Goal: Information Seeking & Learning: Learn about a topic

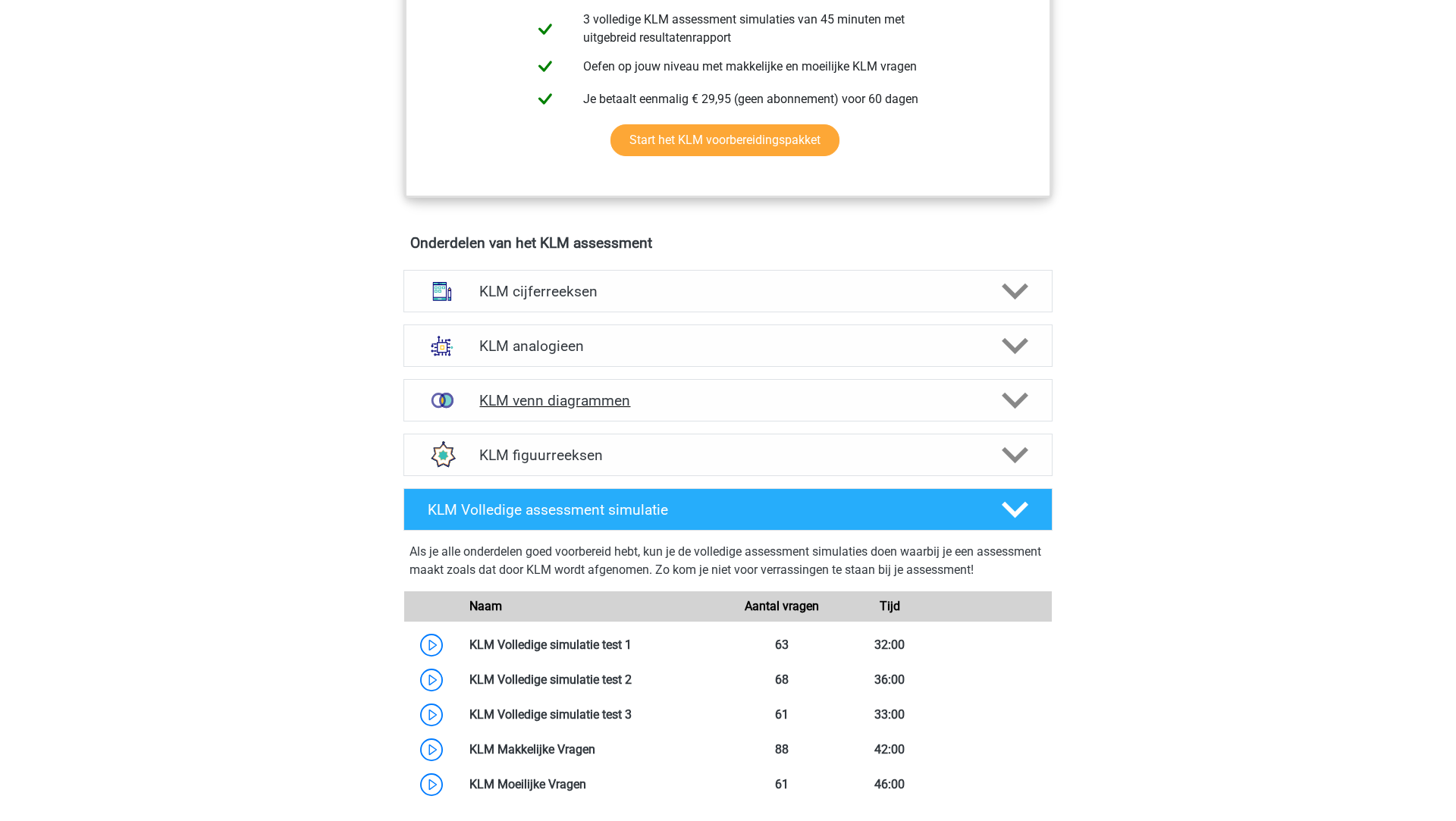
scroll to position [1038, 0]
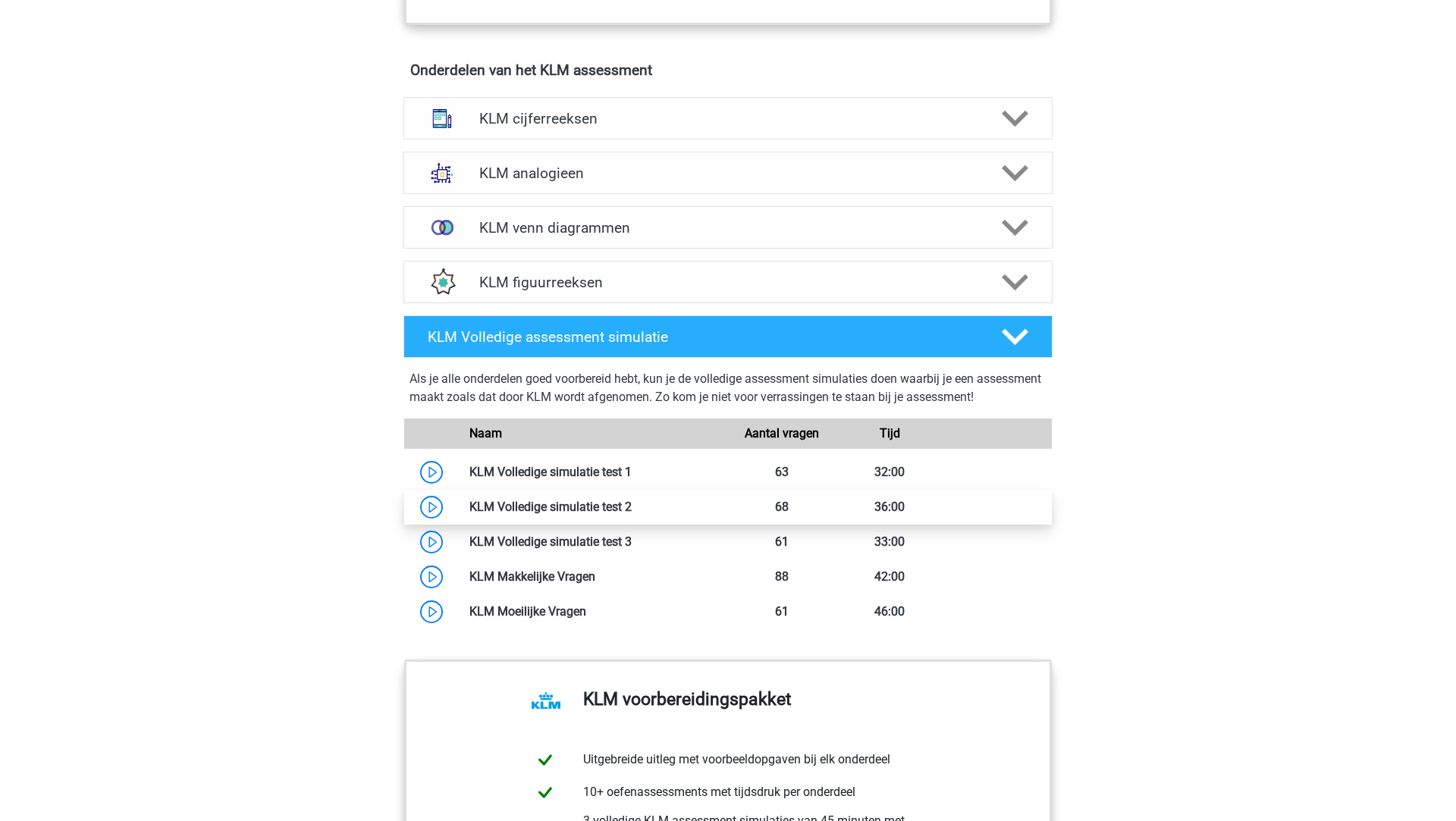
click at [632, 504] on link at bounding box center [632, 507] width 0 height 14
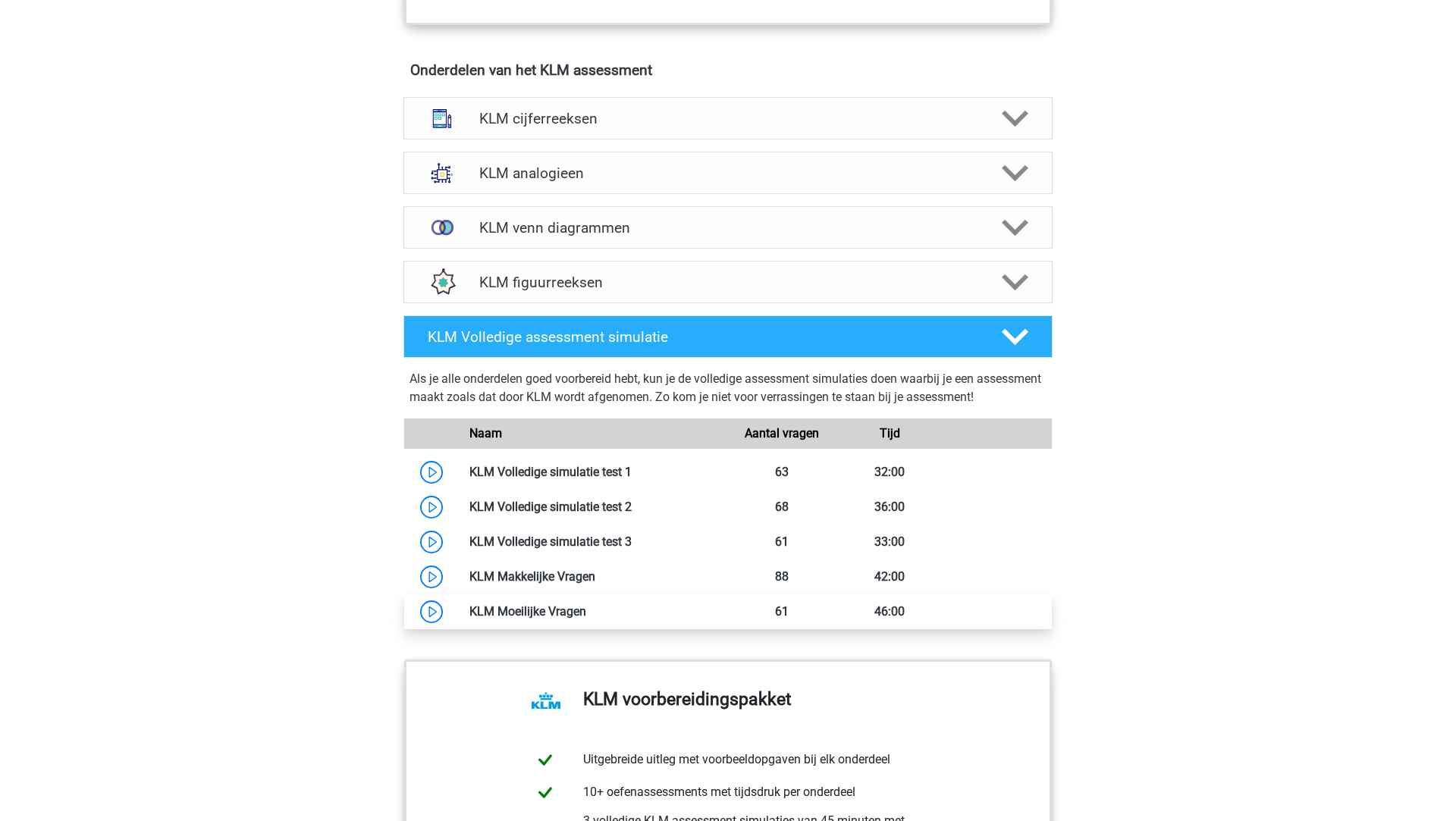
click at [586, 604] on link at bounding box center [586, 611] width 0 height 14
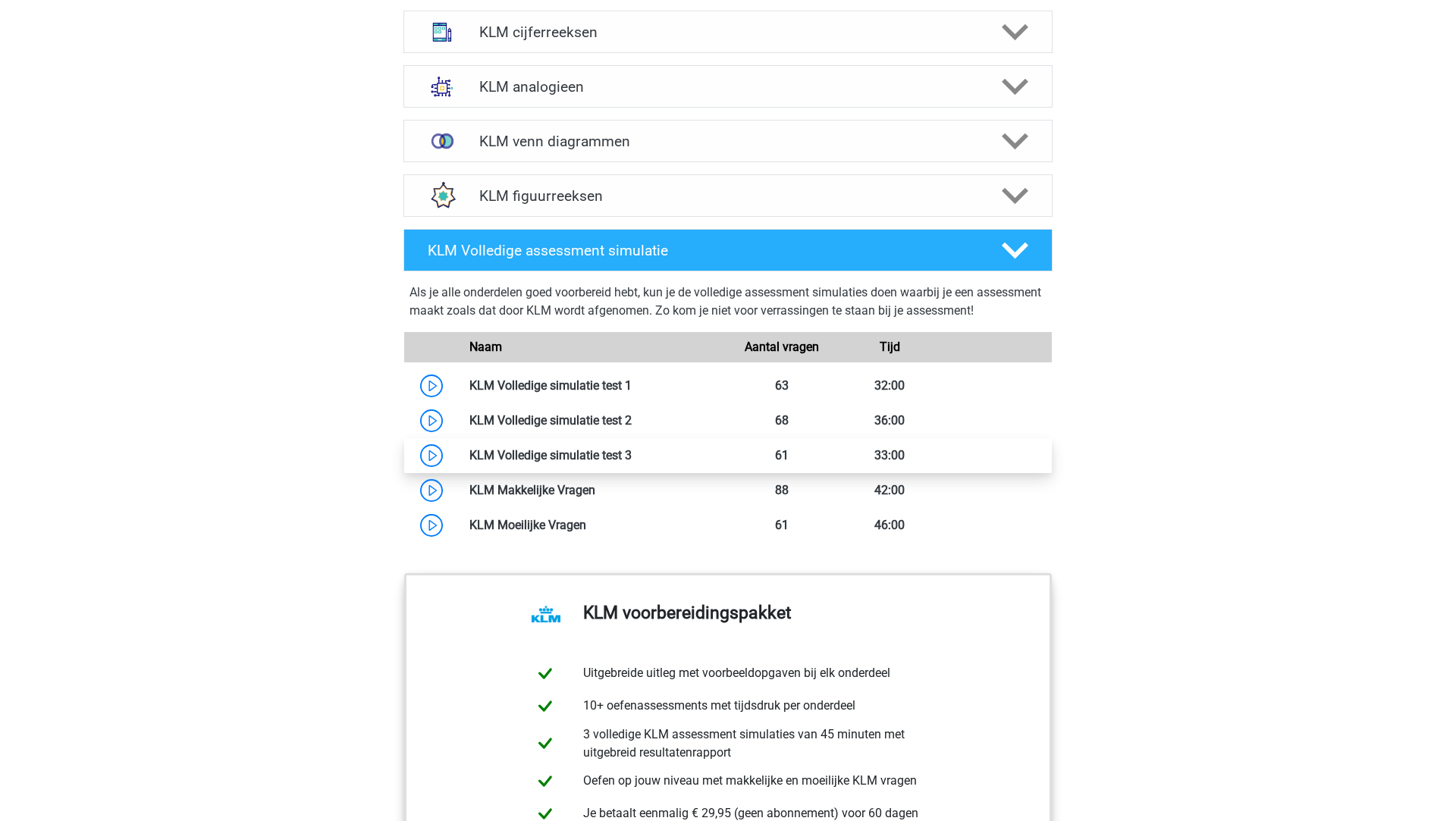
scroll to position [864, 0]
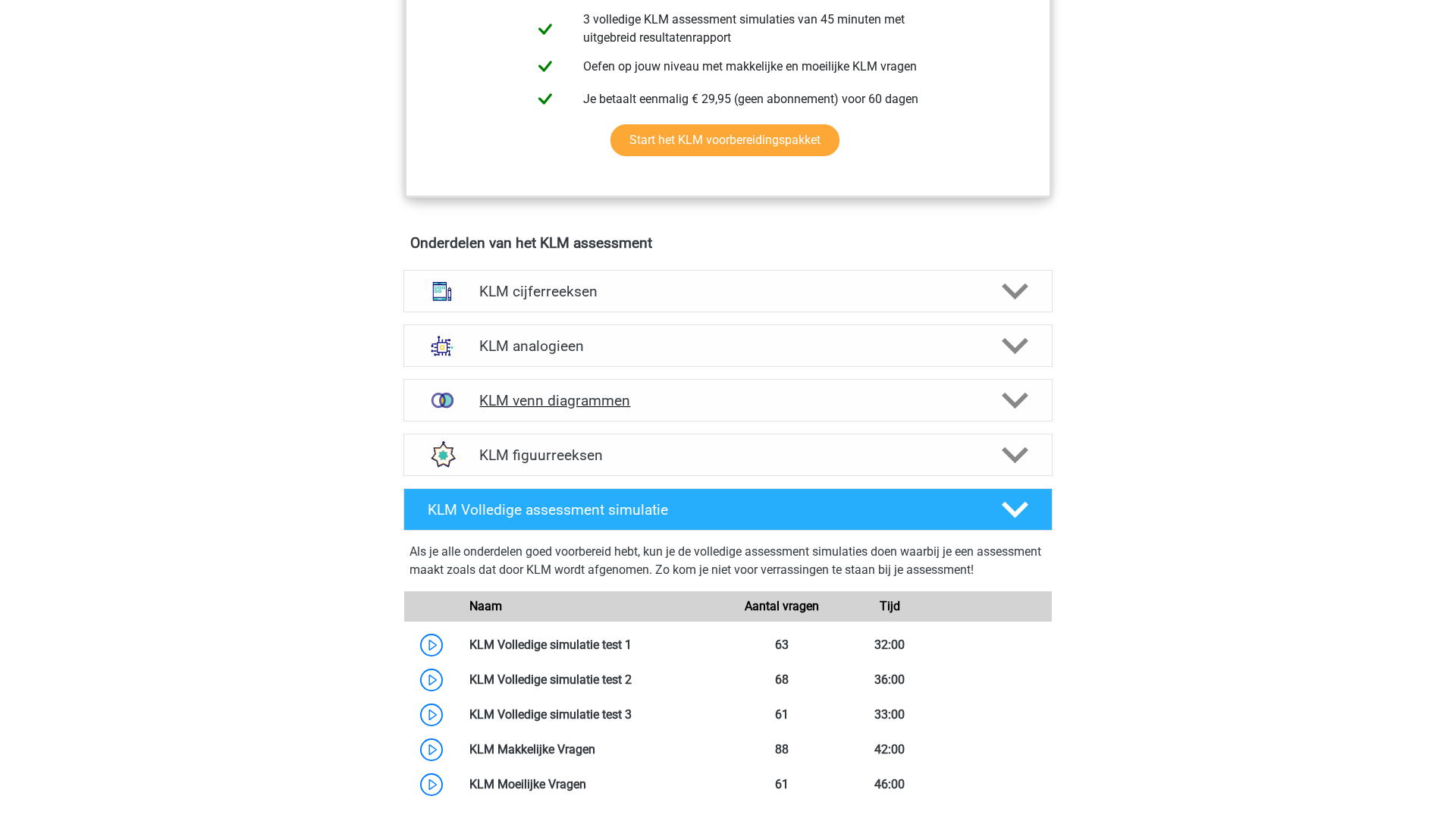
click at [684, 403] on h4 "KLM venn diagrammen" at bounding box center [728, 400] width 497 height 17
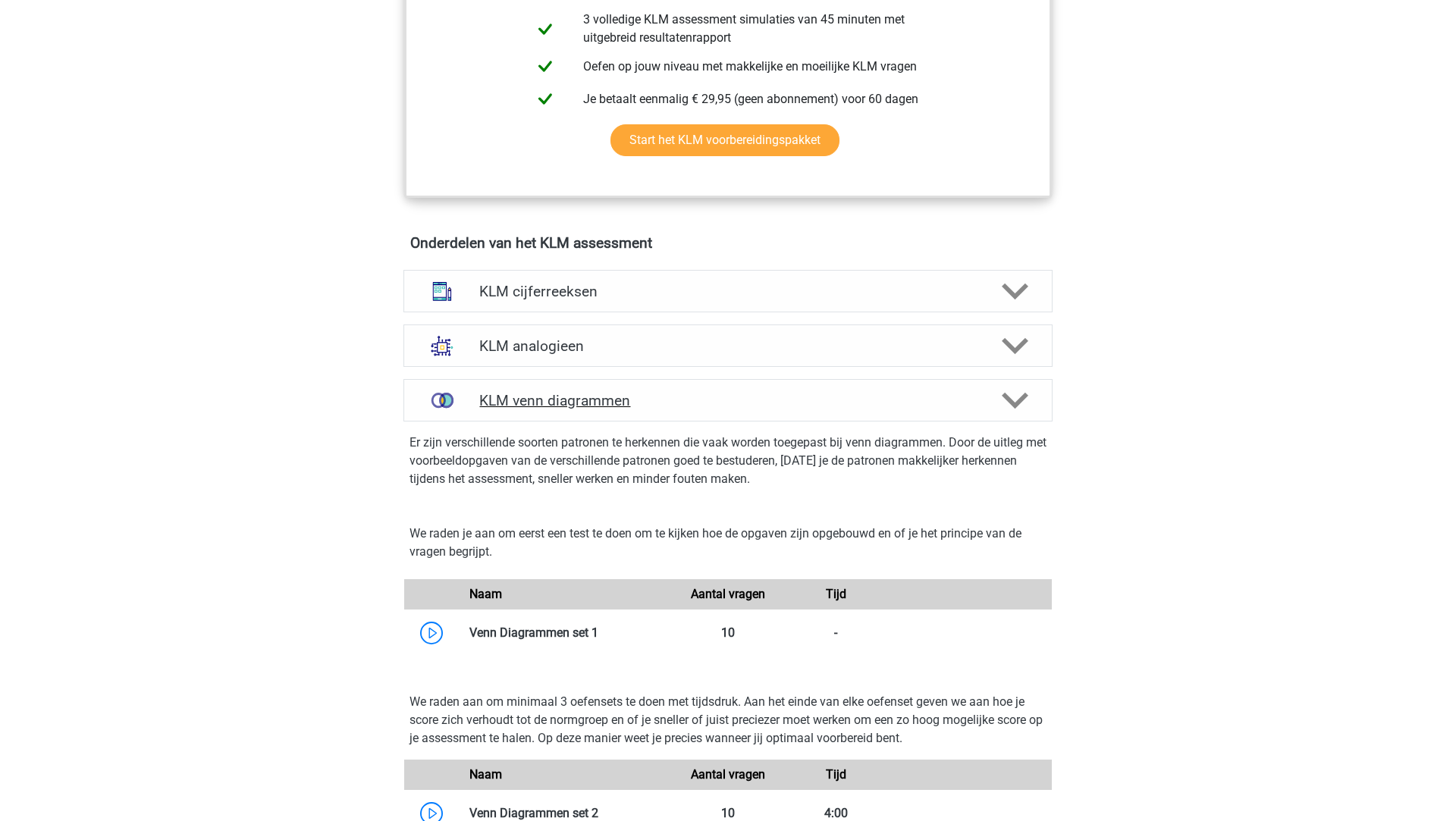
click at [684, 403] on h4 "KLM venn diagrammen" at bounding box center [728, 400] width 497 height 17
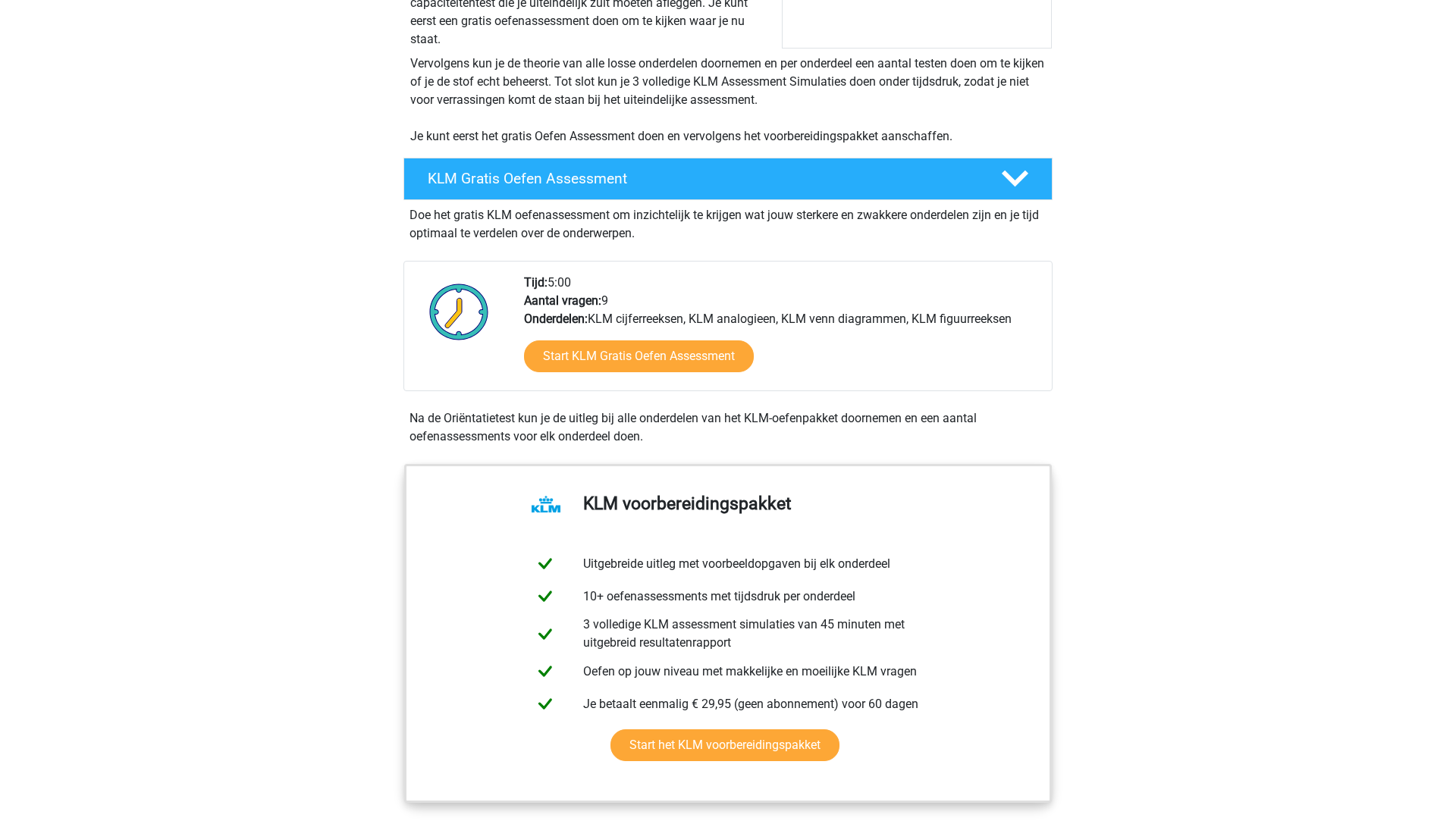
scroll to position [0, 0]
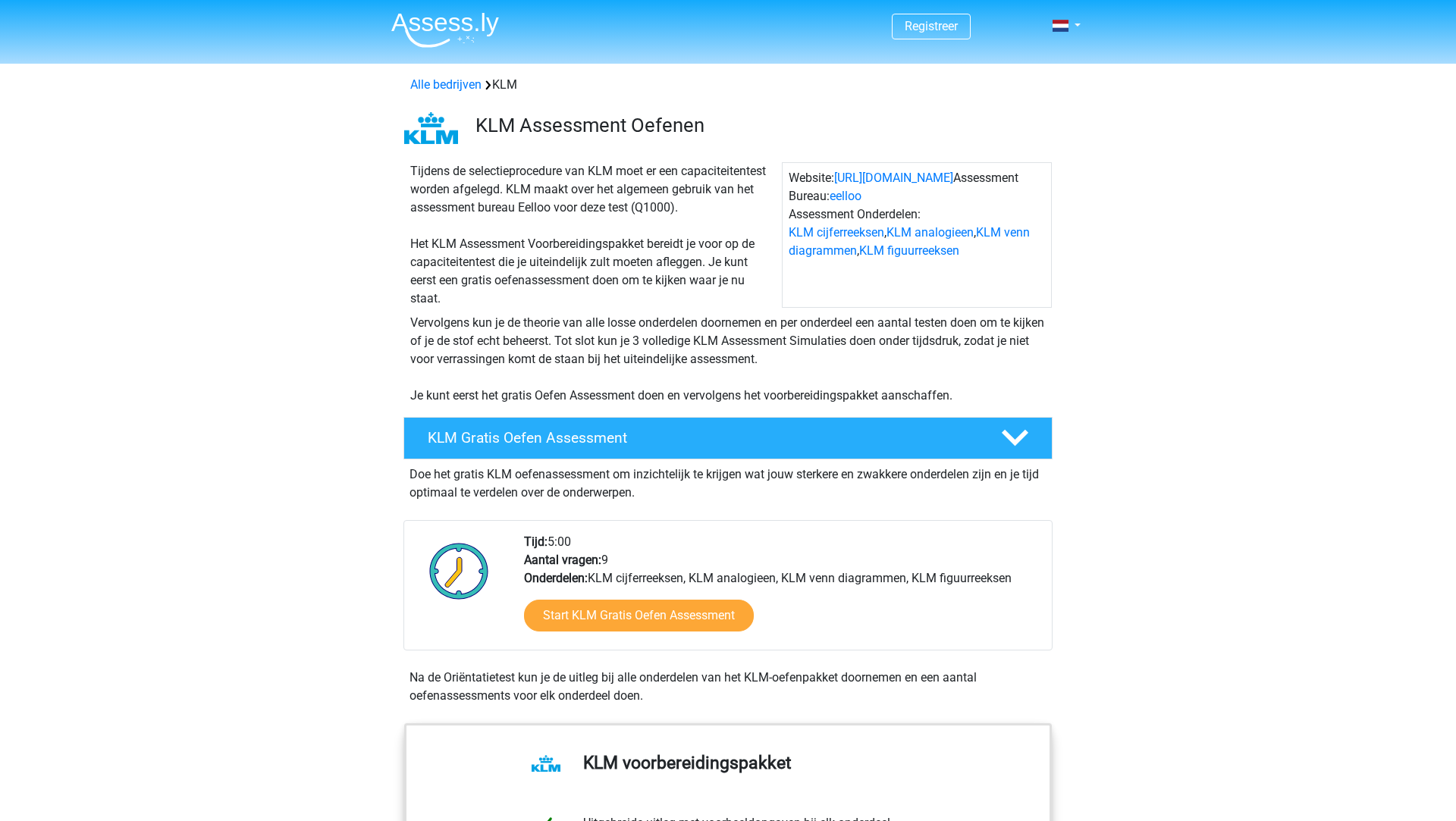
drag, startPoint x: 889, startPoint y: 177, endPoint x: 549, endPoint y: 101, distance: 348.4
click at [442, 78] on link "Alle bedrijven" at bounding box center [446, 85] width 71 height 14
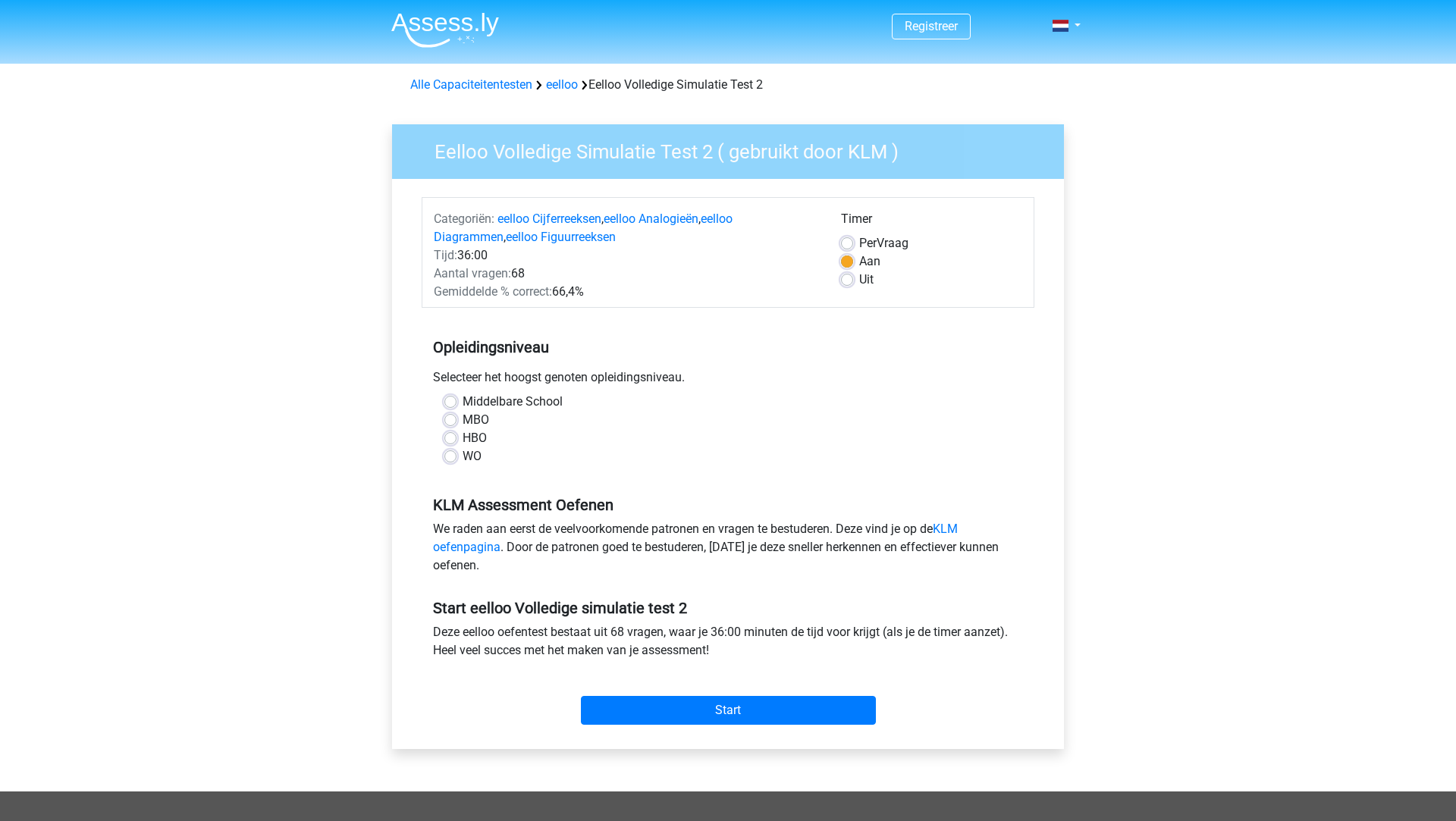
click at [481, 464] on label "WO" at bounding box center [472, 456] width 19 height 18
click at [457, 462] on input "WO" at bounding box center [450, 454] width 12 height 15
radio input "true"
click at [648, 705] on input "Start" at bounding box center [728, 710] width 295 height 29
click at [900, 241] on label "Per Vraag" at bounding box center [884, 243] width 49 height 18
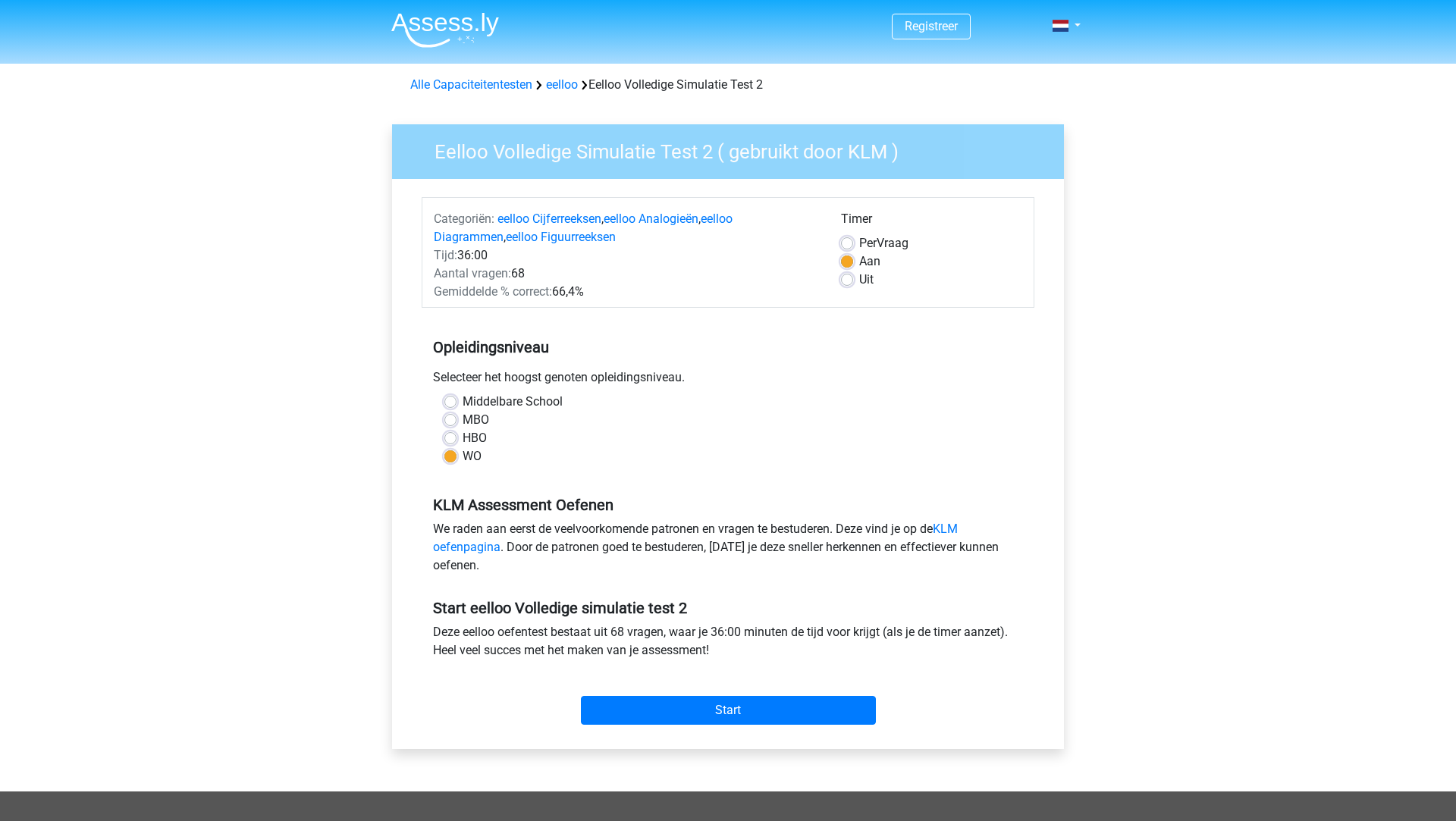
click at [853, 241] on input "Per Vraag" at bounding box center [846, 242] width 12 height 15
radio input "true"
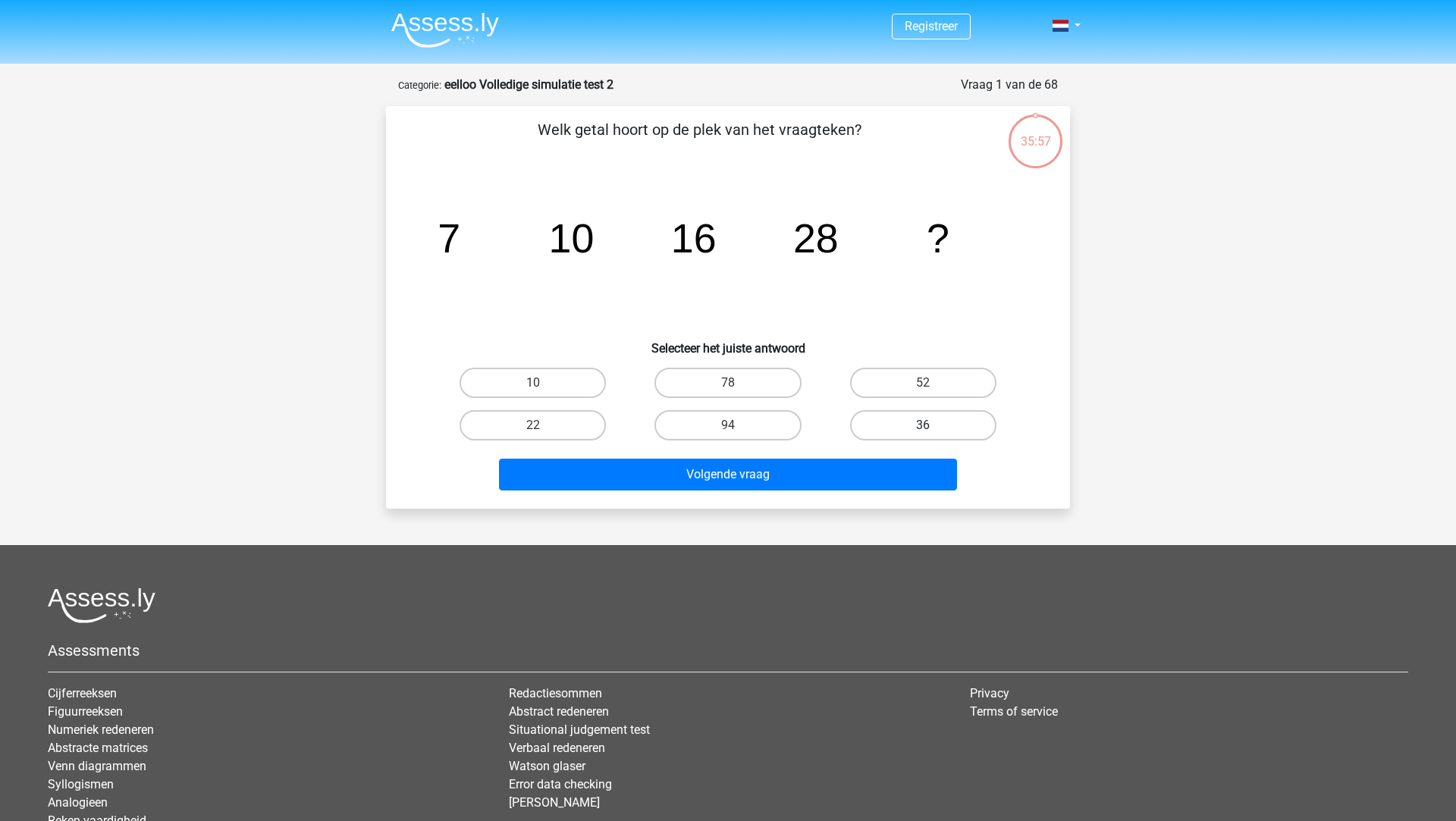
click at [891, 412] on label "36" at bounding box center [923, 425] width 146 height 31
click at [923, 425] on input "36" at bounding box center [928, 430] width 10 height 10
radio input "true"
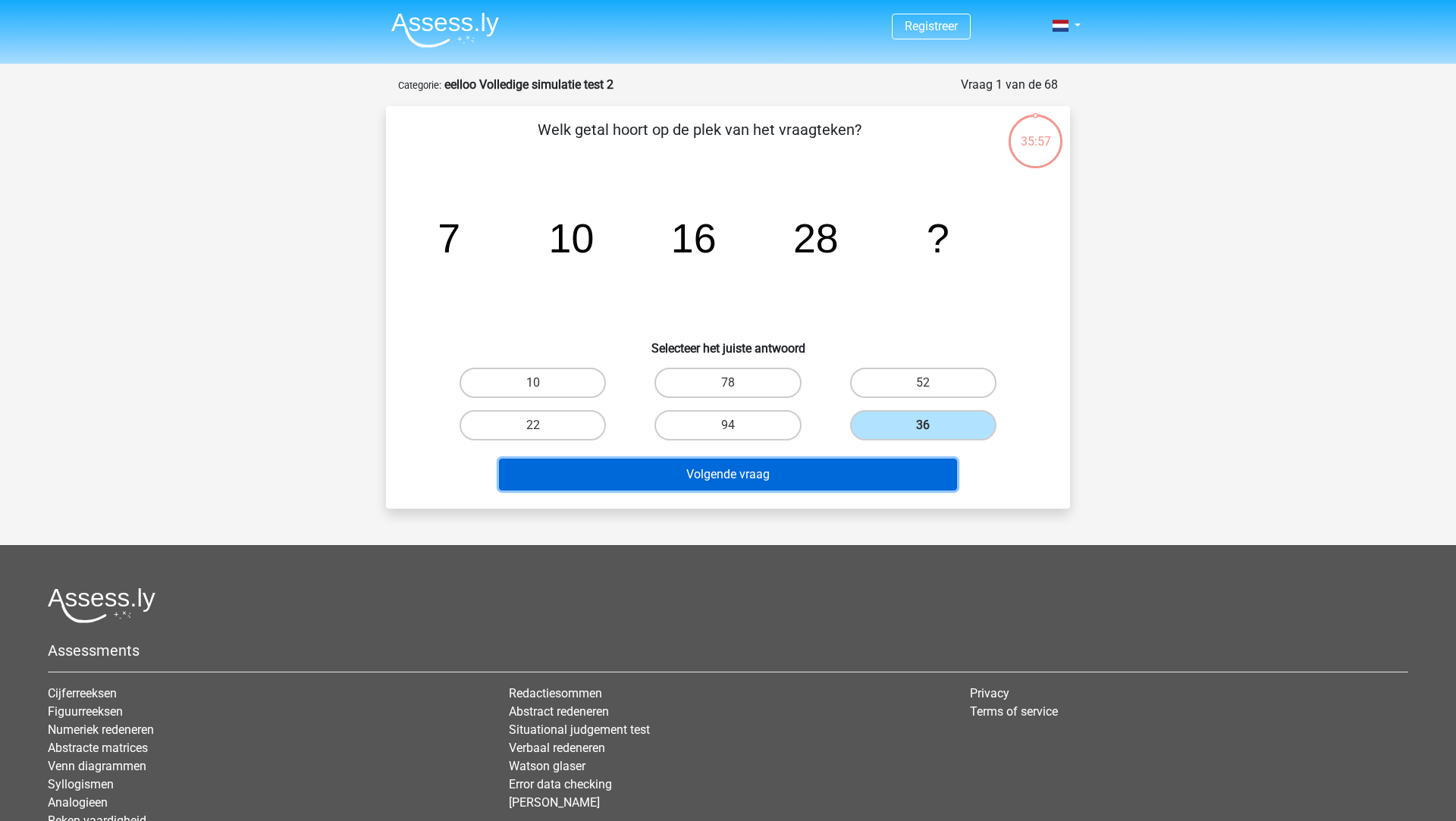
click at [847, 467] on button "Volgende vraag" at bounding box center [728, 474] width 458 height 32
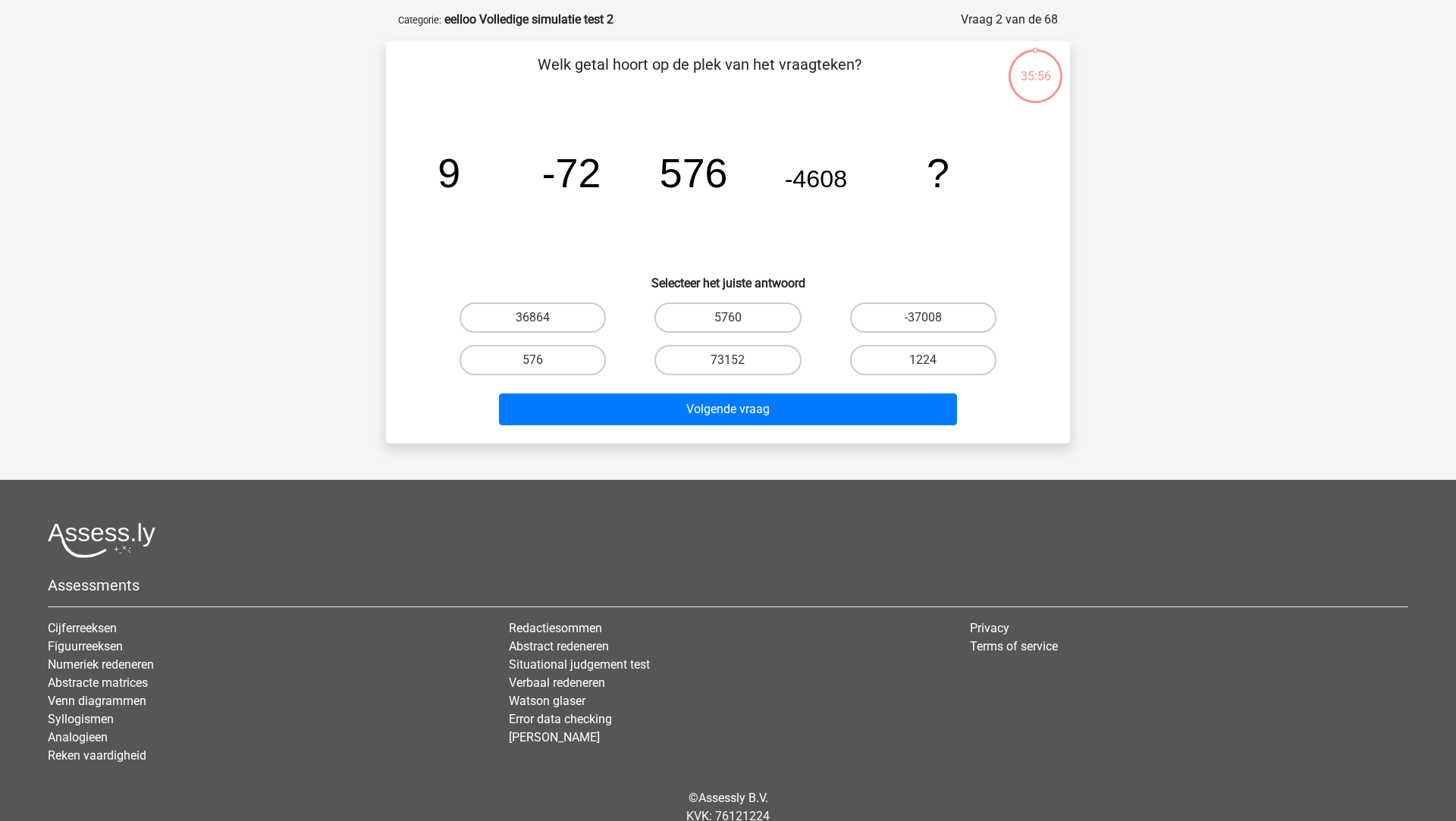
scroll to position [76, 0]
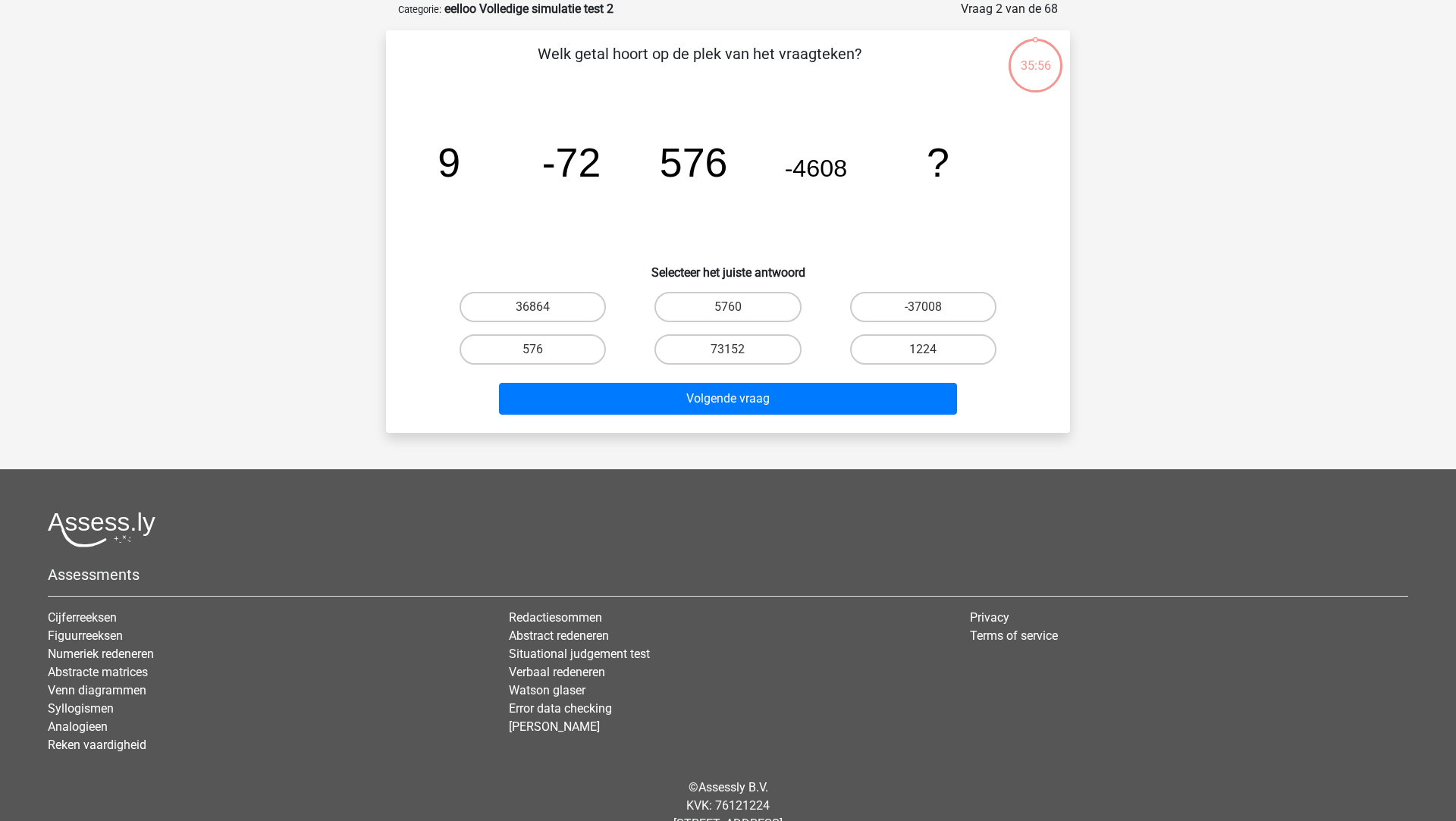
click at [828, 436] on div "Registreer" at bounding box center [728, 396] width 1456 height 946
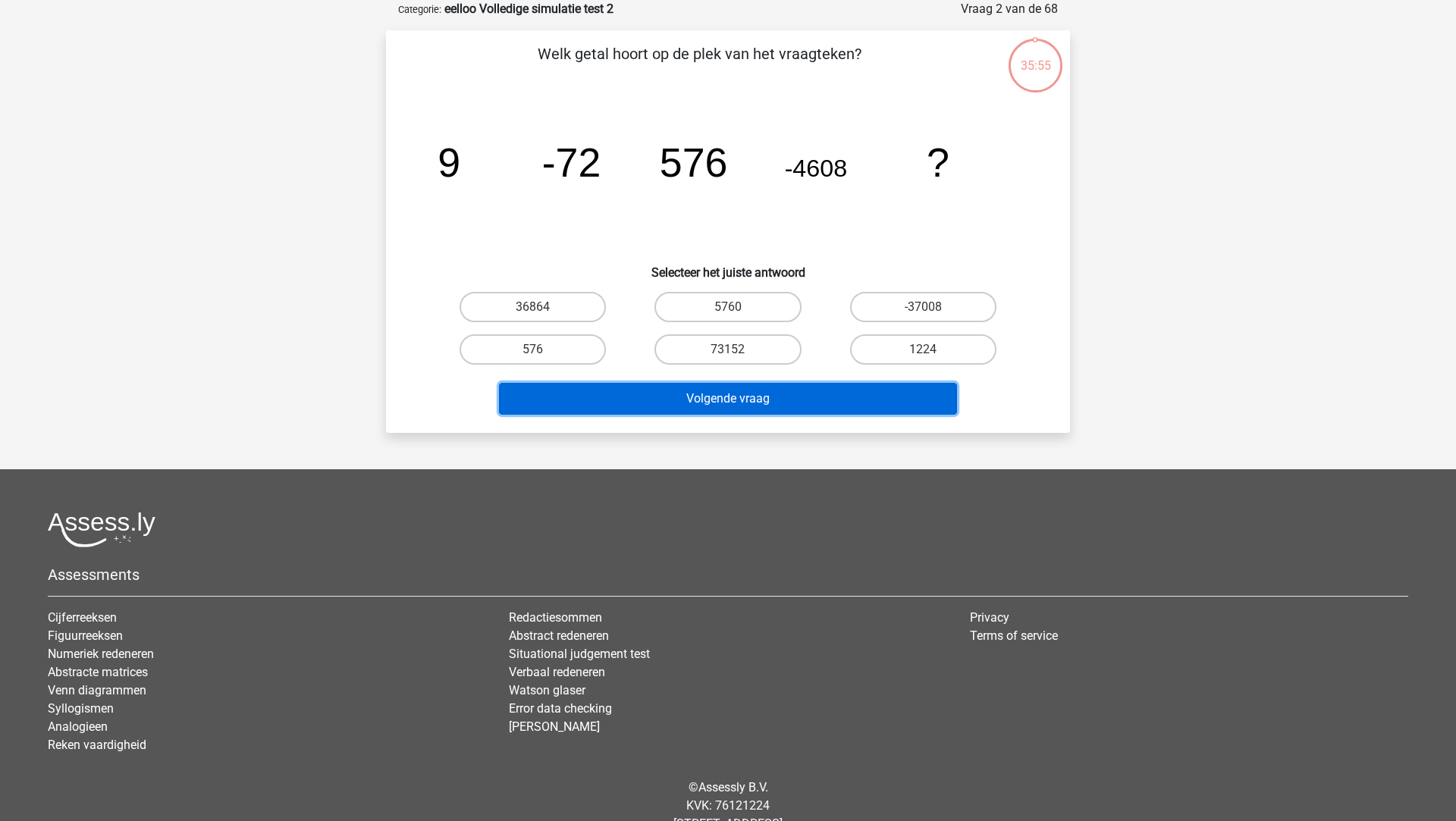
click at [827, 403] on button "Volgende vraag" at bounding box center [728, 399] width 458 height 32
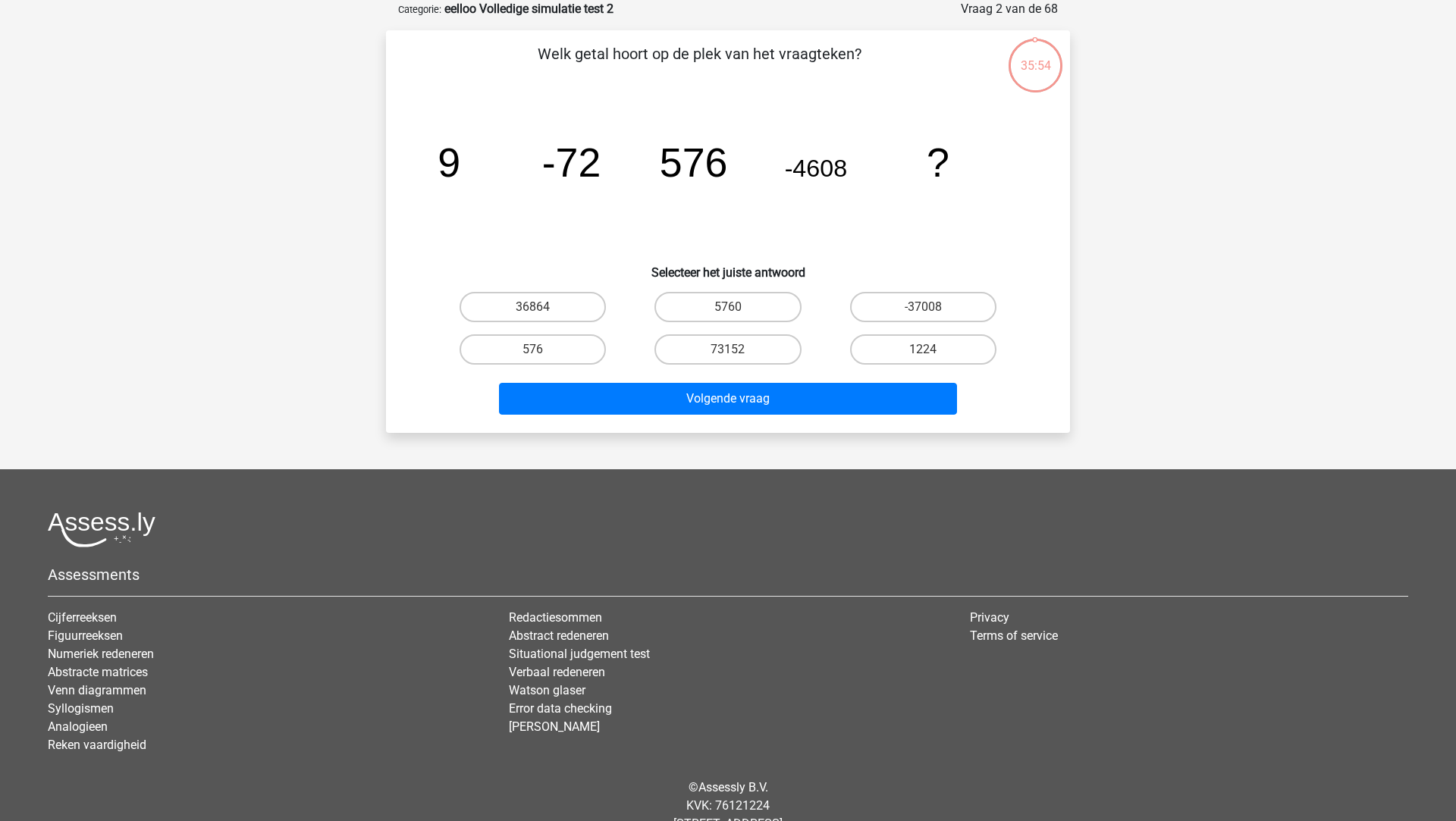
click at [738, 352] on input "73152" at bounding box center [732, 354] width 10 height 10
radio input "true"
click at [730, 355] on input "73152" at bounding box center [732, 354] width 10 height 10
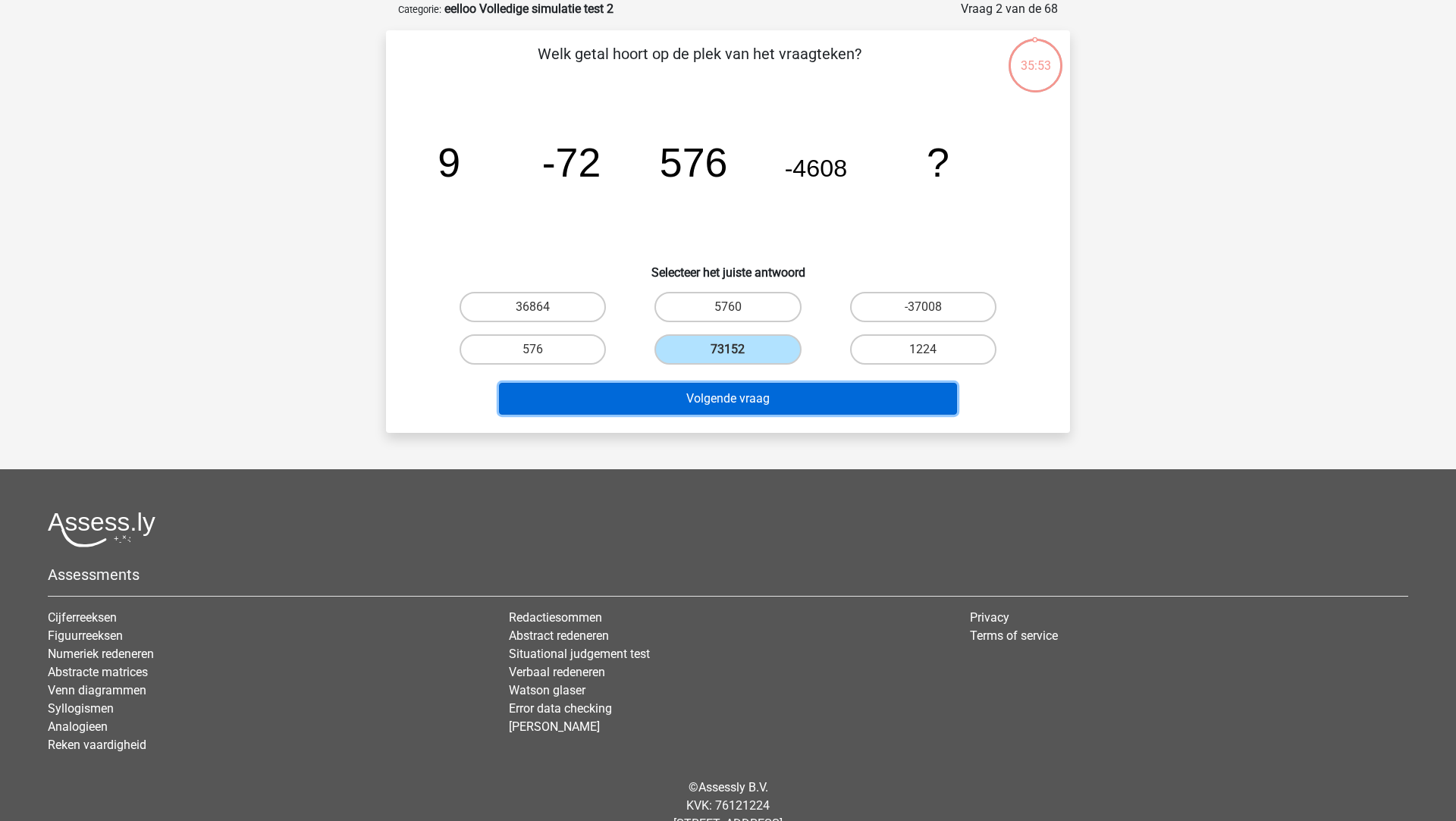
click at [721, 406] on button "Volgende vraag" at bounding box center [728, 399] width 458 height 32
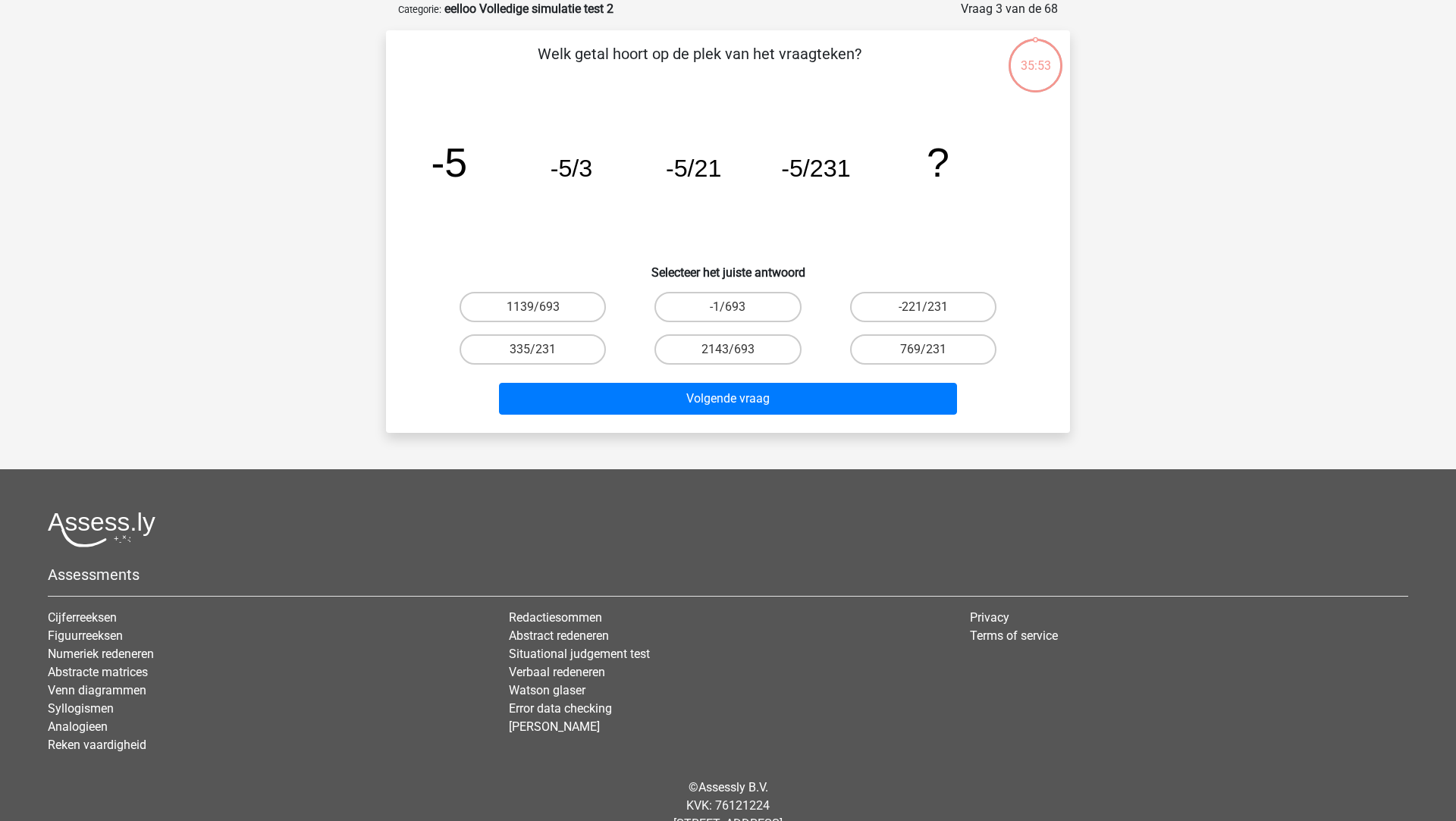
click at [723, 369] on div "2143/693" at bounding box center [728, 349] width 195 height 42
click at [725, 341] on label "2143/693" at bounding box center [728, 349] width 146 height 31
click at [728, 349] on input "2143/693" at bounding box center [732, 354] width 10 height 10
radio input "true"
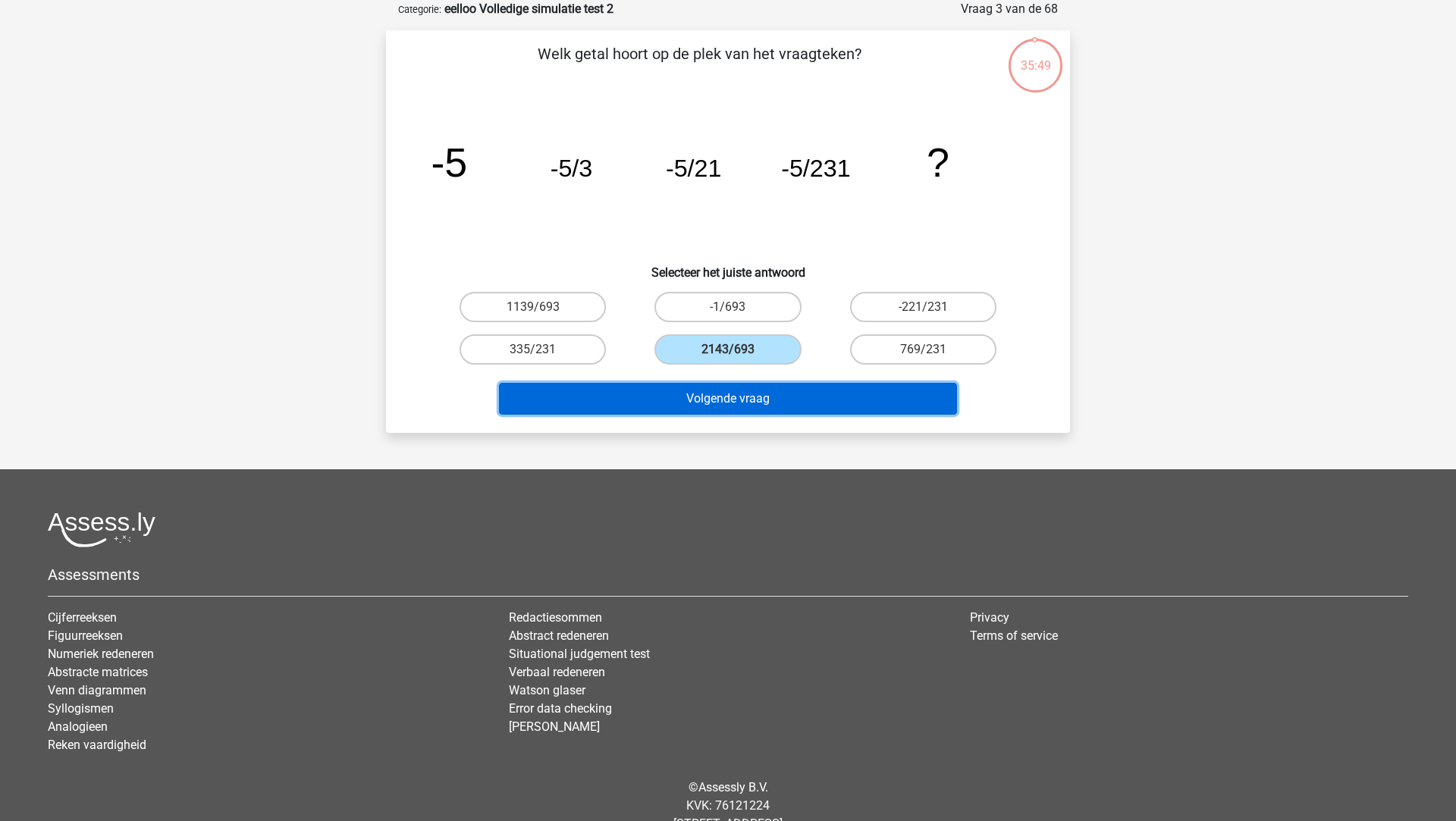
click at [719, 393] on button "Volgende vraag" at bounding box center [728, 399] width 458 height 32
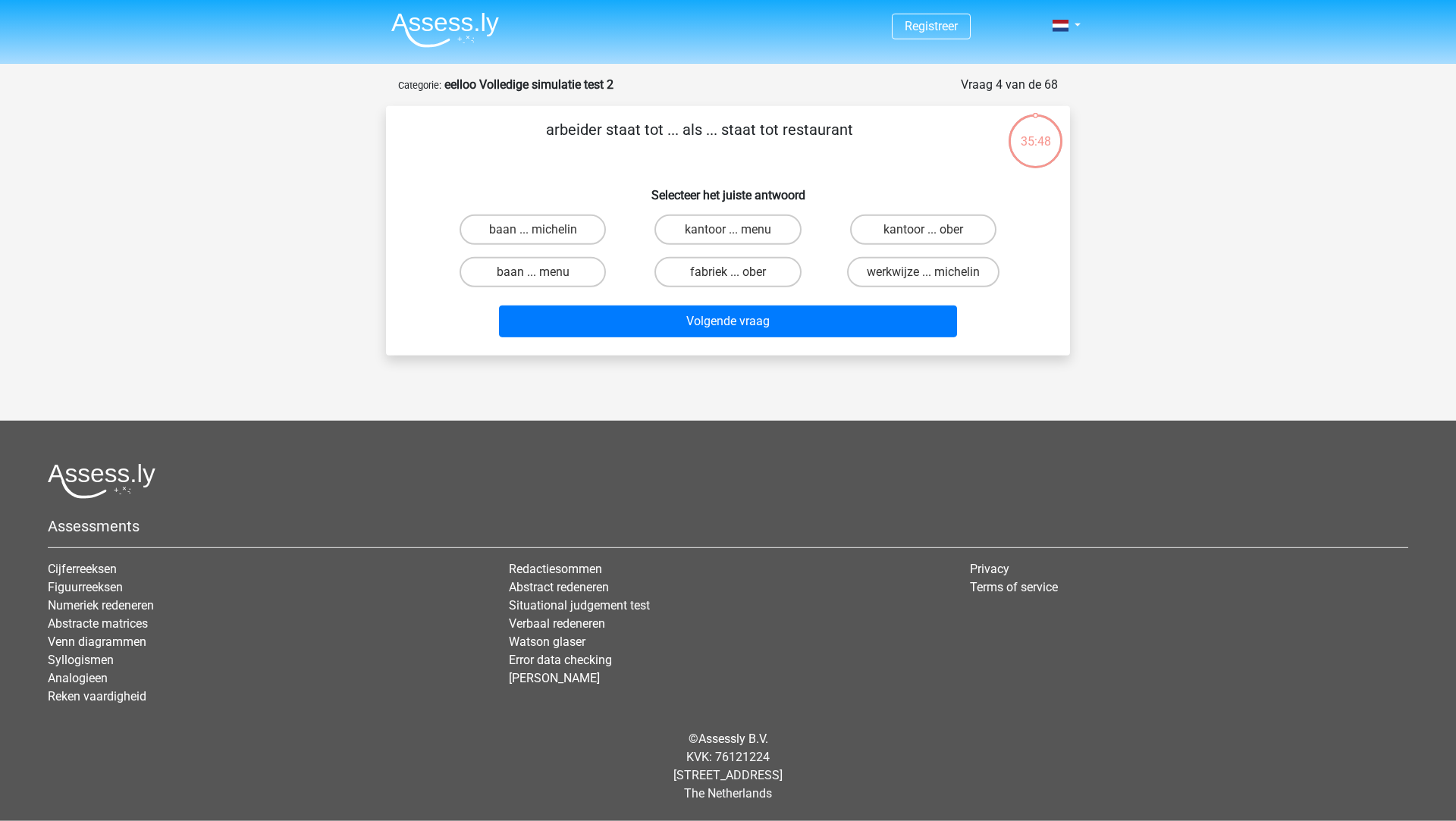
scroll to position [0, 0]
click at [728, 279] on input "fabriek ... ober" at bounding box center [732, 277] width 10 height 10
radio input "true"
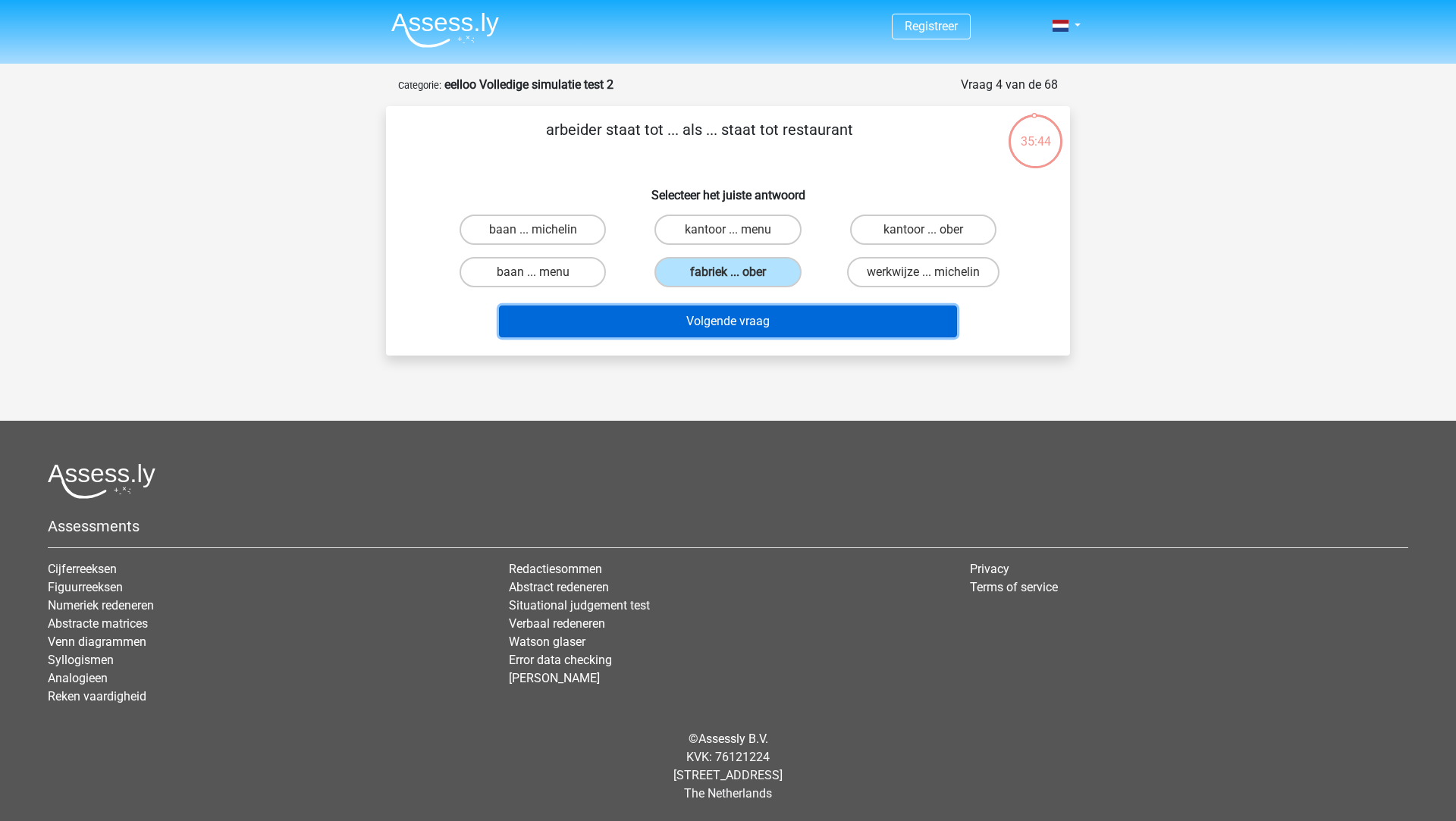
click at [724, 326] on button "Volgende vraag" at bounding box center [728, 321] width 458 height 32
click at [724, 325] on button "Volgende vraag" at bounding box center [728, 321] width 458 height 32
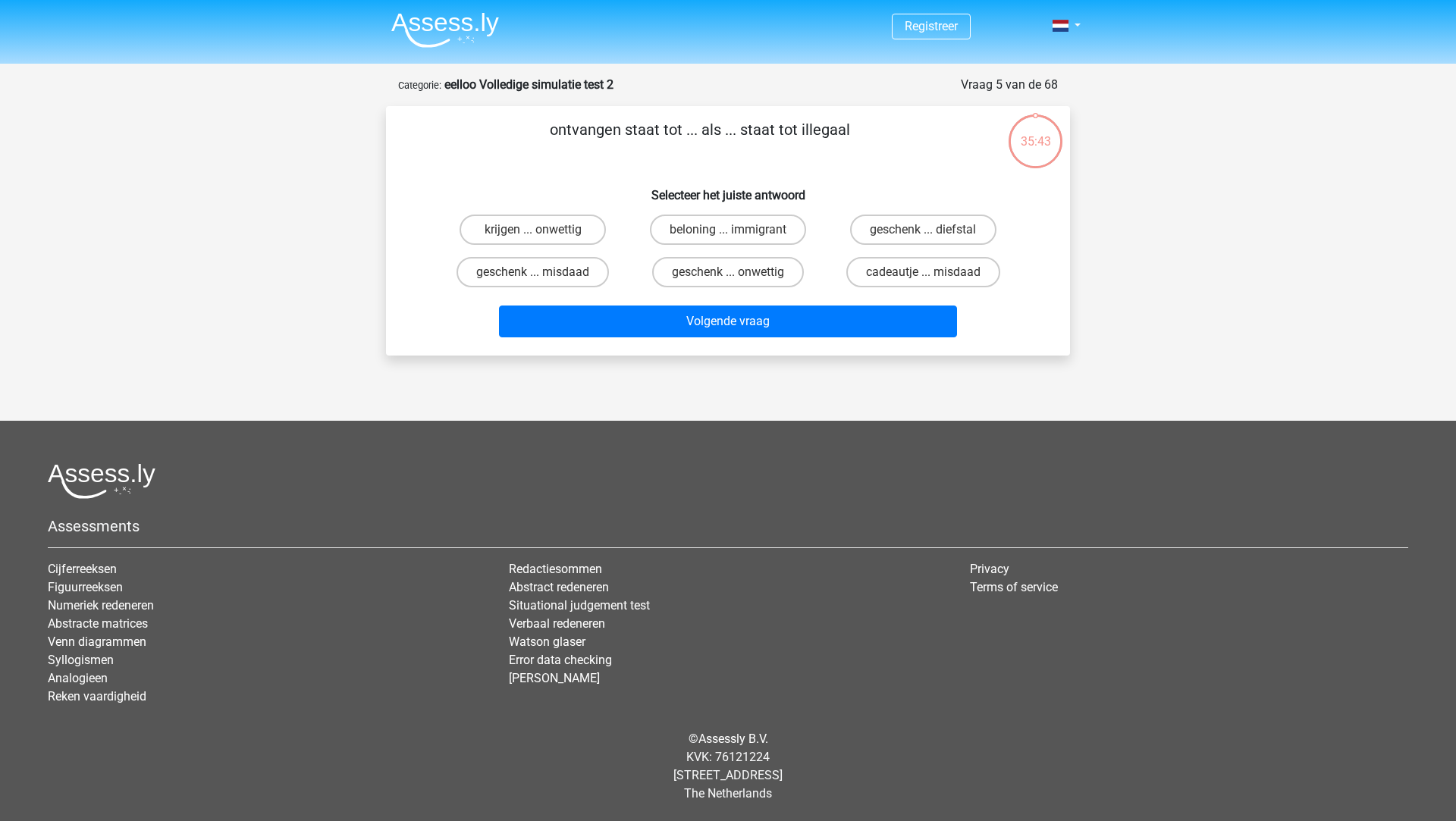
click at [729, 275] on input "geschenk ... onwettig" at bounding box center [732, 277] width 10 height 10
radio input "true"
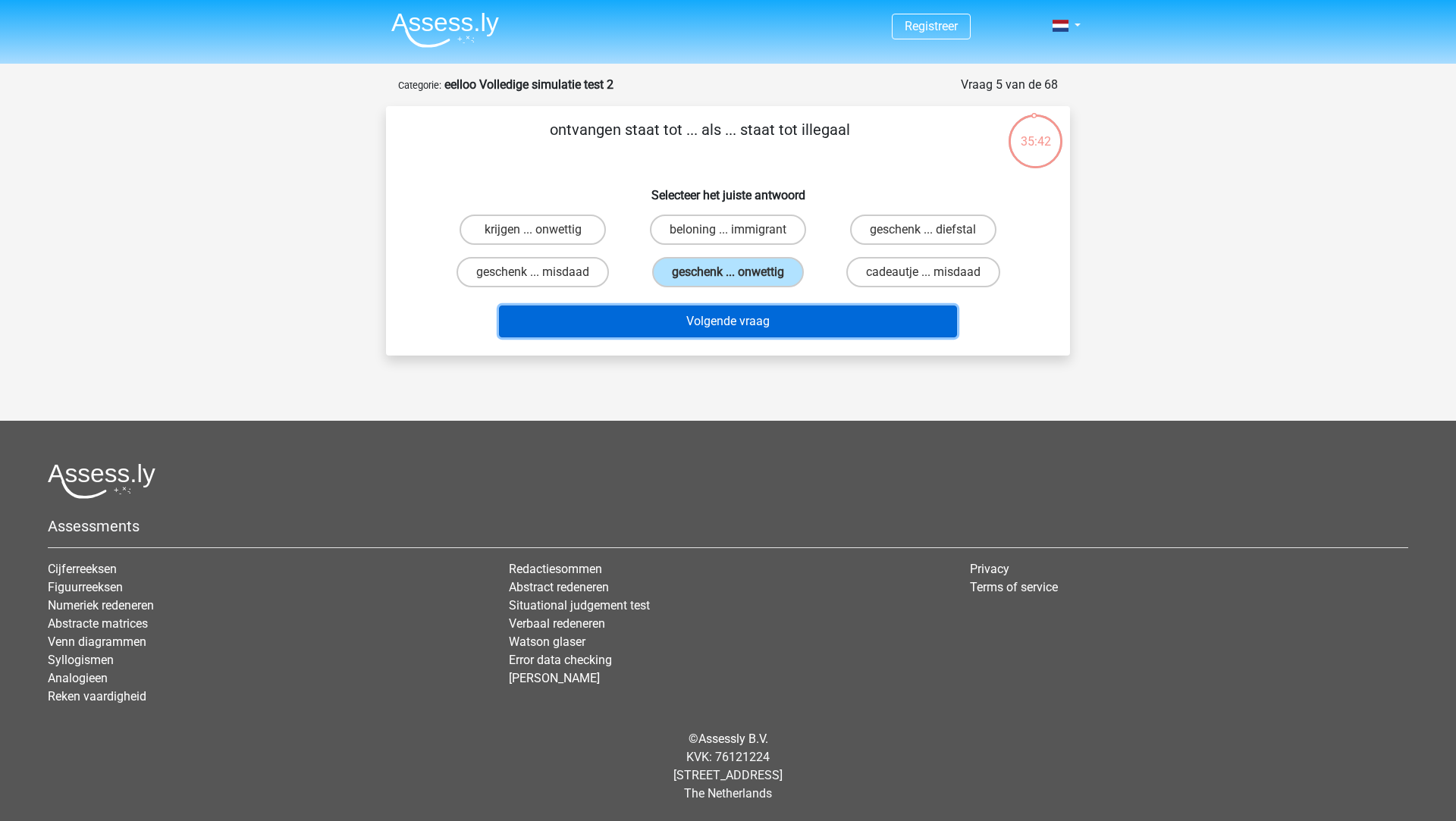
click at [722, 326] on button "Volgende vraag" at bounding box center [728, 321] width 458 height 32
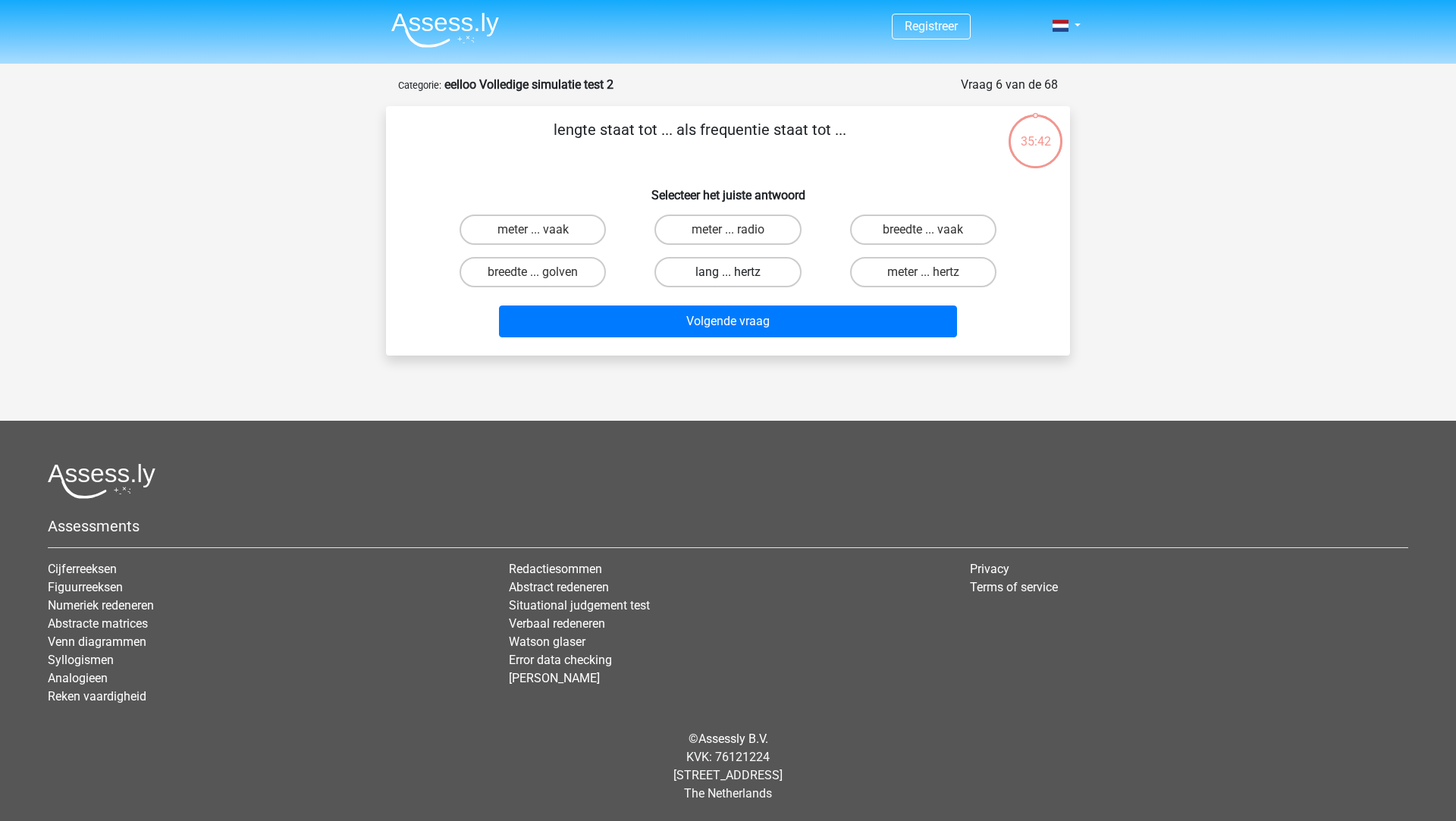
drag, startPoint x: 728, startPoint y: 265, endPoint x: 728, endPoint y: 276, distance: 11.0
click at [728, 266] on label "lang ... hertz" at bounding box center [728, 272] width 146 height 31
click at [728, 272] on input "lang ... hertz" at bounding box center [732, 277] width 10 height 10
radio input "true"
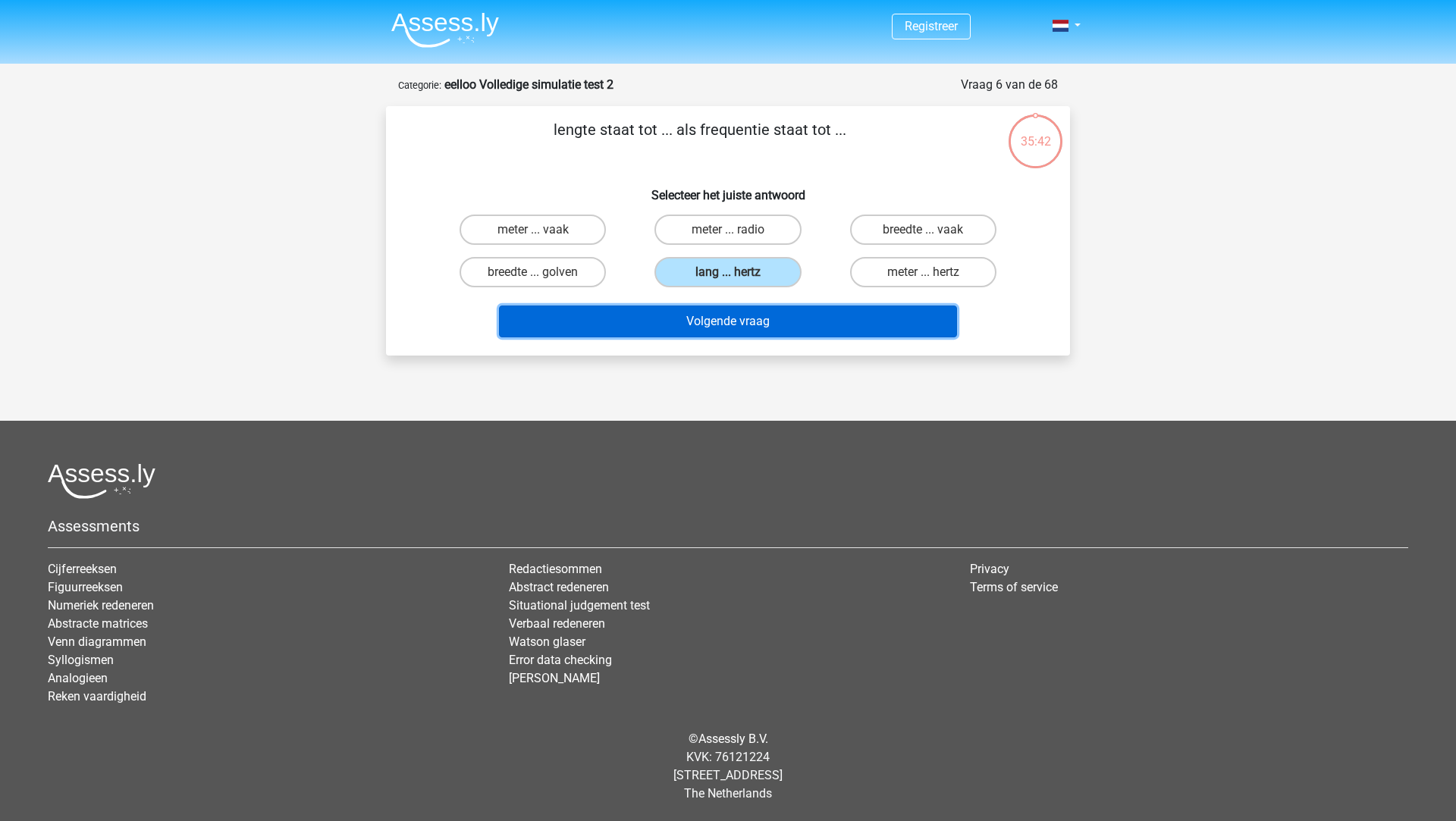
click at [725, 310] on button "Volgende vraag" at bounding box center [728, 321] width 458 height 32
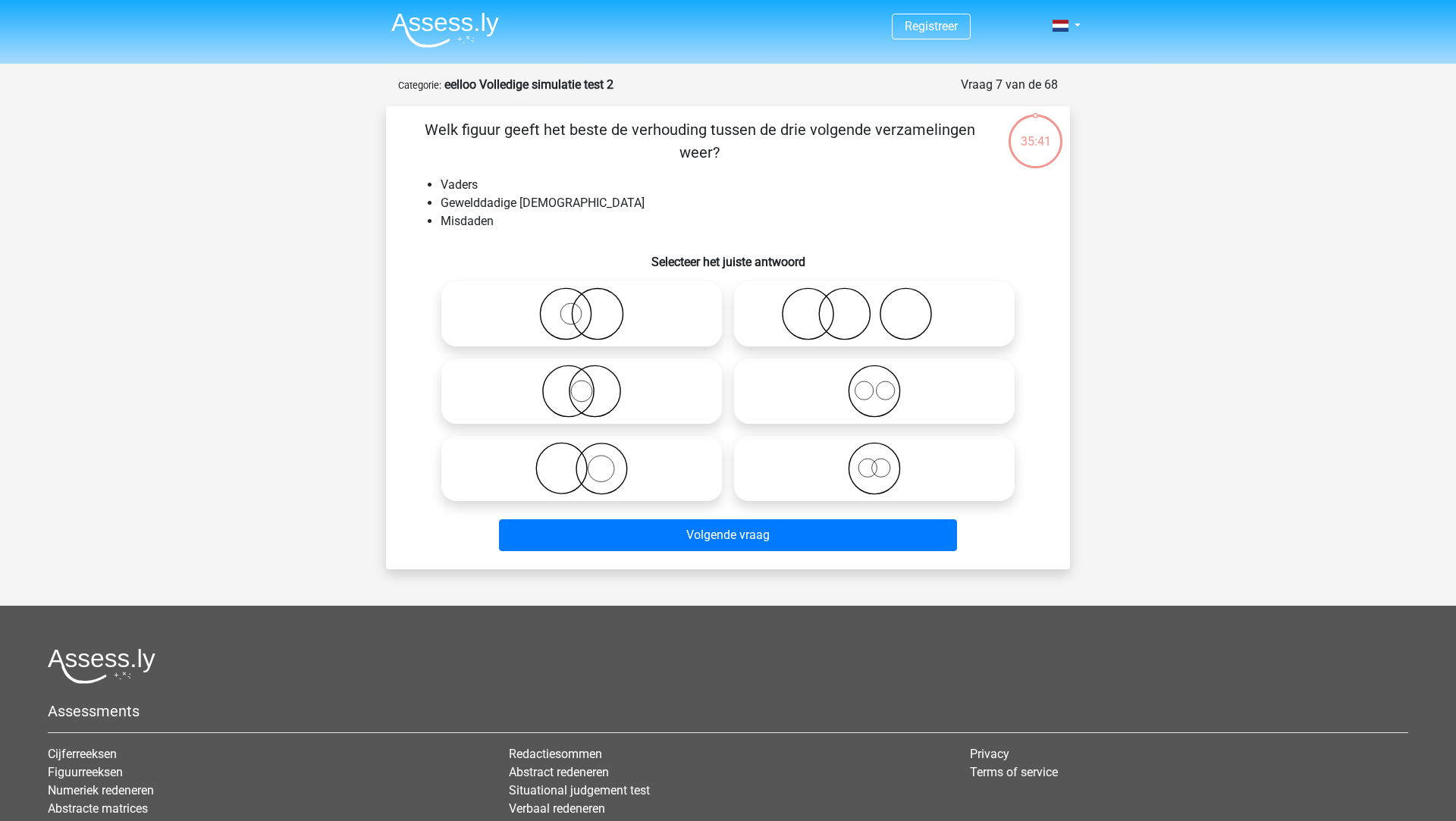
scroll to position [50, 0]
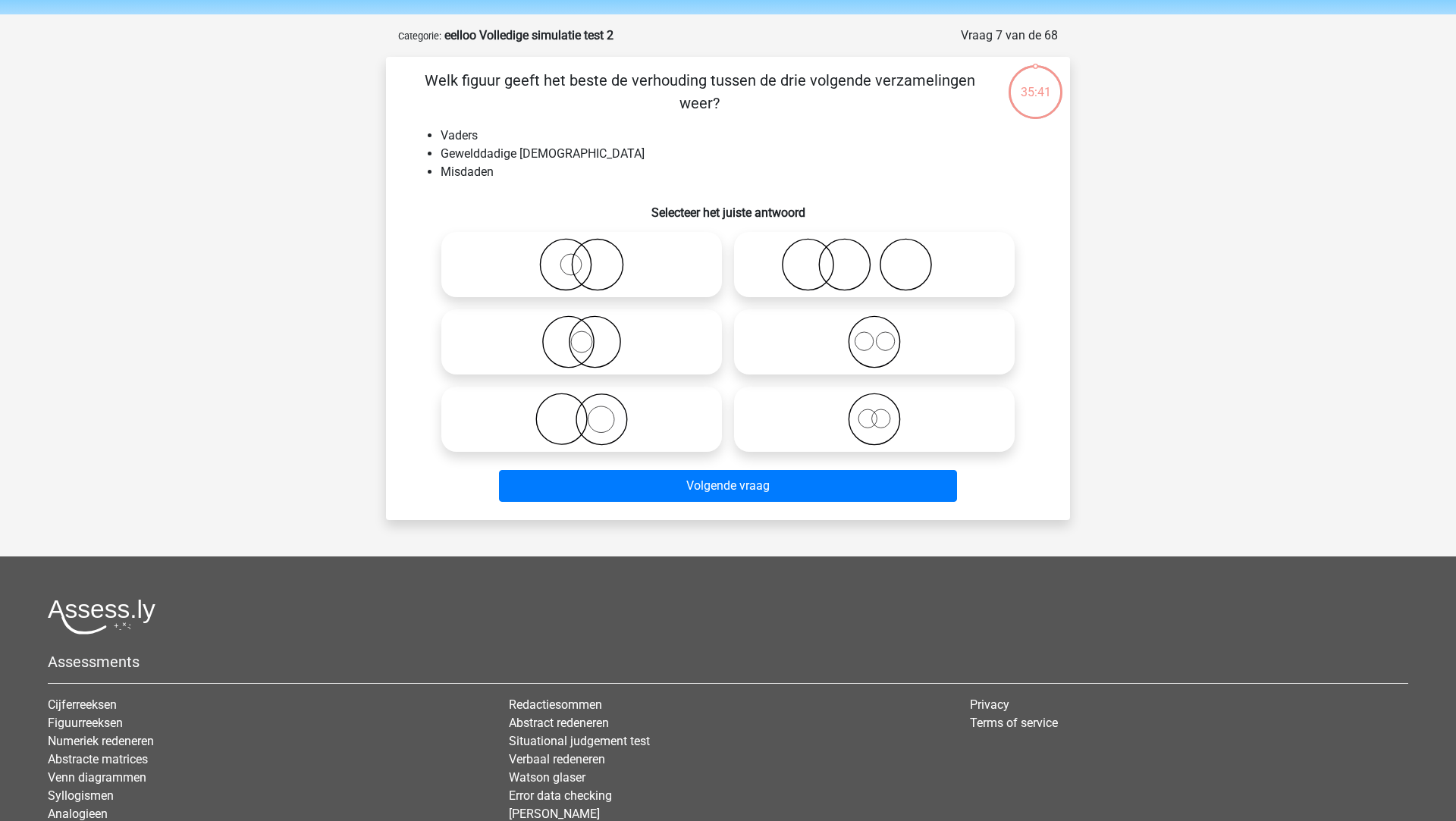
click at [725, 268] on div at bounding box center [582, 265] width 293 height 78
click at [830, 300] on div at bounding box center [874, 264] width 293 height 78
click at [831, 343] on icon at bounding box center [874, 341] width 268 height 53
click at [874, 334] on input "radio" at bounding box center [879, 329] width 10 height 10
radio input "true"
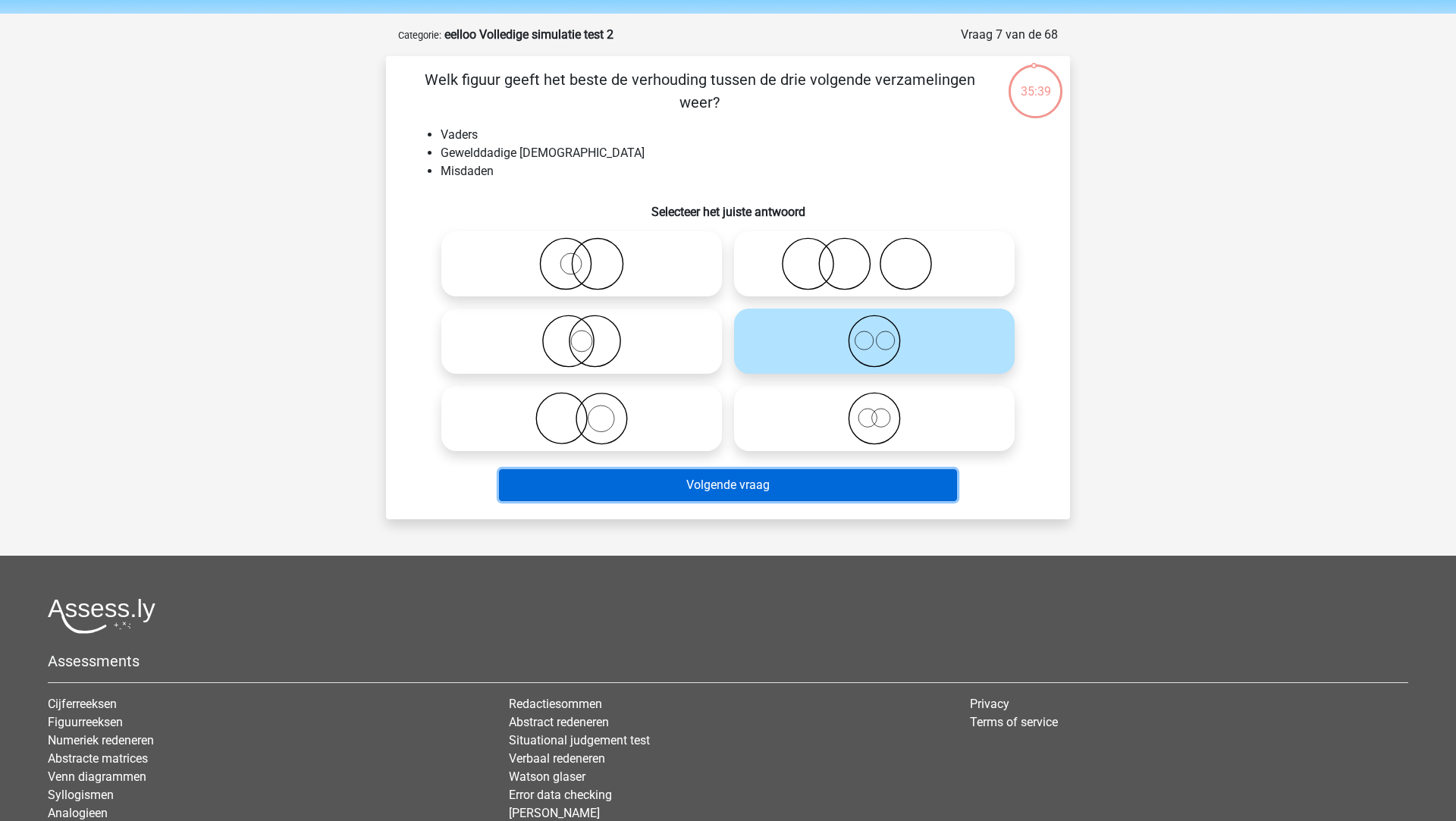
click at [790, 487] on button "Volgende vraag" at bounding box center [728, 485] width 458 height 32
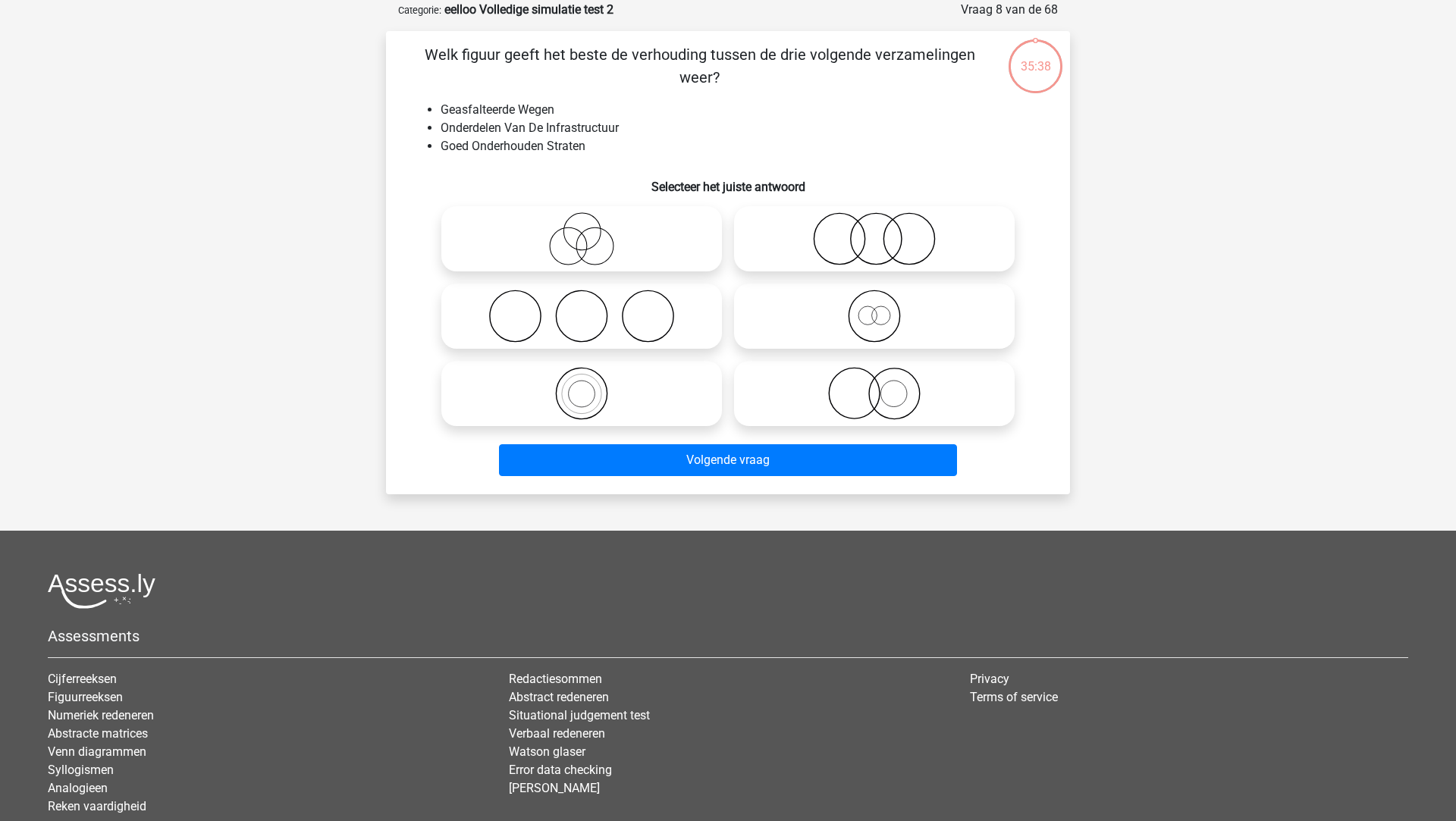
click at [802, 395] on icon at bounding box center [874, 394] width 268 height 53
click at [874, 386] on input "radio" at bounding box center [879, 381] width 10 height 10
radio input "true"
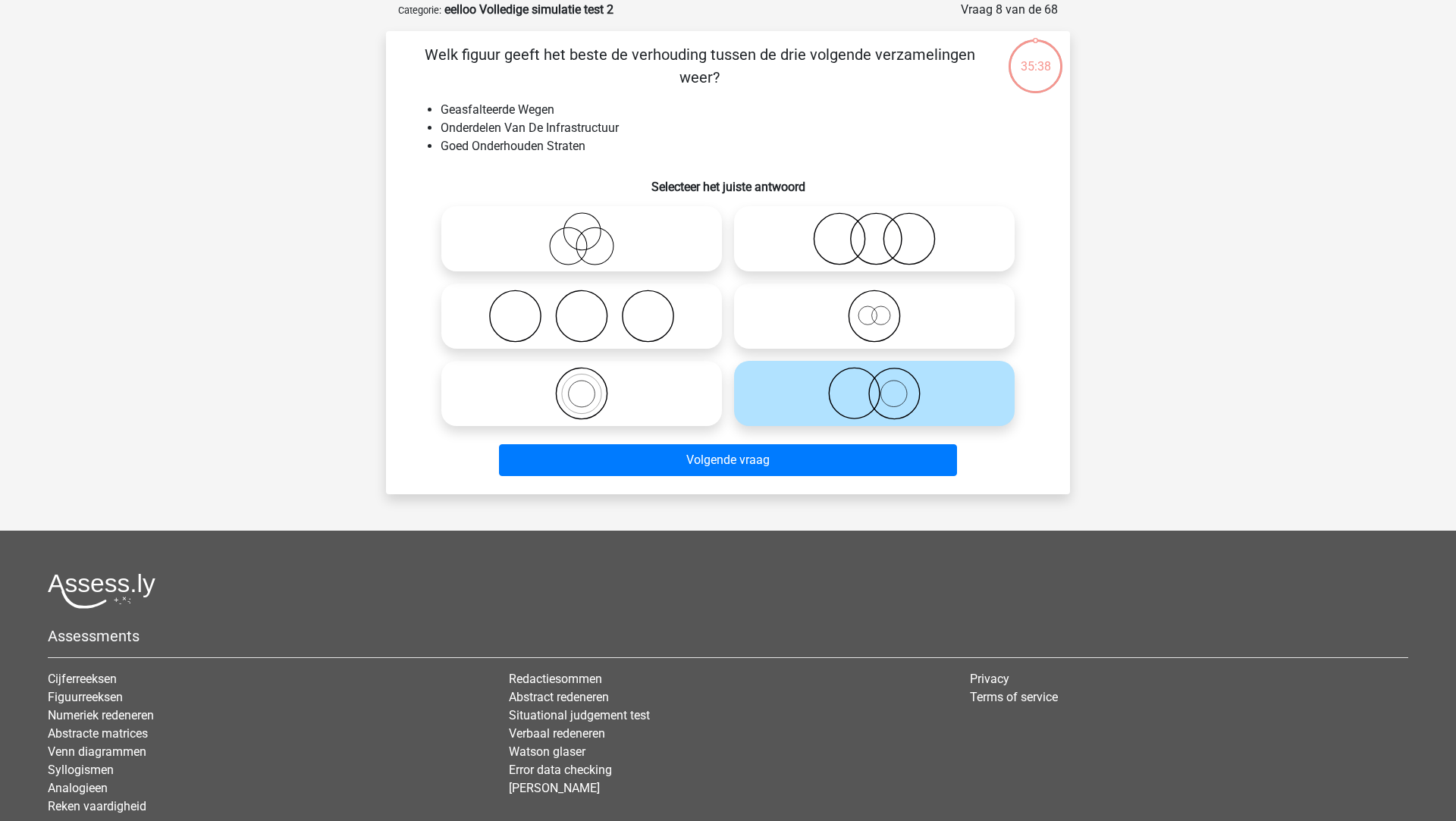
scroll to position [76, 0]
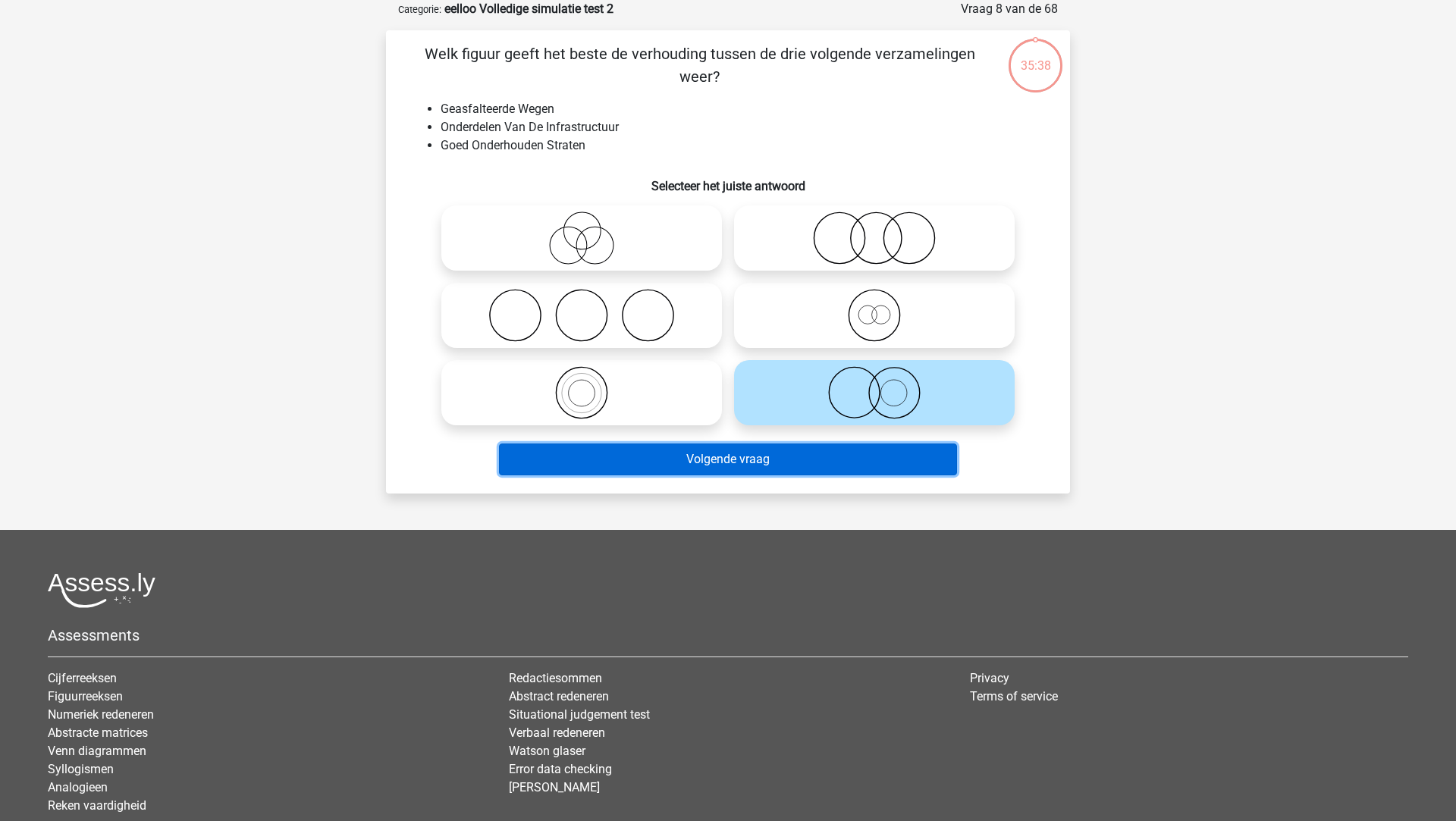
click at [788, 458] on button "Volgende vraag" at bounding box center [728, 459] width 458 height 32
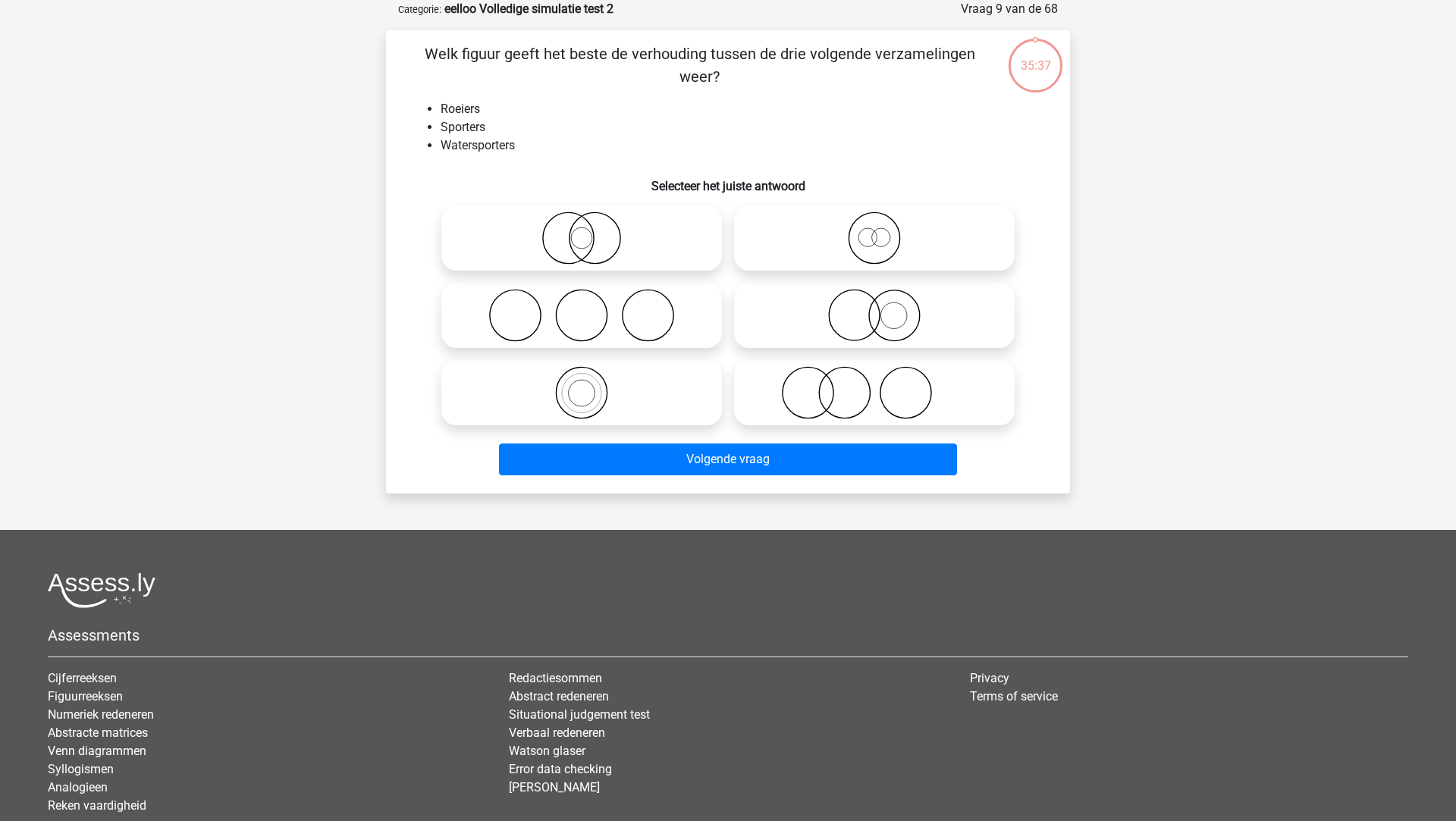
click at [790, 392] on icon at bounding box center [874, 393] width 268 height 53
click at [874, 385] on input "radio" at bounding box center [879, 380] width 10 height 10
radio input "true"
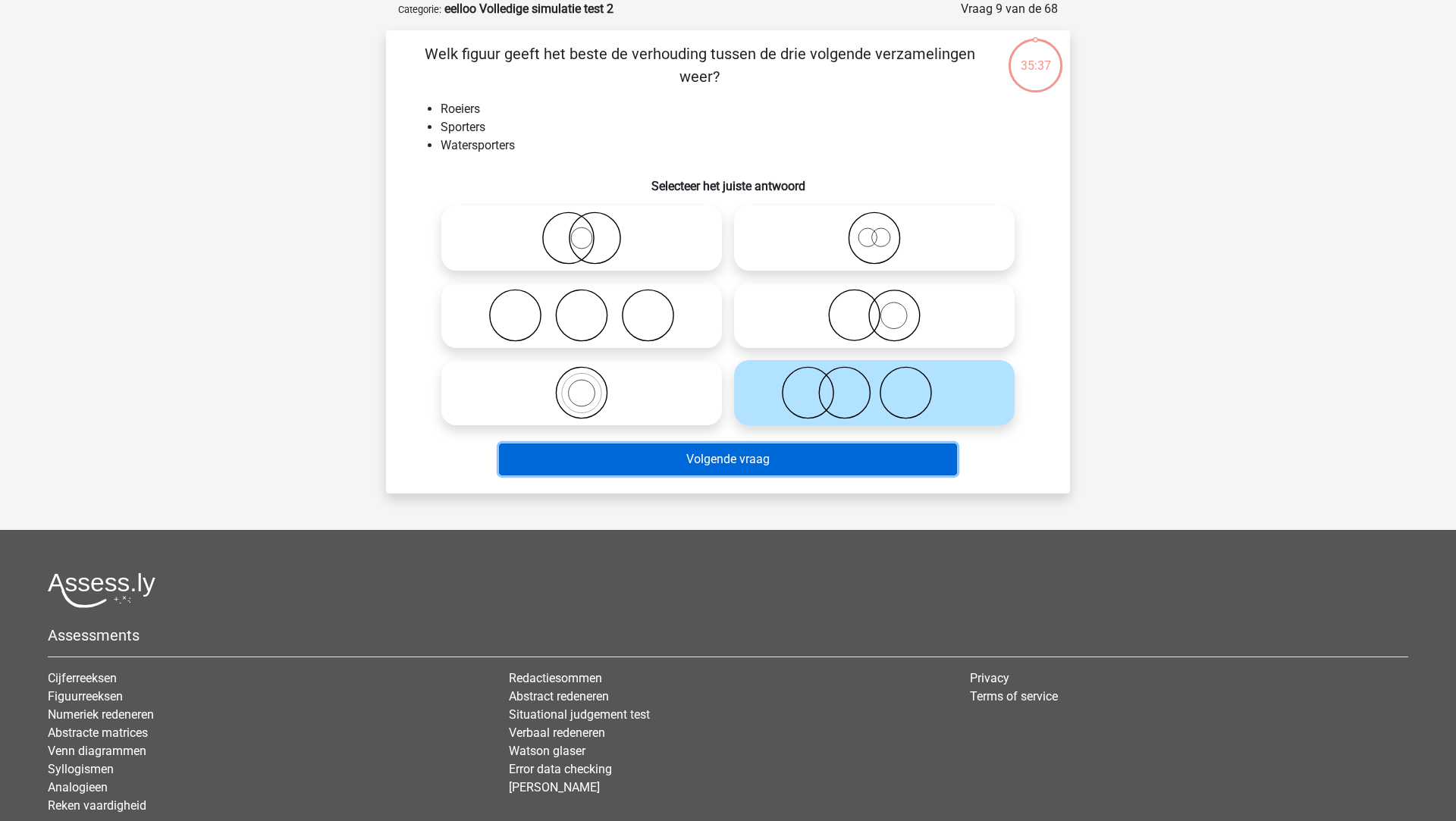
click at [779, 472] on button "Volgende vraag" at bounding box center [728, 459] width 458 height 32
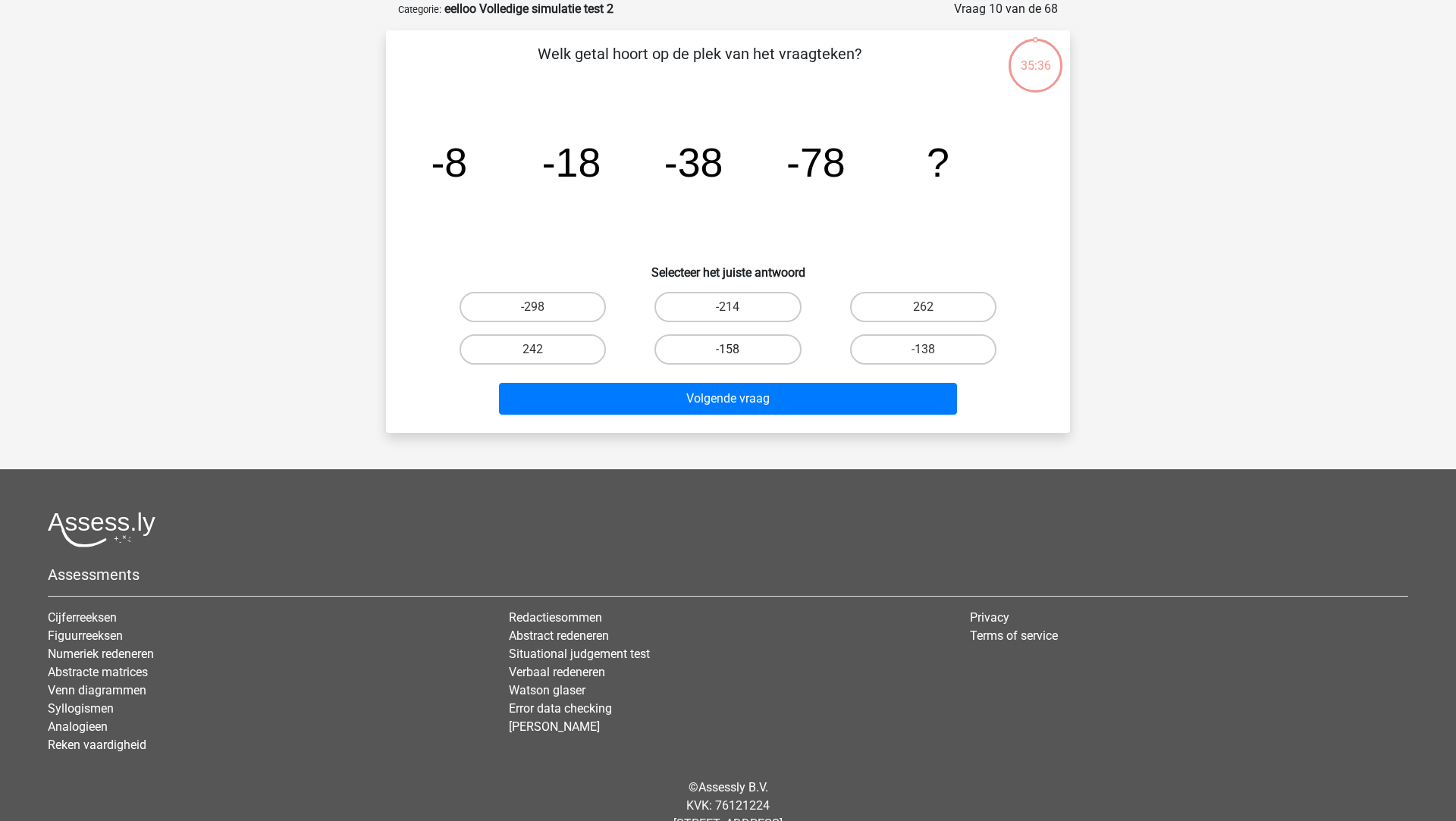
click at [759, 352] on label "-158" at bounding box center [728, 349] width 146 height 31
click at [738, 352] on input "-158" at bounding box center [732, 354] width 10 height 10
radio input "true"
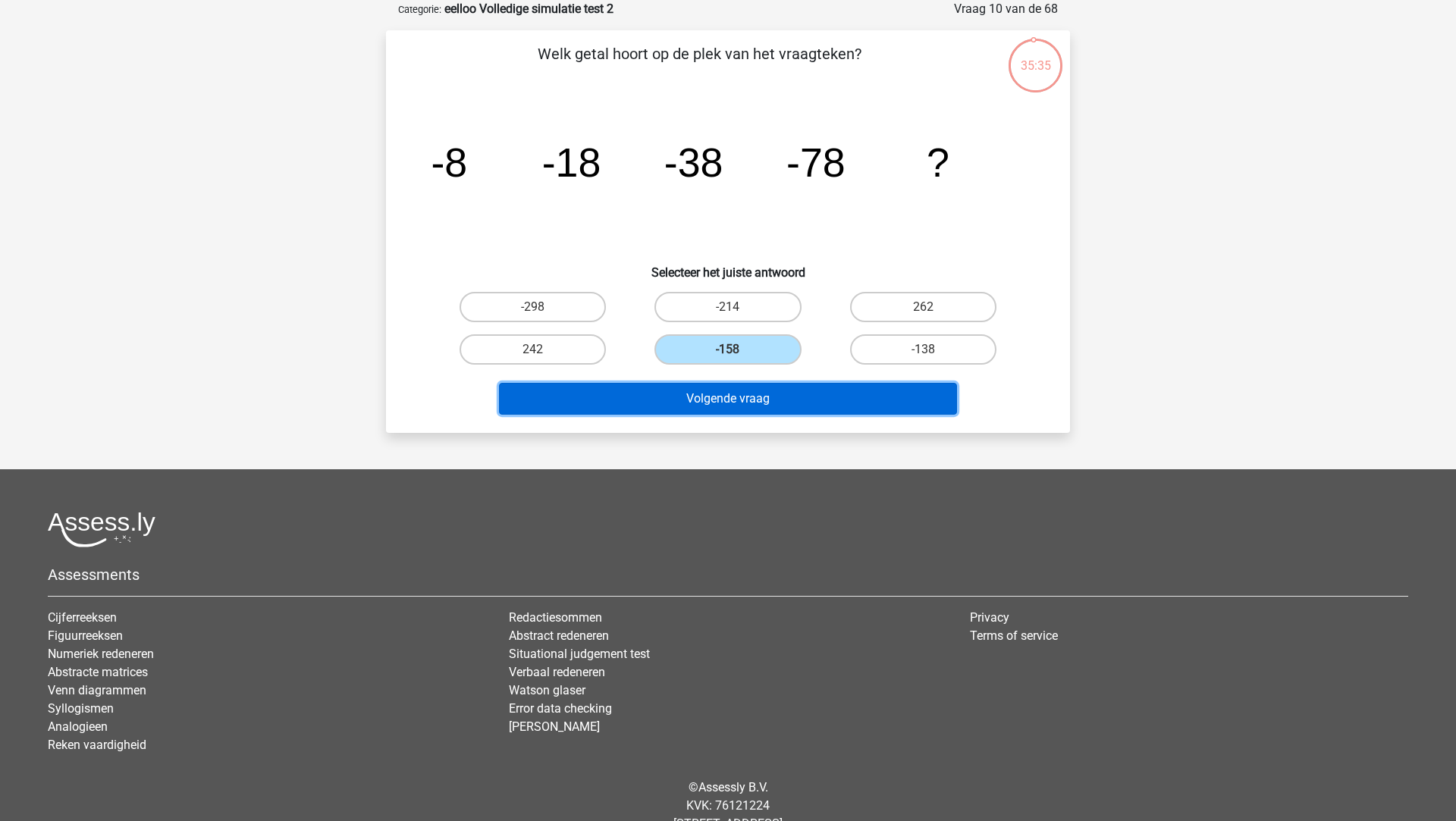
click at [759, 400] on button "Volgende vraag" at bounding box center [728, 399] width 458 height 32
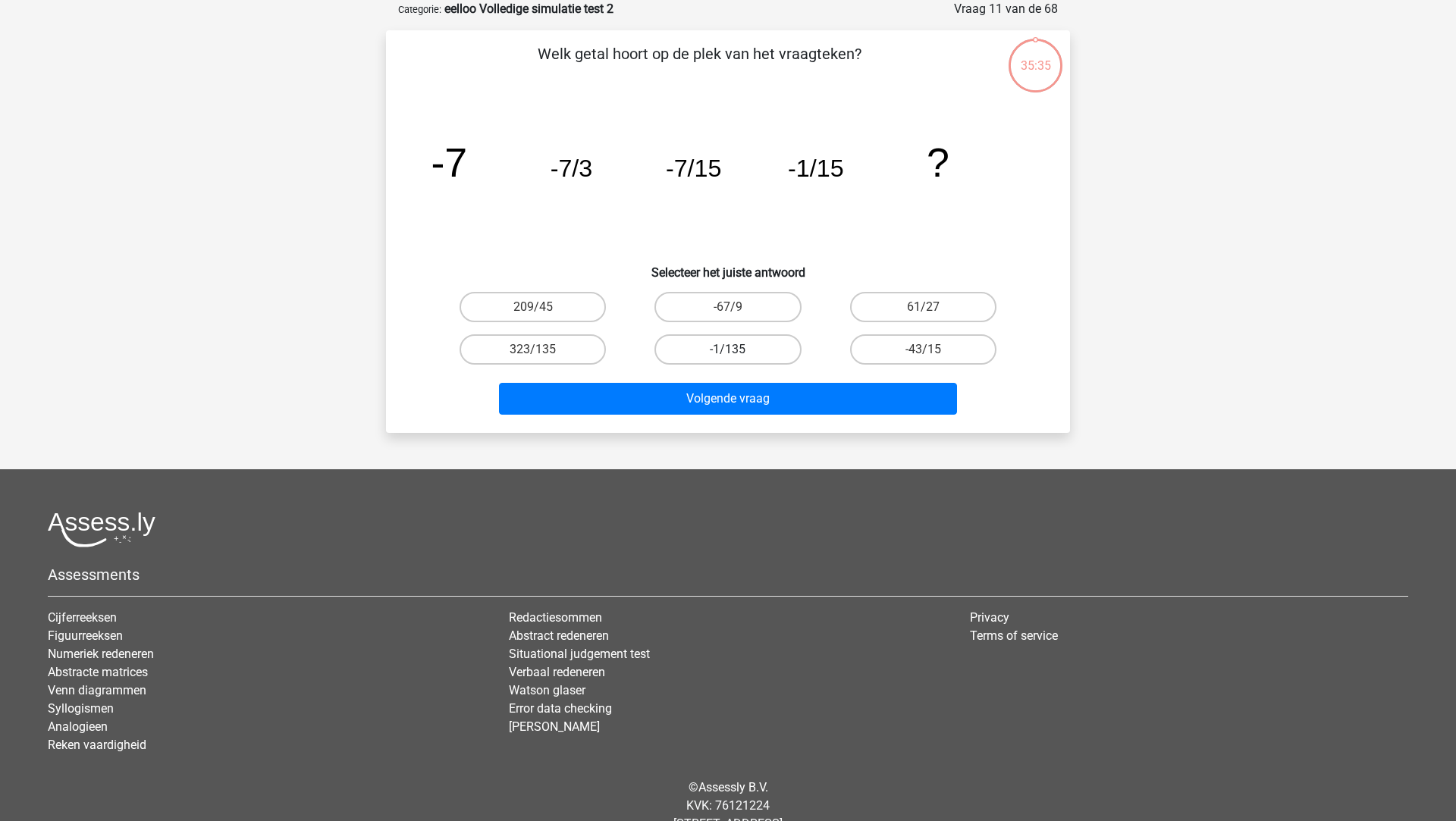
click at [753, 348] on label "-1/135" at bounding box center [728, 349] width 146 height 31
click at [738, 349] on input "-1/135" at bounding box center [732, 354] width 10 height 10
radio input "true"
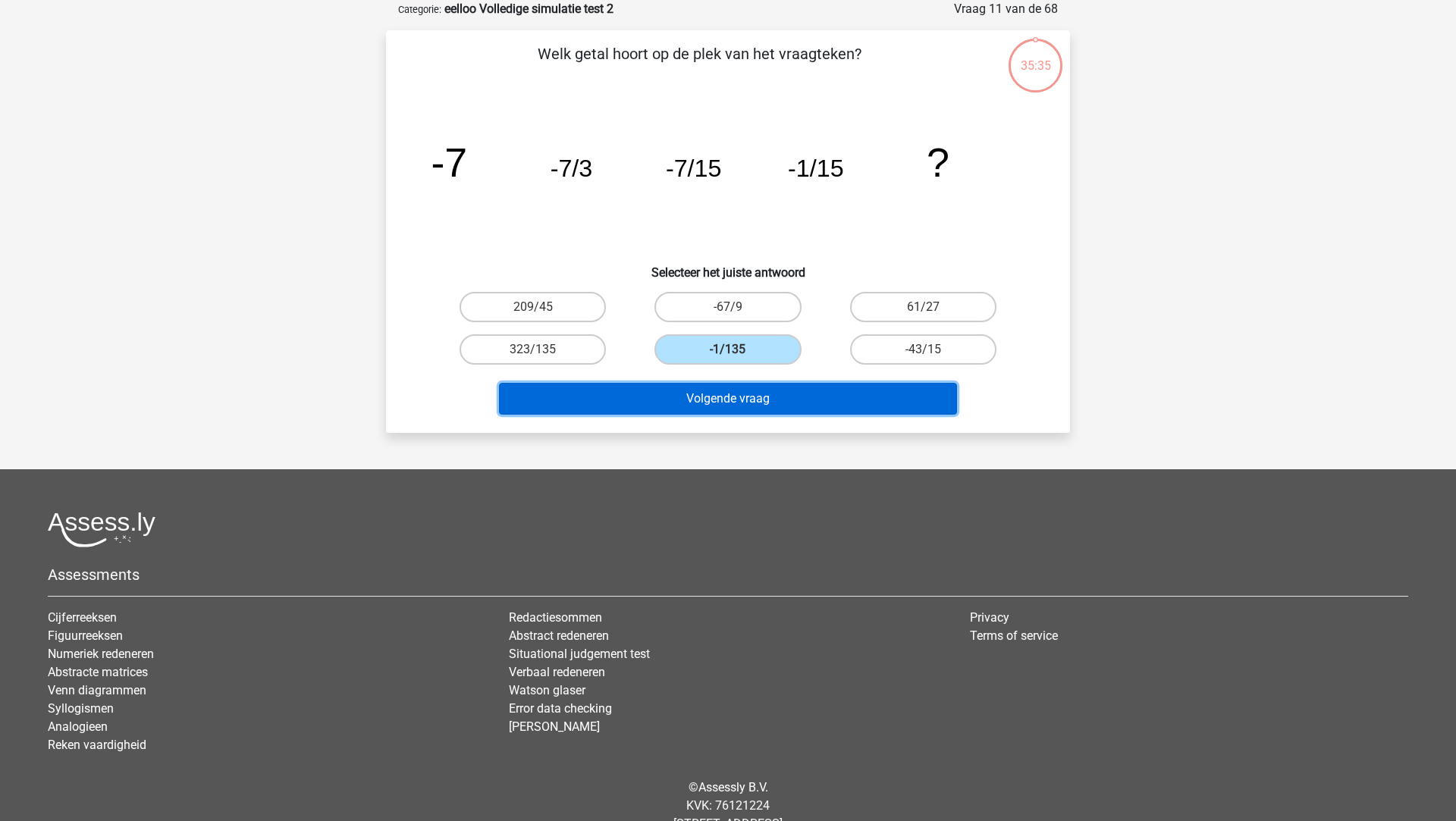
click at [753, 410] on button "Volgende vraag" at bounding box center [728, 399] width 458 height 32
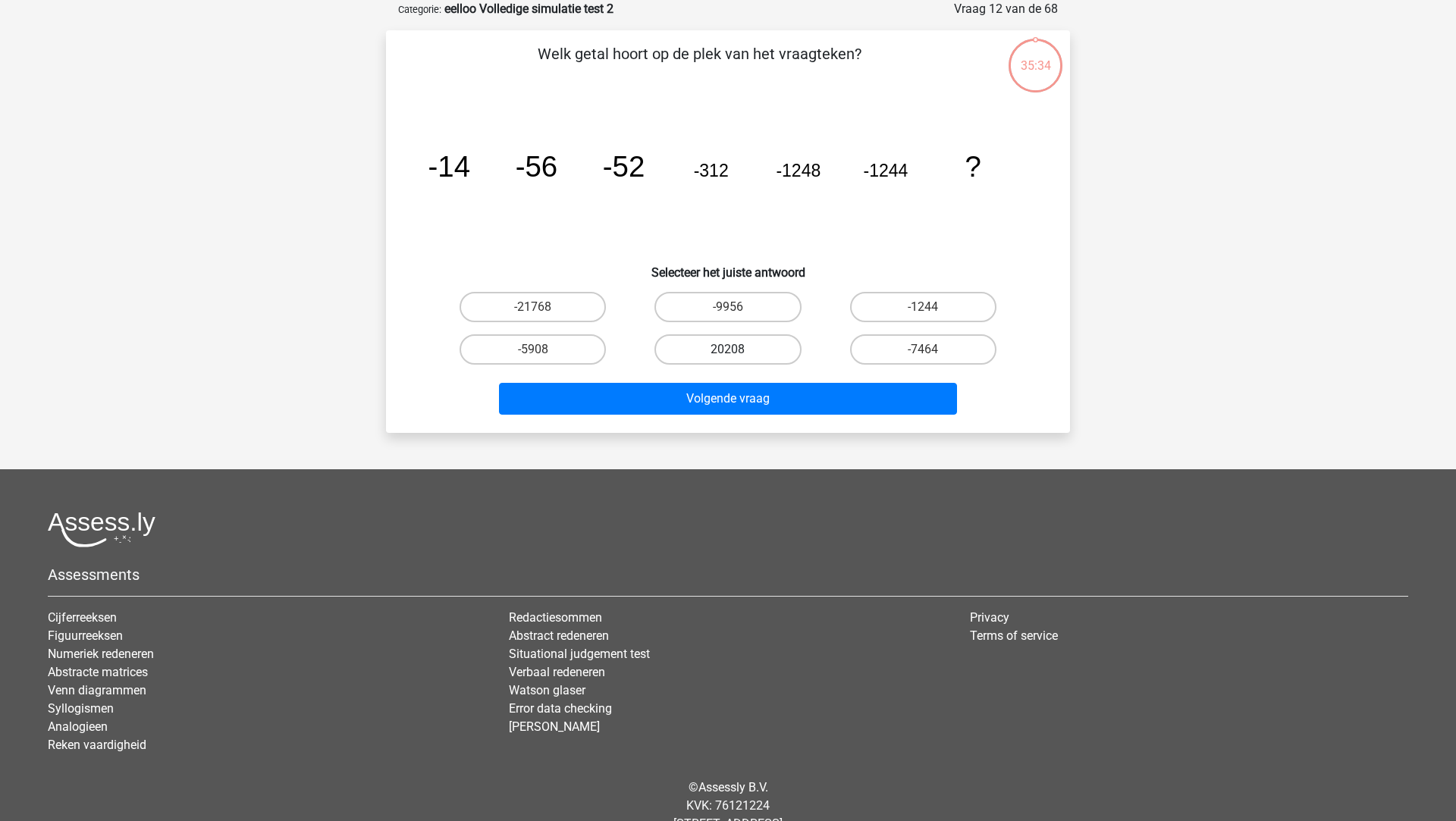
click at [743, 353] on label "20208" at bounding box center [728, 349] width 146 height 31
click at [738, 353] on input "20208" at bounding box center [732, 354] width 10 height 10
radio input "true"
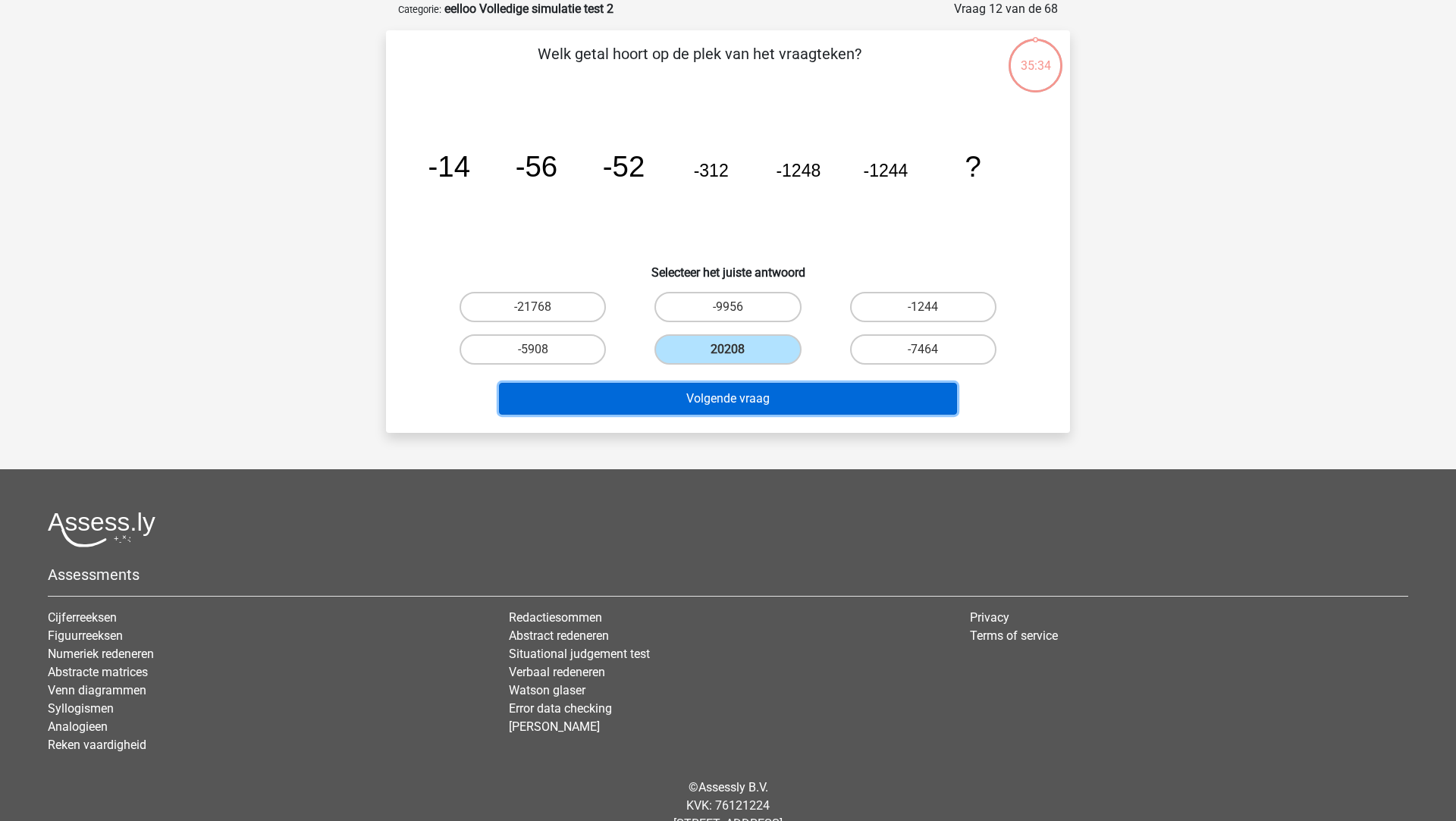
click at [744, 412] on button "Volgende vraag" at bounding box center [728, 399] width 458 height 32
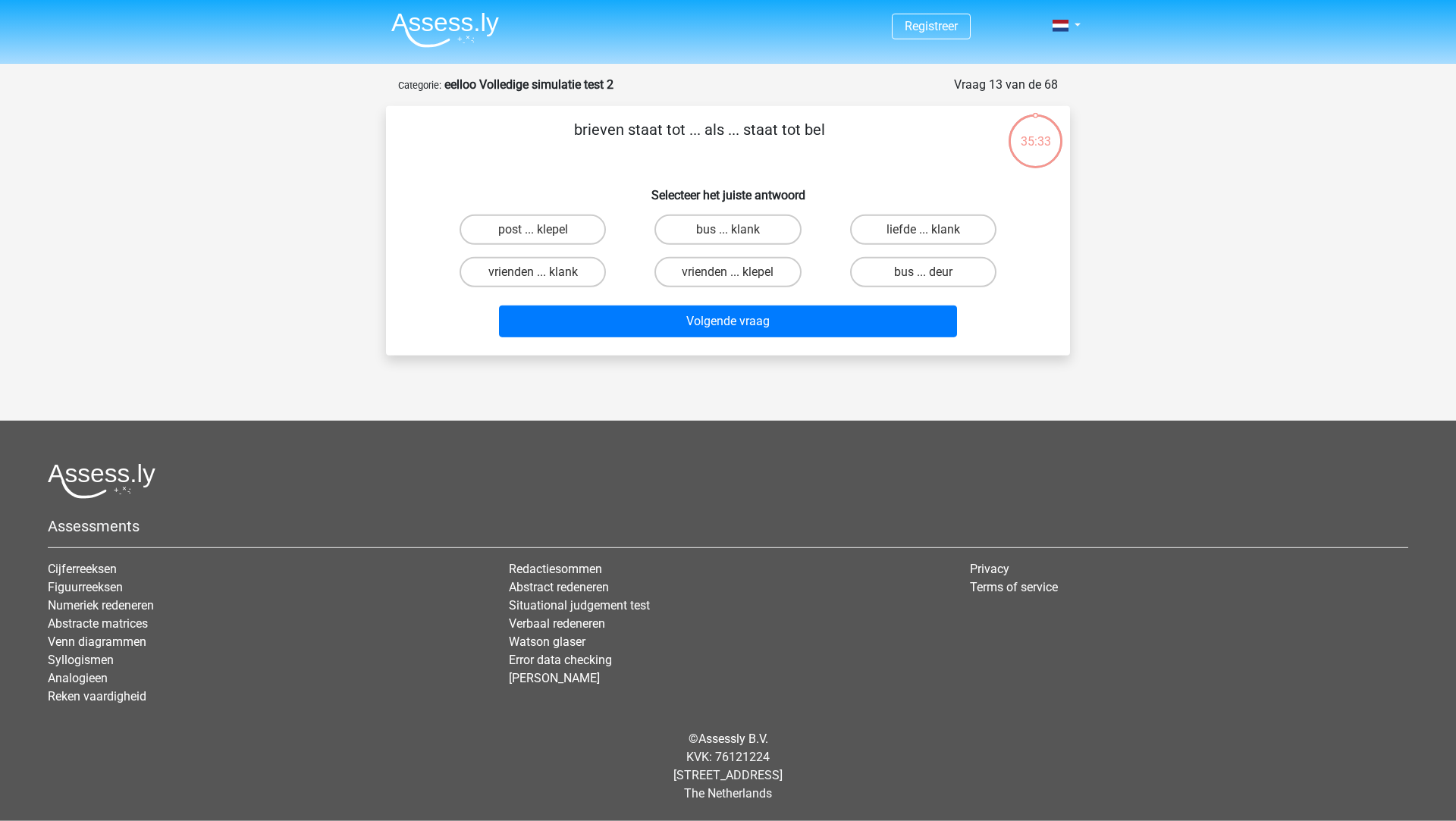
scroll to position [0, 0]
click at [730, 279] on input "vrienden ... klepel" at bounding box center [732, 277] width 10 height 10
radio input "true"
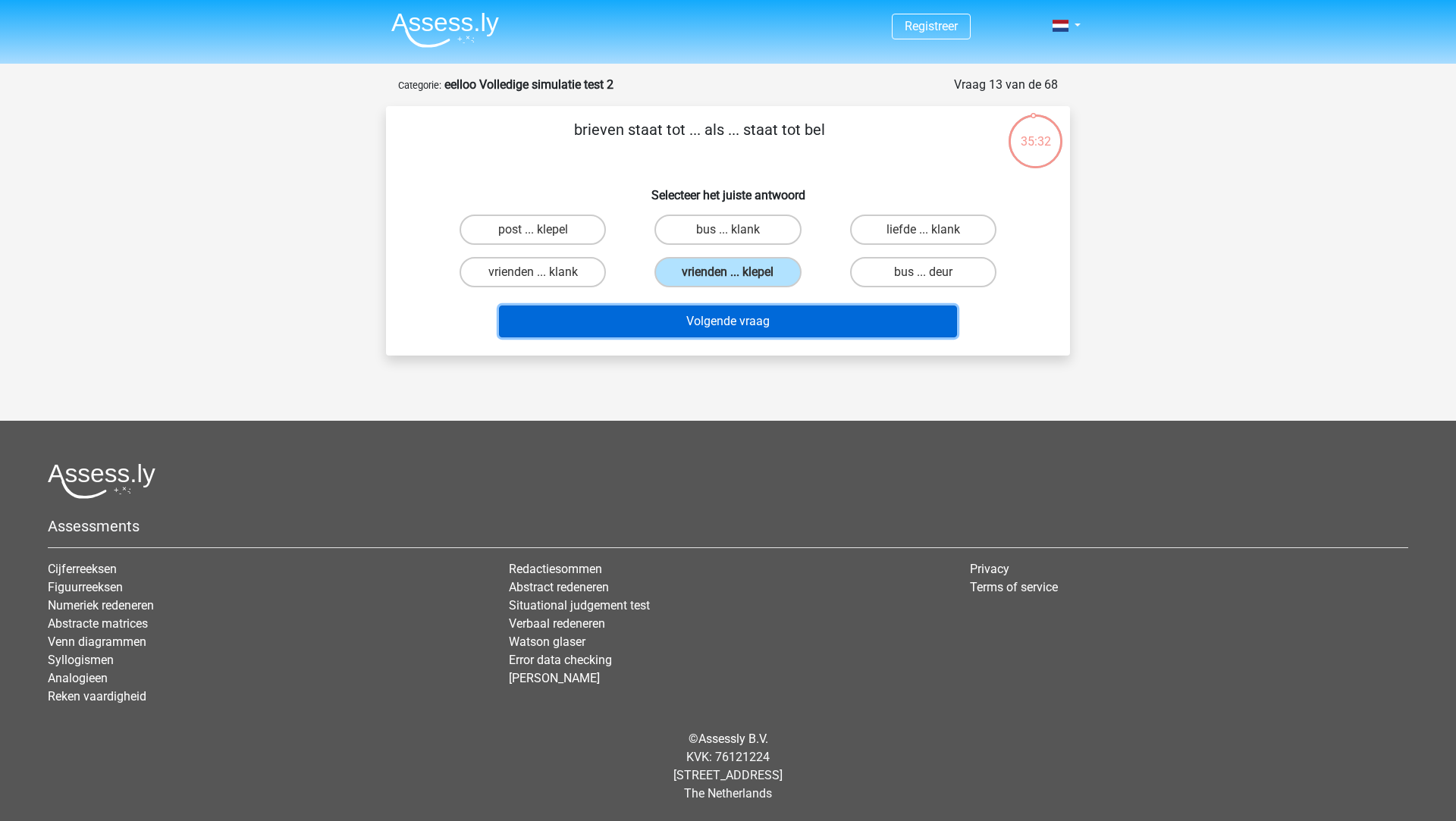
drag, startPoint x: 728, startPoint y: 327, endPoint x: 728, endPoint y: 319, distance: 8.0
click at [727, 327] on button "Volgende vraag" at bounding box center [728, 321] width 458 height 32
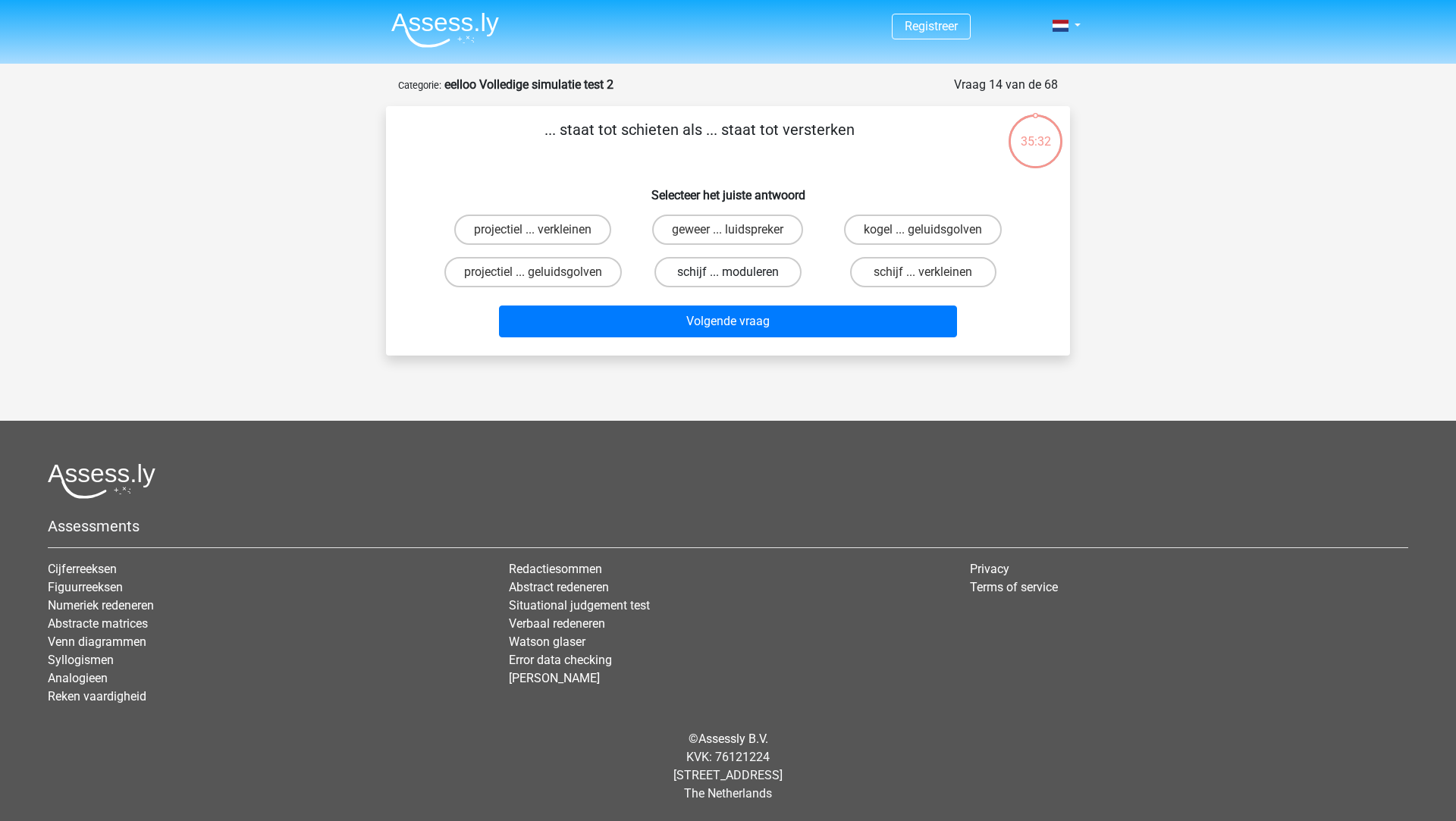
click at [728, 275] on label "schijf ... moduleren" at bounding box center [728, 272] width 146 height 31
click at [728, 275] on input "schijf ... moduleren" at bounding box center [732, 277] width 10 height 10
radio input "true"
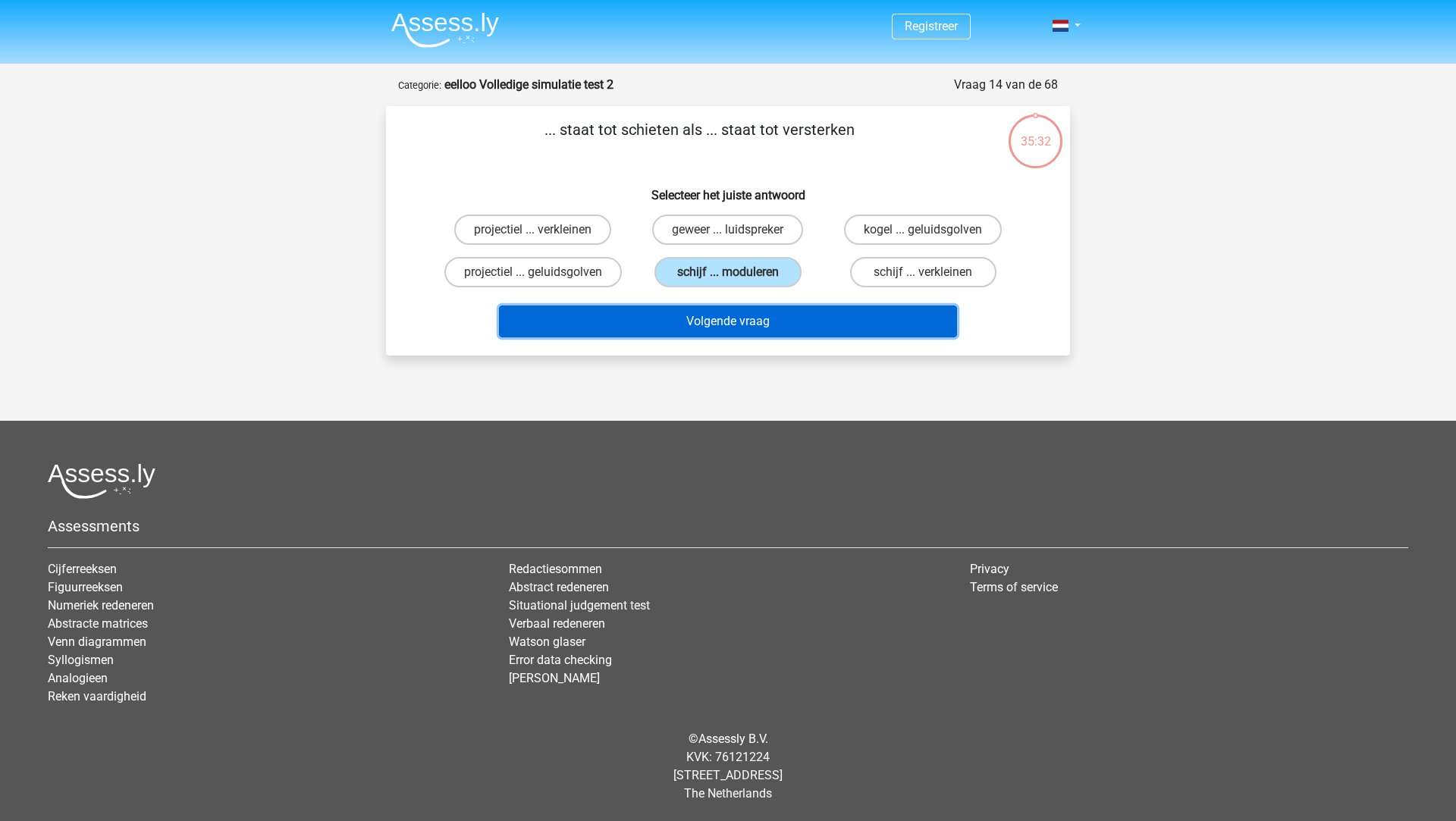
click at [728, 332] on button "Volgende vraag" at bounding box center [728, 321] width 458 height 32
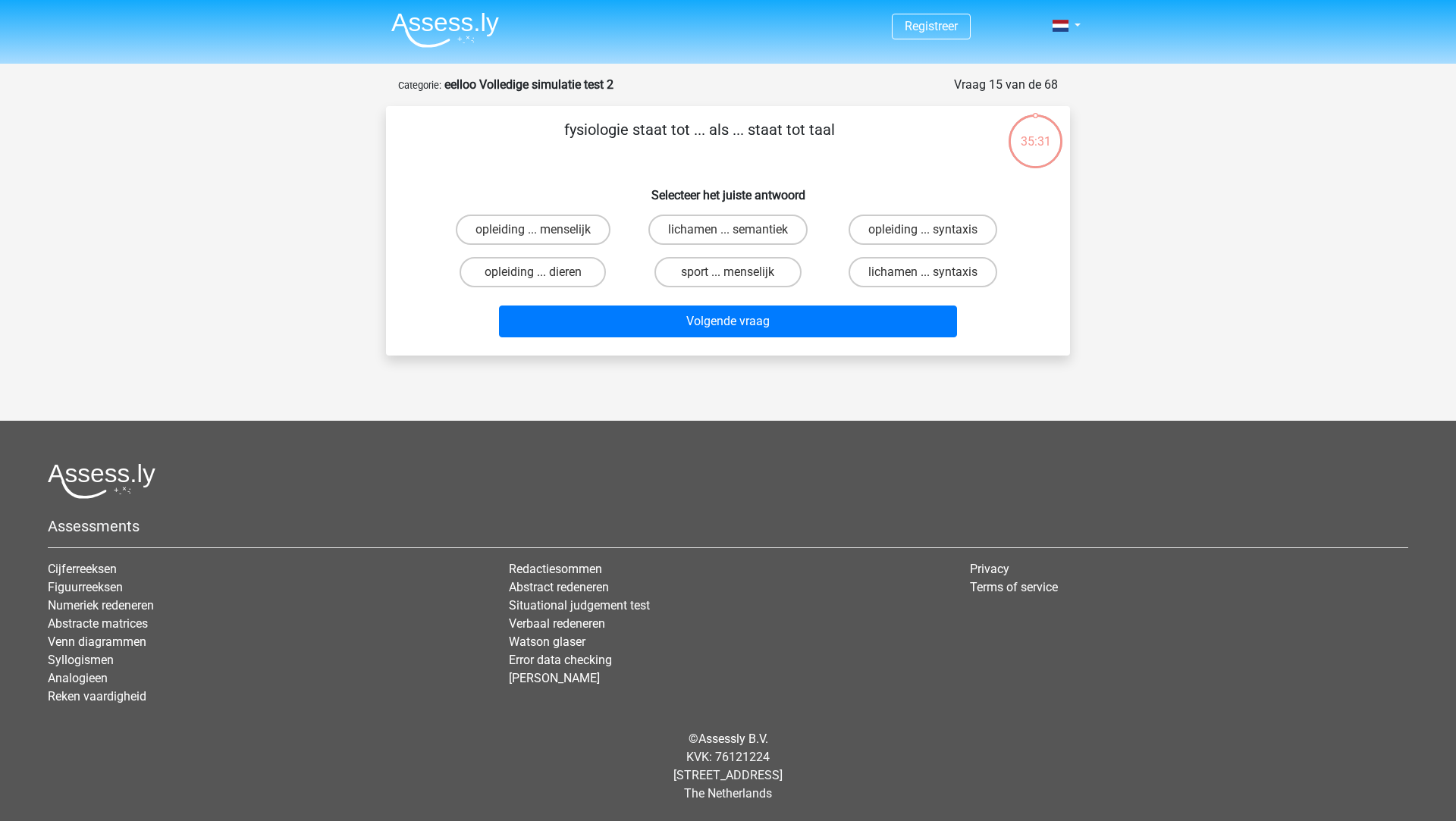
click at [728, 290] on div "sport ... menselijk" at bounding box center [728, 272] width 195 height 42
click at [728, 341] on div "Volgende vraag" at bounding box center [728, 324] width 586 height 38
click at [732, 268] on label "sport ... menselijk" at bounding box center [728, 272] width 146 height 31
click at [732, 272] on input "sport ... menselijk" at bounding box center [732, 277] width 10 height 10
radio input "true"
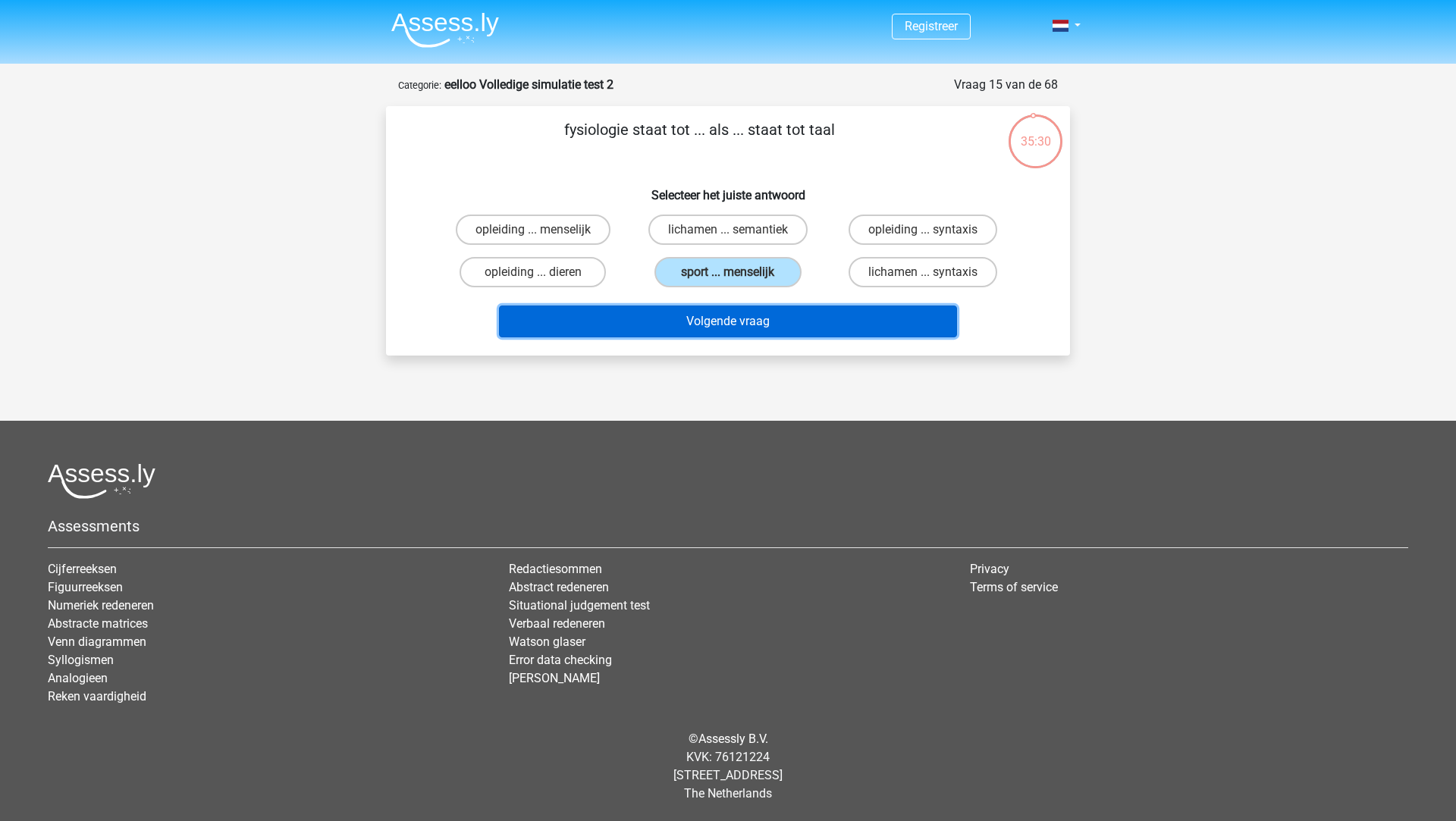
click at [732, 326] on button "Volgende vraag" at bounding box center [728, 321] width 458 height 32
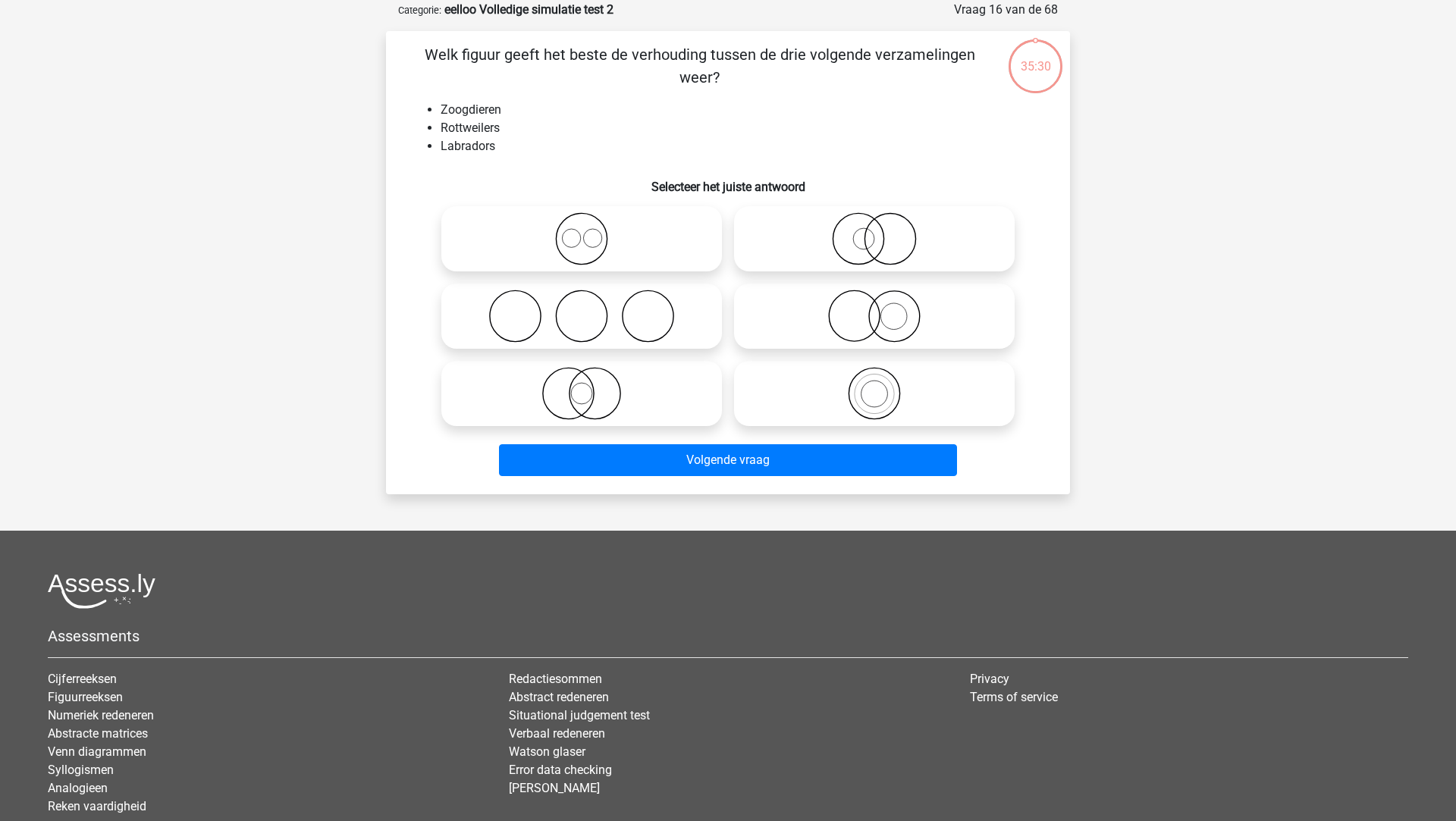
scroll to position [76, 0]
click at [629, 265] on icon at bounding box center [582, 239] width 268 height 53
click at [592, 231] on input "radio" at bounding box center [586, 225] width 10 height 10
radio input "true"
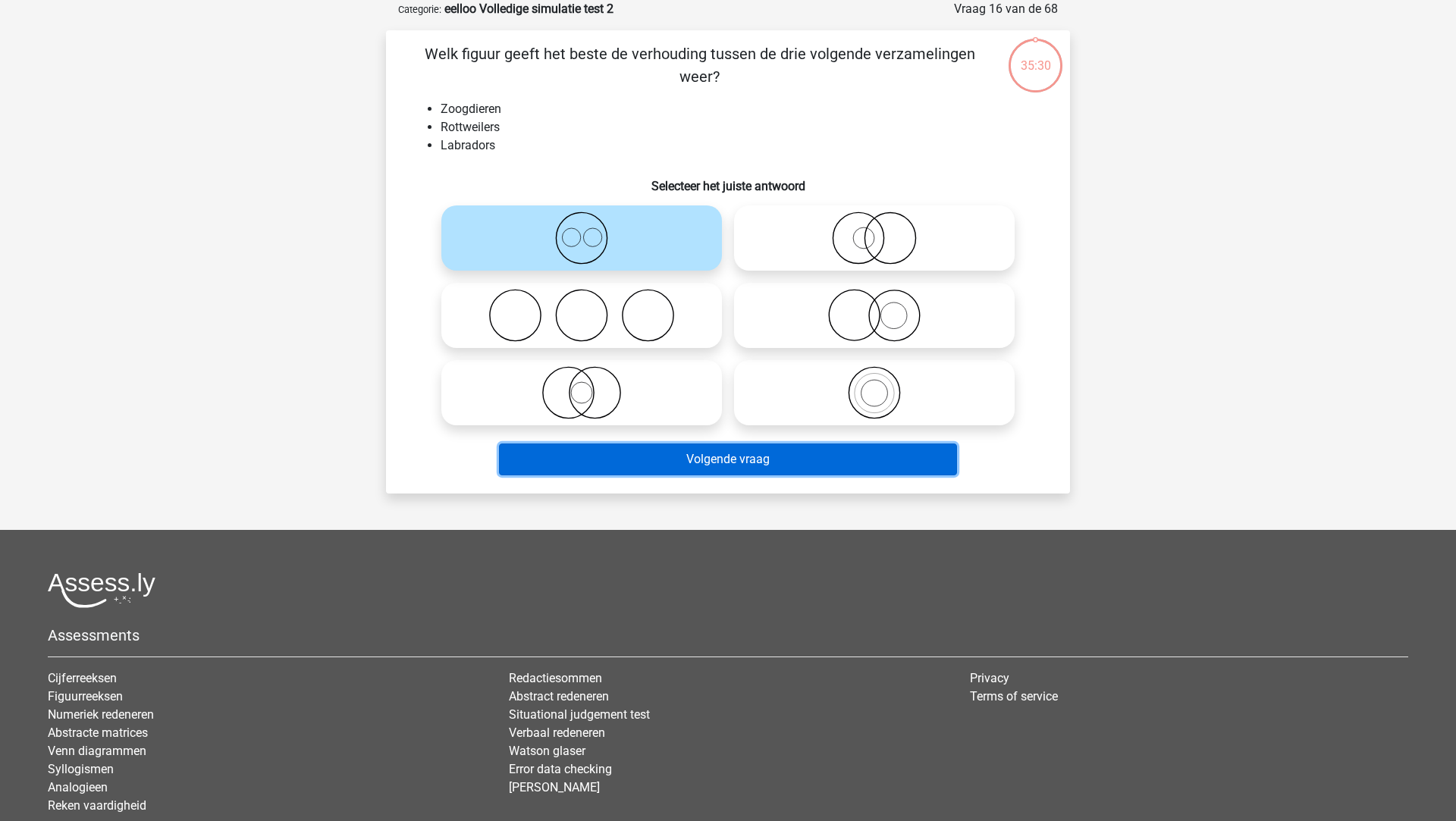
click at [681, 451] on button "Volgende vraag" at bounding box center [728, 459] width 458 height 32
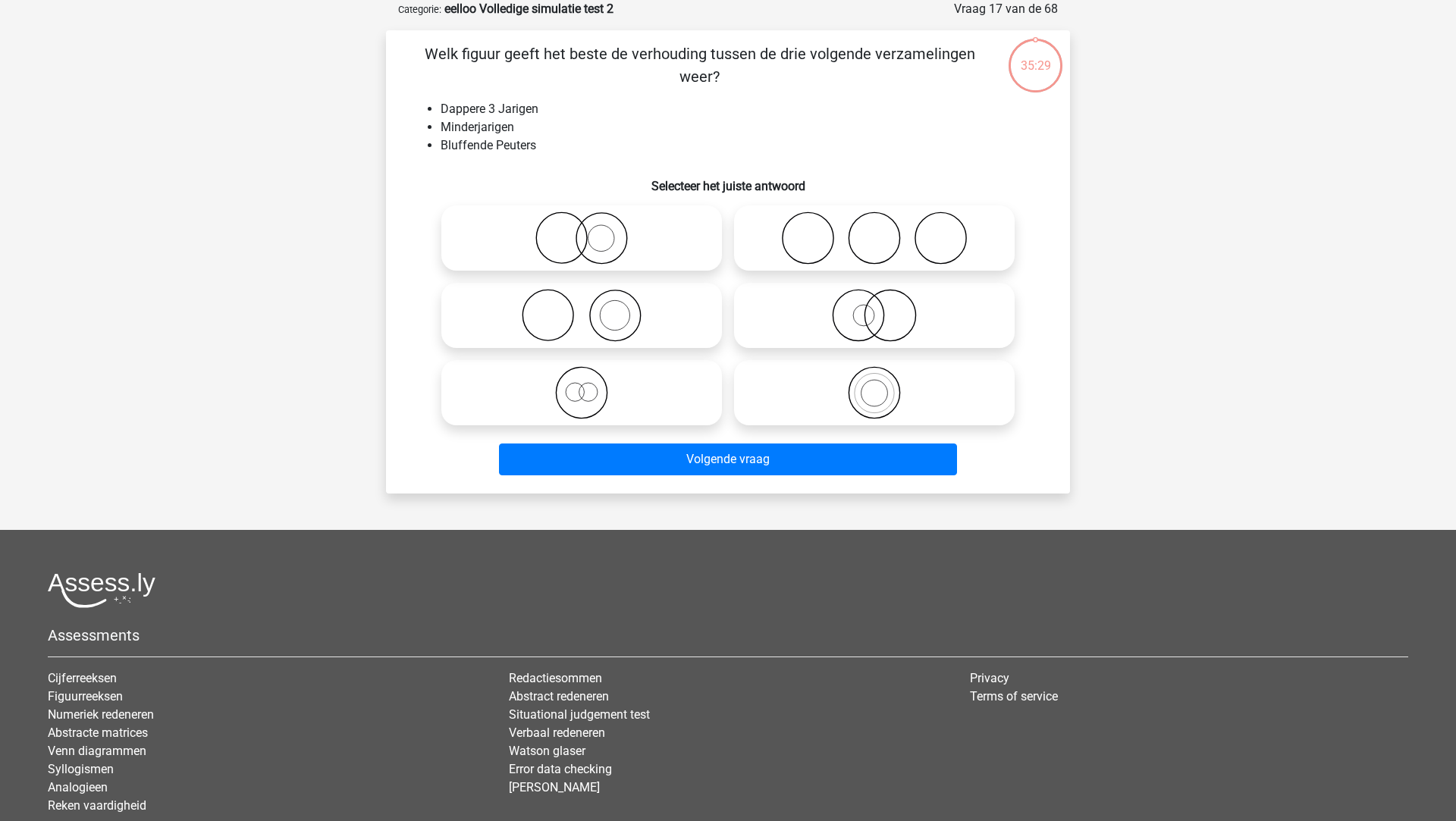
click at [659, 303] on icon at bounding box center [582, 316] width 268 height 53
click at [592, 303] on input "radio" at bounding box center [586, 303] width 10 height 10
radio input "true"
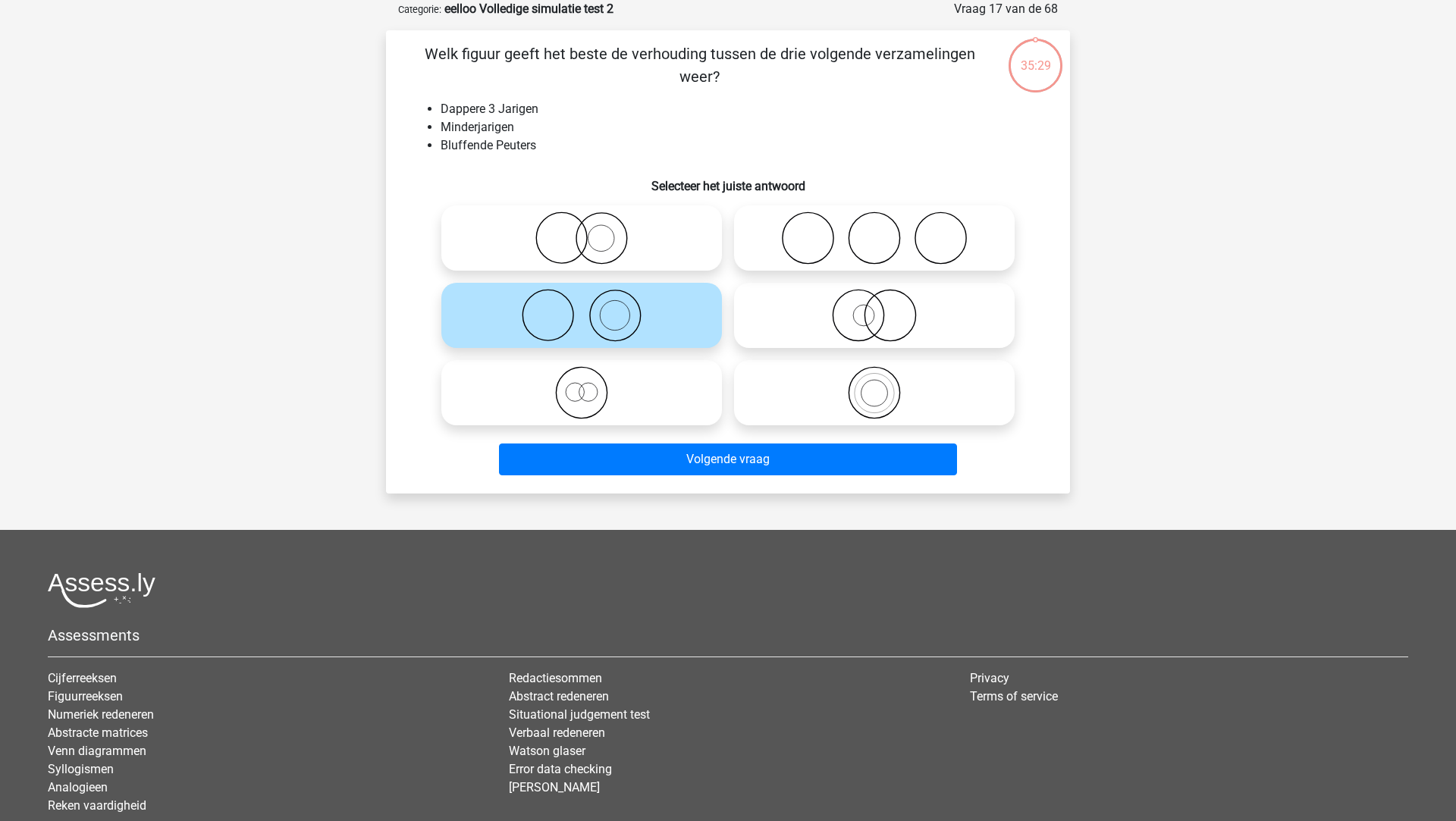
click at [663, 437] on div "Volgende vraag" at bounding box center [728, 457] width 636 height 50
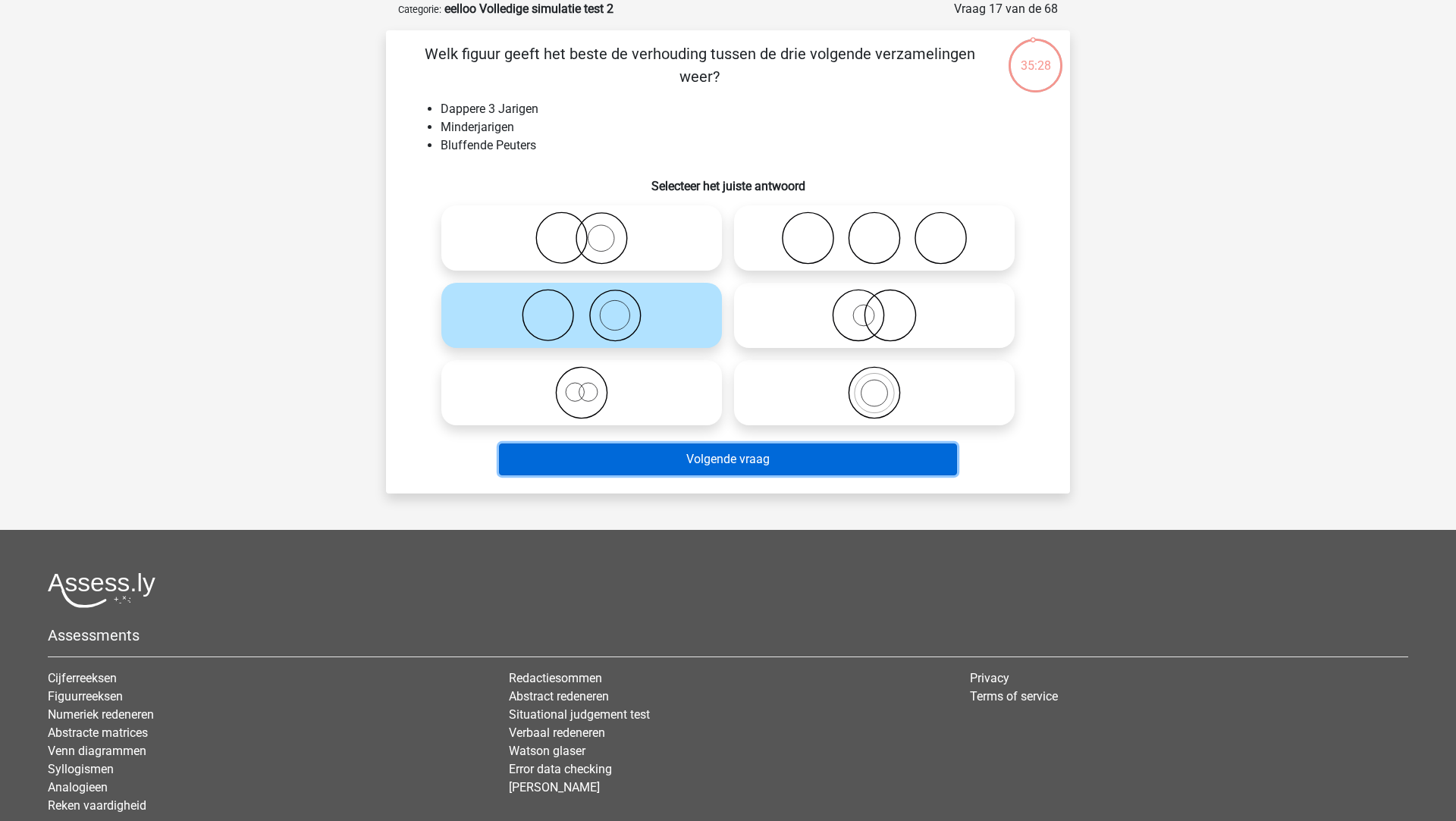
click at [662, 462] on button "Volgende vraag" at bounding box center [728, 459] width 458 height 32
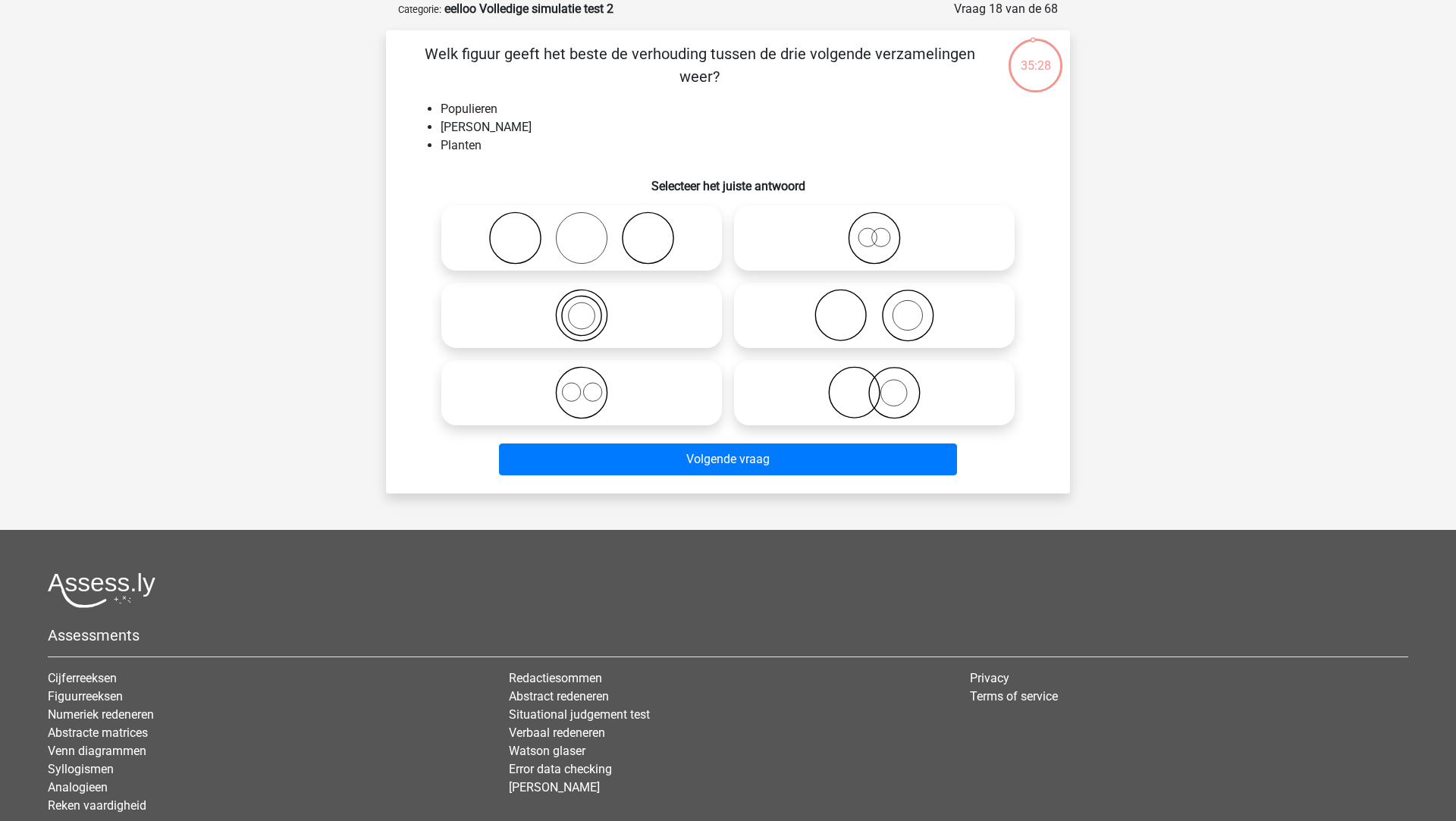
click at [640, 379] on icon at bounding box center [582, 393] width 268 height 53
click at [592, 379] on input "radio" at bounding box center [586, 380] width 10 height 10
radio input "true"
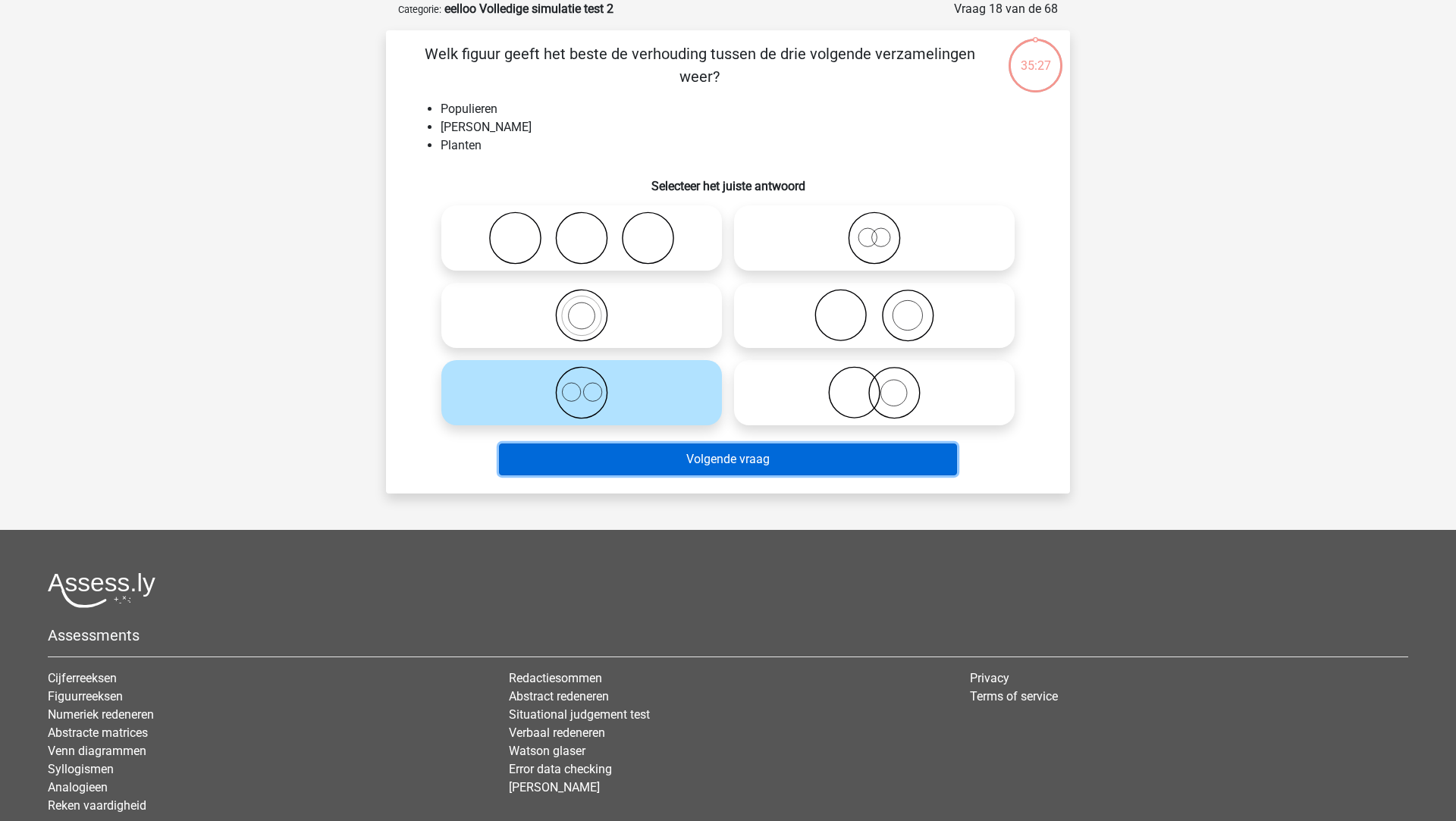
click at [651, 462] on button "Volgende vraag" at bounding box center [728, 459] width 458 height 32
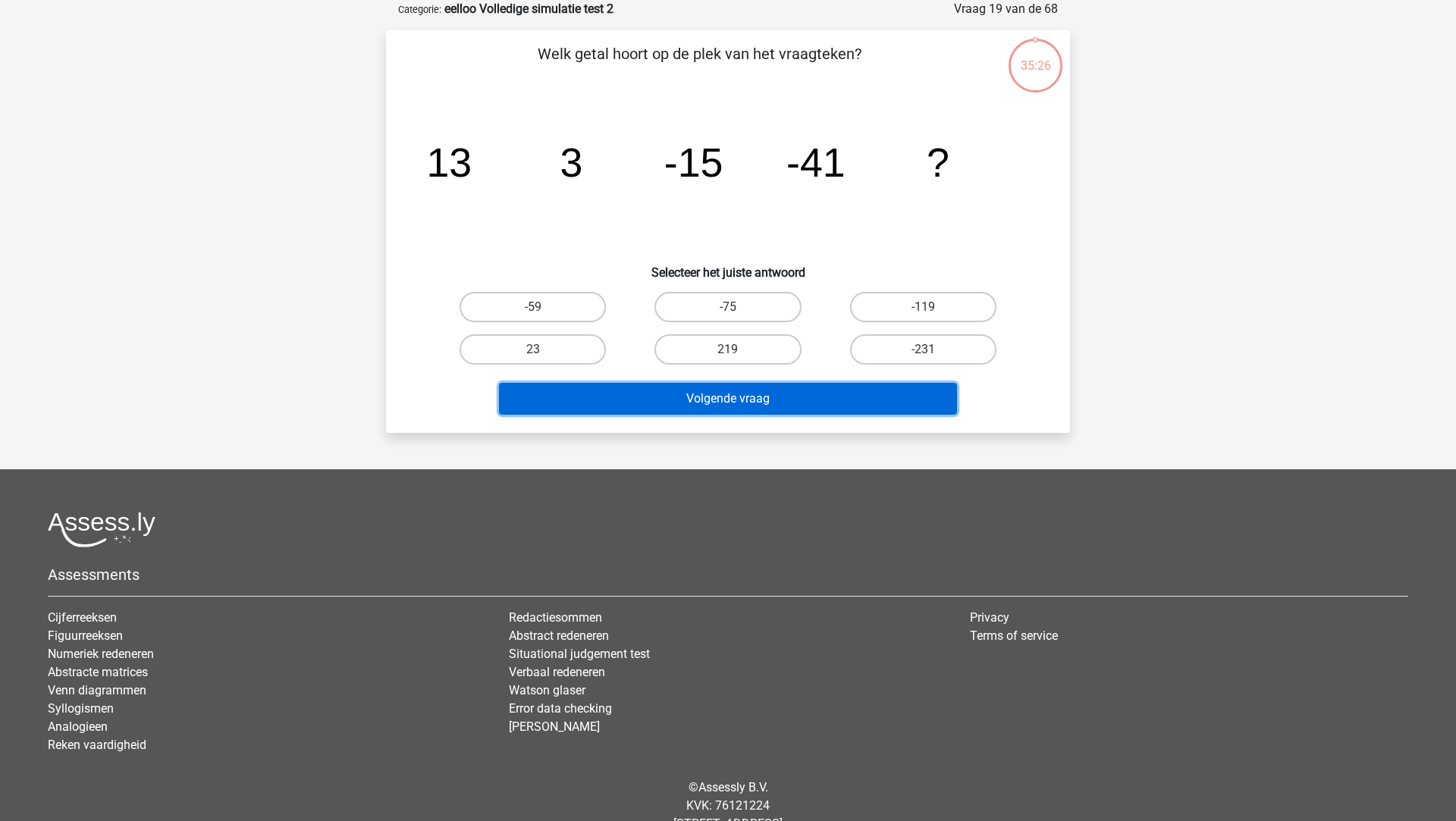
click at [640, 413] on button "Volgende vraag" at bounding box center [728, 399] width 458 height 32
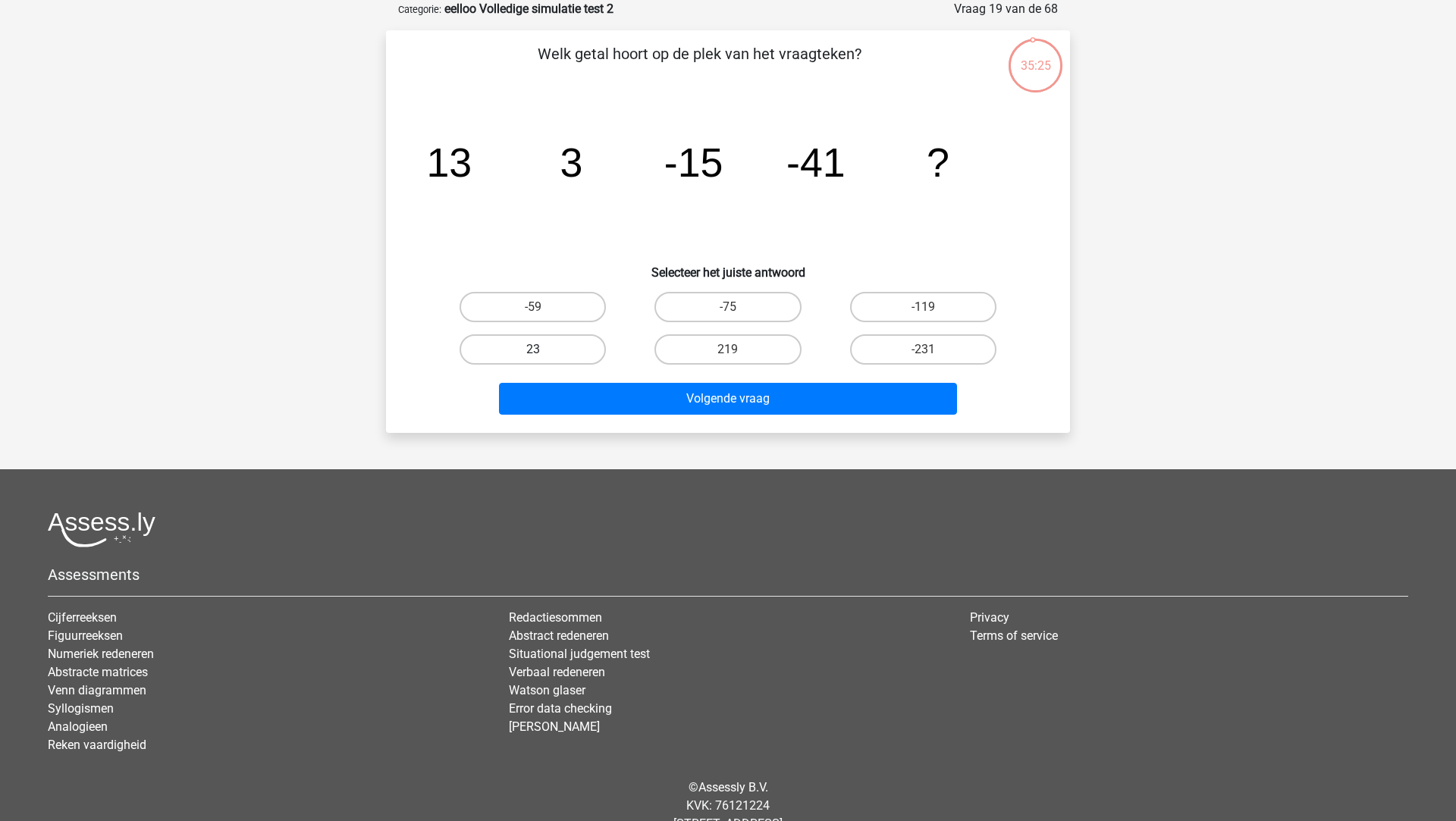
click at [522, 360] on label "23" at bounding box center [532, 349] width 146 height 31
click at [533, 359] on input "23" at bounding box center [538, 354] width 10 height 10
radio input "true"
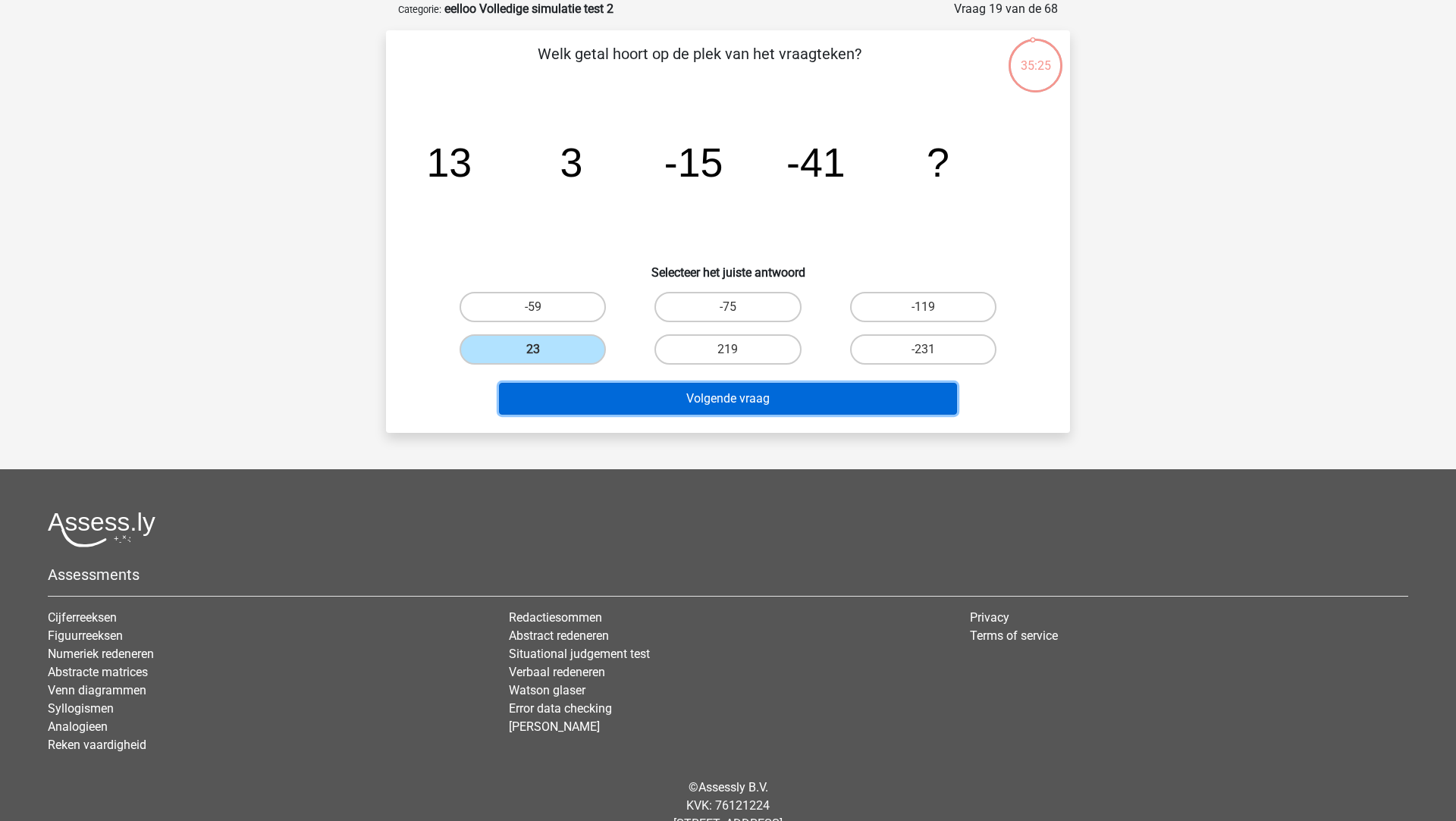
click at [553, 397] on button "Volgende vraag" at bounding box center [728, 399] width 458 height 32
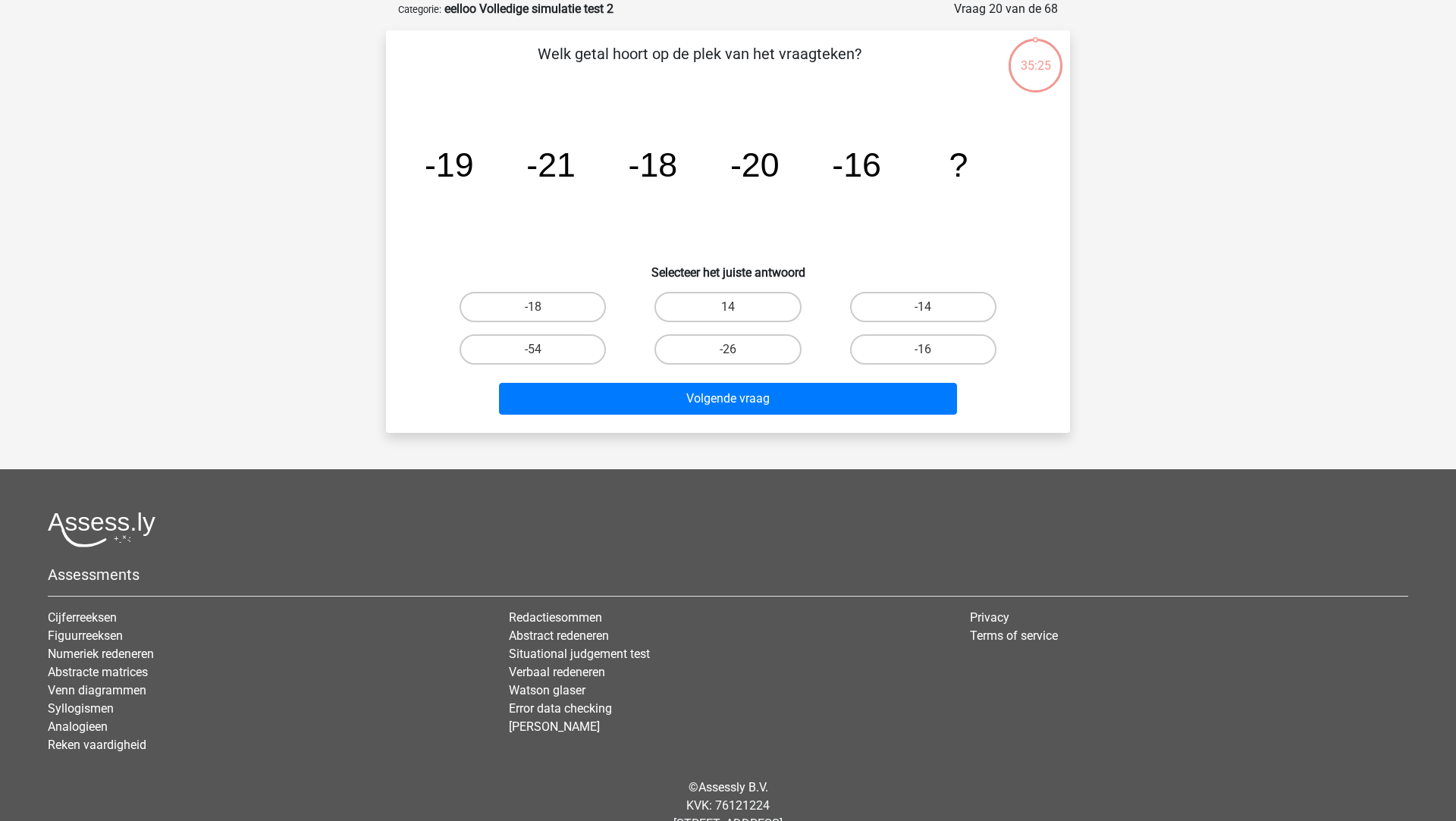
click at [732, 349] on input "-26" at bounding box center [732, 354] width 10 height 10
radio input "true"
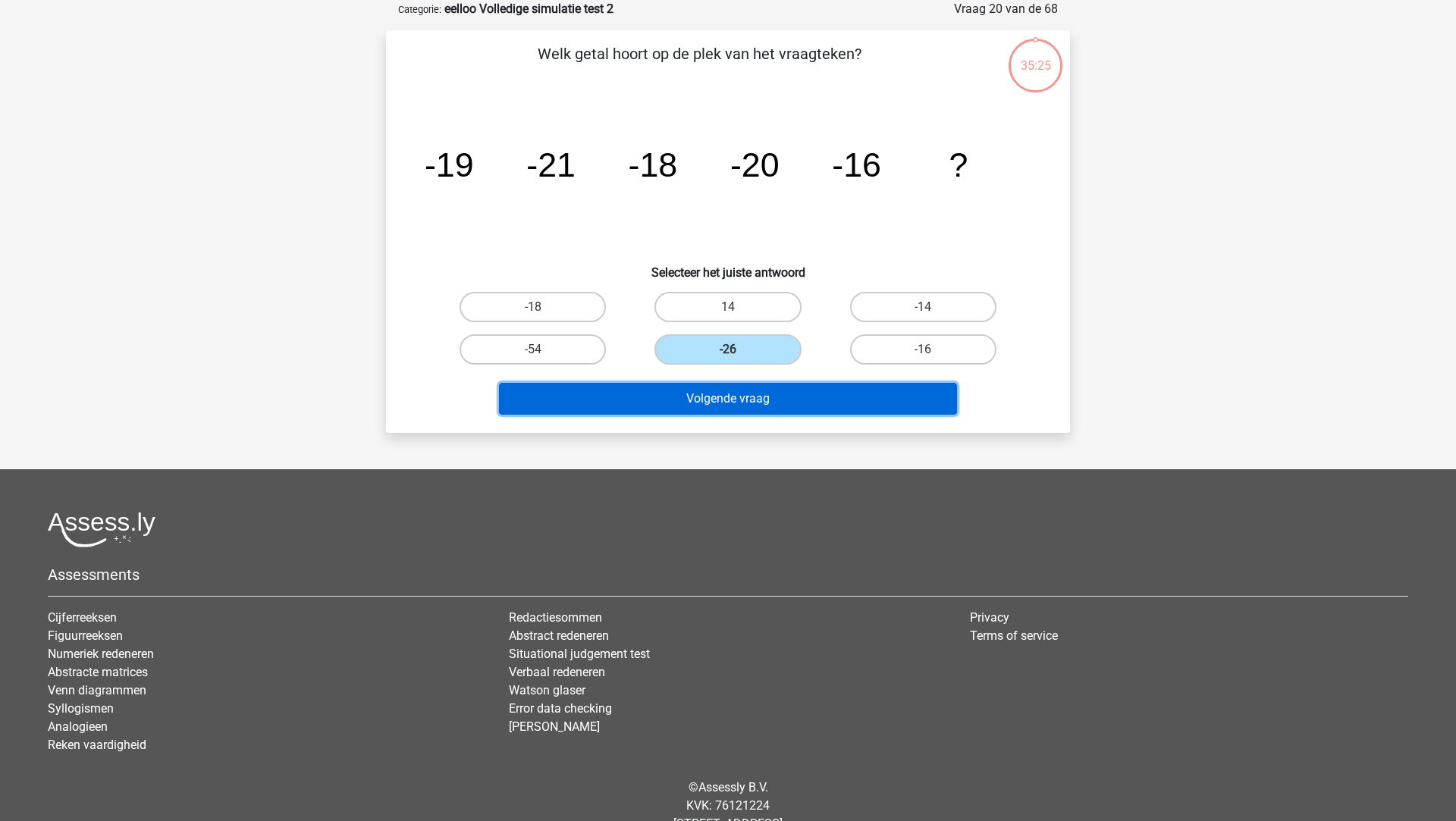
click at [730, 399] on button "Volgende vraag" at bounding box center [728, 399] width 458 height 32
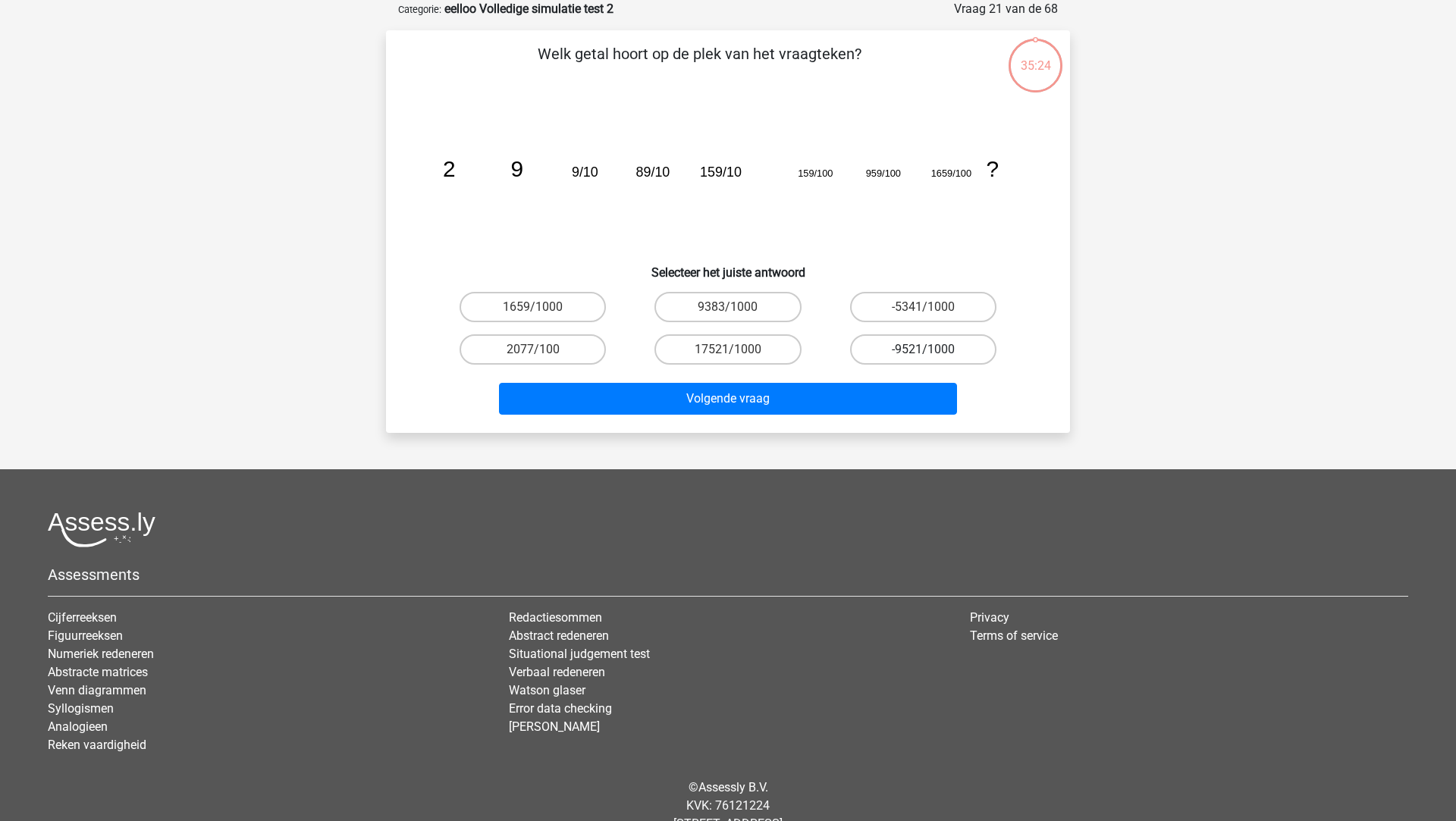
click at [861, 348] on label "-9521/1000" at bounding box center [923, 349] width 146 height 31
click at [923, 349] on input "-9521/1000" at bounding box center [928, 354] width 10 height 10
radio input "true"
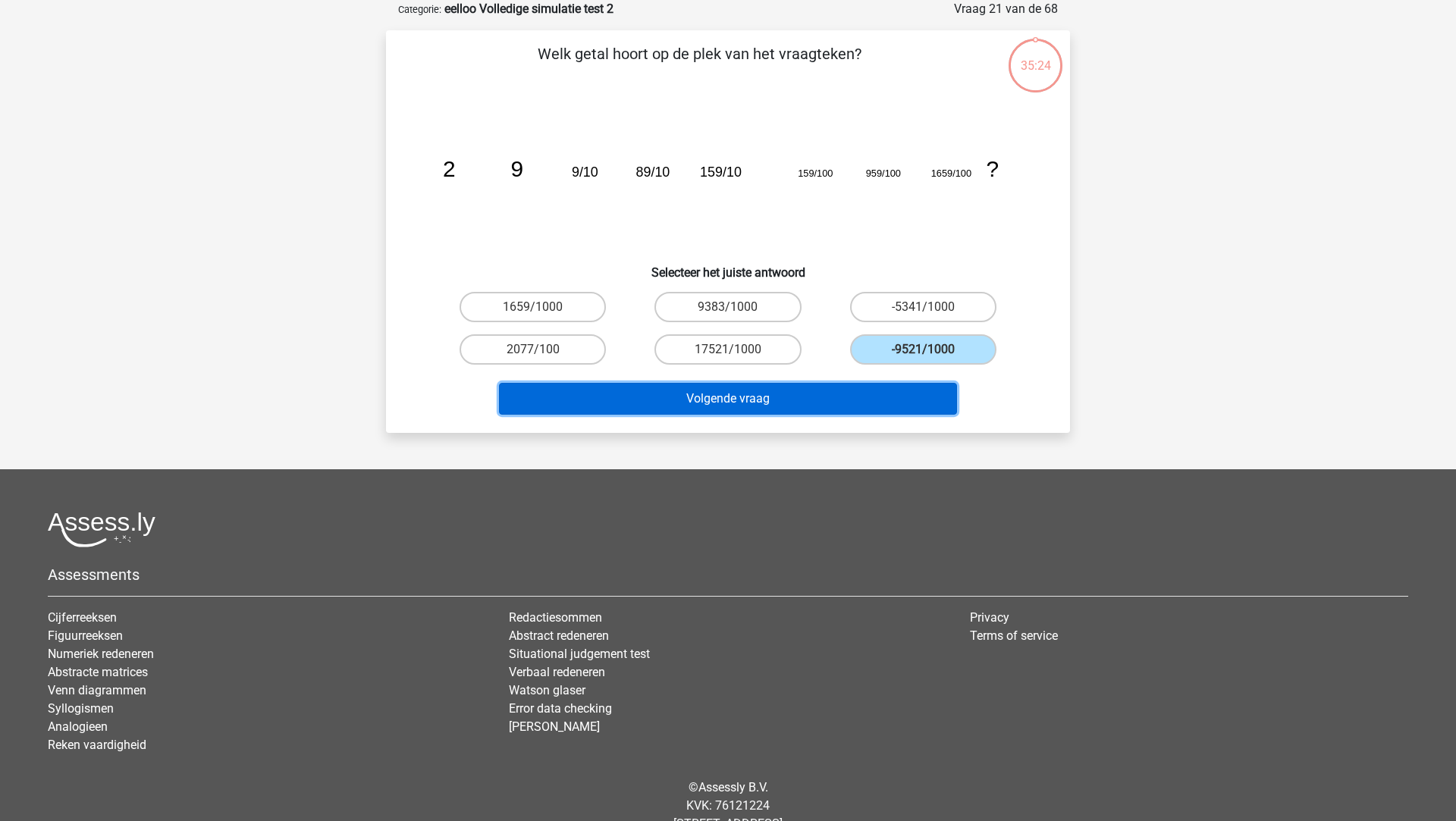
click at [855, 395] on button "Volgende vraag" at bounding box center [728, 399] width 458 height 32
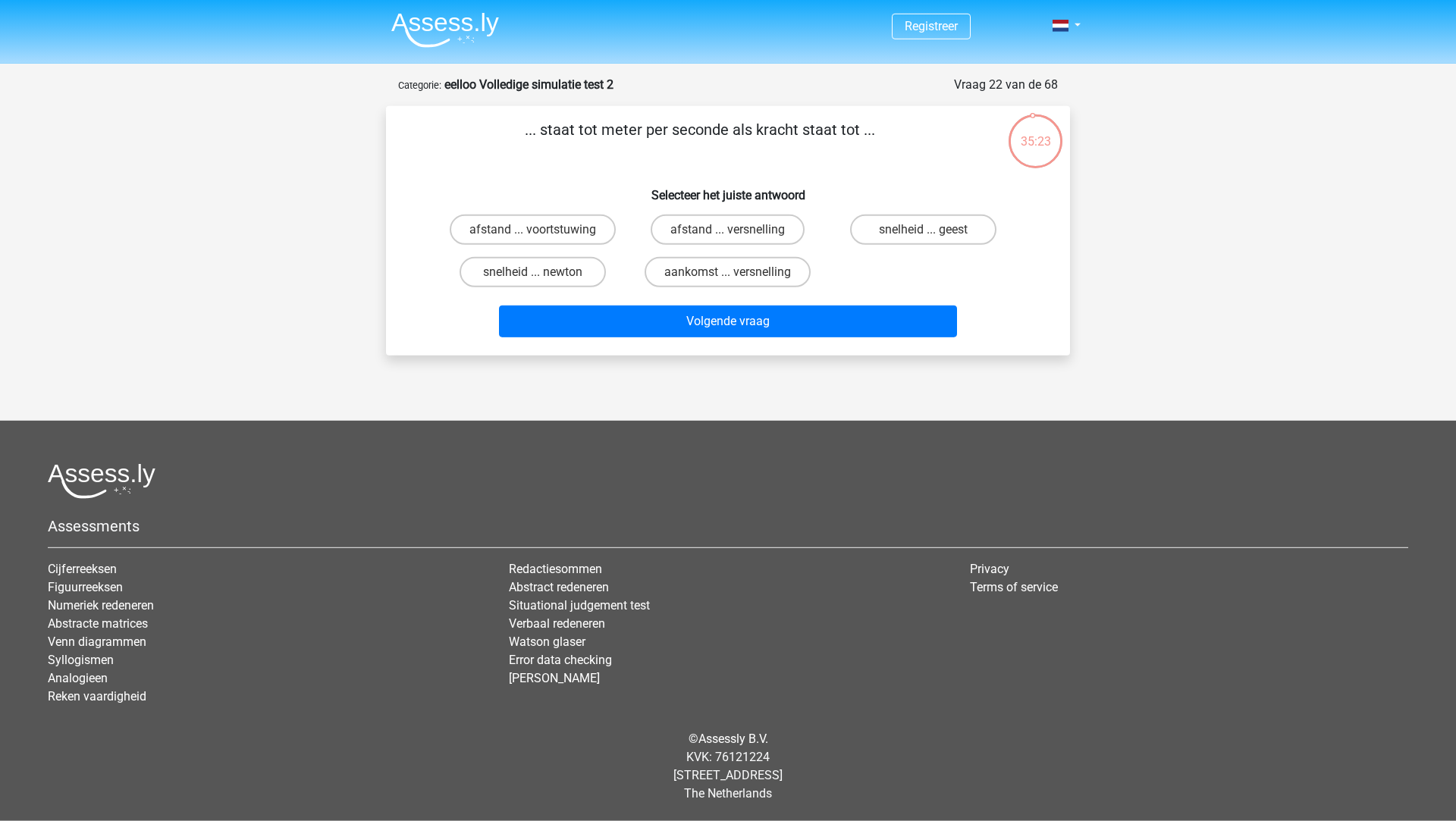
scroll to position [0, 0]
click at [715, 275] on label "aankomst ... versnelling" at bounding box center [728, 272] width 166 height 31
click at [728, 275] on input "aankomst ... versnelling" at bounding box center [732, 277] width 10 height 10
radio input "true"
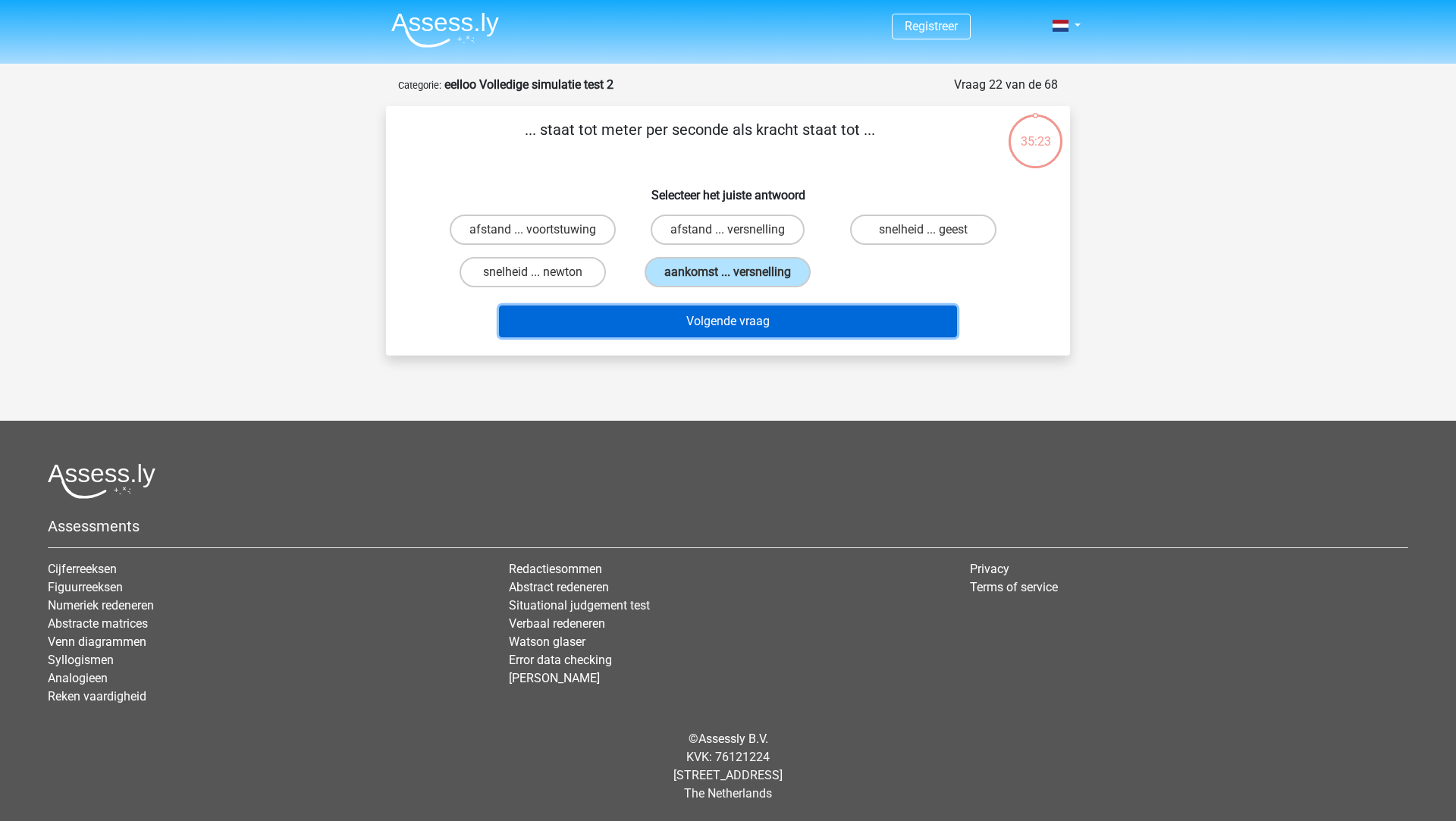
click at [710, 324] on button "Volgende vraag" at bounding box center [728, 321] width 458 height 32
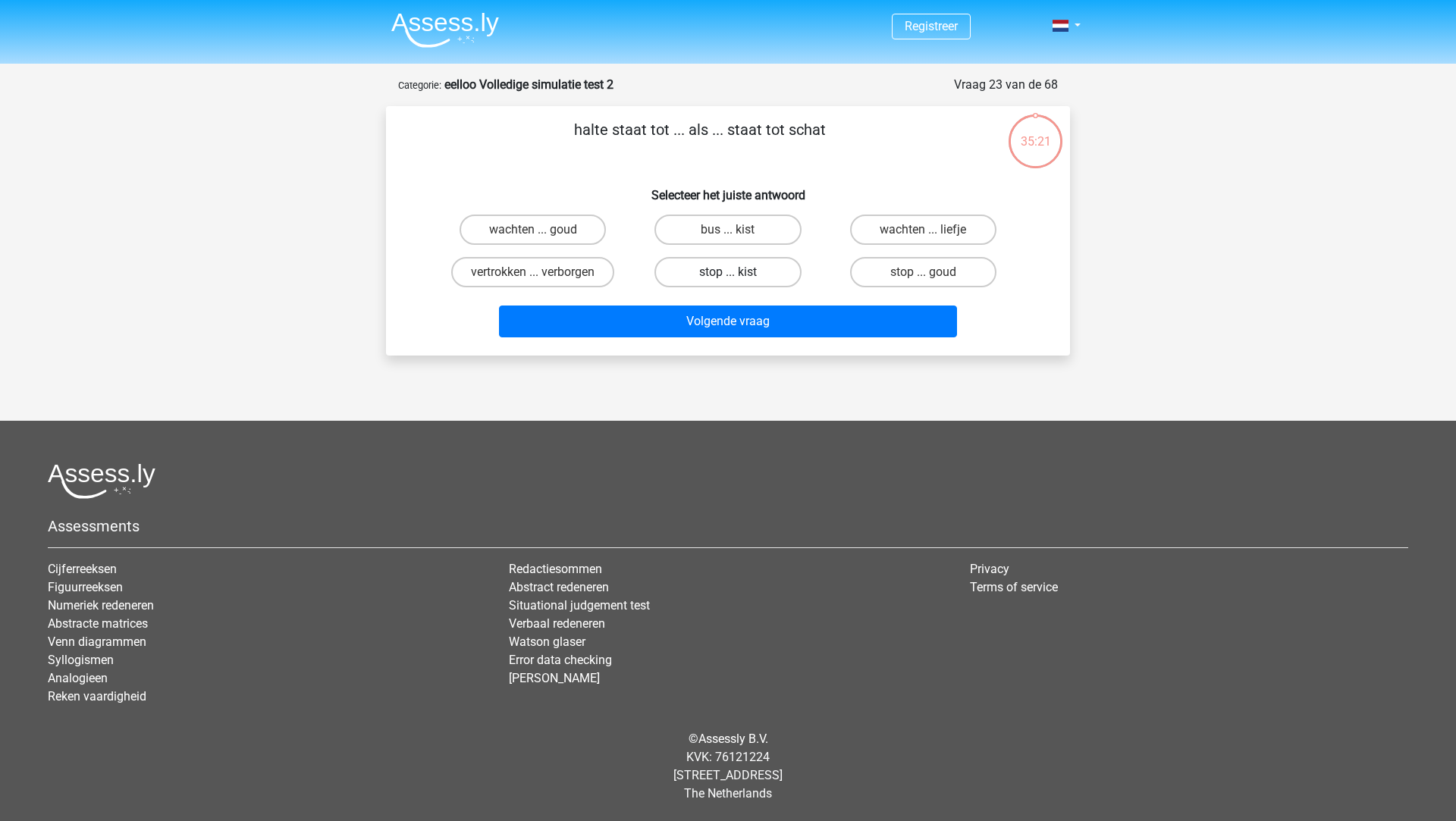
click at [710, 278] on label "stop ... kist" at bounding box center [728, 272] width 146 height 31
click at [728, 278] on input "stop ... kist" at bounding box center [732, 277] width 10 height 10
radio input "true"
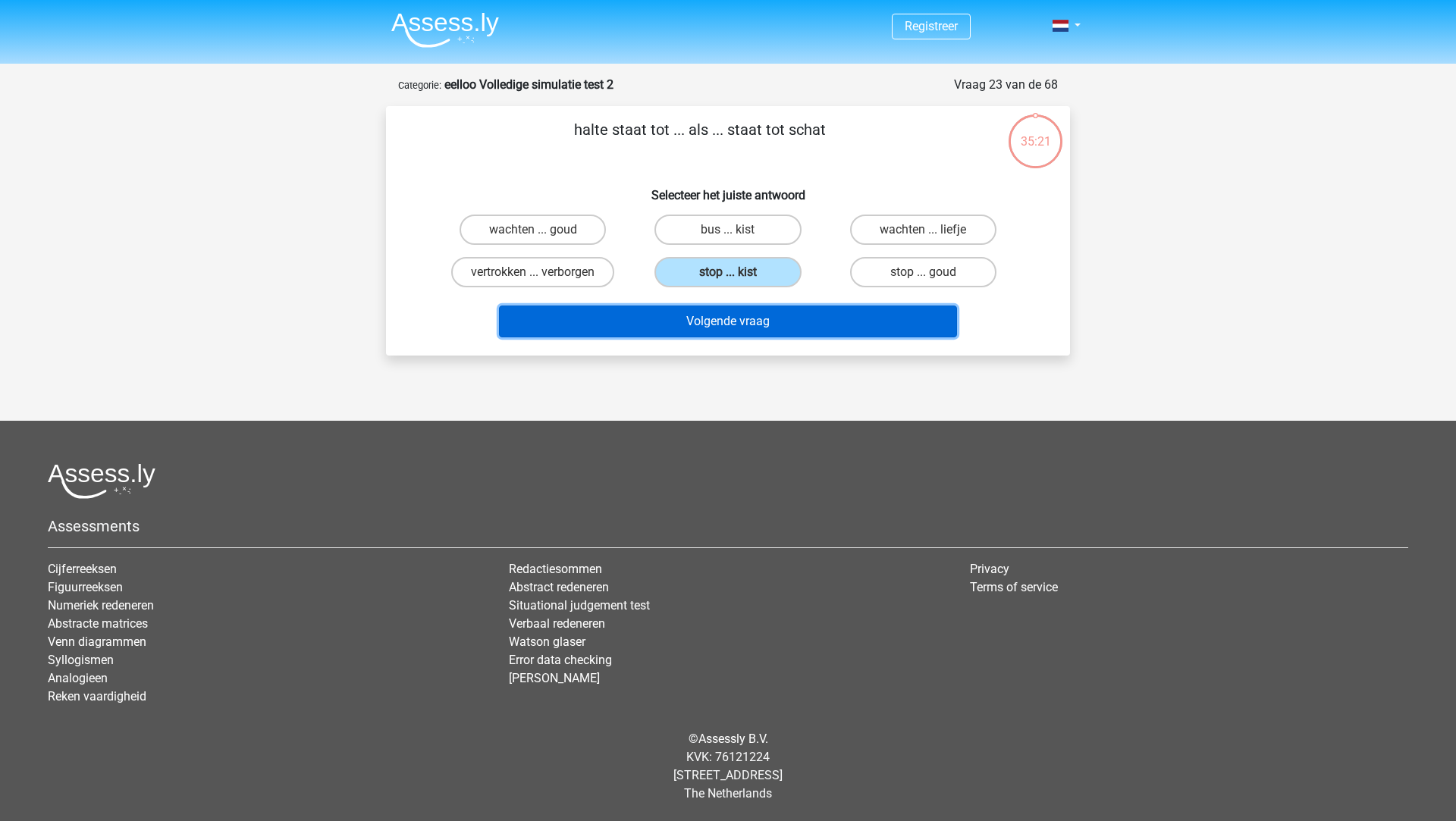
click at [717, 334] on button "Volgende vraag" at bounding box center [728, 321] width 458 height 32
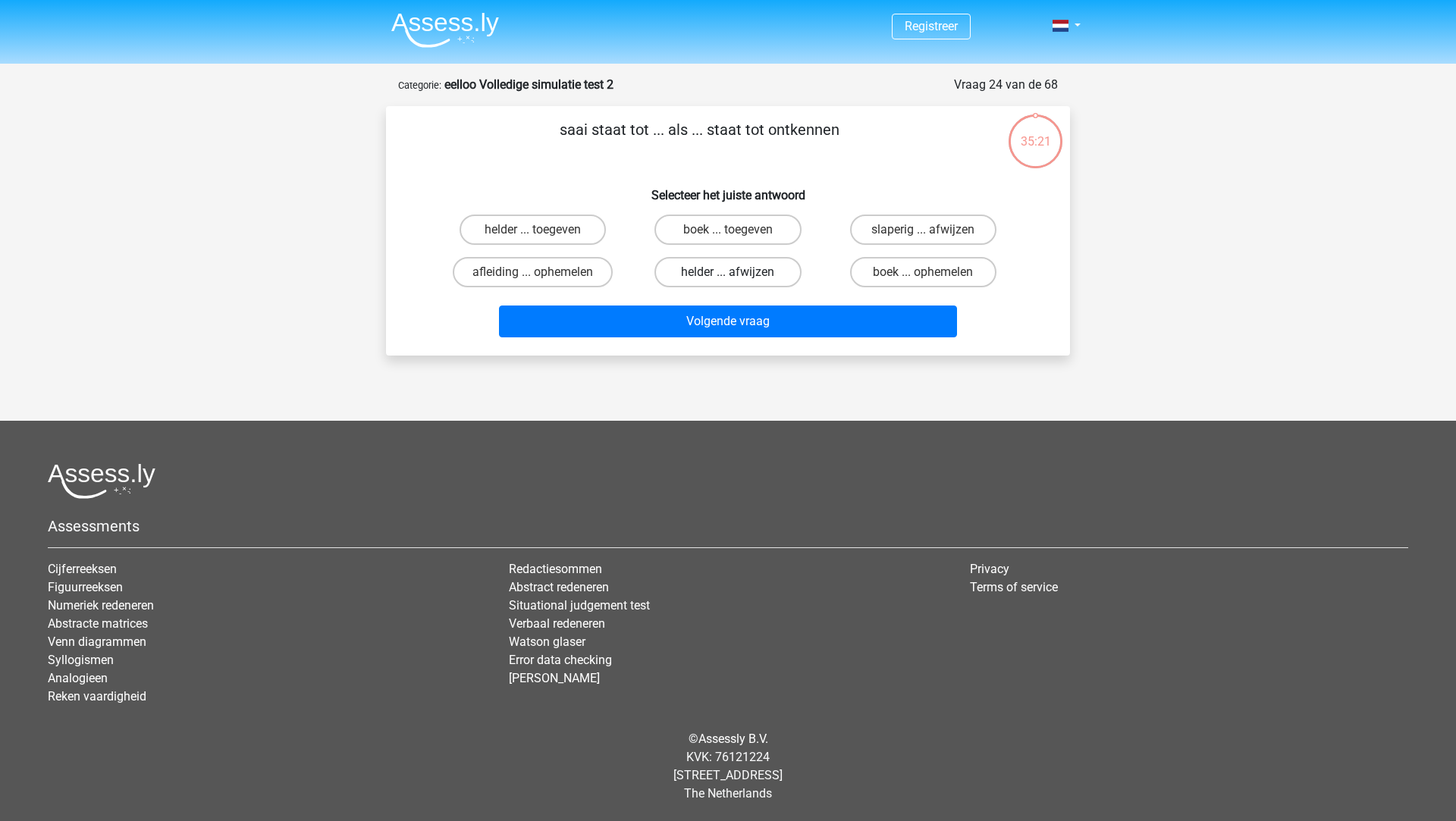
click at [723, 281] on label "helder ... afwijzen" at bounding box center [728, 272] width 146 height 31
click at [728, 281] on input "helder ... afwijzen" at bounding box center [732, 277] width 10 height 10
radio input "true"
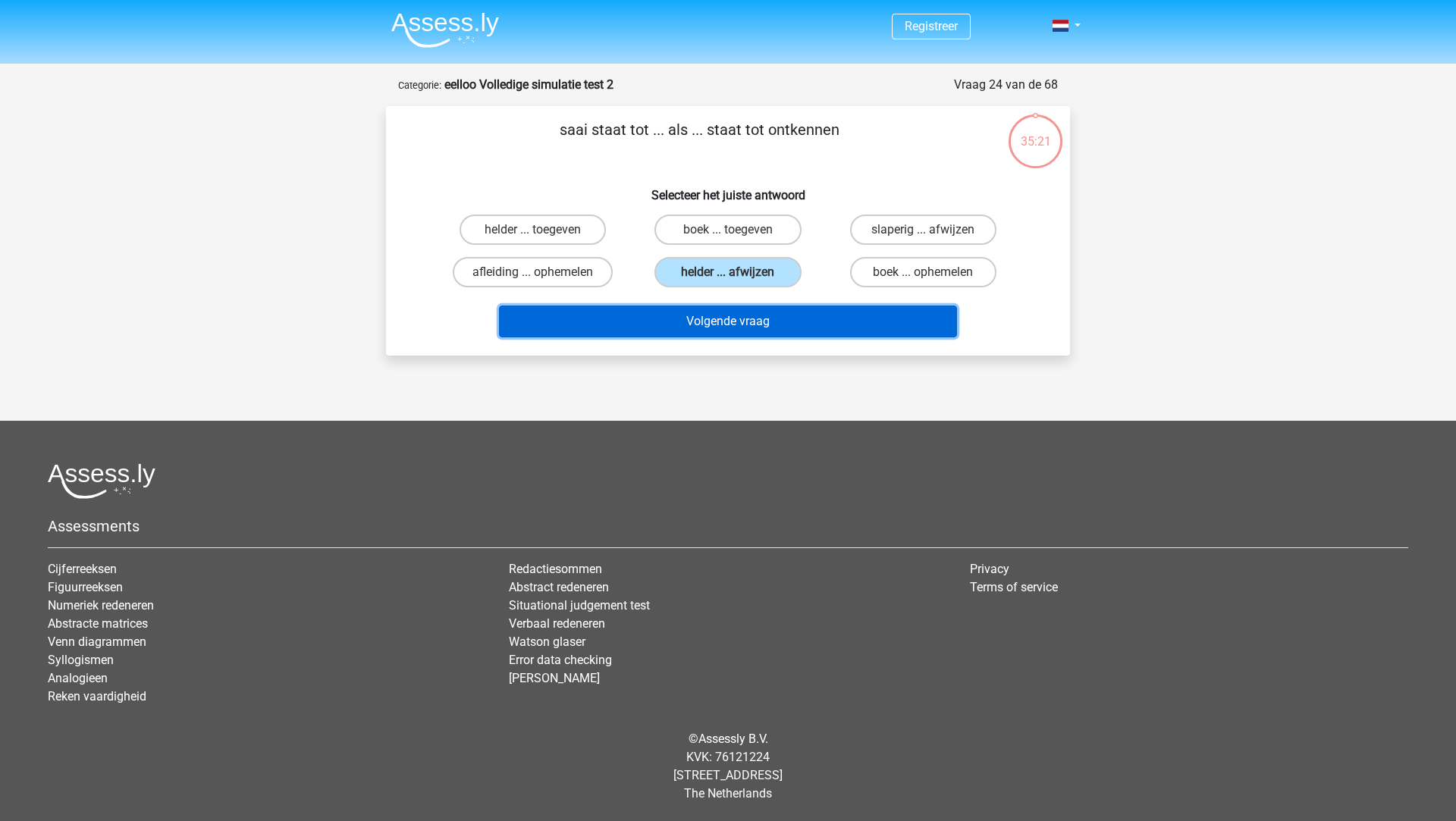
click at [722, 319] on button "Volgende vraag" at bounding box center [728, 321] width 458 height 32
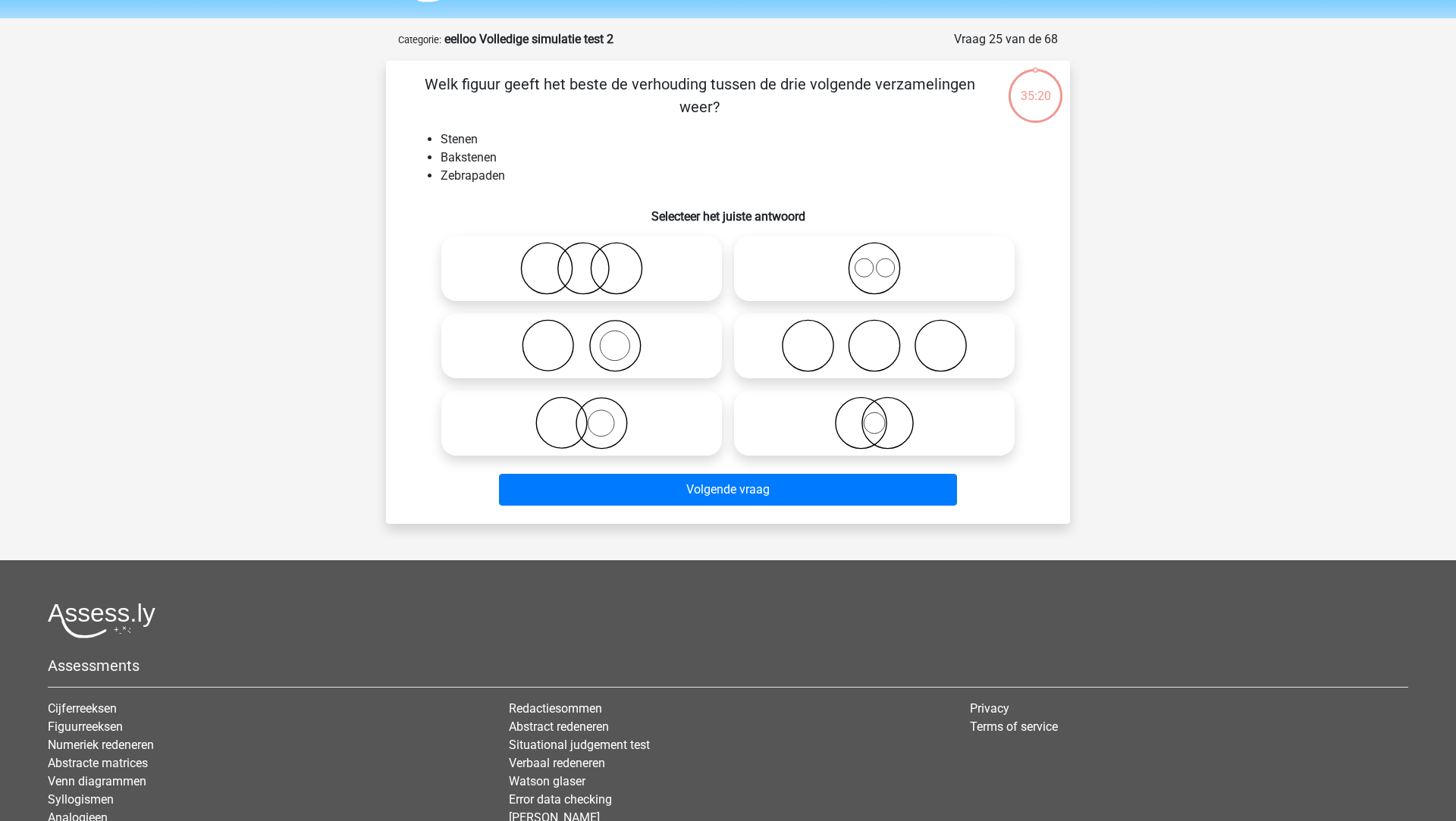
click at [724, 286] on div at bounding box center [582, 268] width 293 height 78
click at [636, 425] on icon at bounding box center [582, 423] width 268 height 53
click at [592, 415] on input "radio" at bounding box center [586, 410] width 10 height 10
radio input "true"
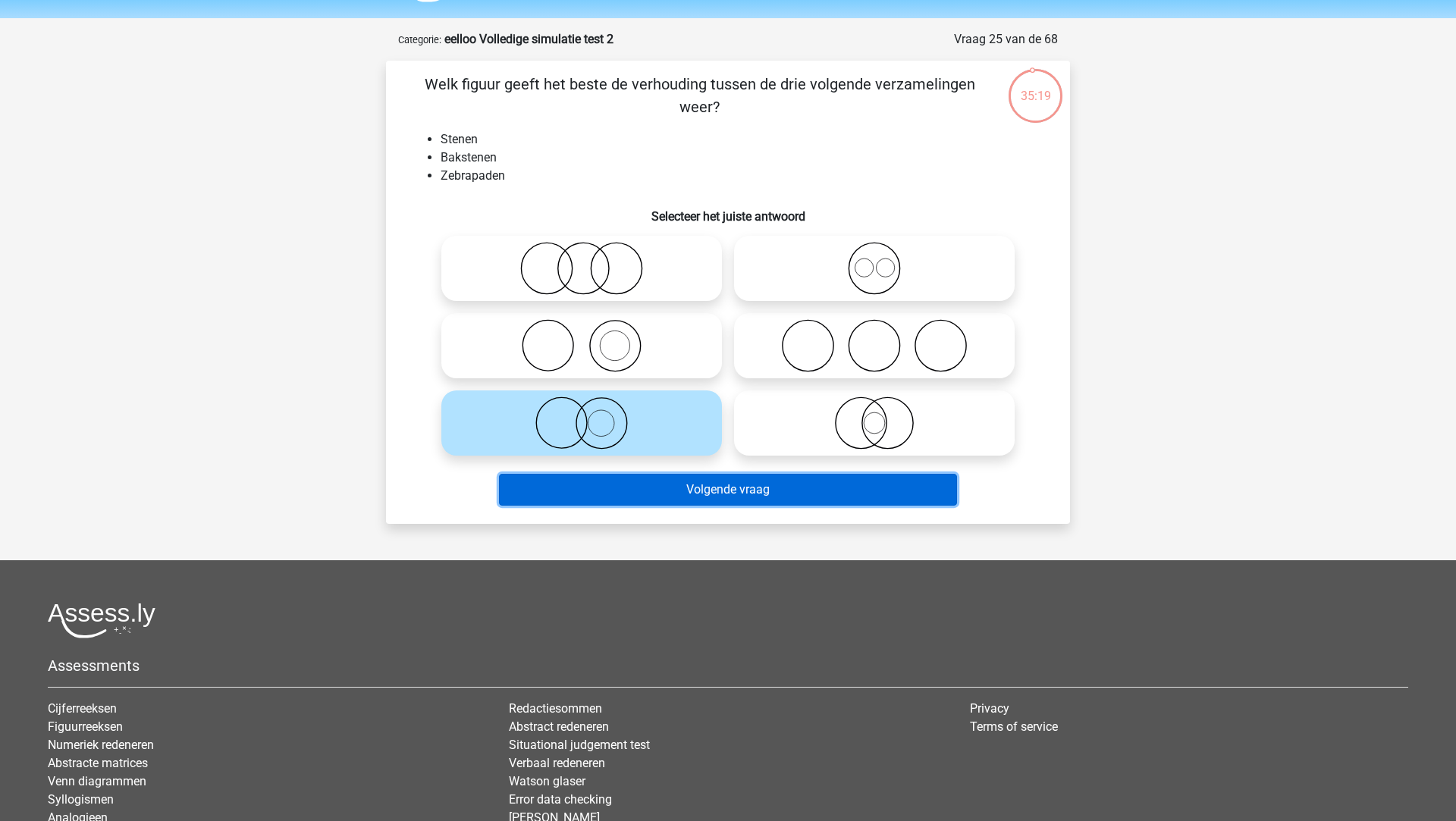
click at [653, 491] on button "Volgende vraag" at bounding box center [728, 490] width 458 height 32
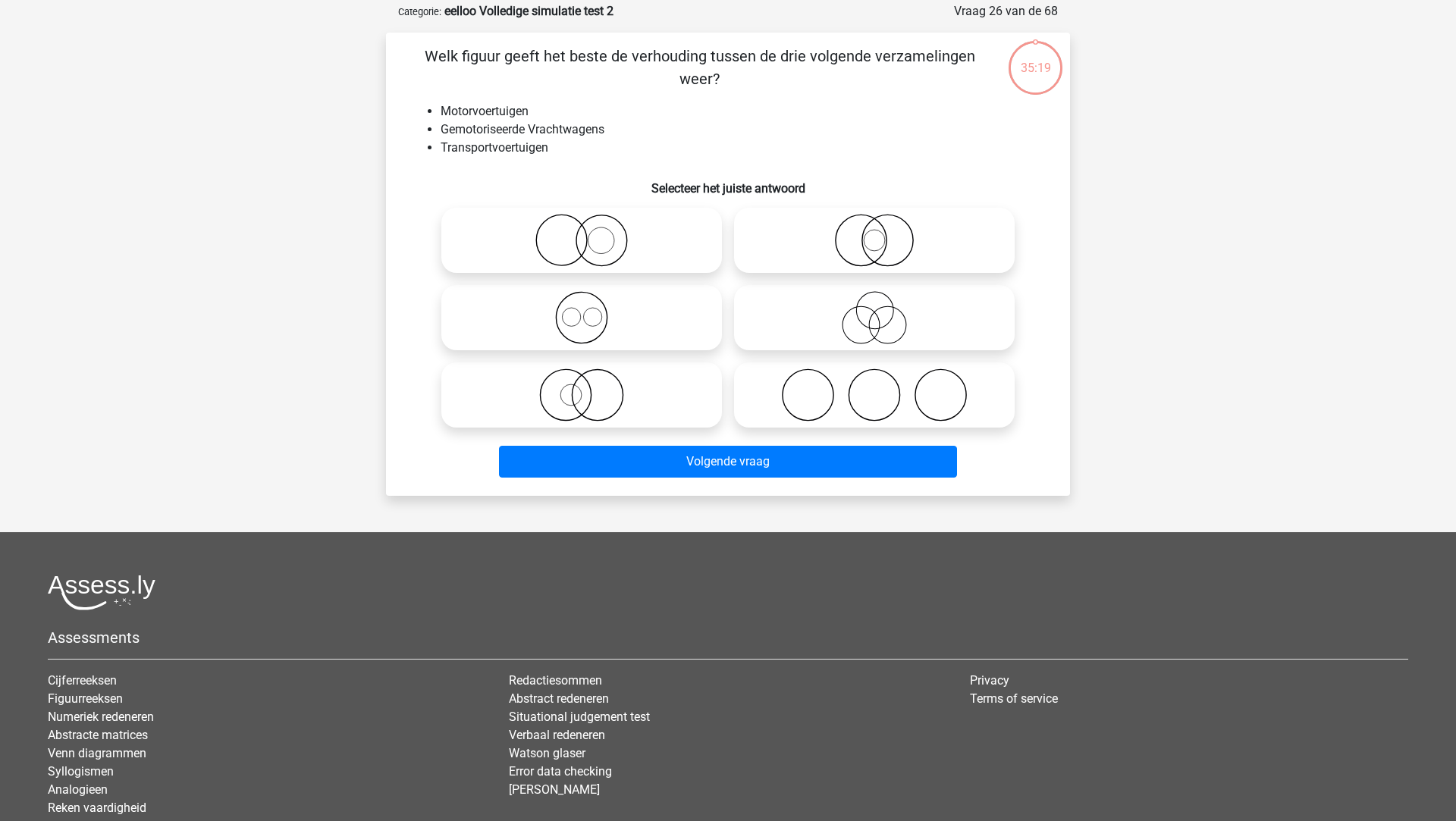
click at [642, 410] on icon at bounding box center [582, 396] width 268 height 53
click at [592, 388] on input "radio" at bounding box center [586, 382] width 10 height 10
radio input "true"
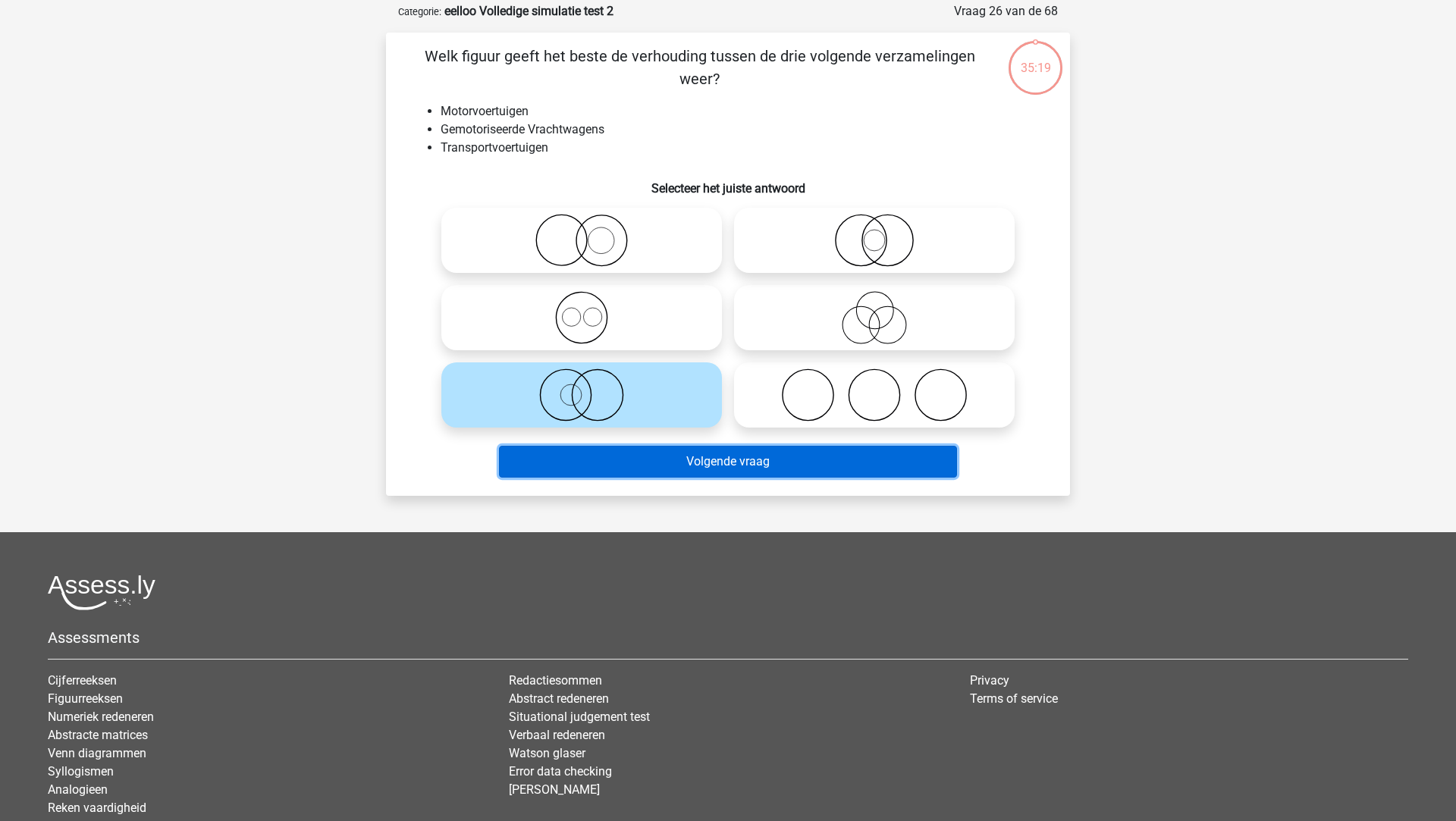
click at [650, 452] on button "Volgende vraag" at bounding box center [728, 462] width 458 height 32
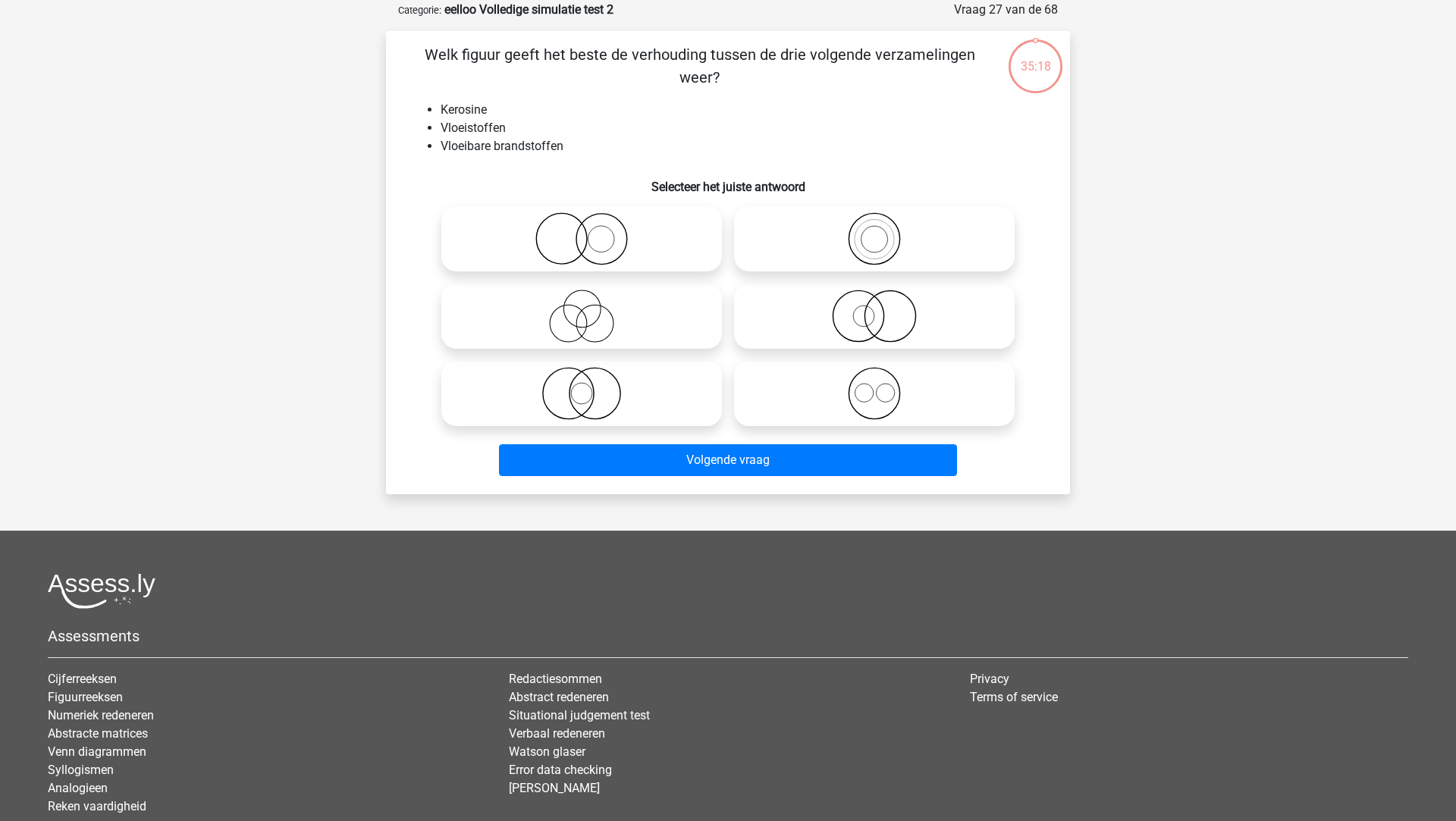
scroll to position [76, 0]
click at [649, 389] on icon at bounding box center [582, 393] width 268 height 53
click at [592, 385] on input "radio" at bounding box center [586, 380] width 10 height 10
radio input "true"
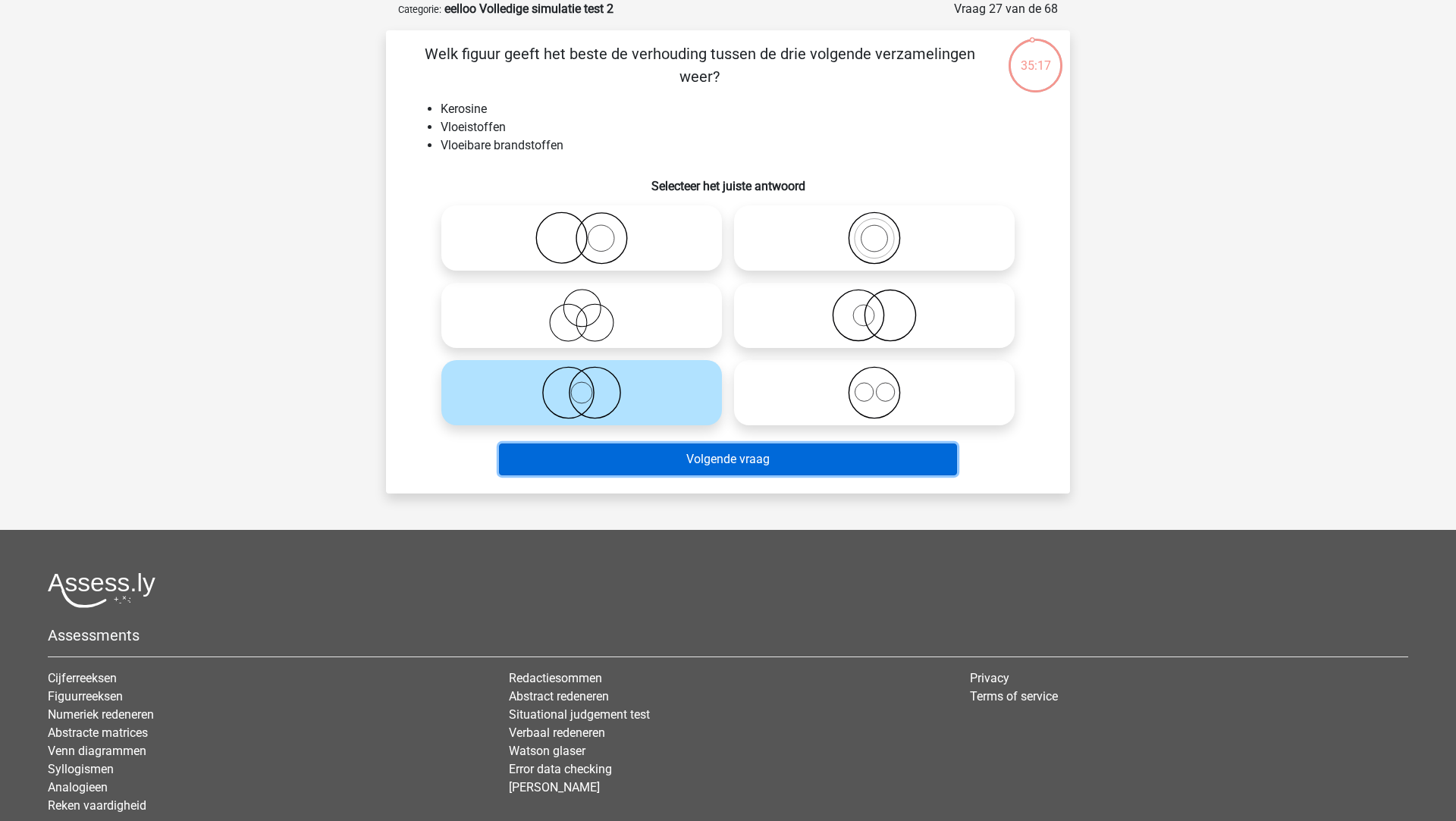
click at [649, 467] on button "Volgende vraag" at bounding box center [728, 459] width 458 height 32
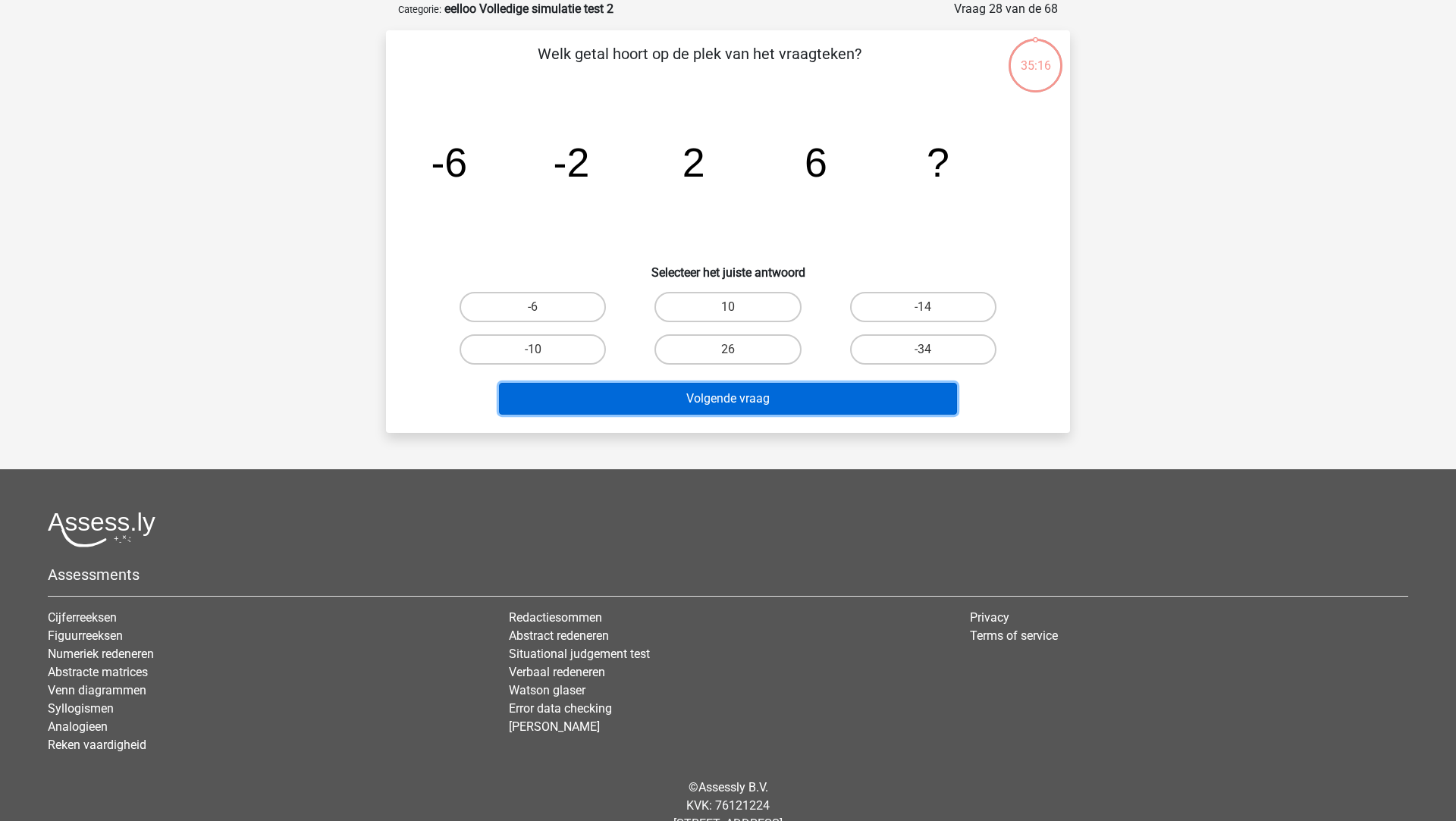
click at [646, 413] on button "Volgende vraag" at bounding box center [728, 399] width 458 height 32
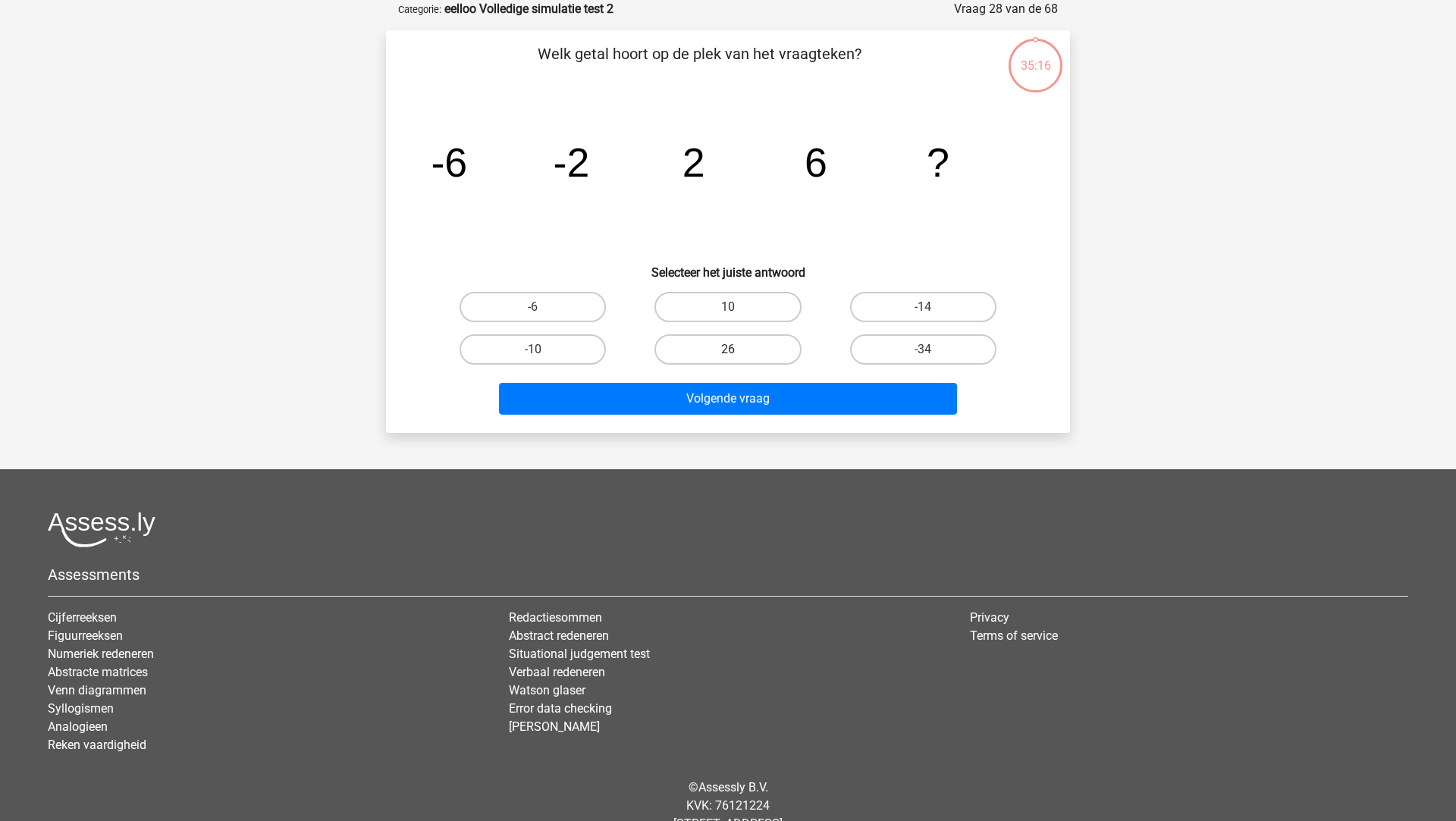
click at [722, 351] on label "26" at bounding box center [728, 349] width 146 height 31
click at [728, 351] on input "26" at bounding box center [732, 354] width 10 height 10
radio input "true"
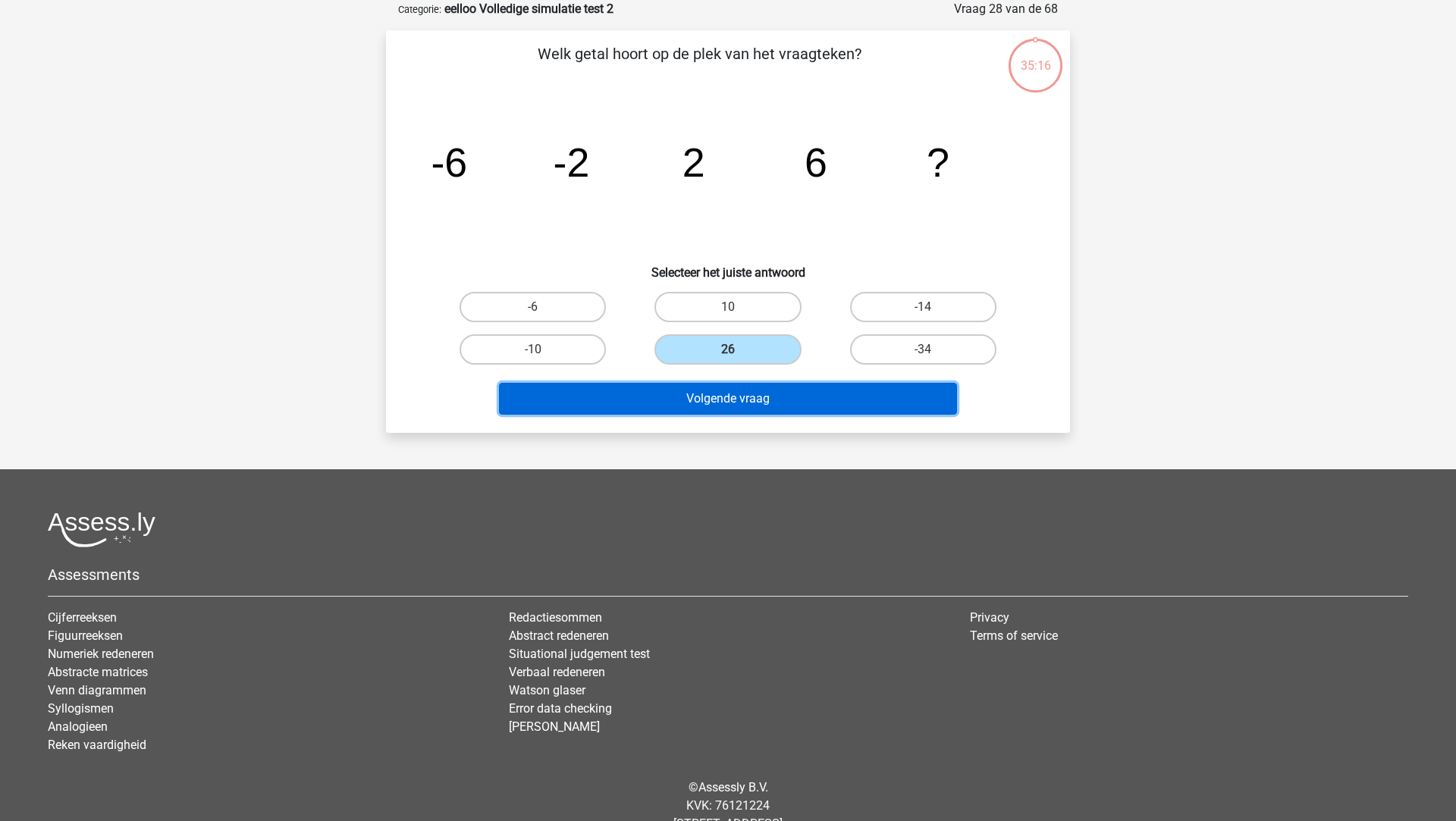
click at [717, 395] on button "Volgende vraag" at bounding box center [728, 399] width 458 height 32
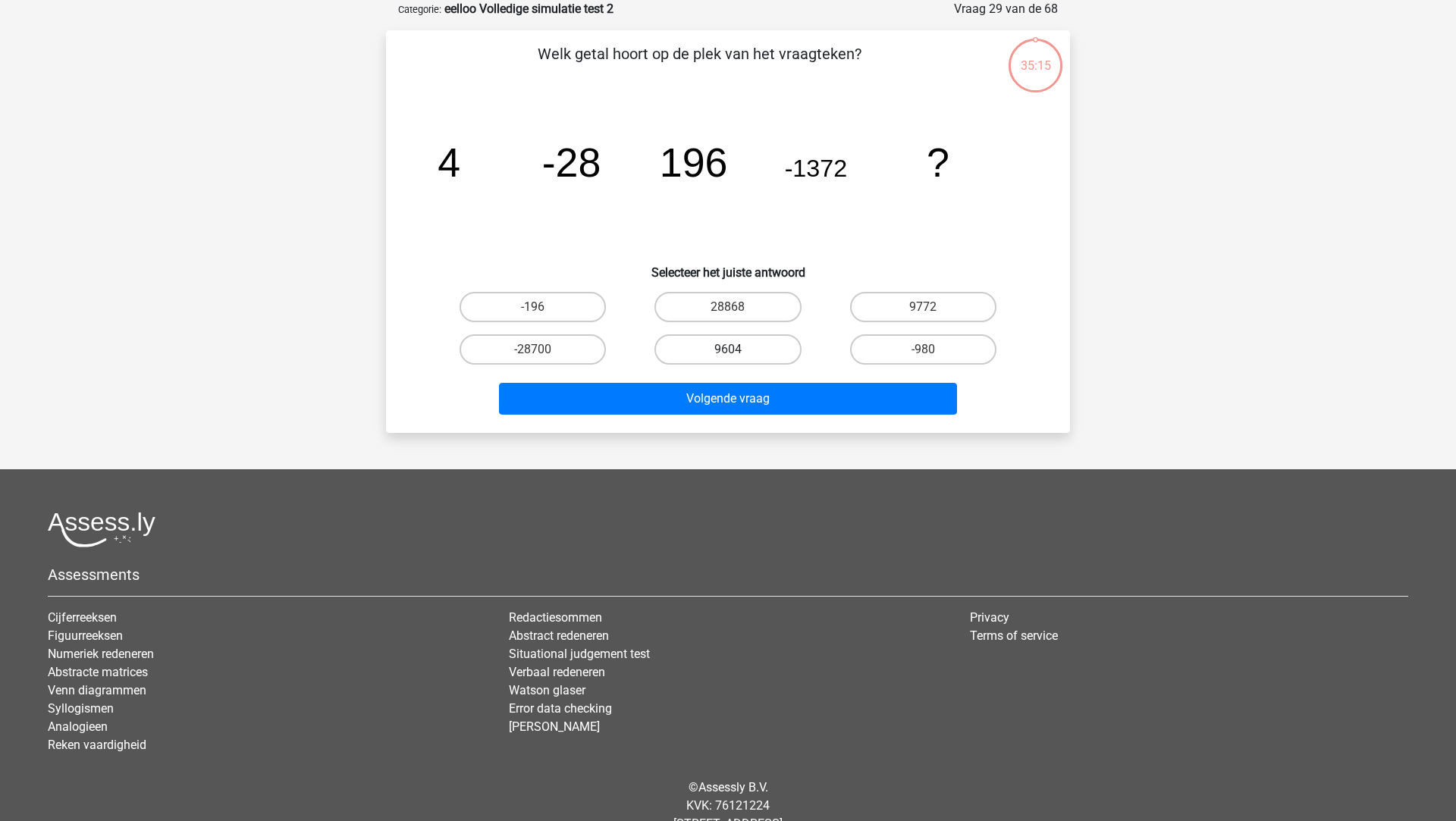
click at [720, 352] on label "9604" at bounding box center [728, 349] width 146 height 31
click at [728, 352] on input "9604" at bounding box center [732, 354] width 10 height 10
radio input "true"
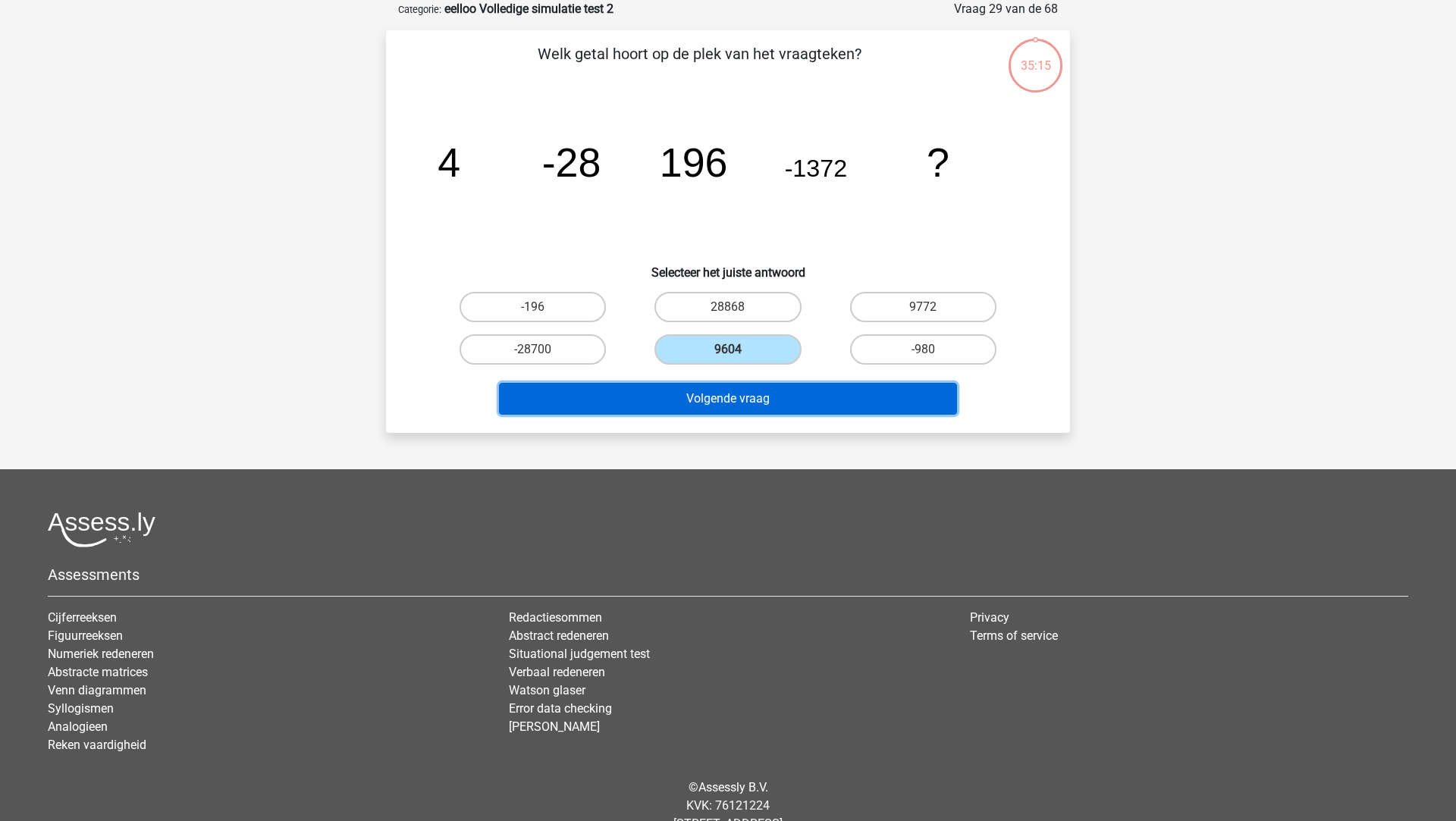
click at [717, 392] on button "Volgende vraag" at bounding box center [728, 399] width 458 height 32
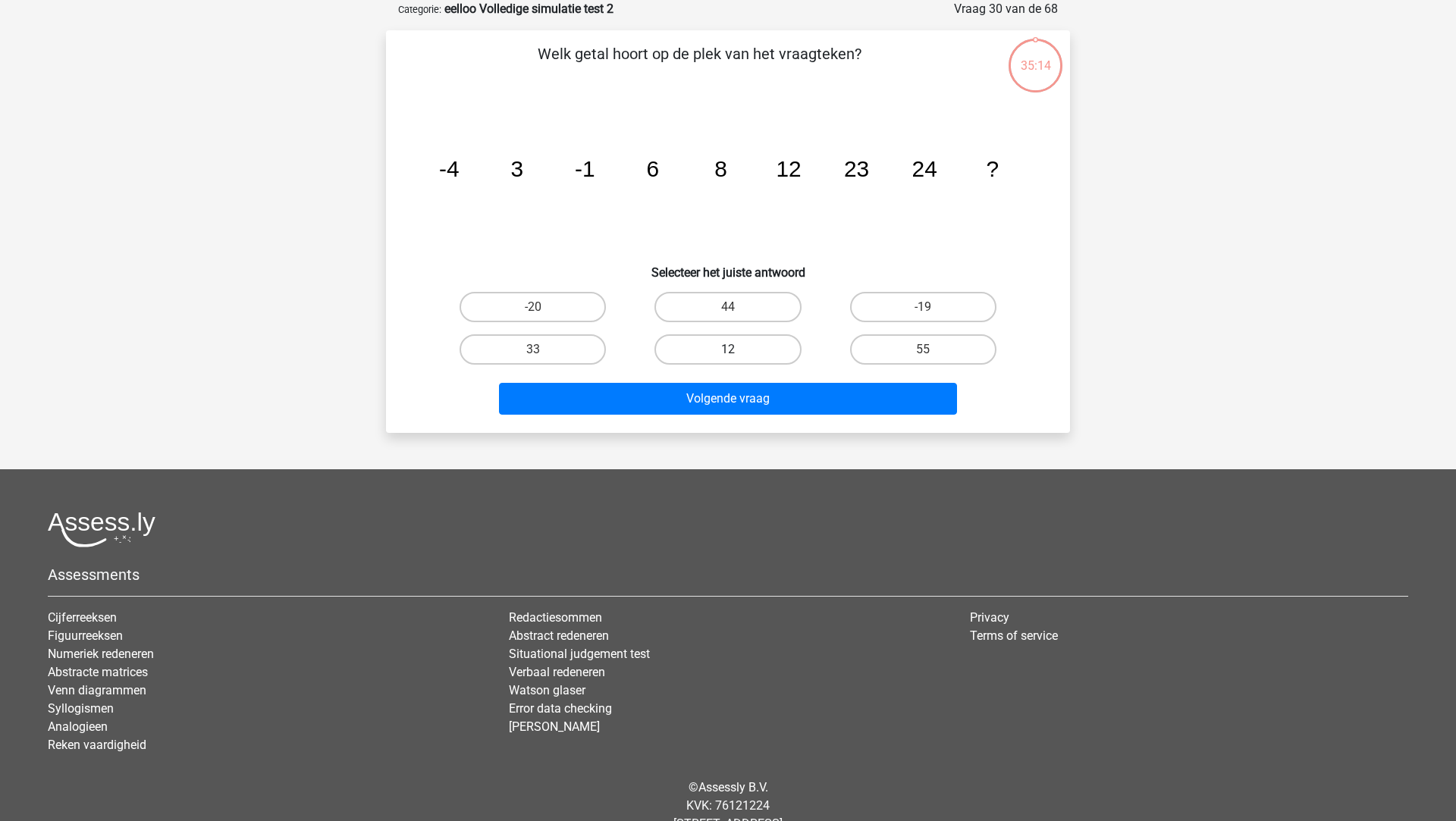
click at [720, 351] on label "12" at bounding box center [728, 349] width 146 height 31
click at [728, 351] on input "12" at bounding box center [732, 354] width 10 height 10
radio input "true"
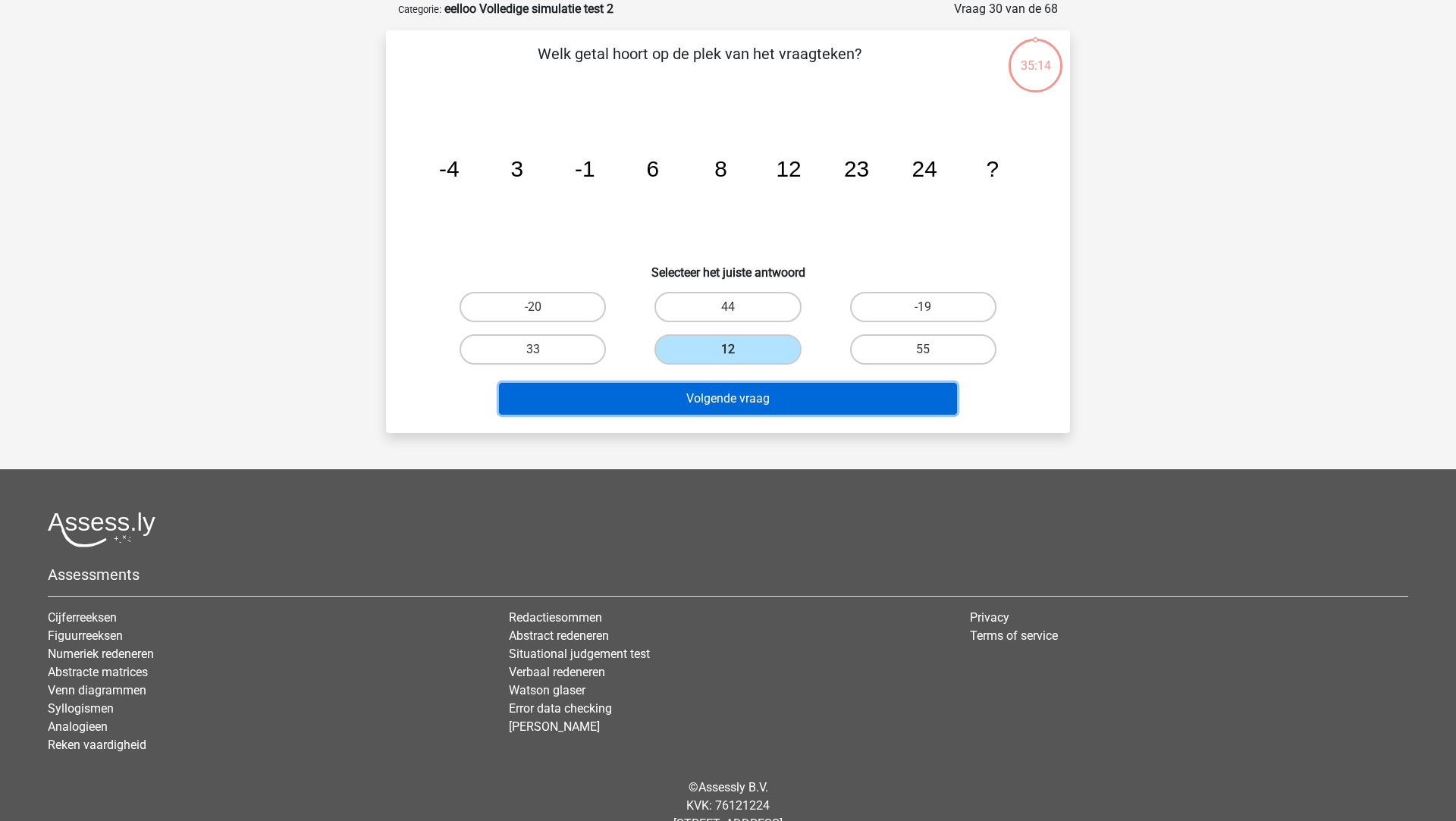
click at [721, 396] on button "Volgende vraag" at bounding box center [728, 399] width 458 height 32
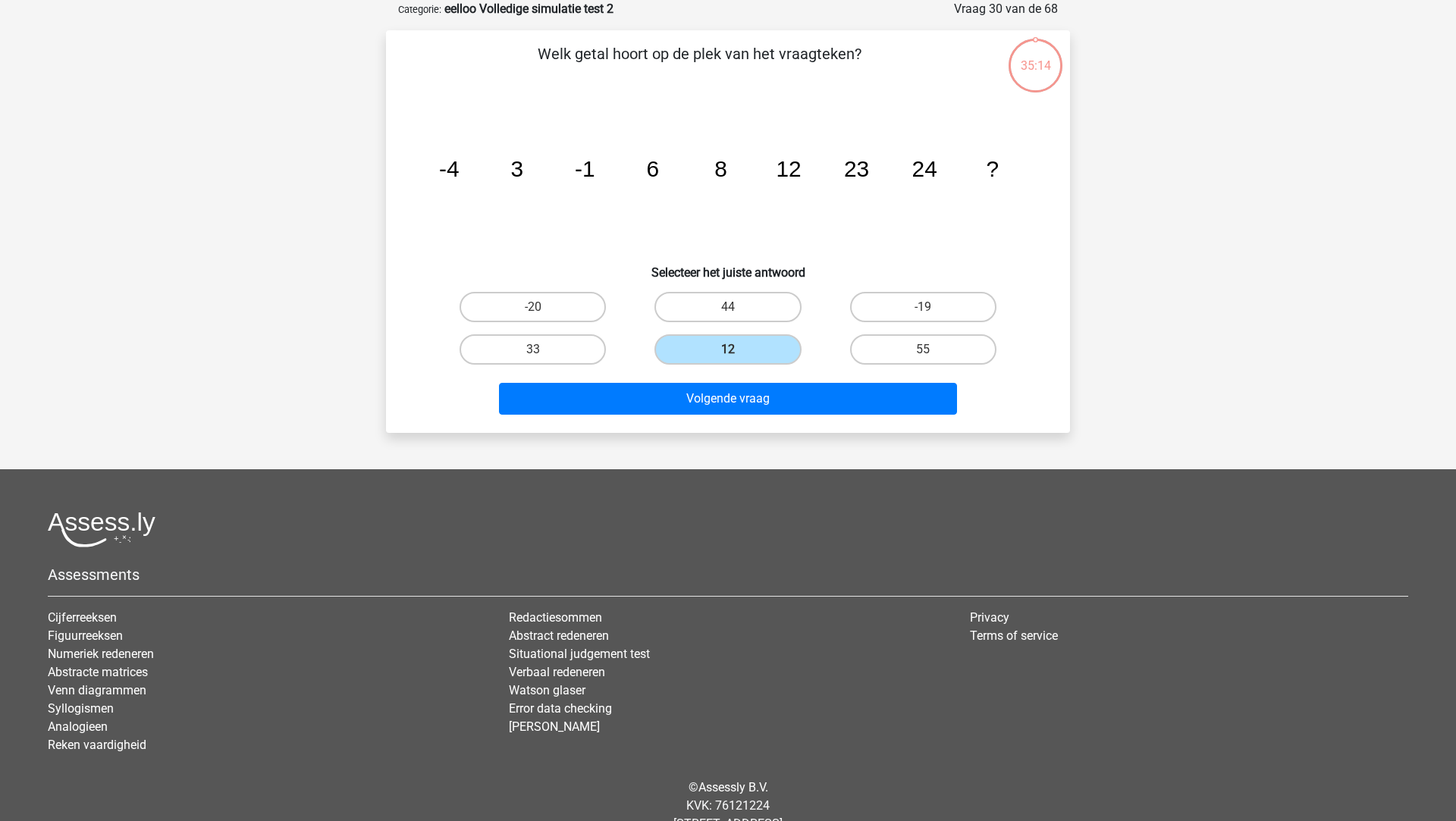
scroll to position [0, 0]
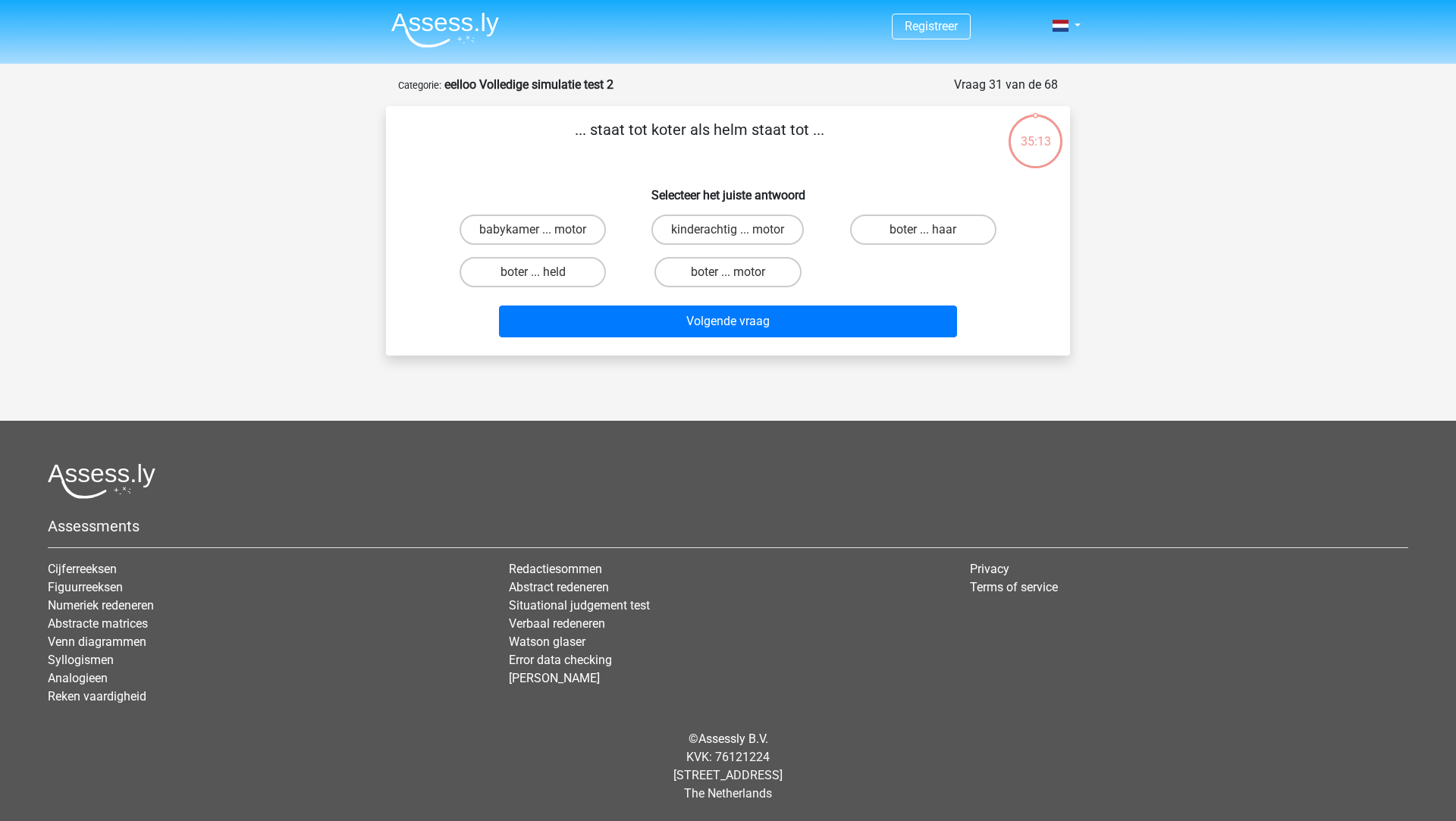
click at [724, 356] on div "... staat tot koter als helm staat tot ... Selecteer het juiste antwoord babyka…" at bounding box center [728, 231] width 684 height 250
click at [743, 275] on label "boter ... motor" at bounding box center [728, 272] width 146 height 31
click at [738, 275] on input "boter ... motor" at bounding box center [732, 277] width 10 height 10
radio input "true"
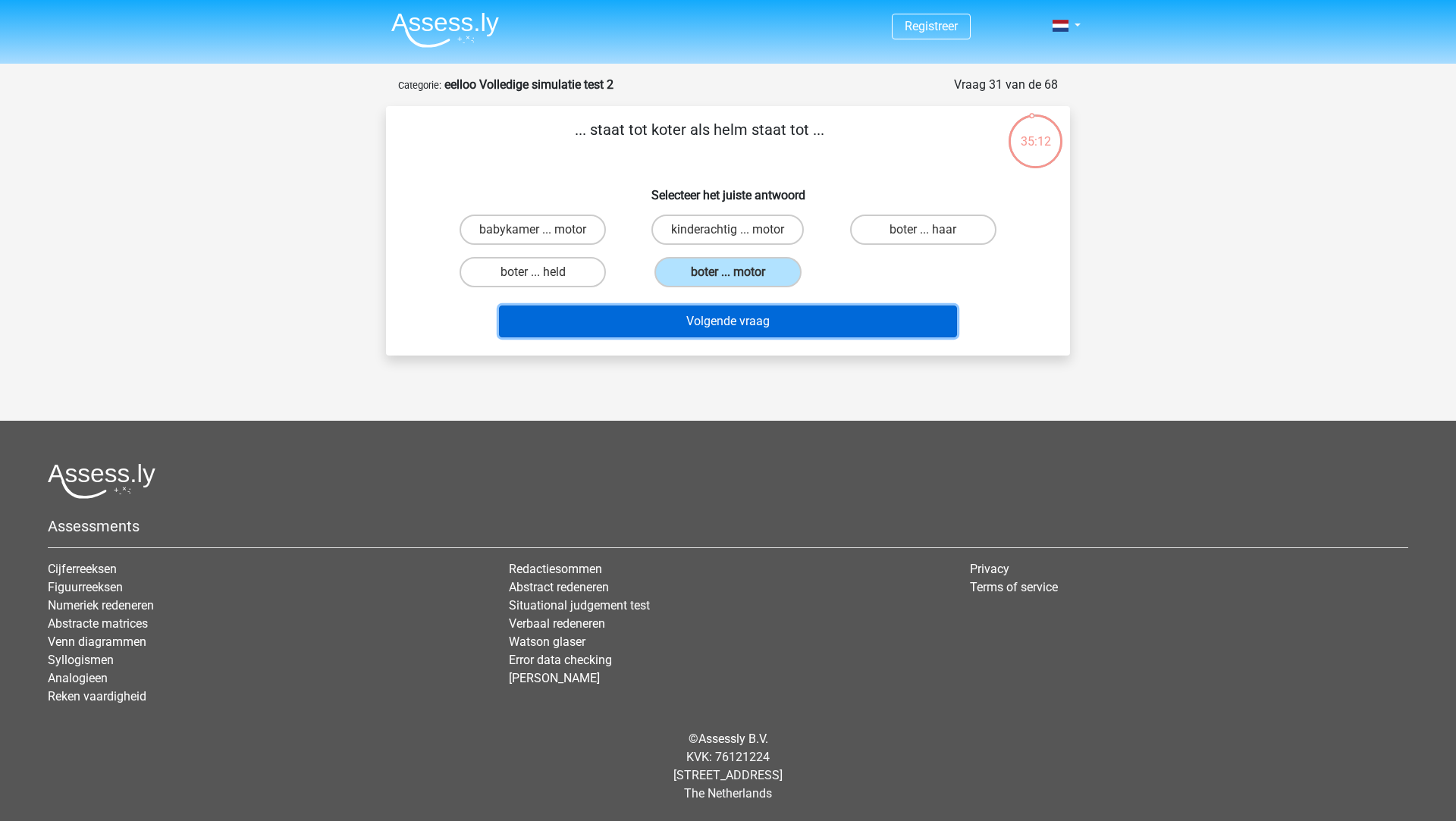
click at [744, 329] on button "Volgende vraag" at bounding box center [728, 321] width 458 height 32
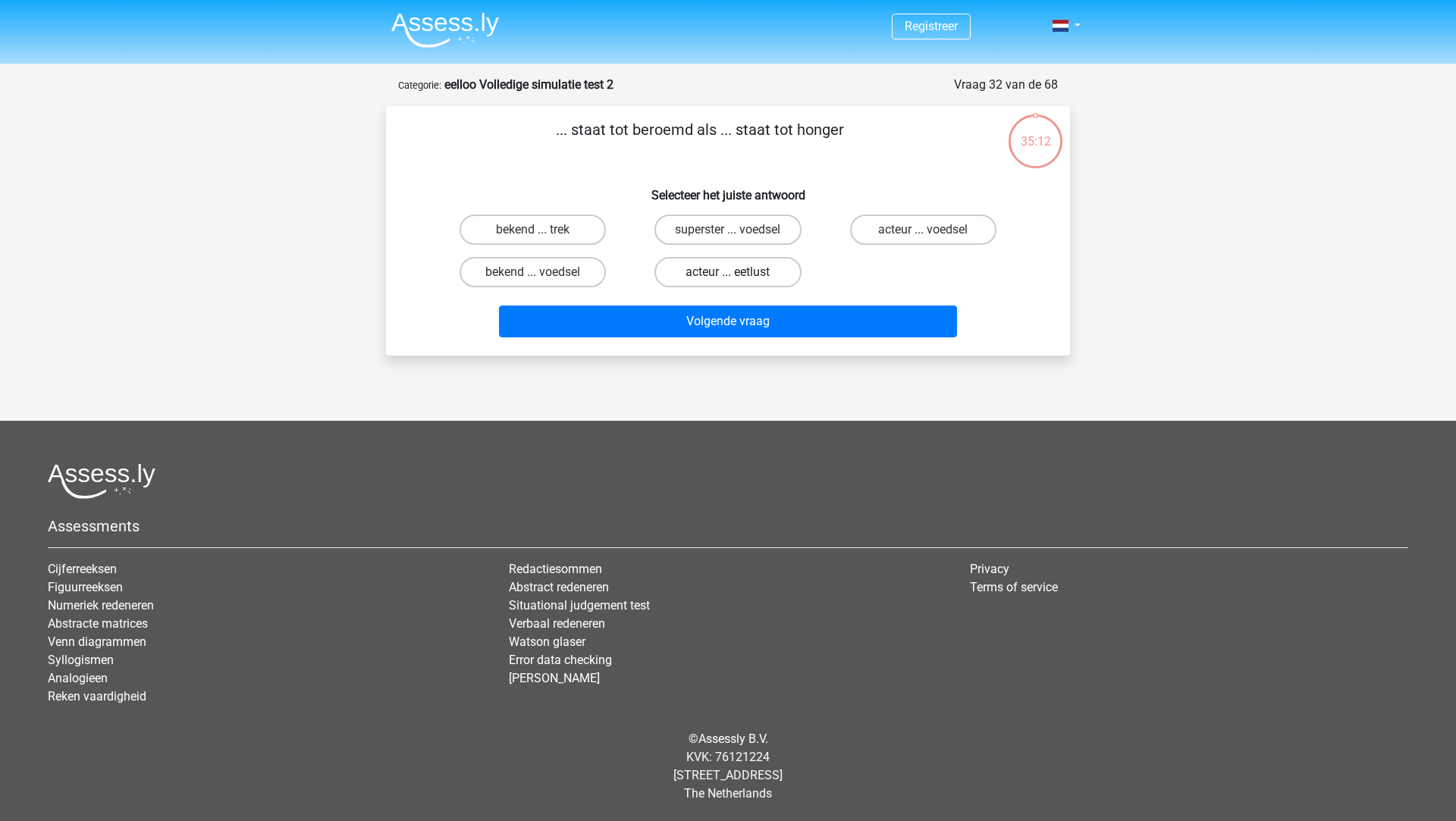
click at [755, 272] on label "acteur ... eetlust" at bounding box center [728, 272] width 146 height 31
click at [738, 272] on input "acteur ... eetlust" at bounding box center [732, 277] width 10 height 10
radio input "true"
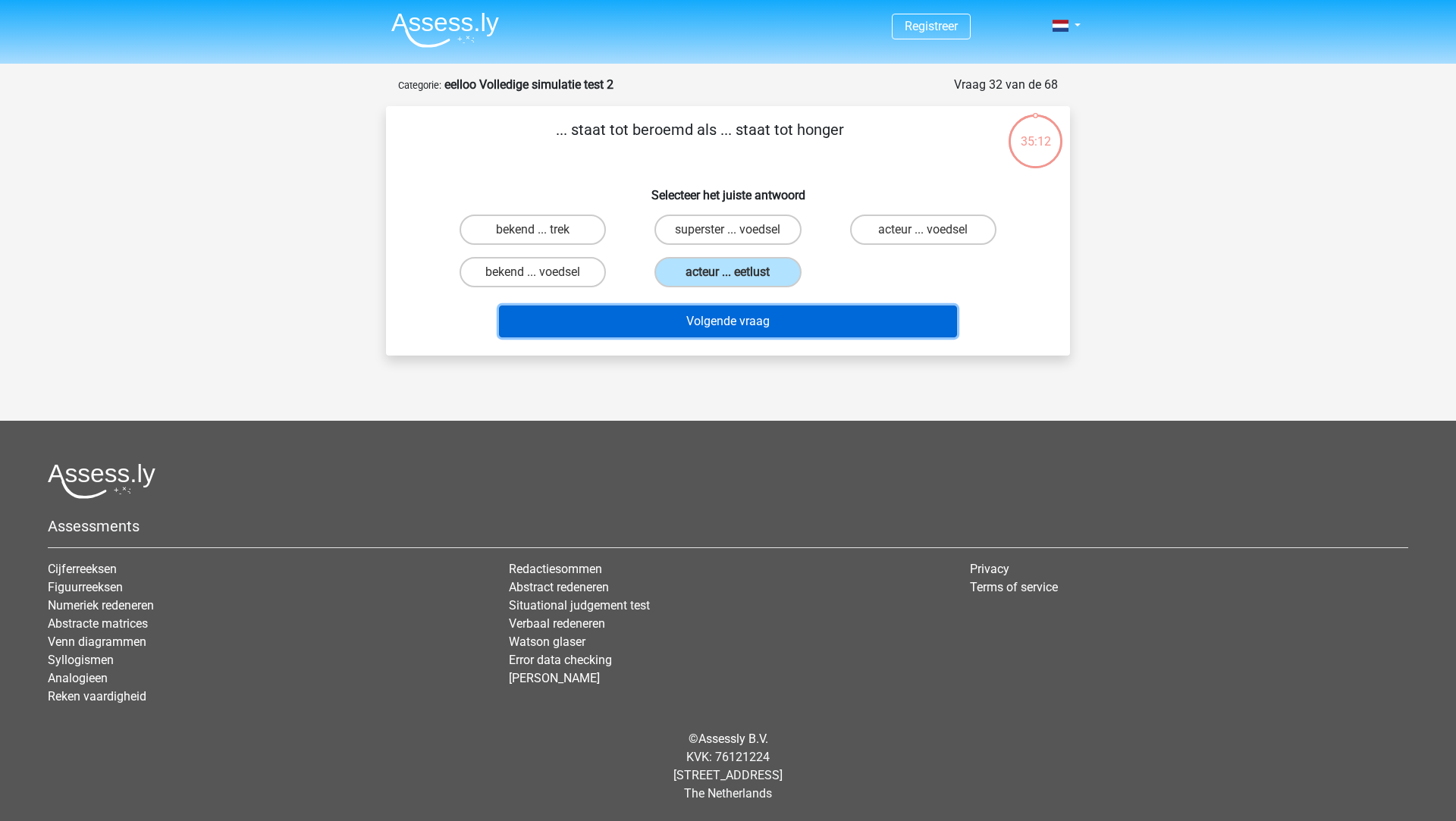
click at [752, 319] on button "Volgende vraag" at bounding box center [728, 321] width 458 height 32
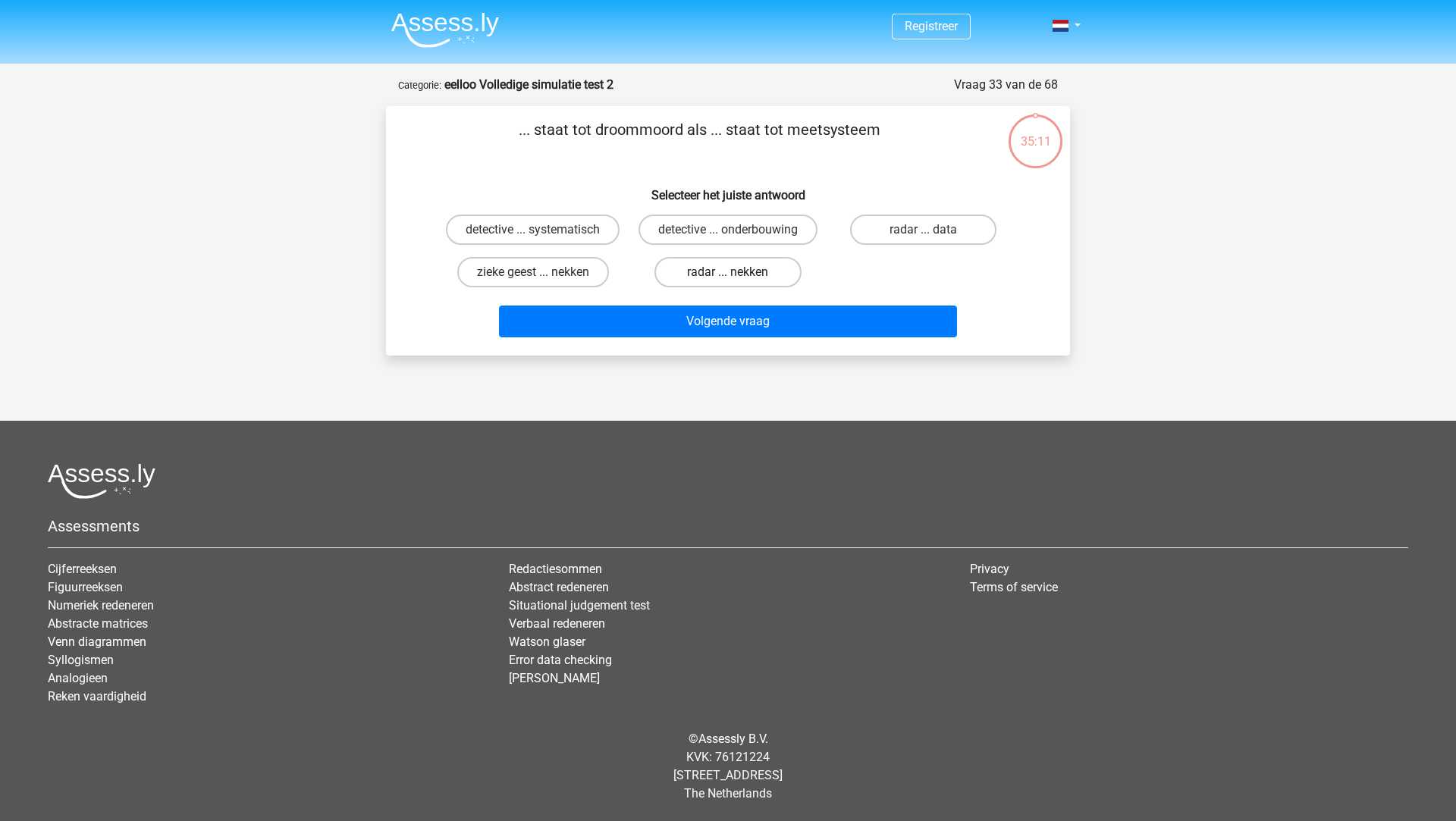
click at [750, 279] on label "radar ... nekken" at bounding box center [728, 272] width 146 height 31
click at [738, 279] on input "radar ... nekken" at bounding box center [732, 277] width 10 height 10
radio input "true"
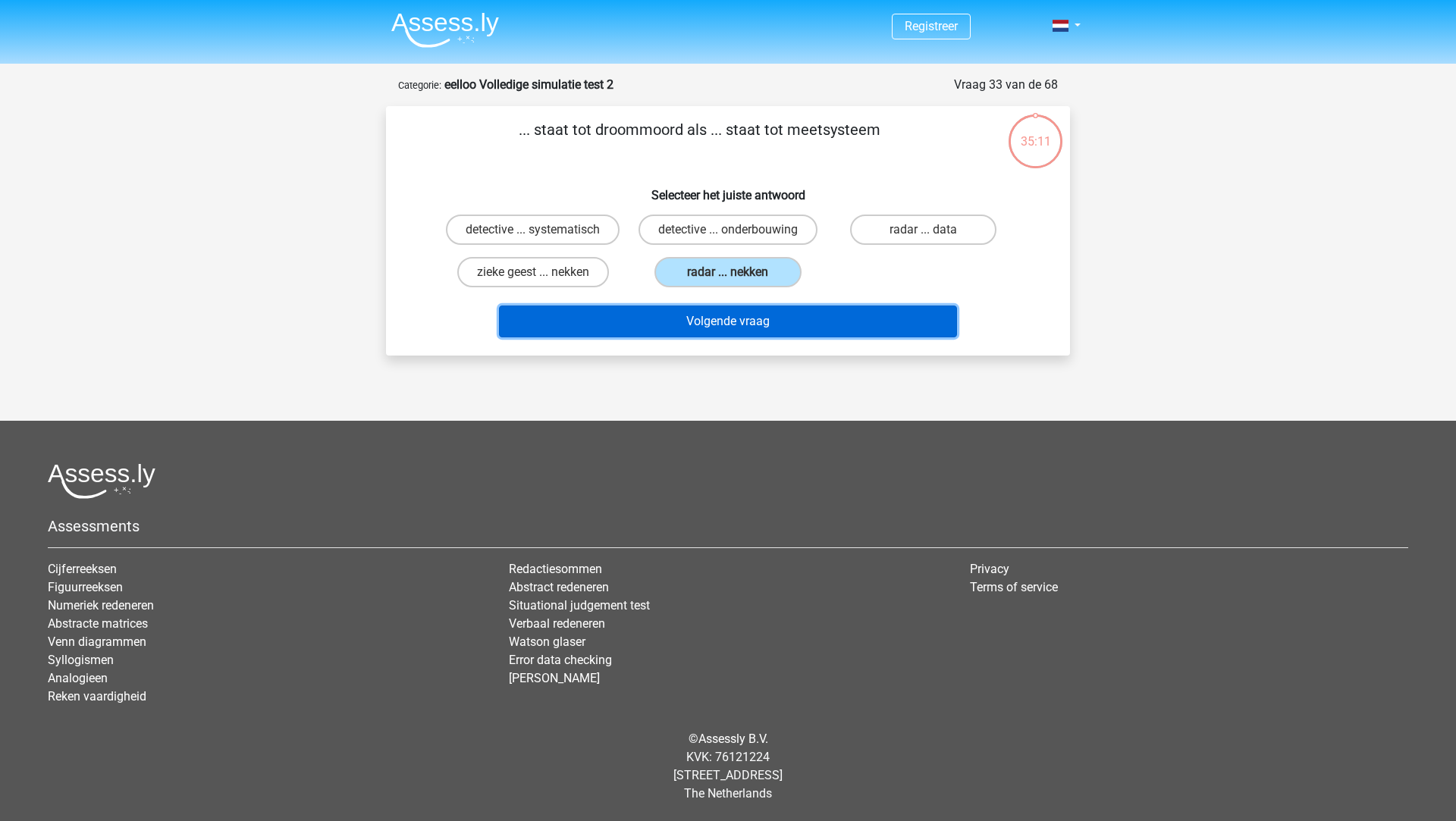
click at [751, 310] on button "Volgende vraag" at bounding box center [728, 321] width 458 height 32
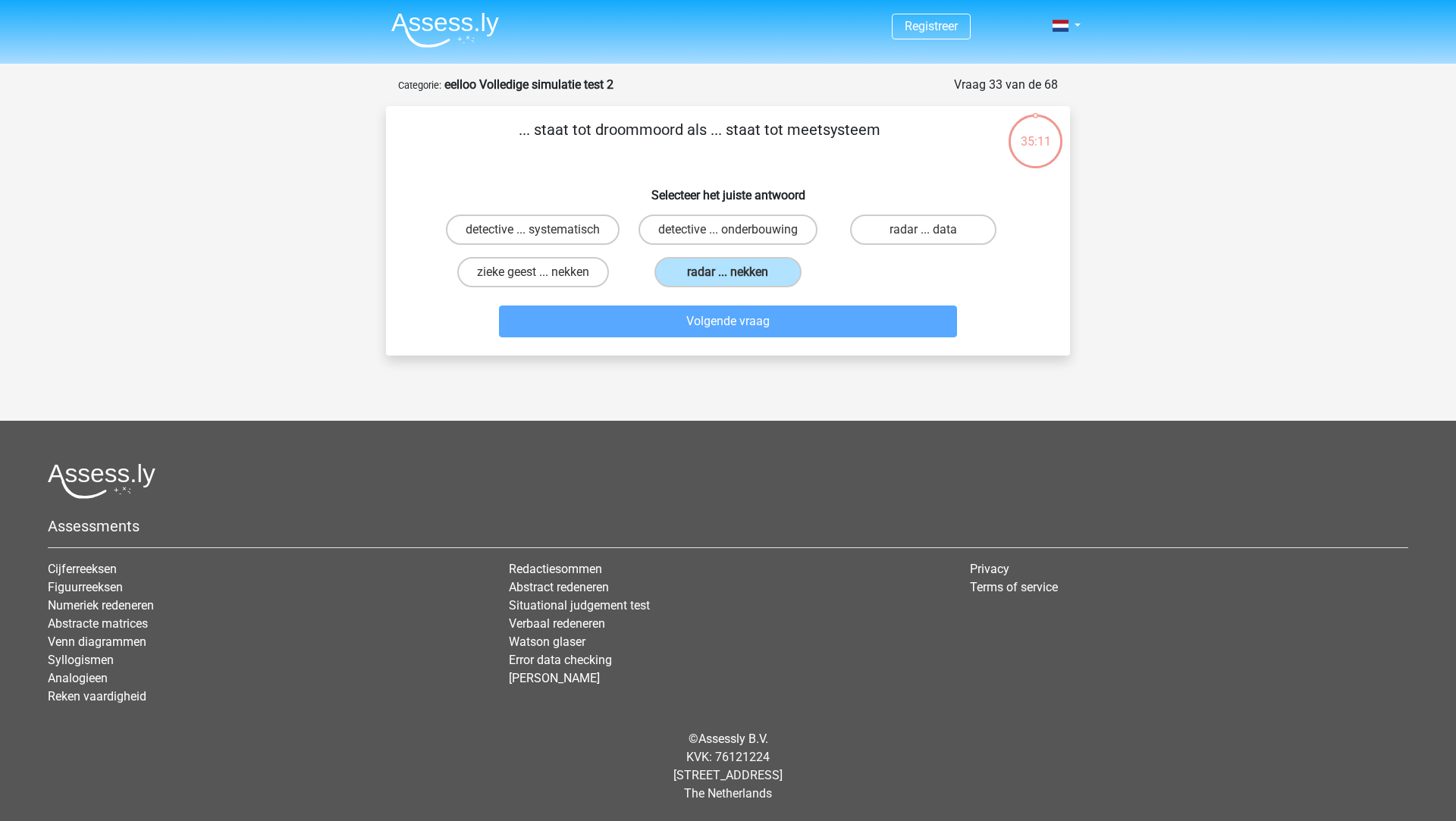
scroll to position [39, 0]
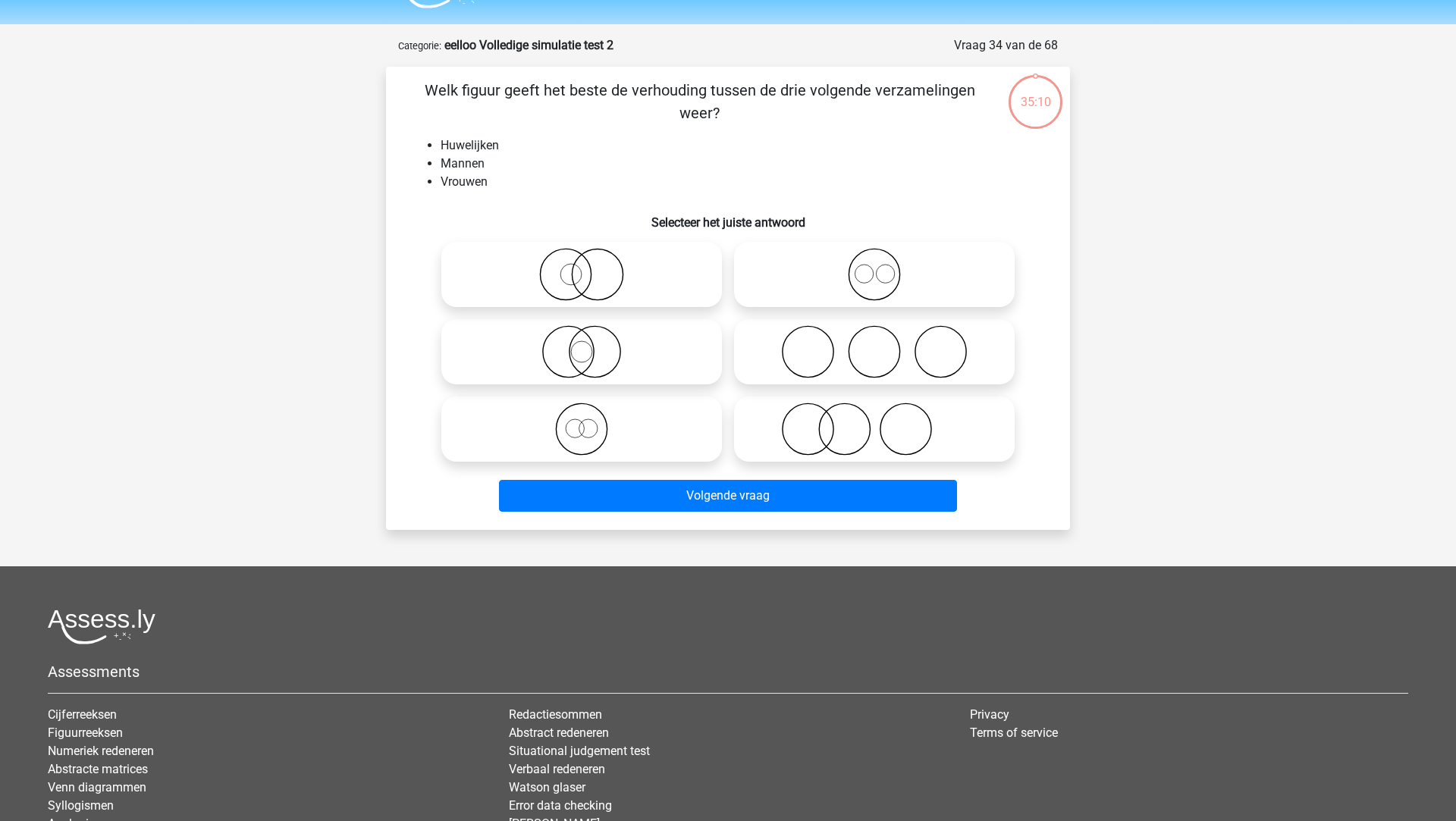
click at [751, 268] on icon at bounding box center [874, 275] width 268 height 53
click at [874, 267] on input "radio" at bounding box center [879, 262] width 10 height 10
radio input "true"
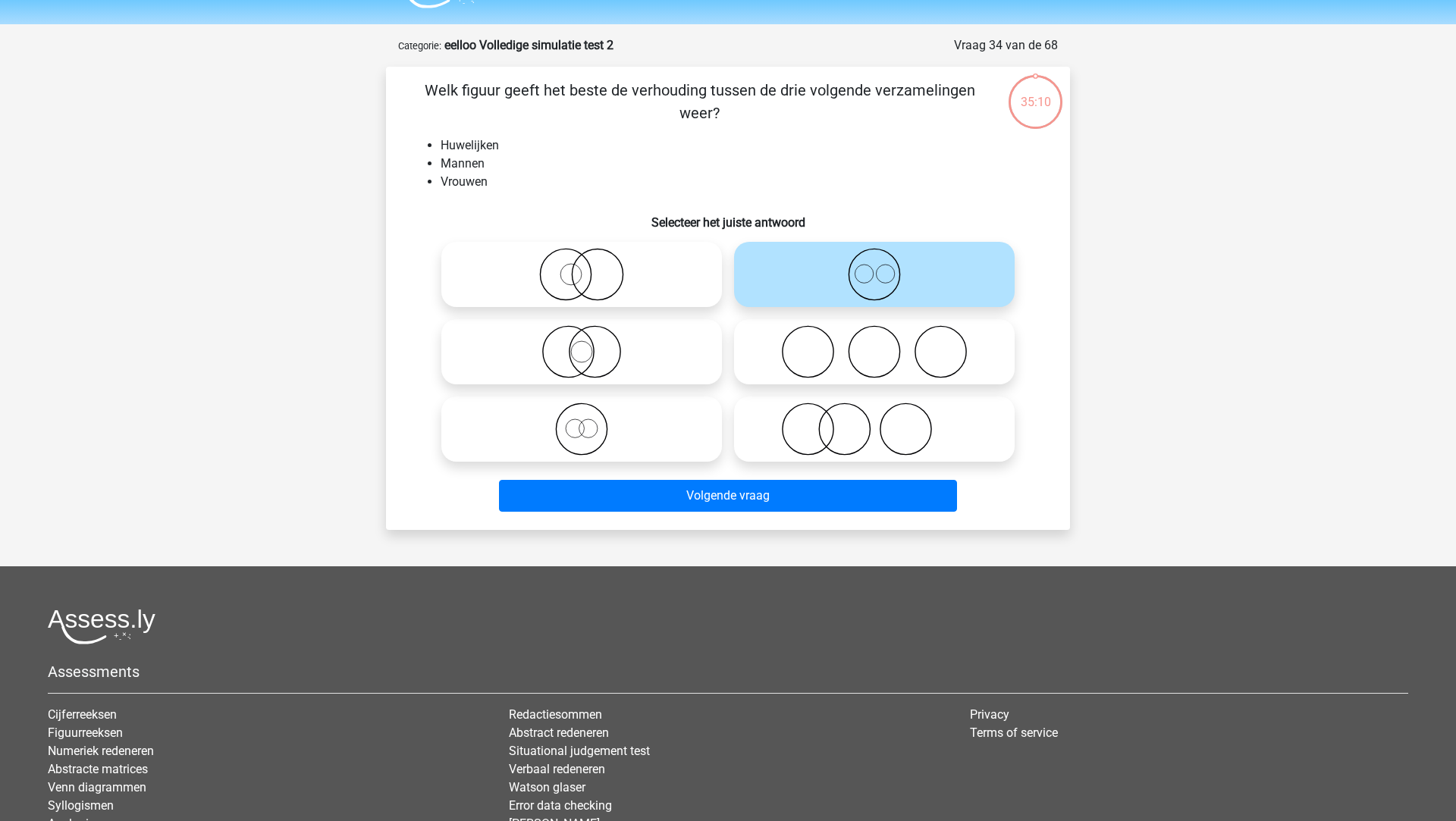
click at [656, 477] on div "Volgende vraag" at bounding box center [728, 493] width 636 height 50
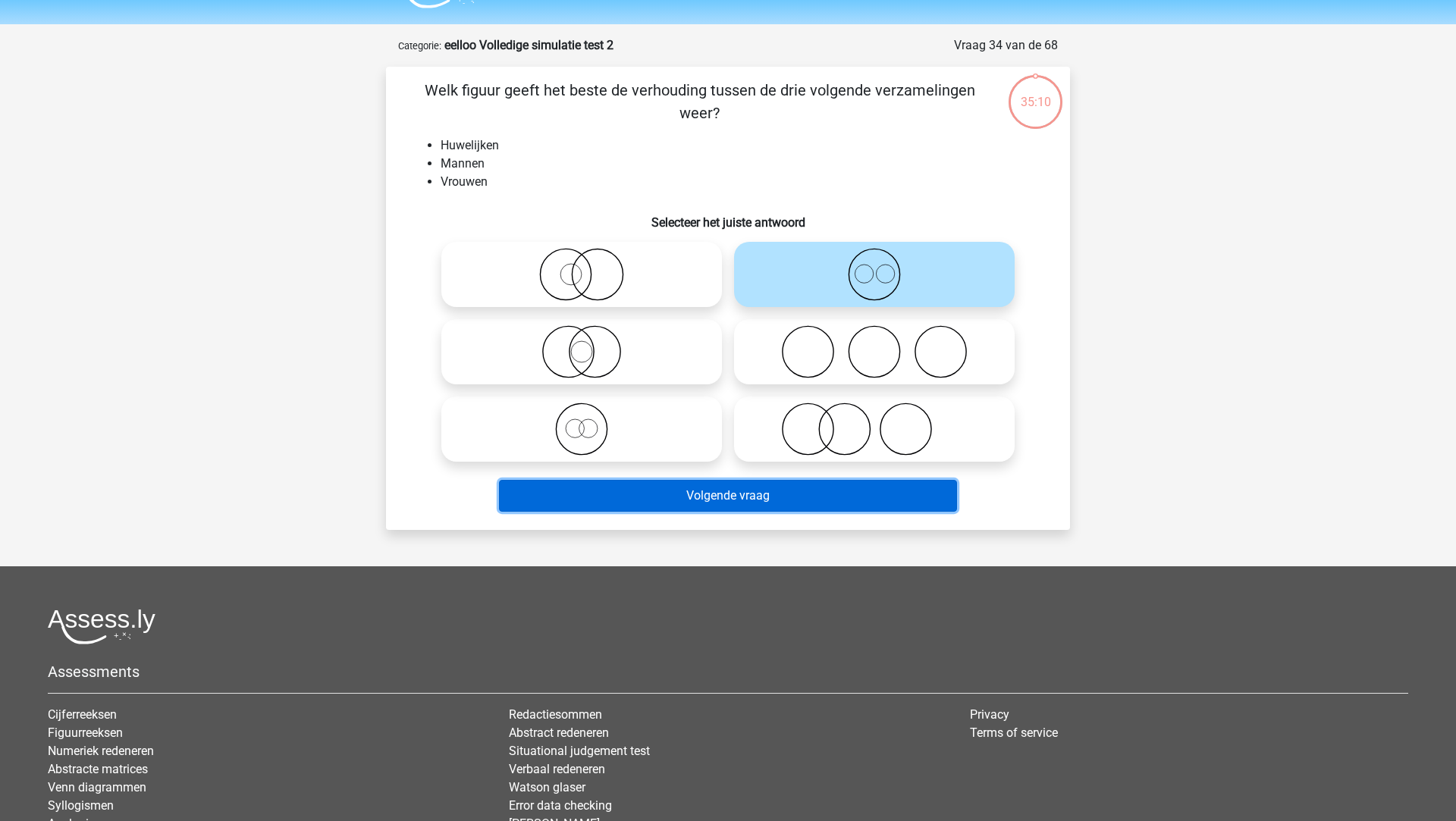
click at [658, 489] on button "Volgende vraag" at bounding box center [728, 496] width 458 height 32
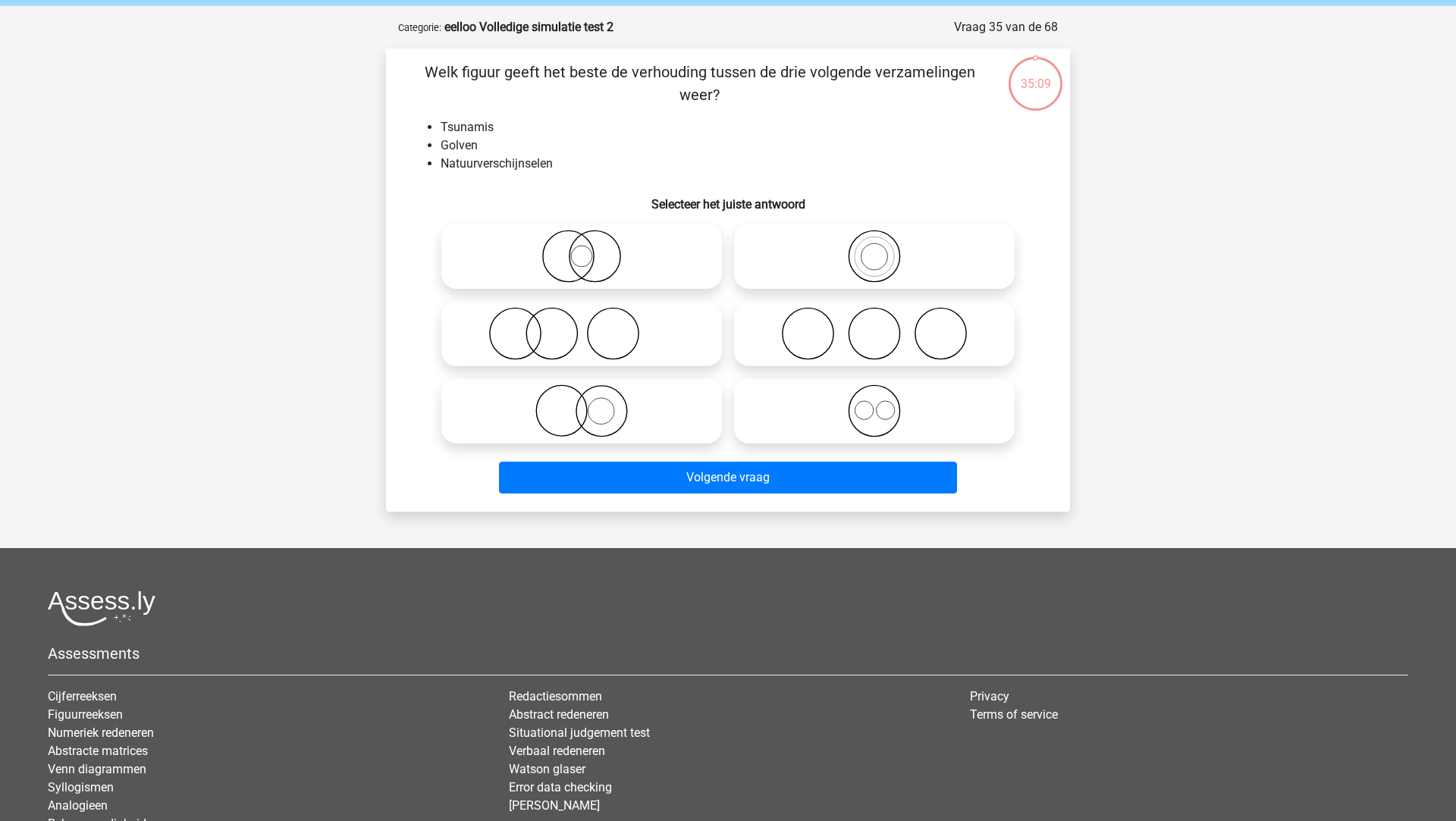
click at [648, 436] on icon at bounding box center [582, 411] width 268 height 53
click at [592, 403] on input "radio" at bounding box center [586, 398] width 10 height 10
radio input "true"
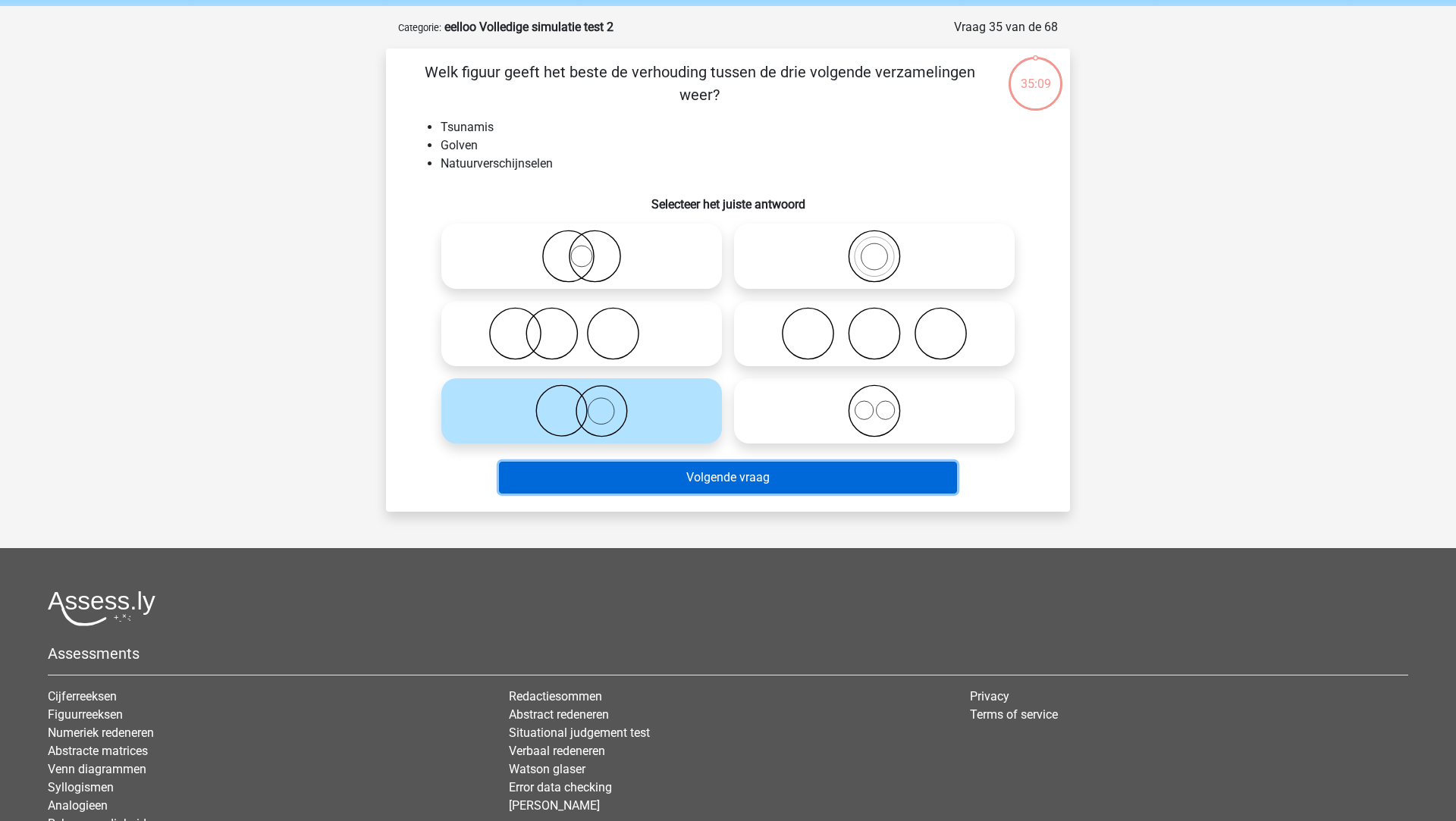
click at [655, 466] on button "Volgende vraag" at bounding box center [728, 477] width 458 height 32
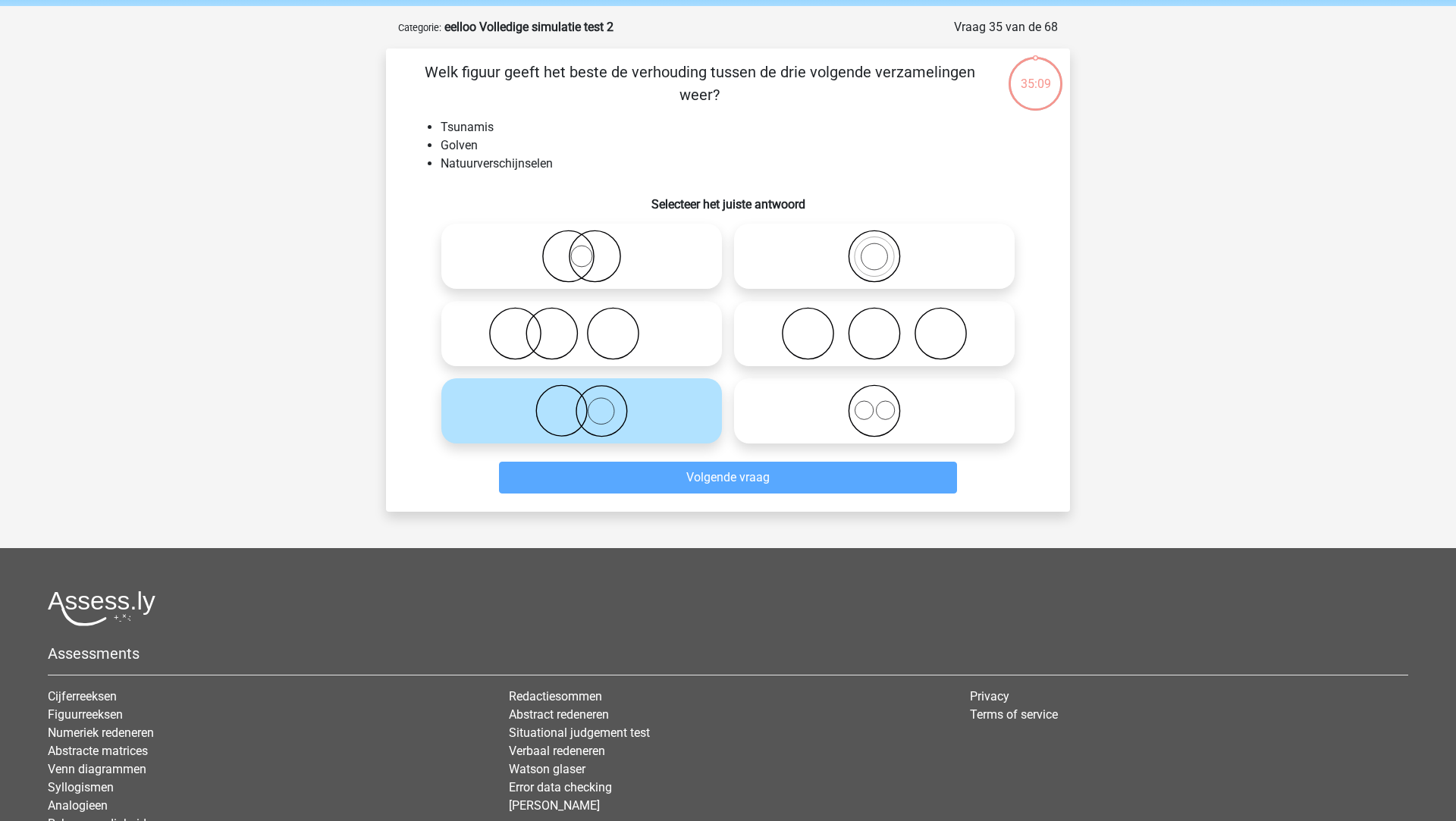
scroll to position [69, 0]
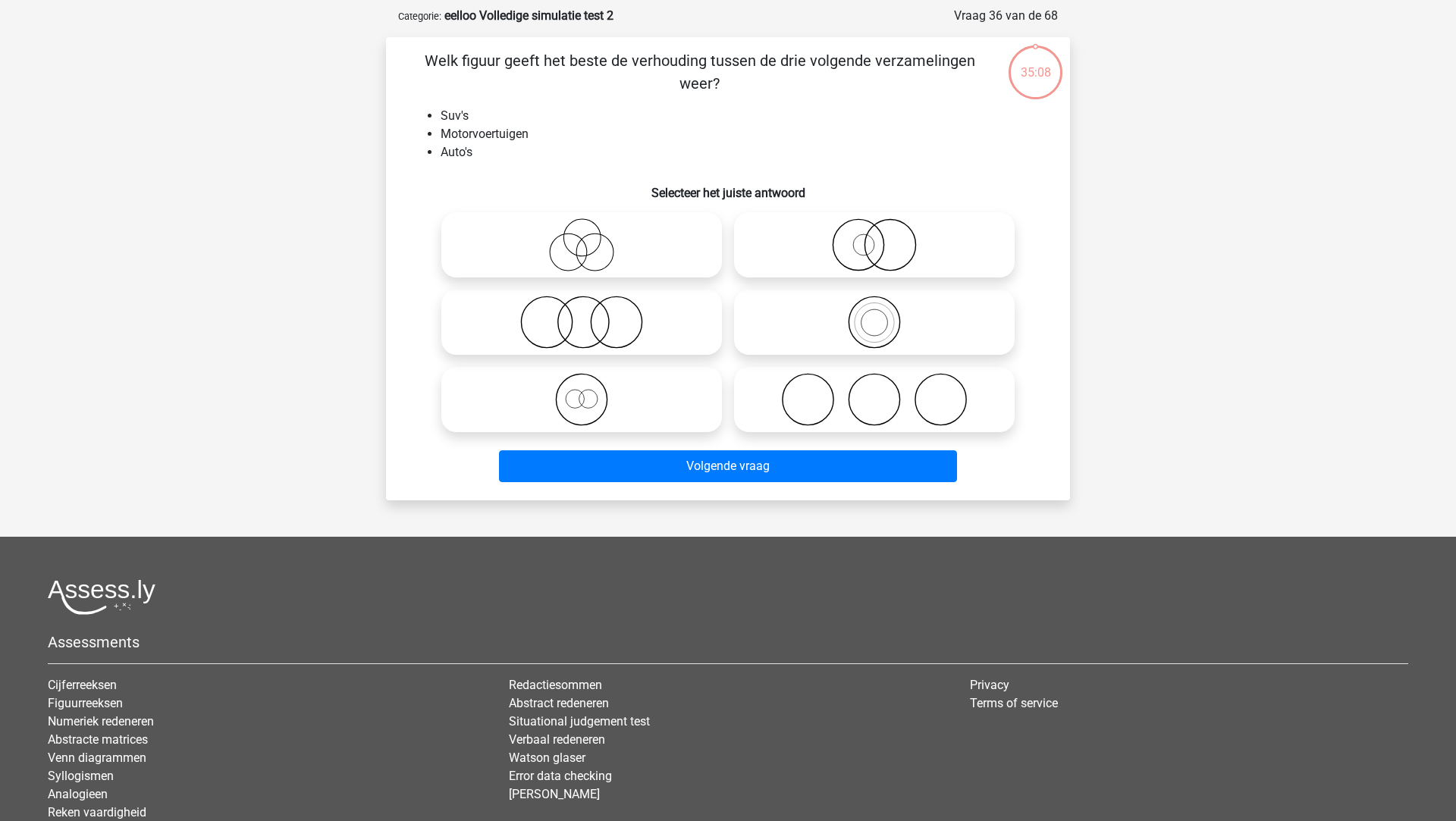
click at [653, 412] on icon at bounding box center [582, 400] width 268 height 53
click at [592, 392] on input "radio" at bounding box center [586, 387] width 10 height 10
radio input "true"
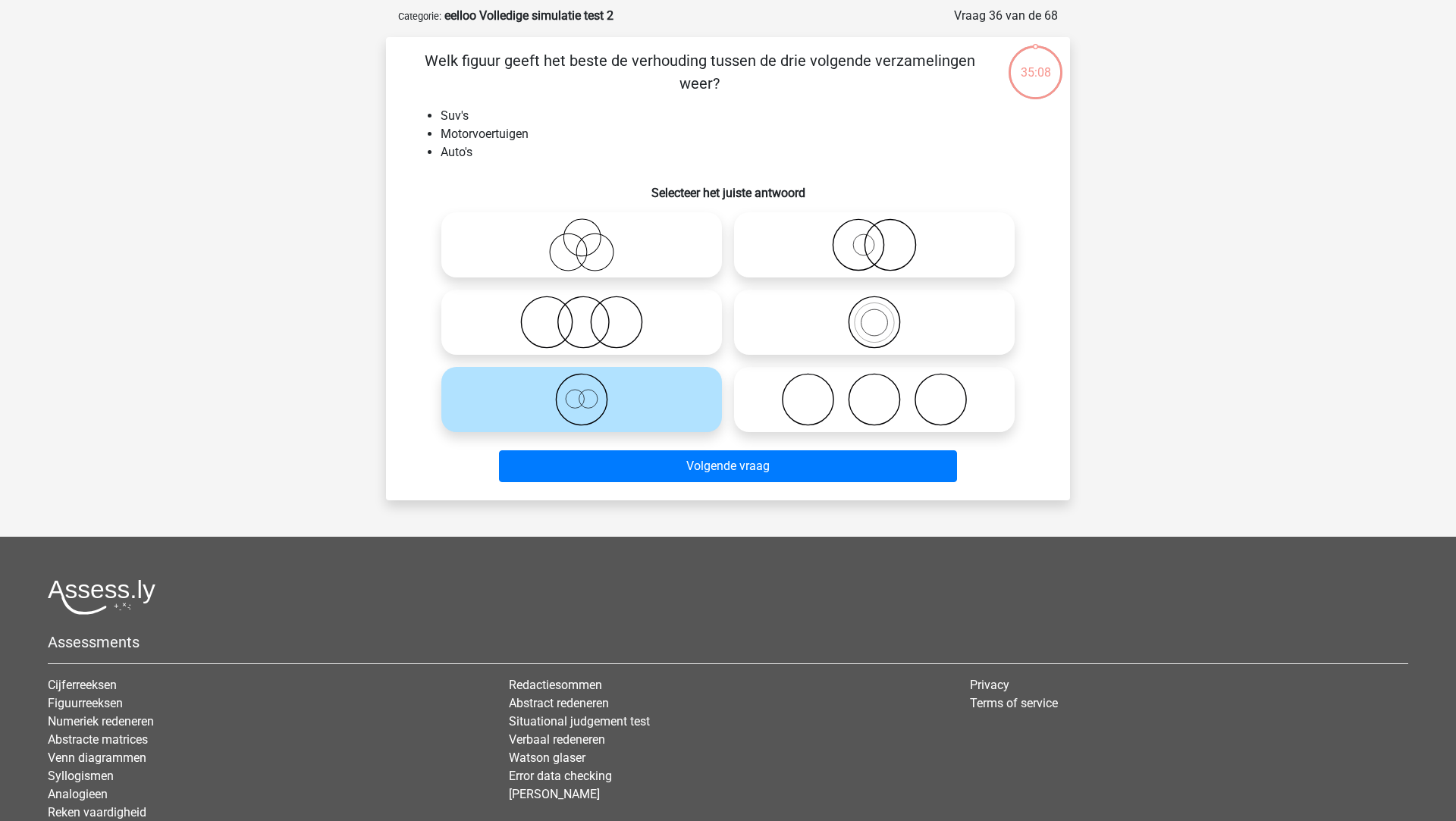
click at [656, 447] on div "Volgende vraag" at bounding box center [728, 463] width 636 height 50
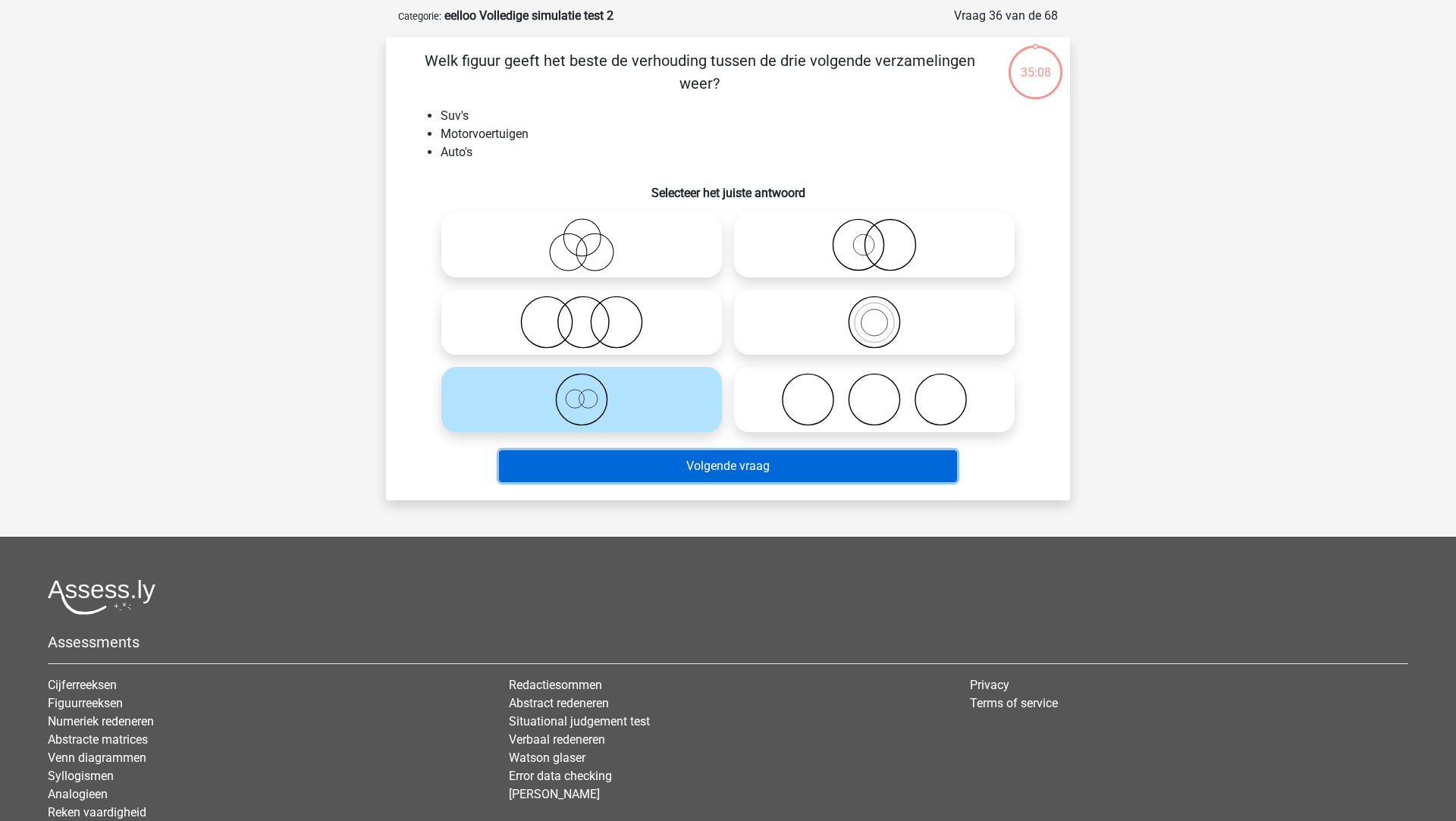
click at [655, 460] on button "Volgende vraag" at bounding box center [728, 466] width 458 height 32
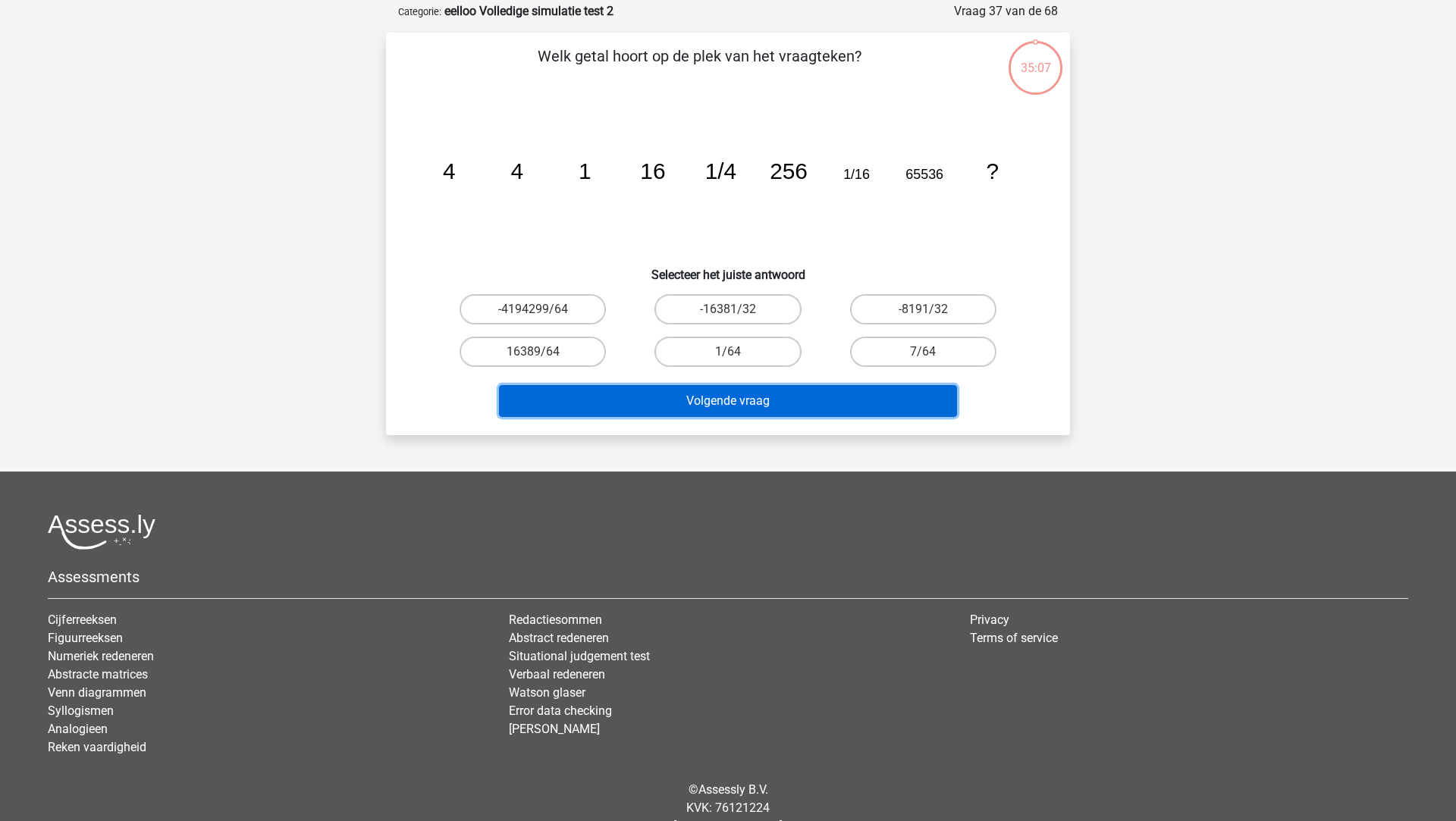
scroll to position [75, 0]
click at [641, 407] on button "Volgende vraag" at bounding box center [728, 400] width 458 height 32
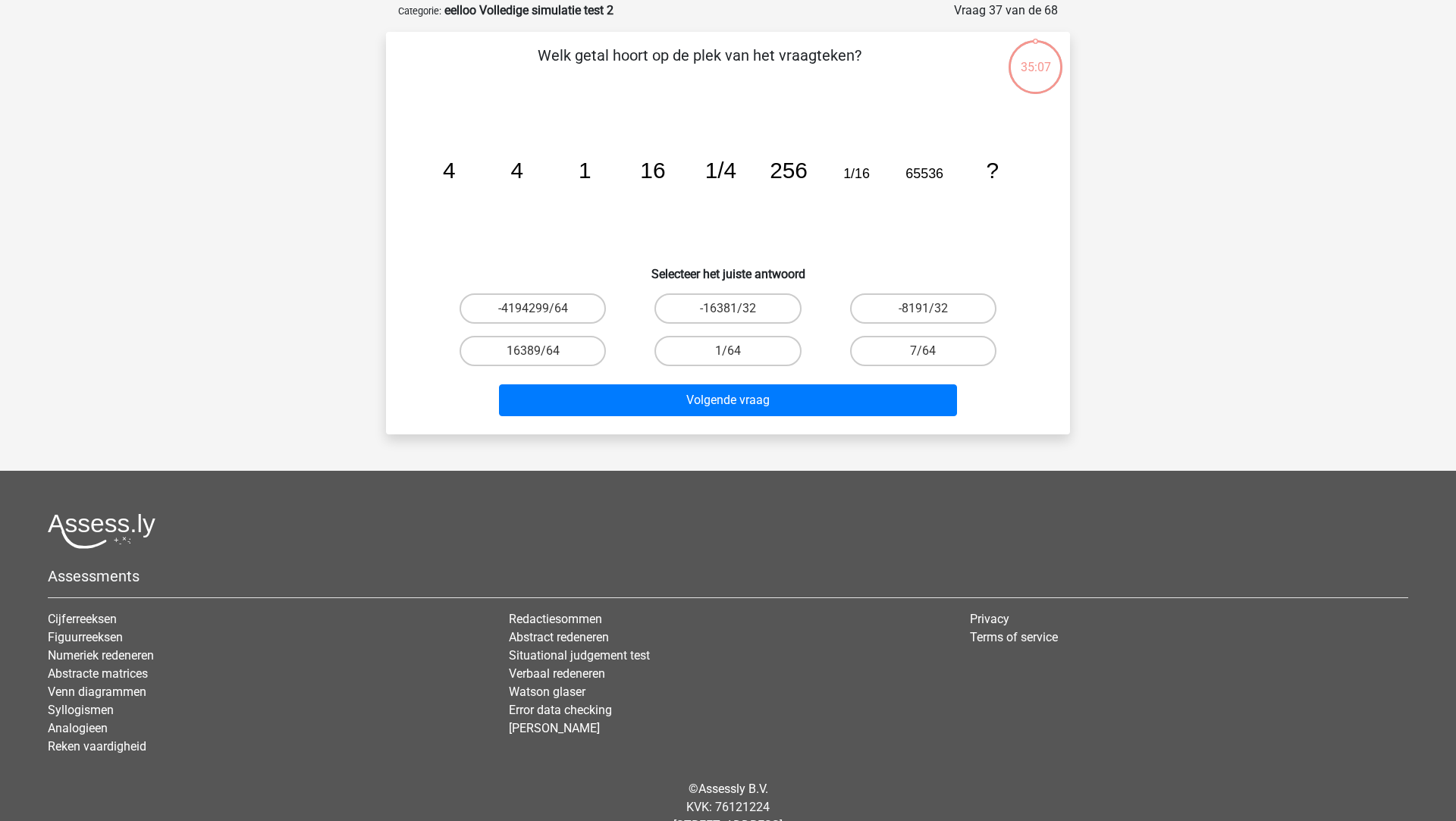
drag, startPoint x: 737, startPoint y: 319, endPoint x: 737, endPoint y: 335, distance: 16.0
click at [737, 319] on input "-16381/32" at bounding box center [732, 313] width 10 height 10
radio input "true"
click at [738, 337] on label "1/64" at bounding box center [728, 351] width 146 height 31
click at [738, 351] on input "1/64" at bounding box center [732, 356] width 10 height 10
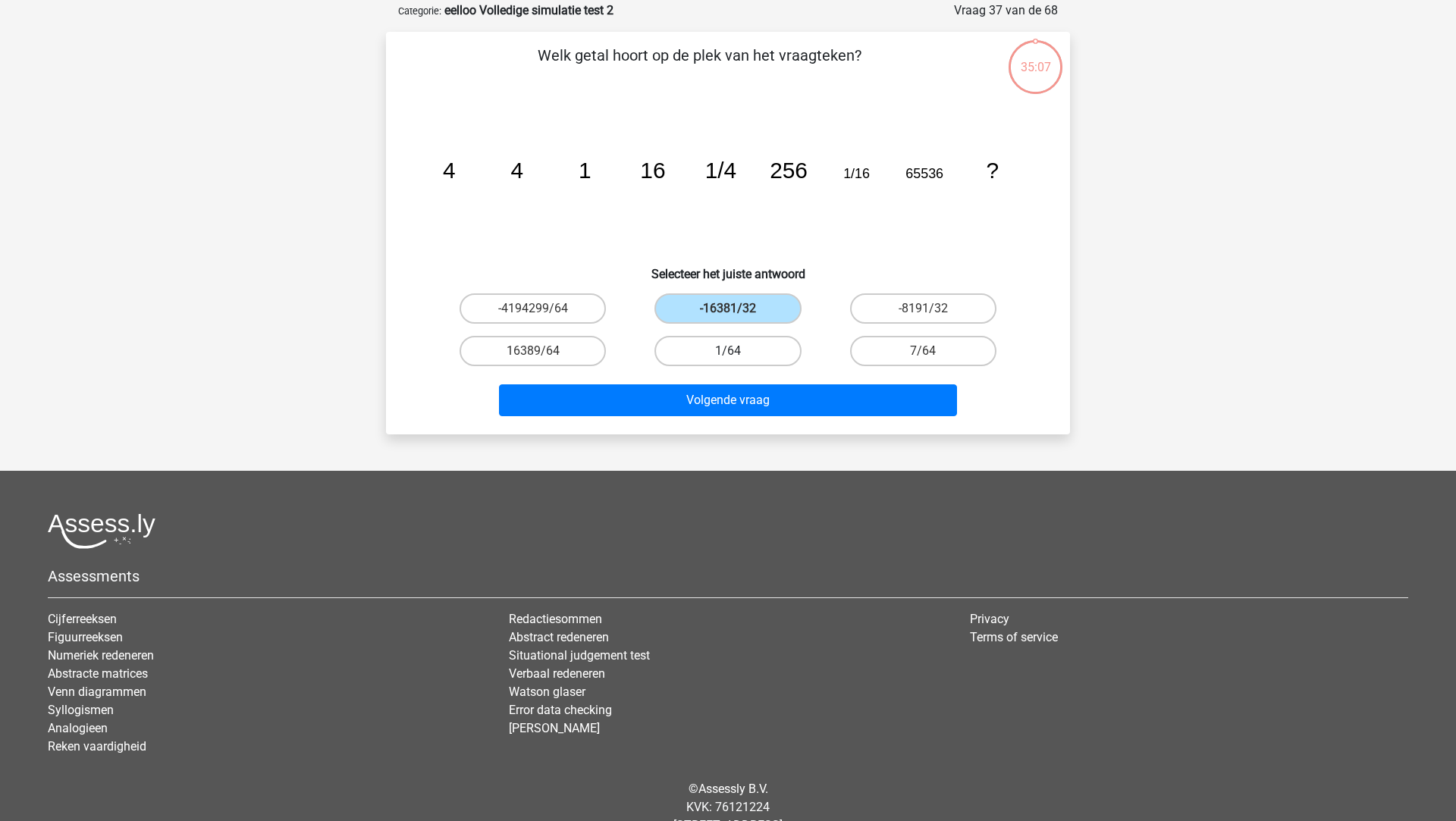
radio input "true"
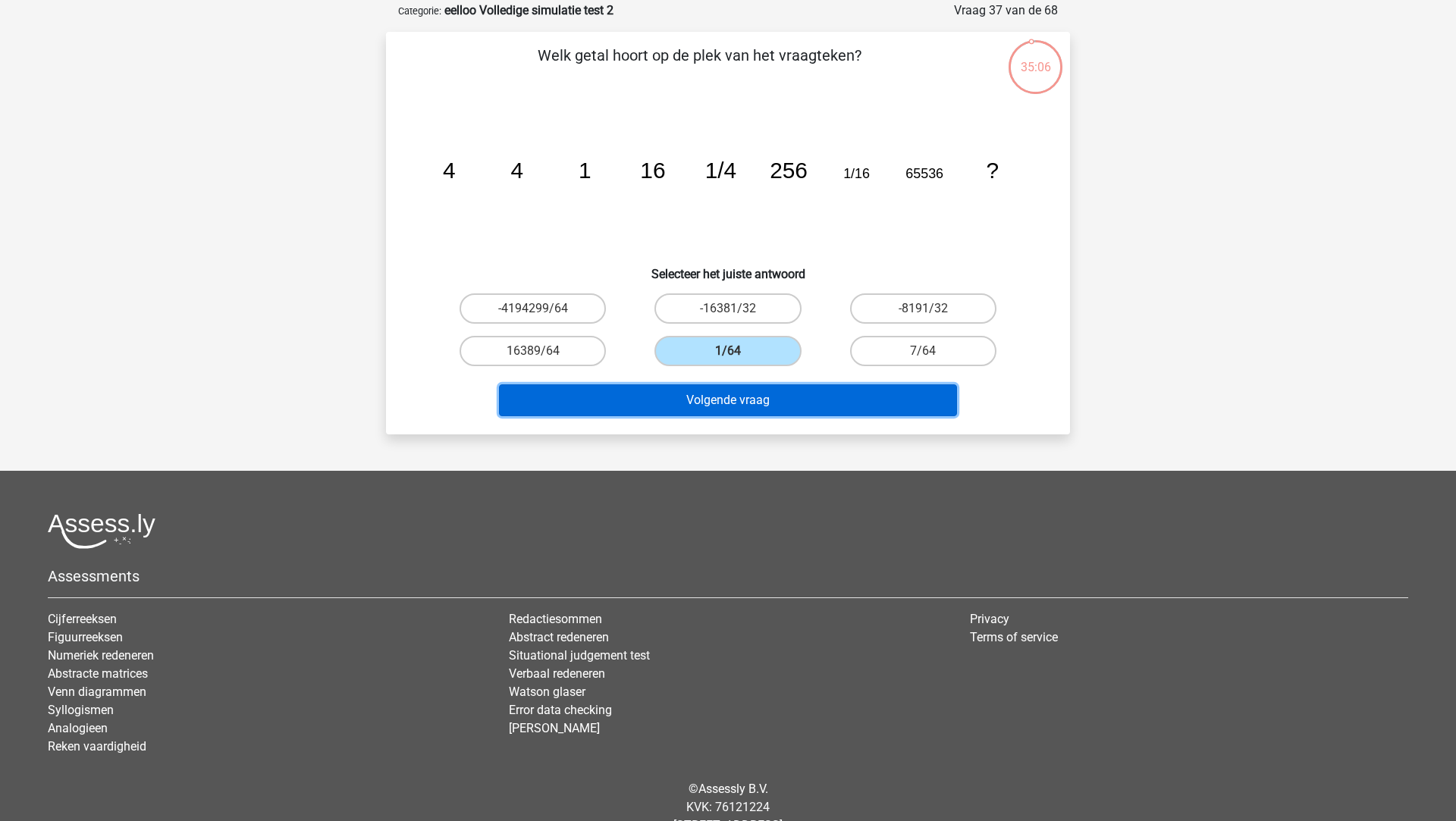
drag, startPoint x: 739, startPoint y: 397, endPoint x: 739, endPoint y: 409, distance: 12.0
click at [739, 409] on button "Volgende vraag" at bounding box center [728, 400] width 458 height 32
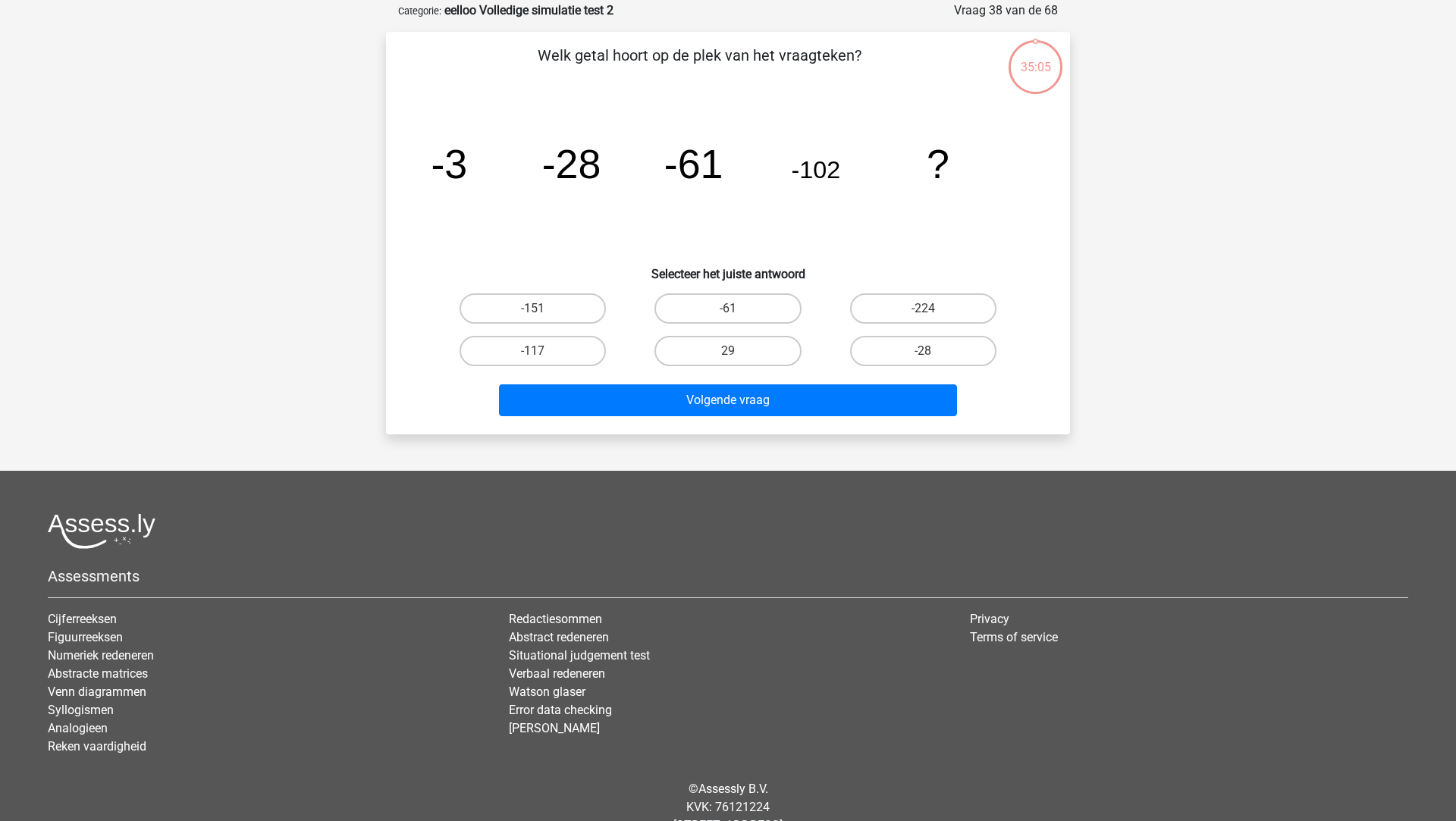
click at [729, 358] on input "29" at bounding box center [732, 356] width 10 height 10
radio input "true"
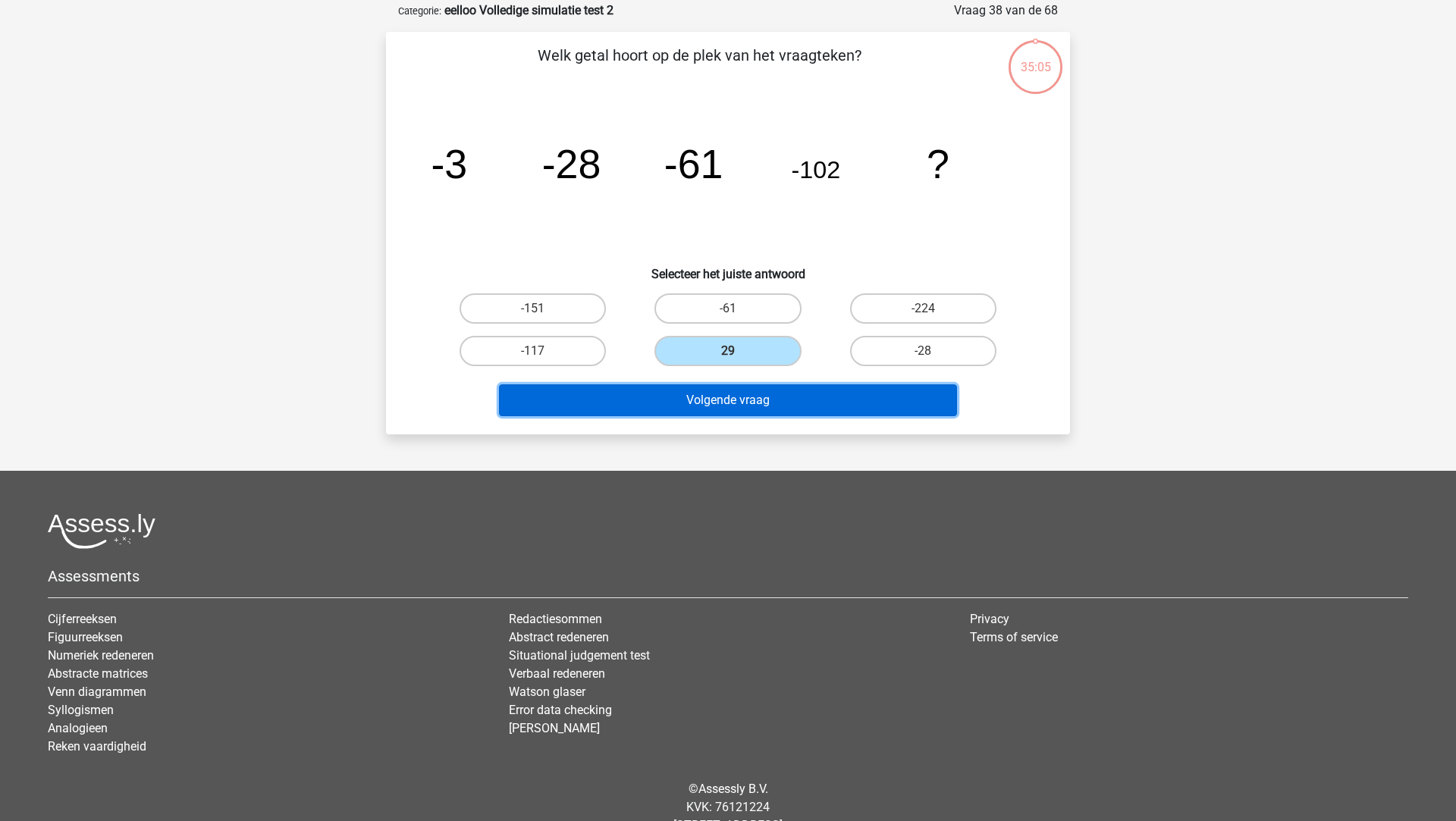
click at [728, 400] on button "Volgende vraag" at bounding box center [728, 400] width 458 height 32
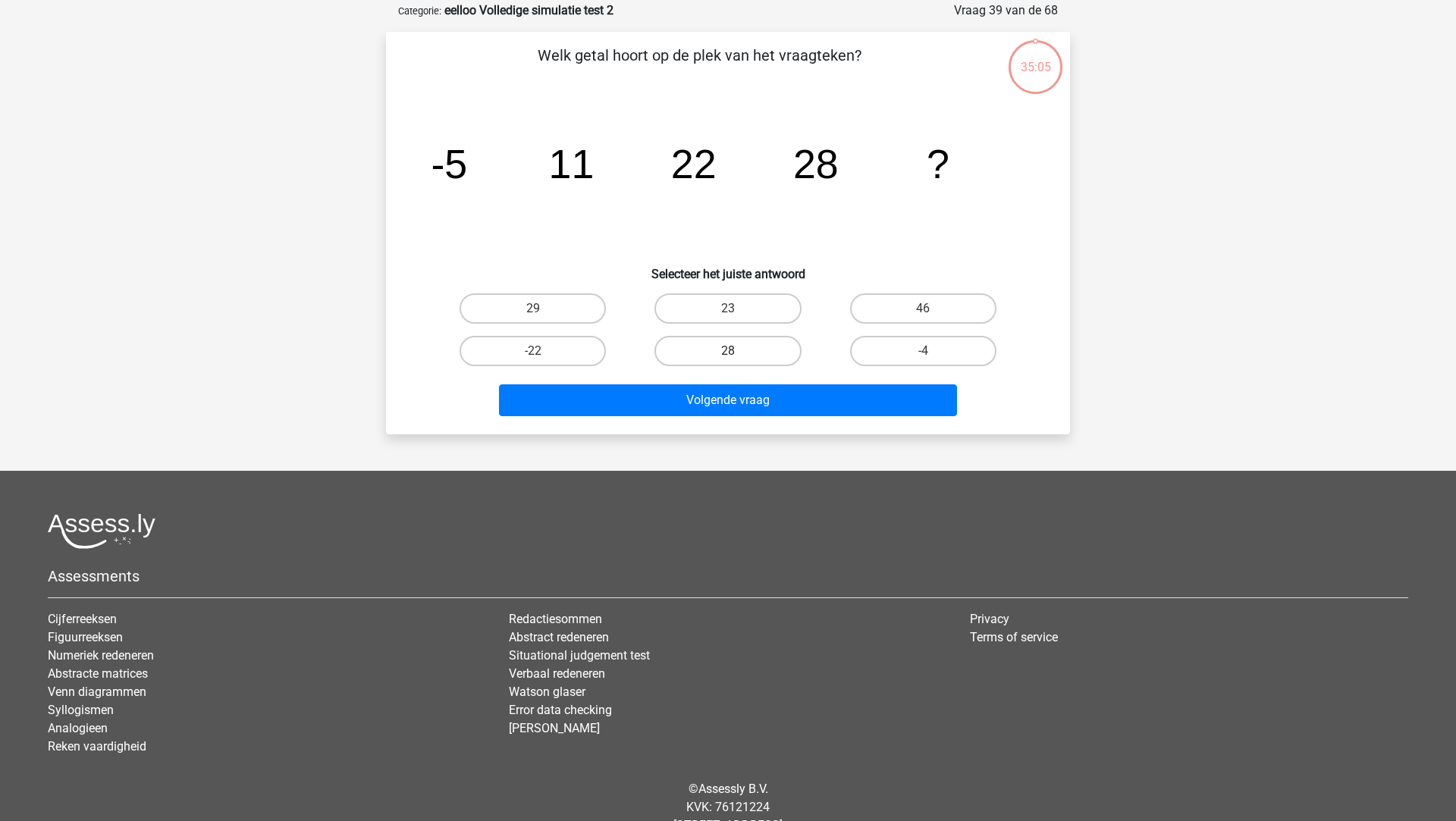
scroll to position [76, 0]
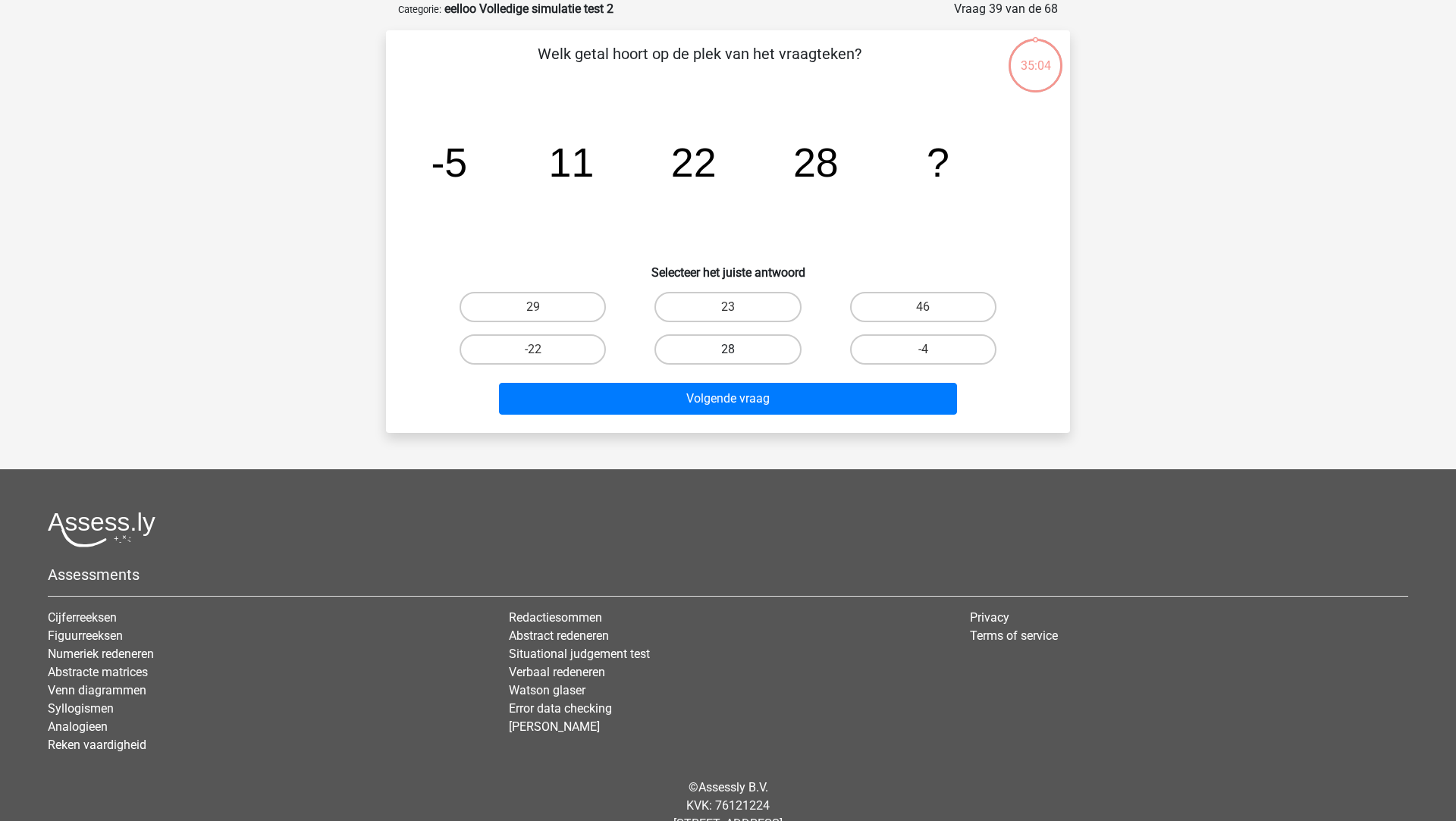
click at [728, 359] on label "28" at bounding box center [728, 349] width 146 height 31
click at [728, 359] on input "28" at bounding box center [732, 354] width 10 height 10
radio input "true"
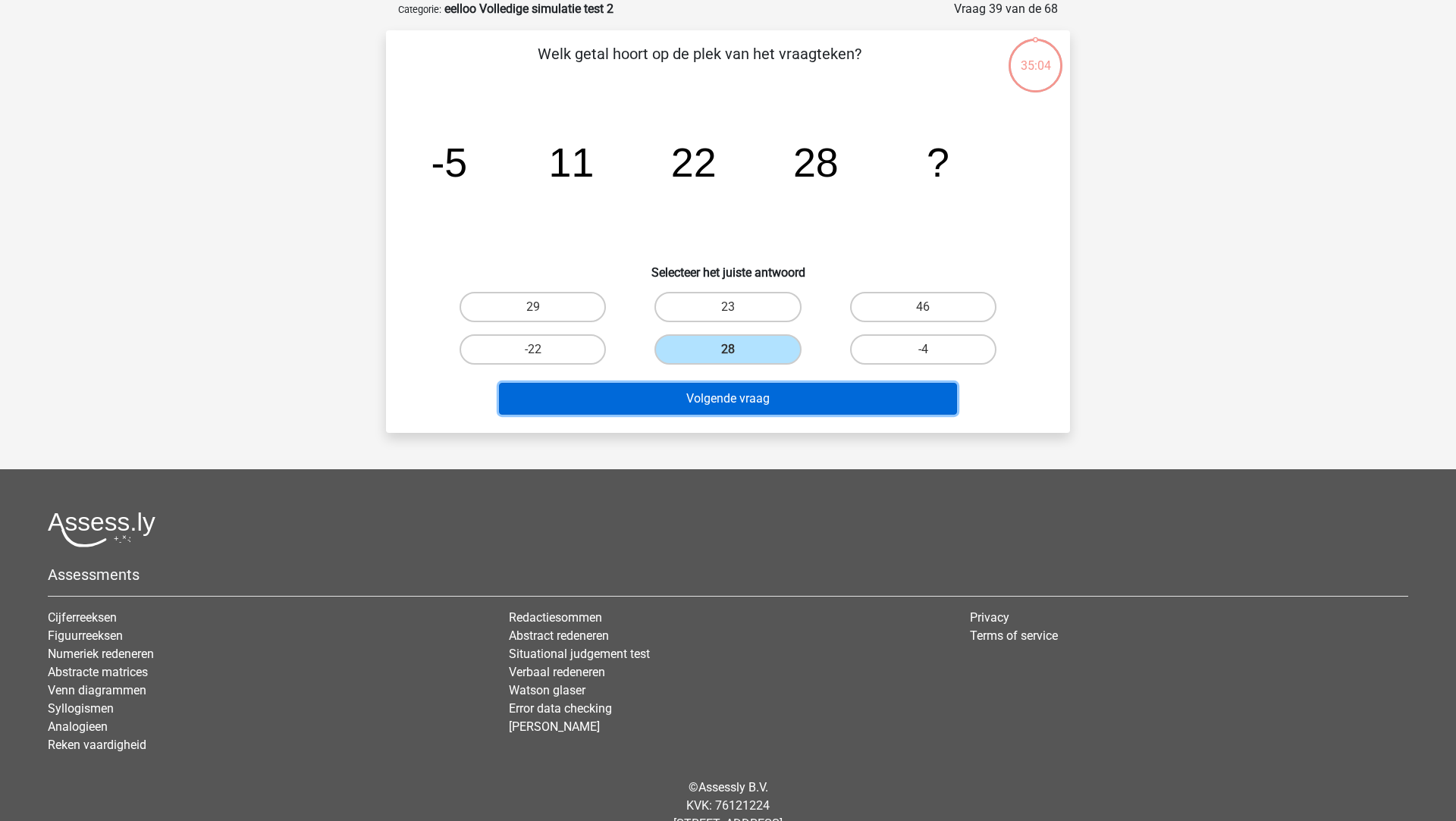
click at [726, 400] on button "Volgende vraag" at bounding box center [728, 399] width 458 height 32
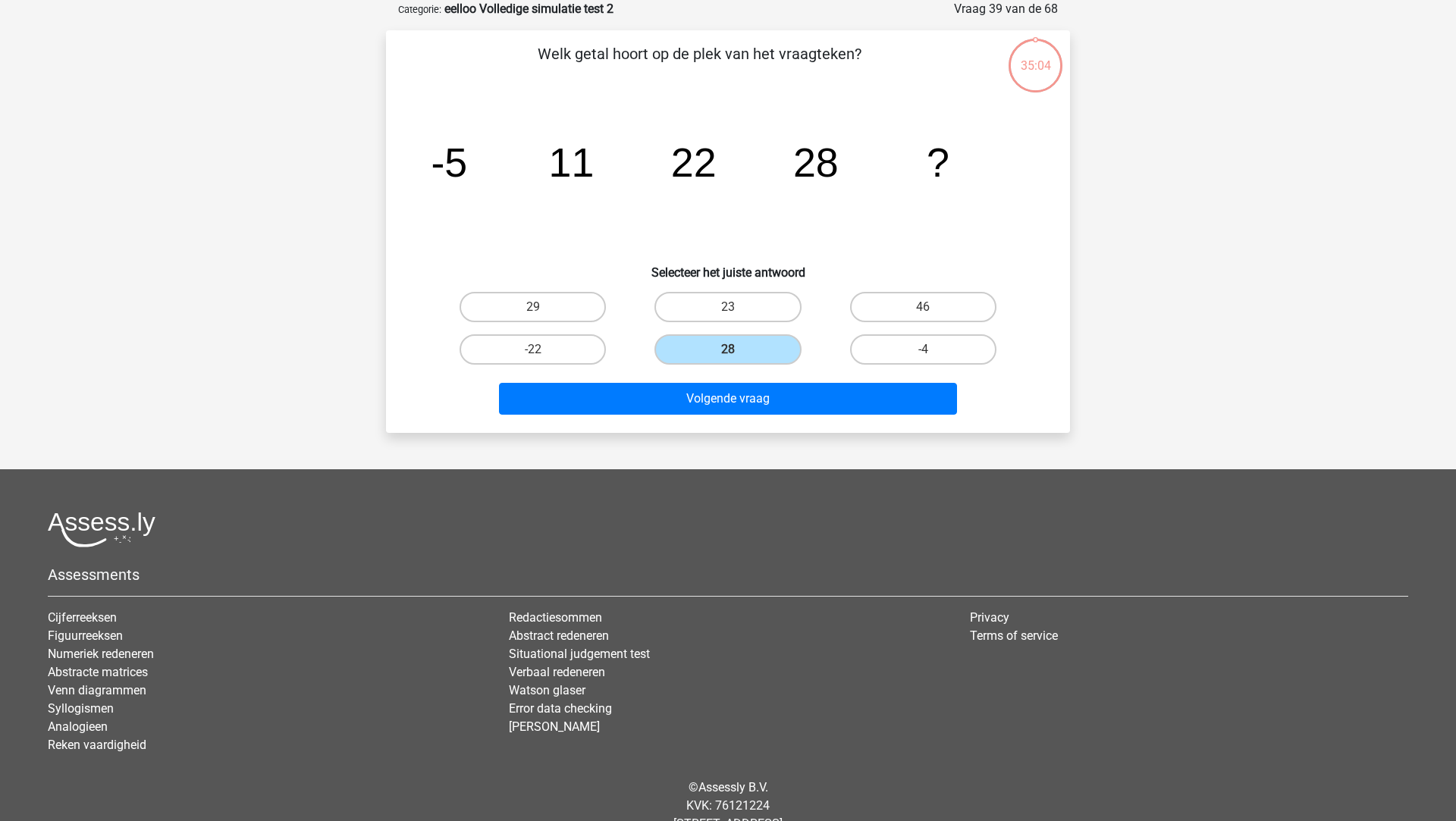
scroll to position [0, 0]
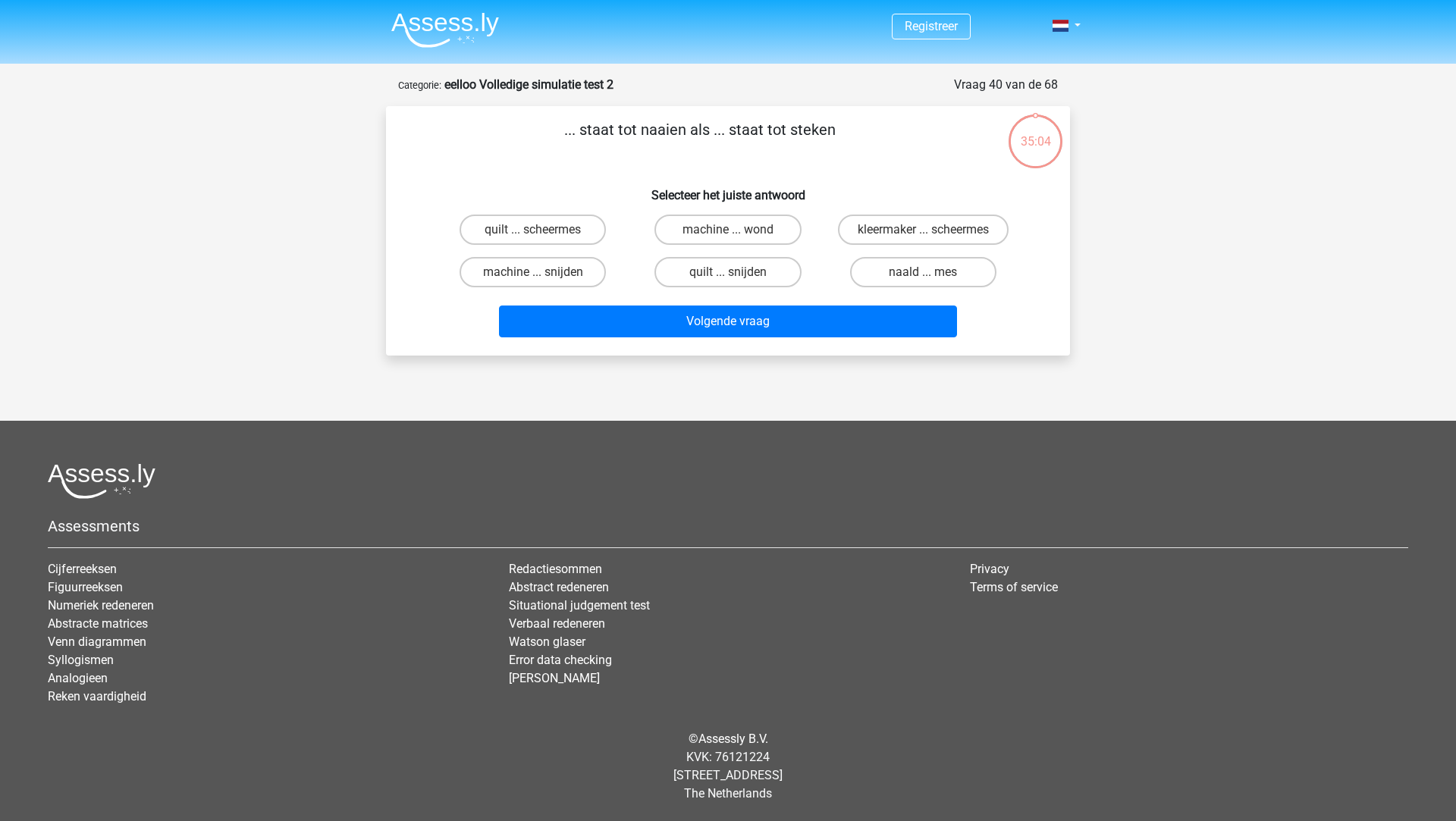
drag, startPoint x: 725, startPoint y: 360, endPoint x: 724, endPoint y: 350, distance: 10.0
click at [724, 349] on div "... staat tot naaien als ... staat tot steken Selecteer het juiste antwoord qui…" at bounding box center [728, 231] width 684 height 250
click at [738, 273] on input "quilt ... snijden" at bounding box center [732, 277] width 10 height 10
radio input "true"
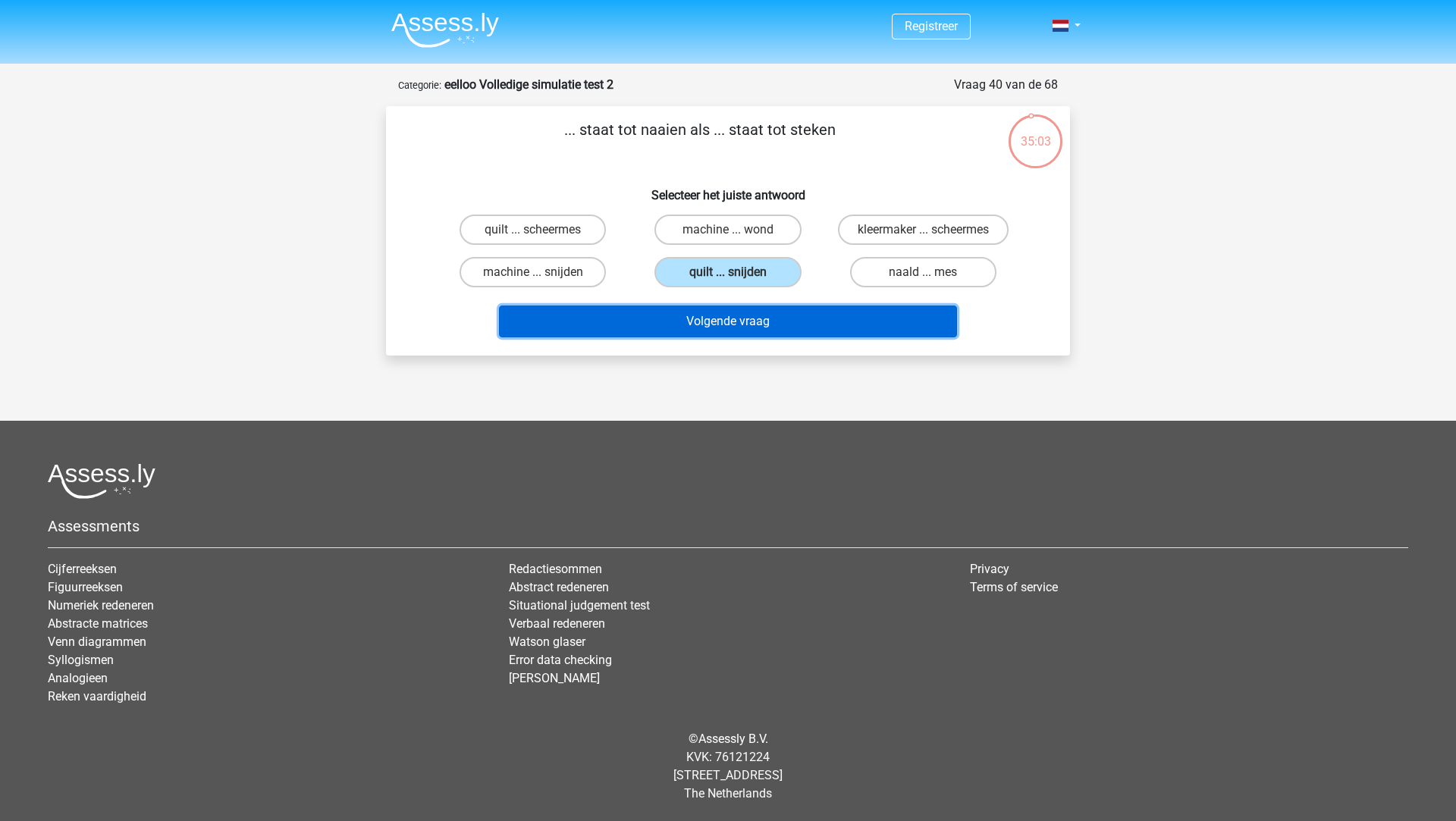
click at [736, 319] on button "Volgende vraag" at bounding box center [728, 321] width 458 height 32
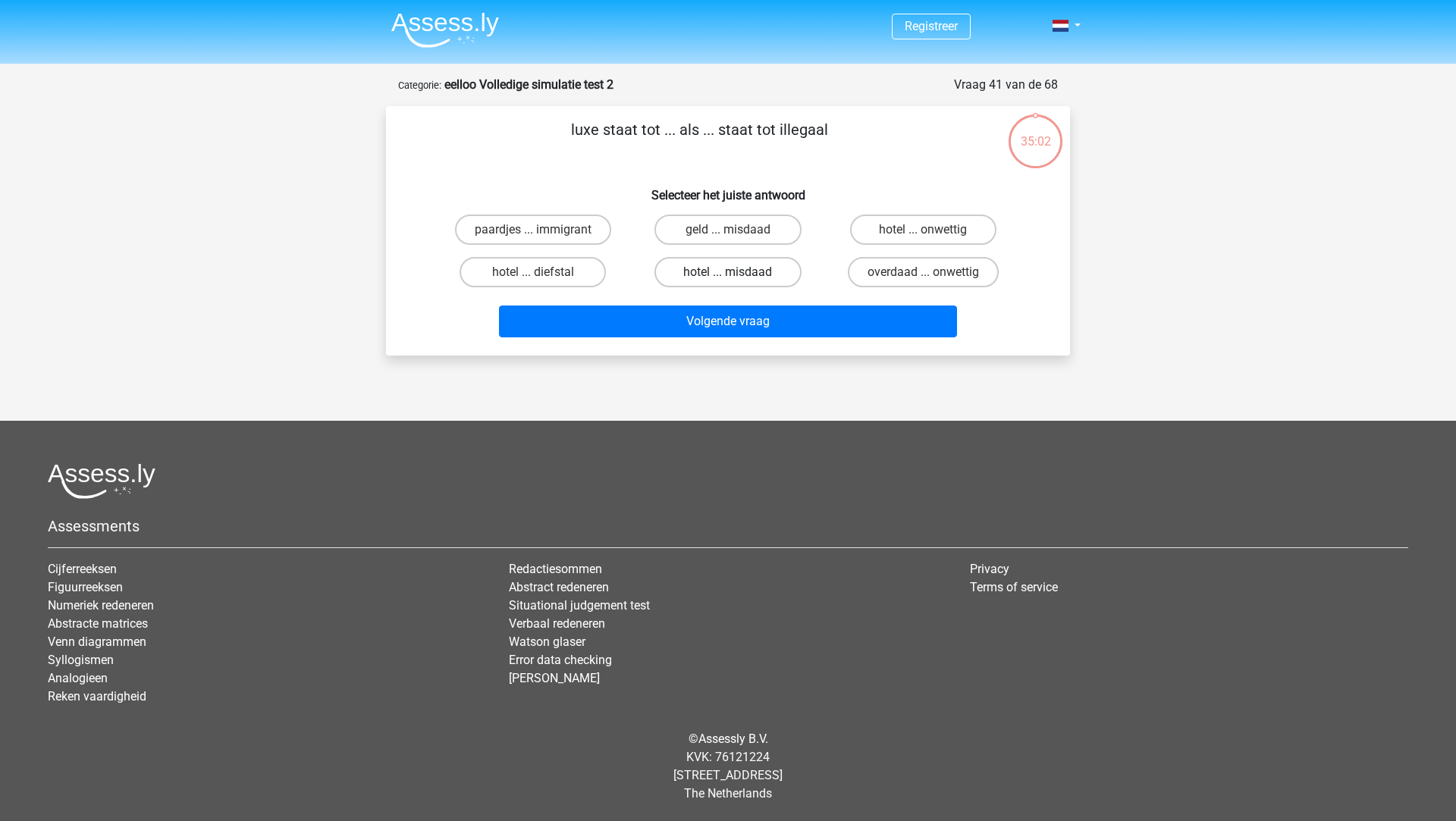
click at [742, 283] on label "hotel ... misdaad" at bounding box center [728, 272] width 146 height 31
click at [738, 282] on input "hotel ... misdaad" at bounding box center [732, 277] width 10 height 10
radio input "true"
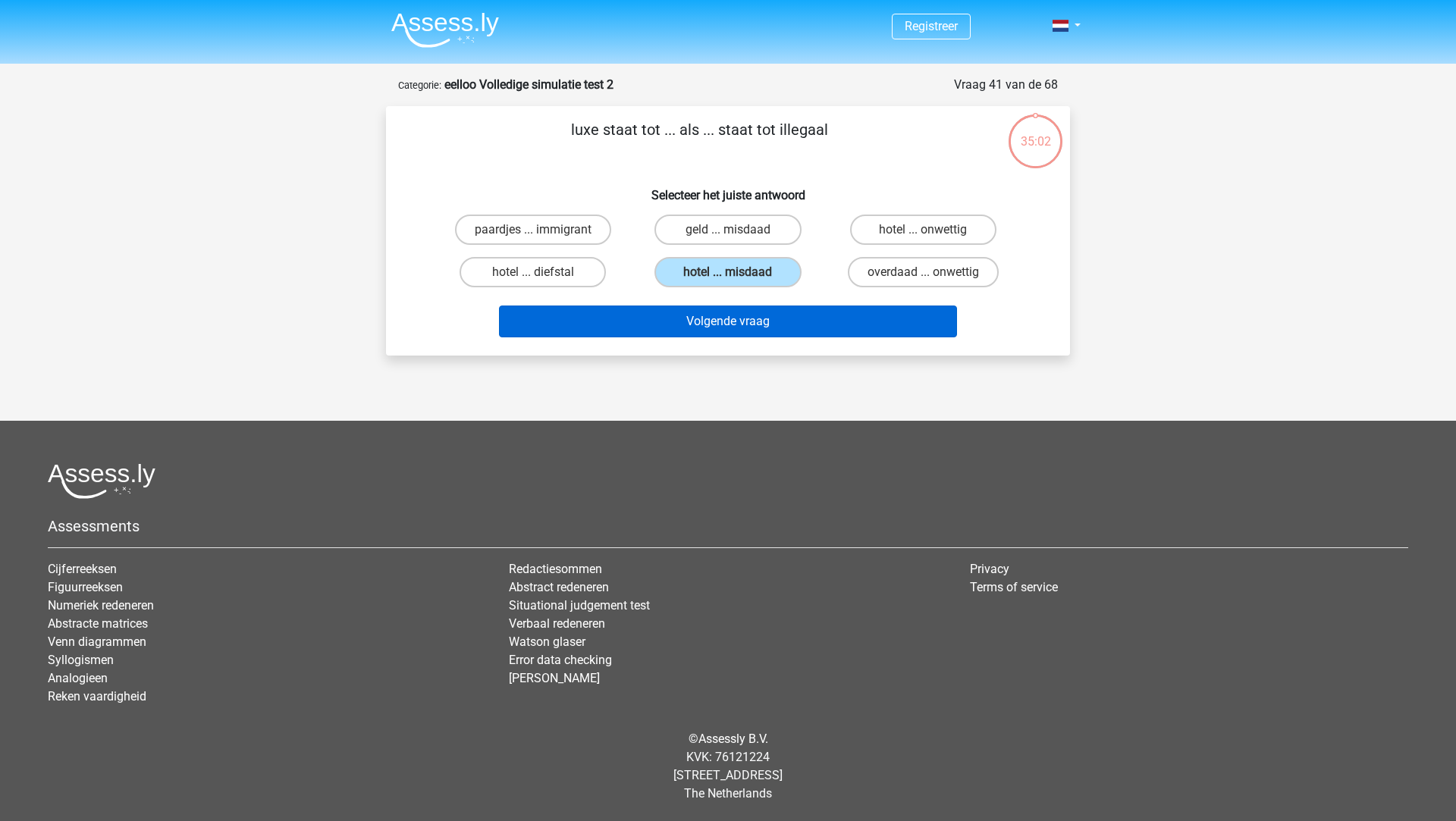
drag, startPoint x: 737, startPoint y: 345, endPoint x: 740, endPoint y: 328, distance: 17.3
click at [737, 345] on div "luxe staat tot ... als ... staat tot illegaal Selecteer het juiste antwoord paa…" at bounding box center [728, 231] width 684 height 250
click at [740, 320] on button "Volgende vraag" at bounding box center [728, 321] width 458 height 32
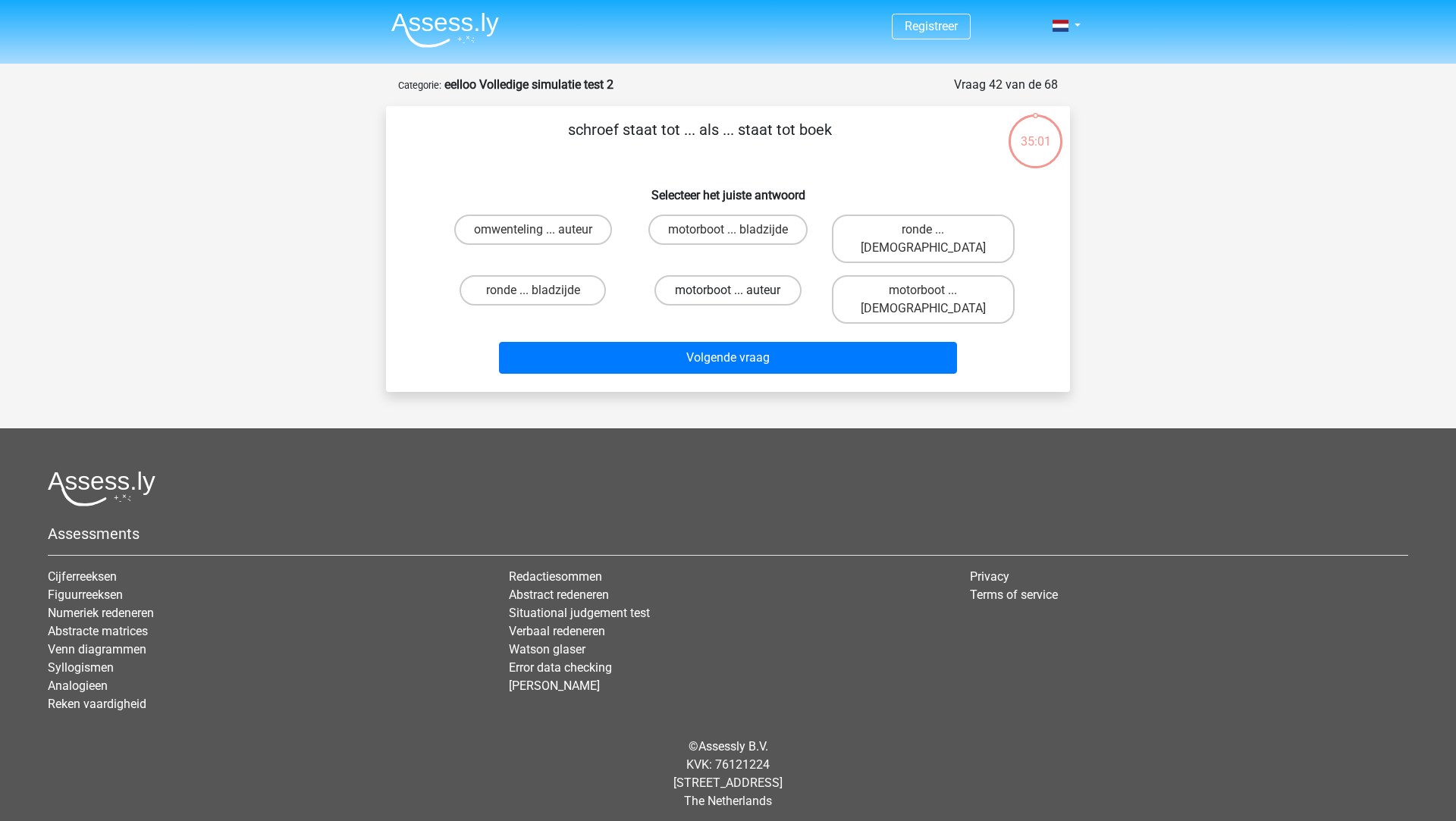
click at [731, 275] on label "motorboot ... auteur" at bounding box center [728, 290] width 146 height 31
click at [731, 290] on input "motorboot ... auteur" at bounding box center [732, 295] width 10 height 10
radio input "true"
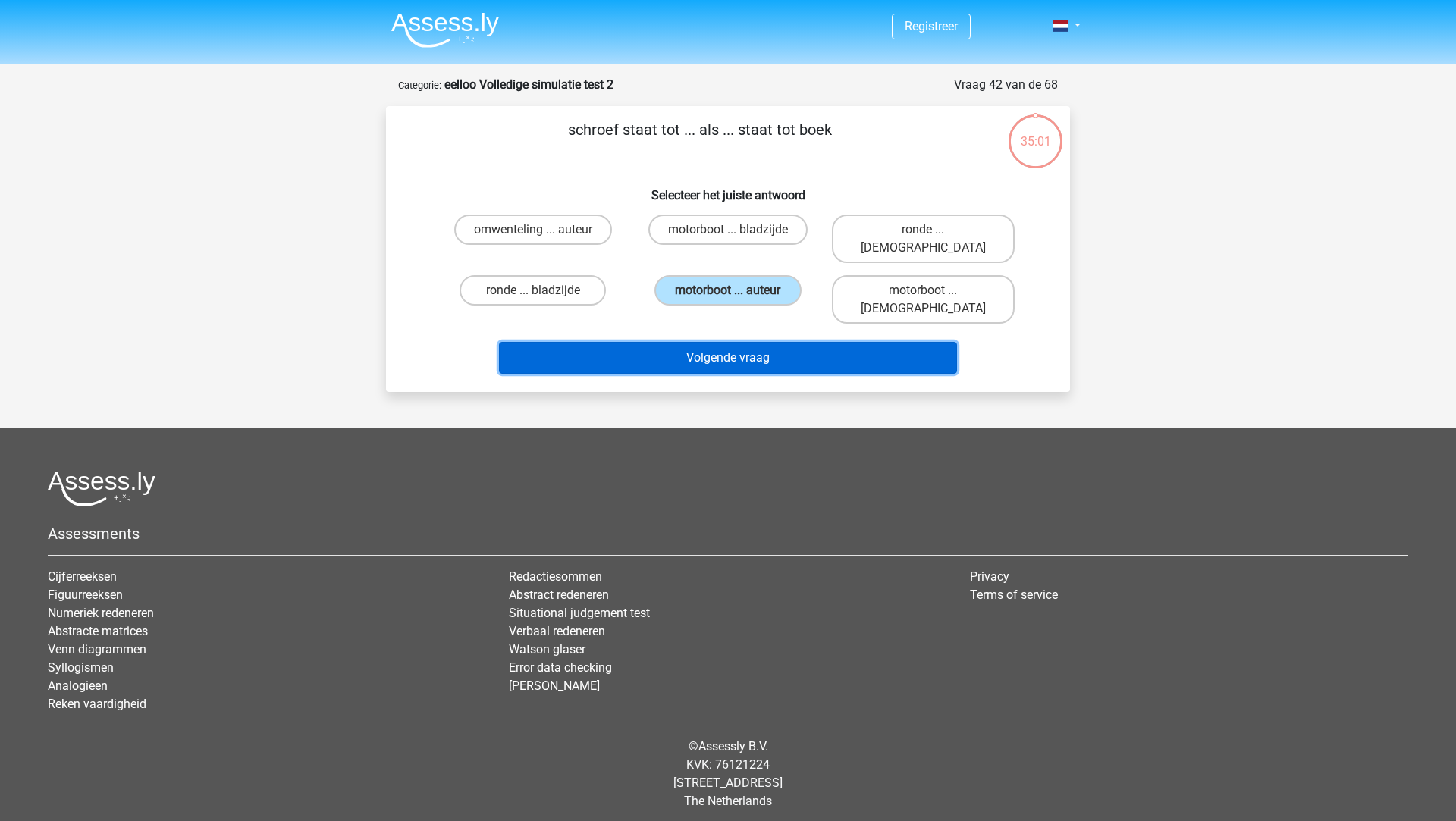
click at [732, 342] on button "Volgende vraag" at bounding box center [728, 358] width 458 height 32
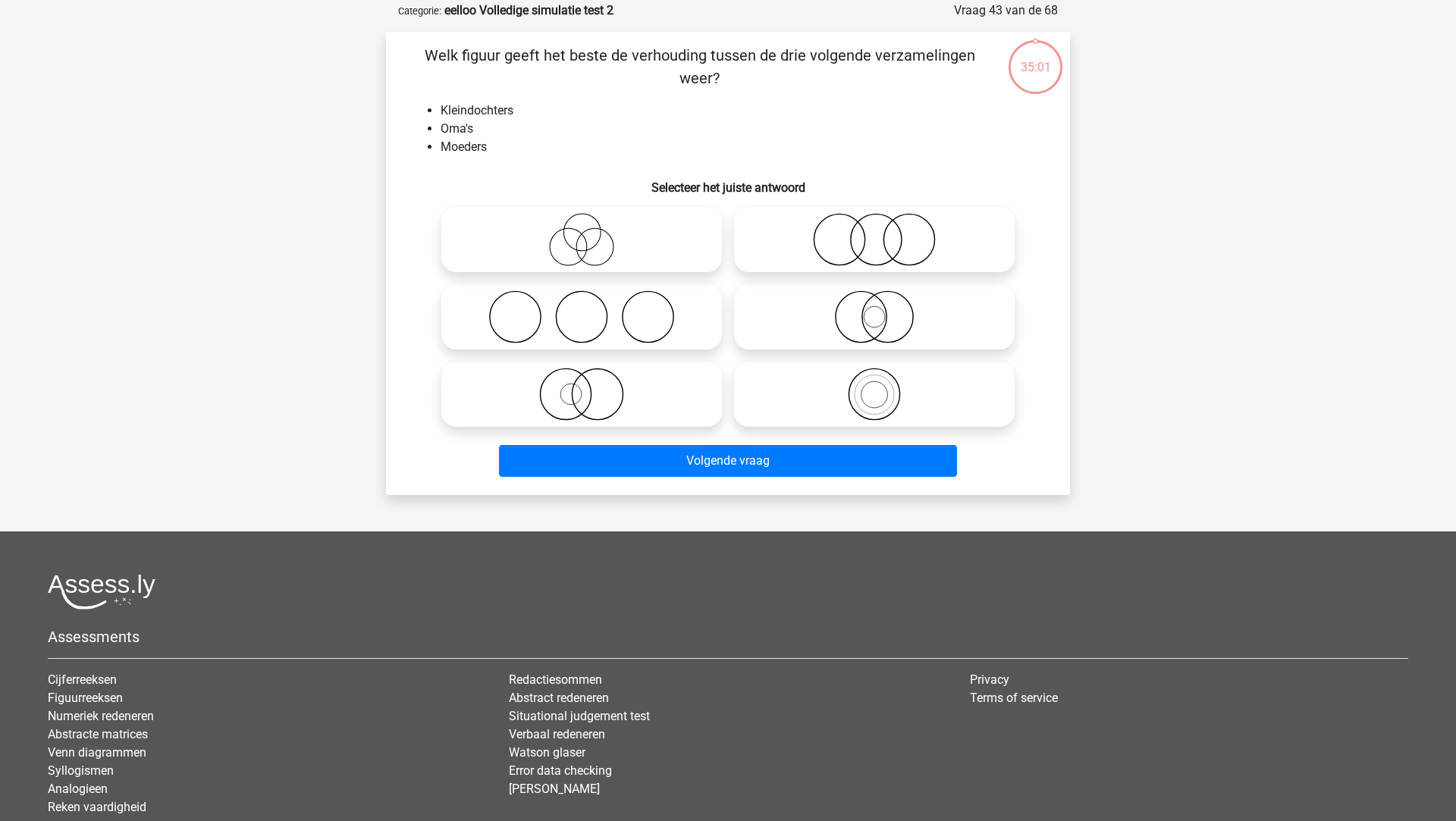
scroll to position [76, 0]
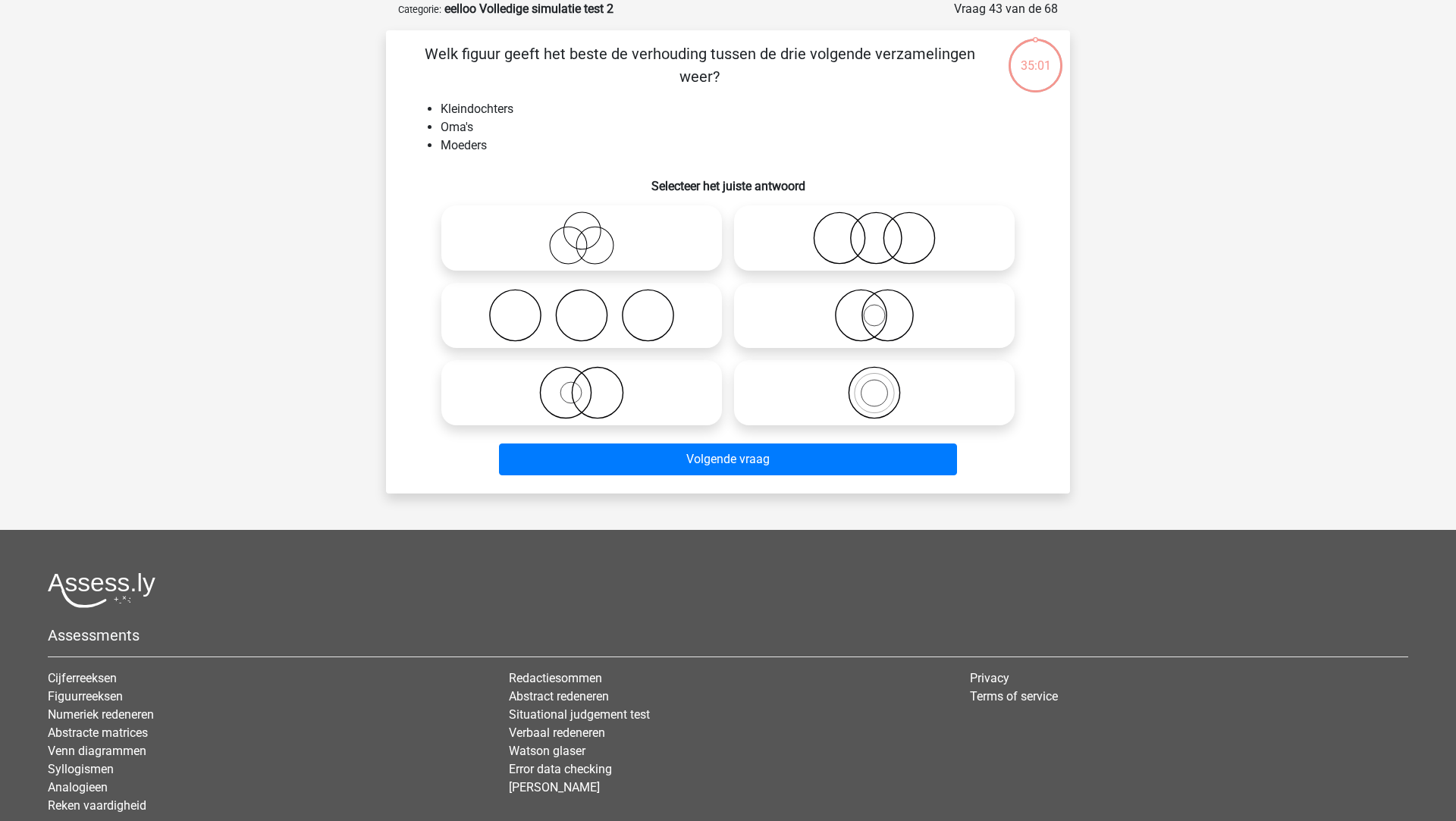
click at [621, 407] on icon at bounding box center [582, 393] width 268 height 53
click at [592, 385] on input "radio" at bounding box center [586, 380] width 10 height 10
radio input "true"
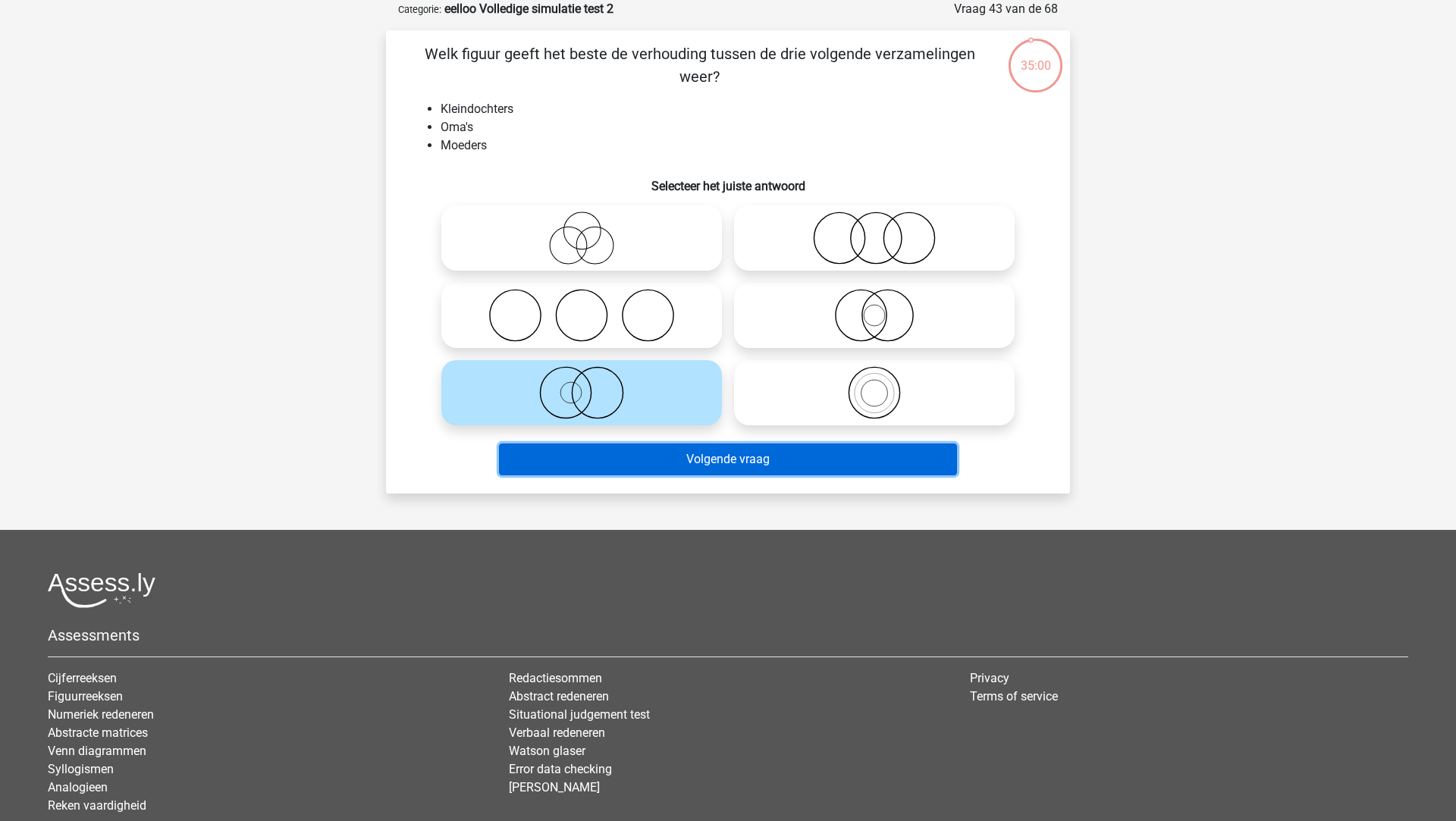
click at [625, 464] on button "Volgende vraag" at bounding box center [728, 459] width 458 height 32
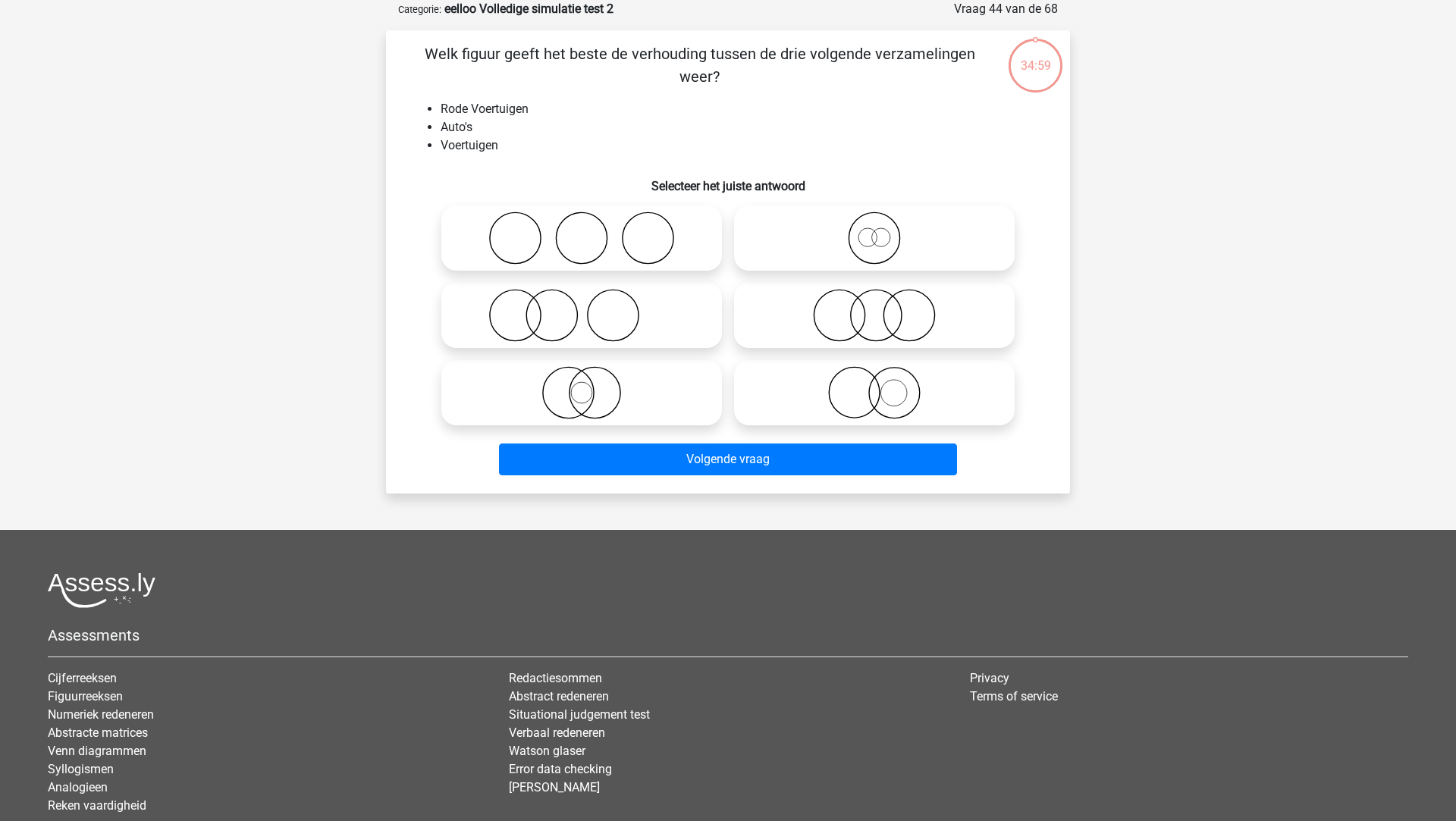
click at [624, 392] on icon at bounding box center [582, 393] width 268 height 53
click at [592, 385] on input "radio" at bounding box center [586, 380] width 10 height 10
radio input "true"
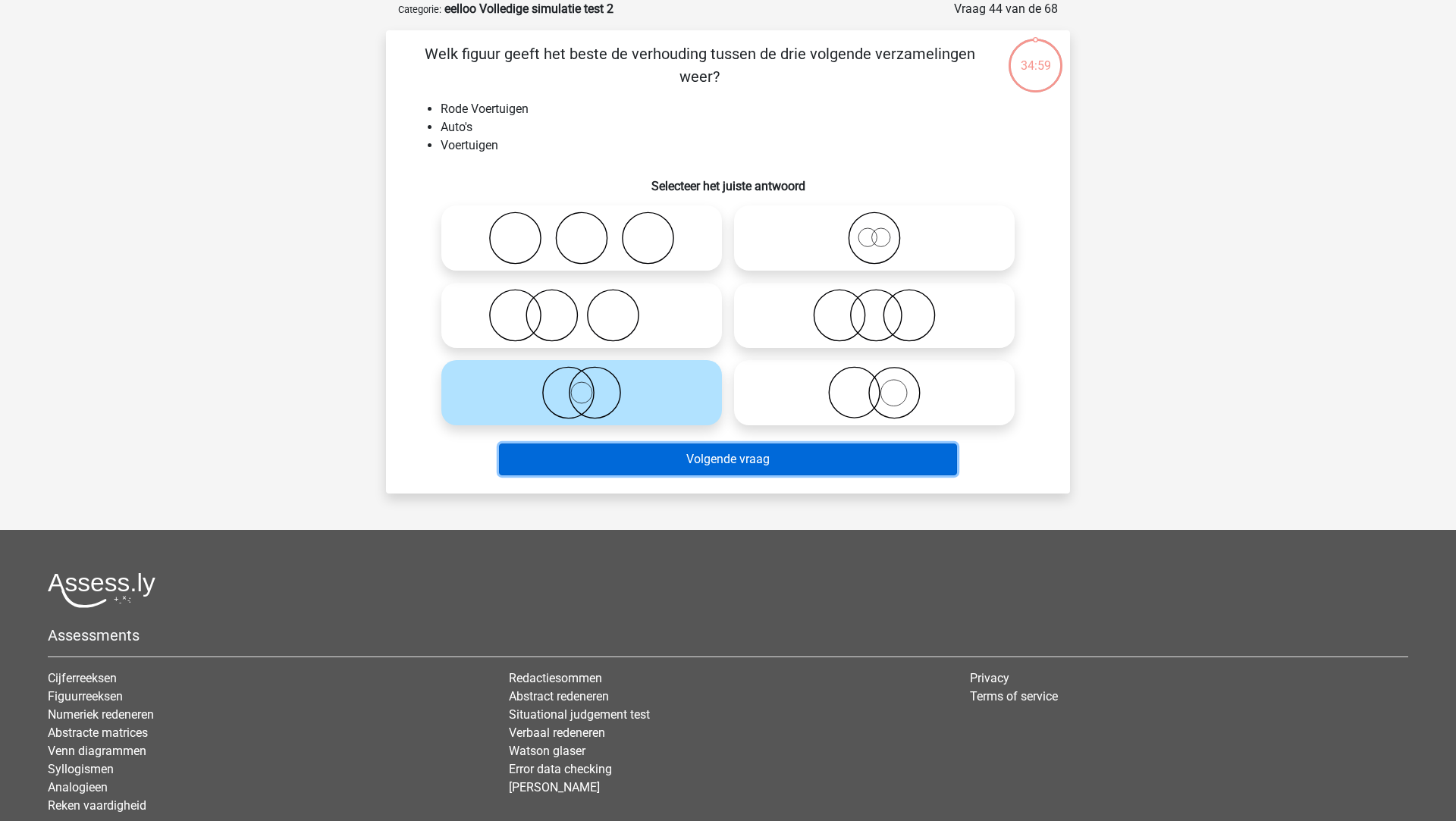
click at [631, 453] on button "Volgende vraag" at bounding box center [728, 459] width 458 height 32
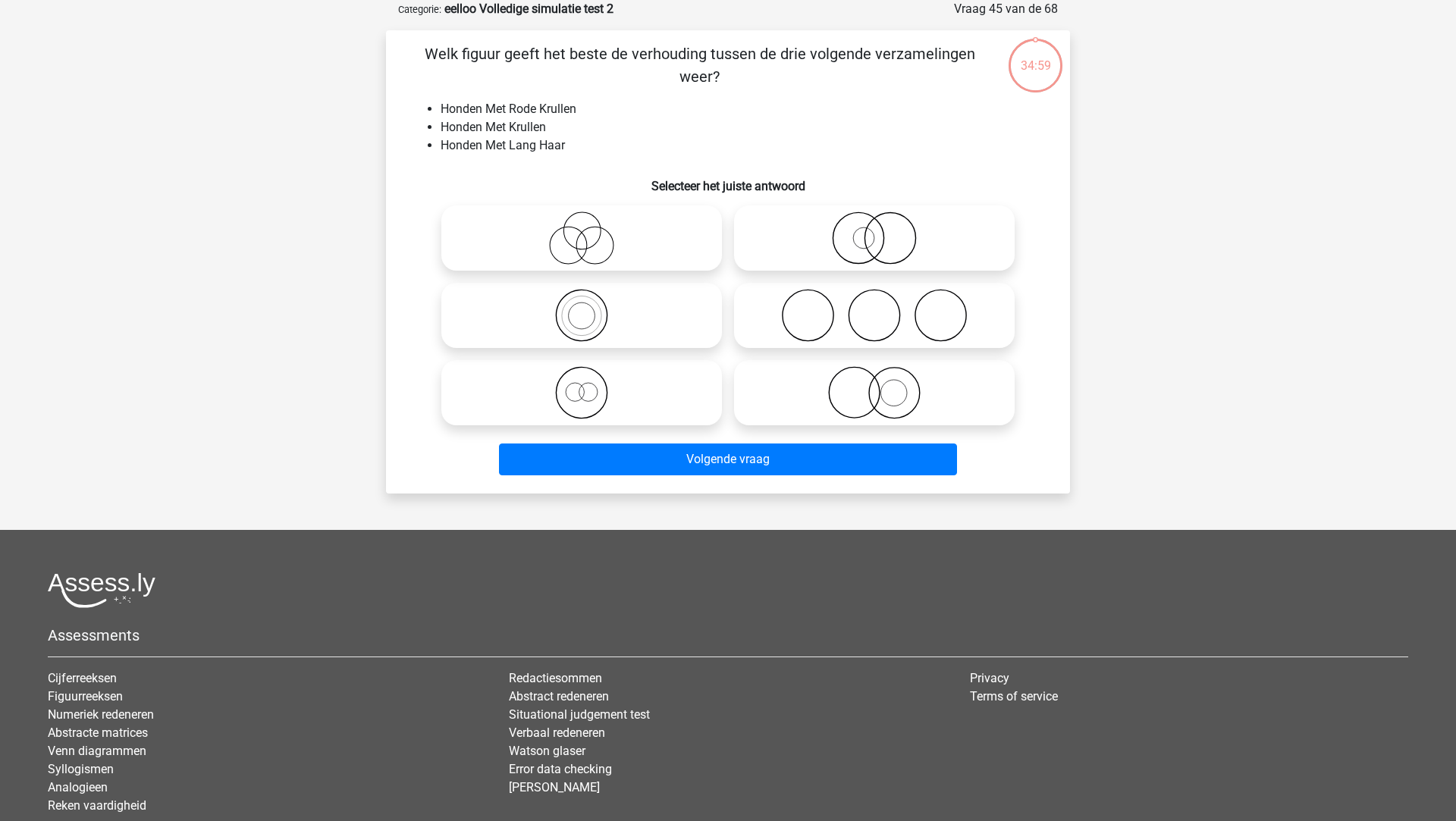
click at [629, 396] on icon at bounding box center [582, 393] width 268 height 53
click at [592, 385] on input "radio" at bounding box center [586, 380] width 10 height 10
radio input "true"
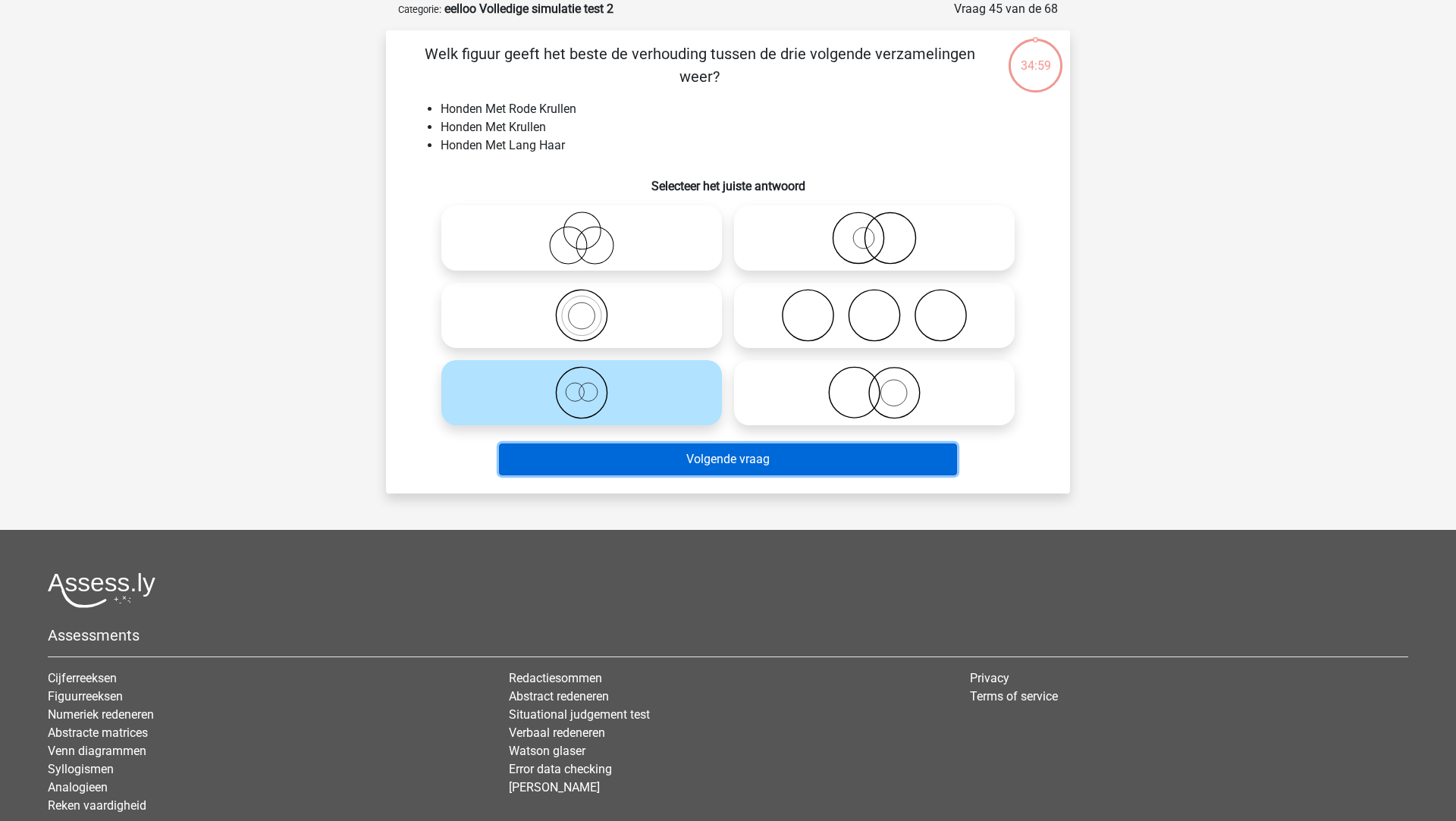
click at [640, 456] on button "Volgende vraag" at bounding box center [728, 459] width 458 height 32
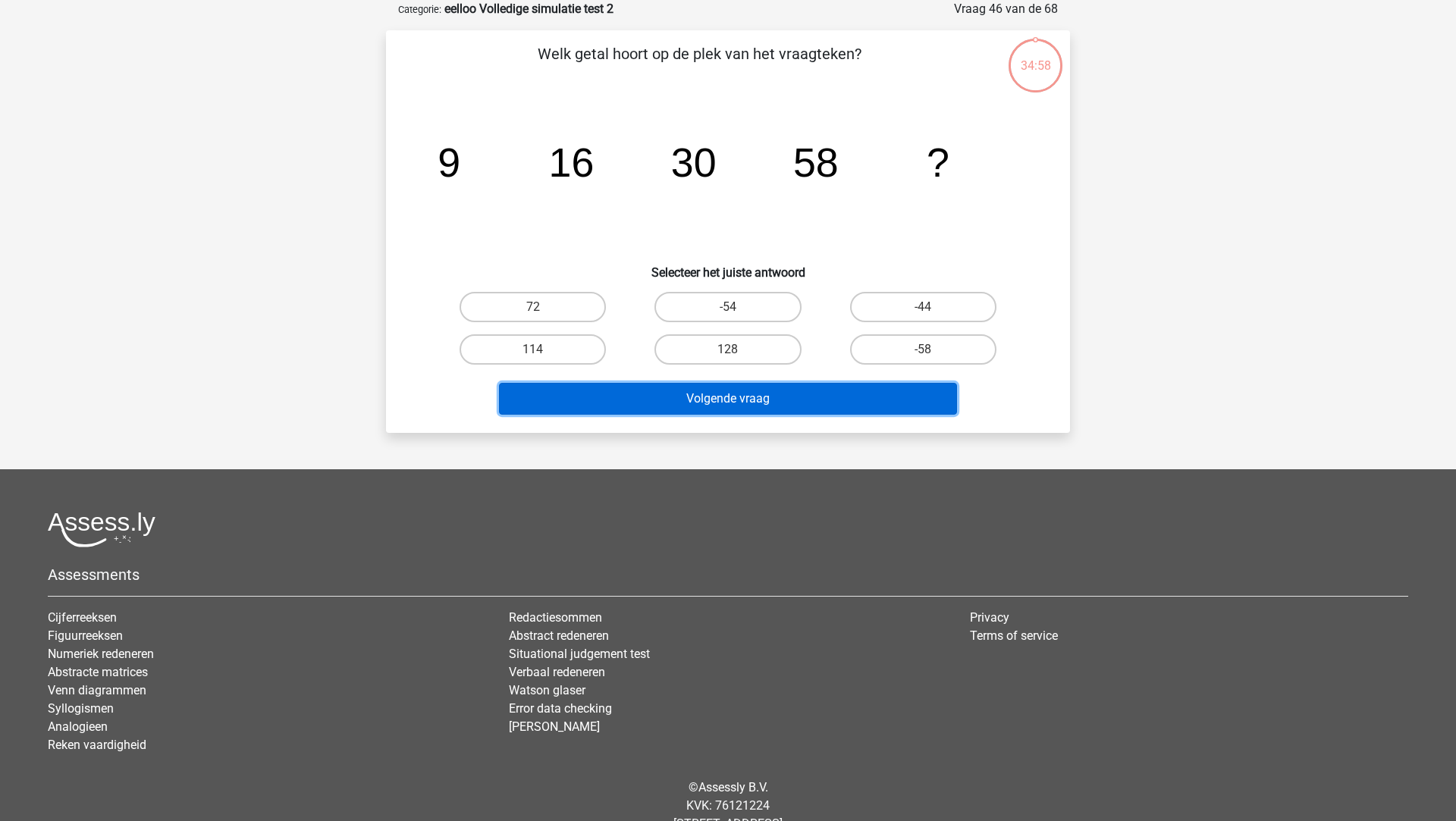
click at [638, 409] on button "Volgende vraag" at bounding box center [728, 399] width 458 height 32
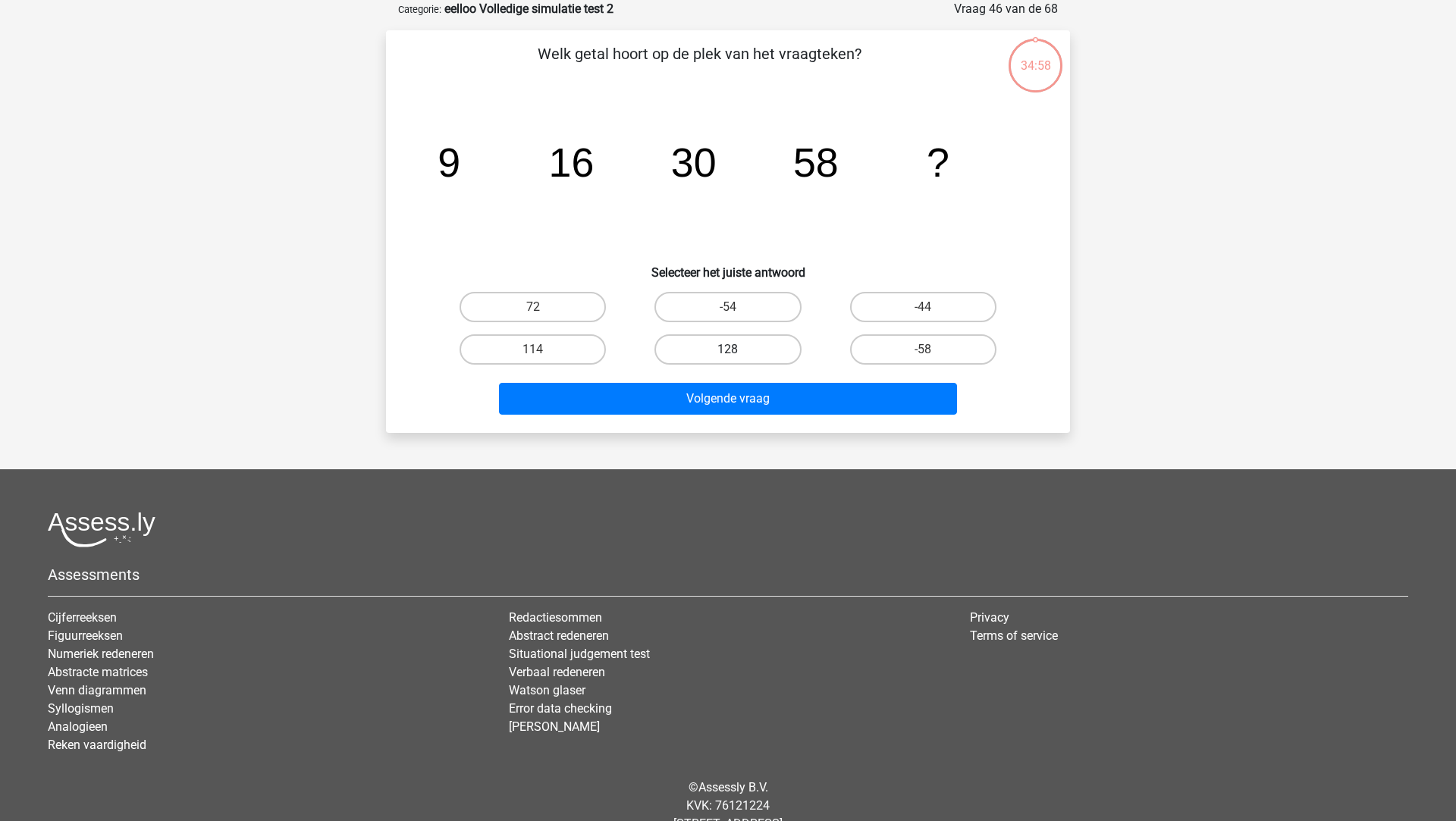
click at [726, 347] on label "128" at bounding box center [728, 349] width 146 height 31
click at [728, 349] on input "128" at bounding box center [732, 354] width 10 height 10
radio input "true"
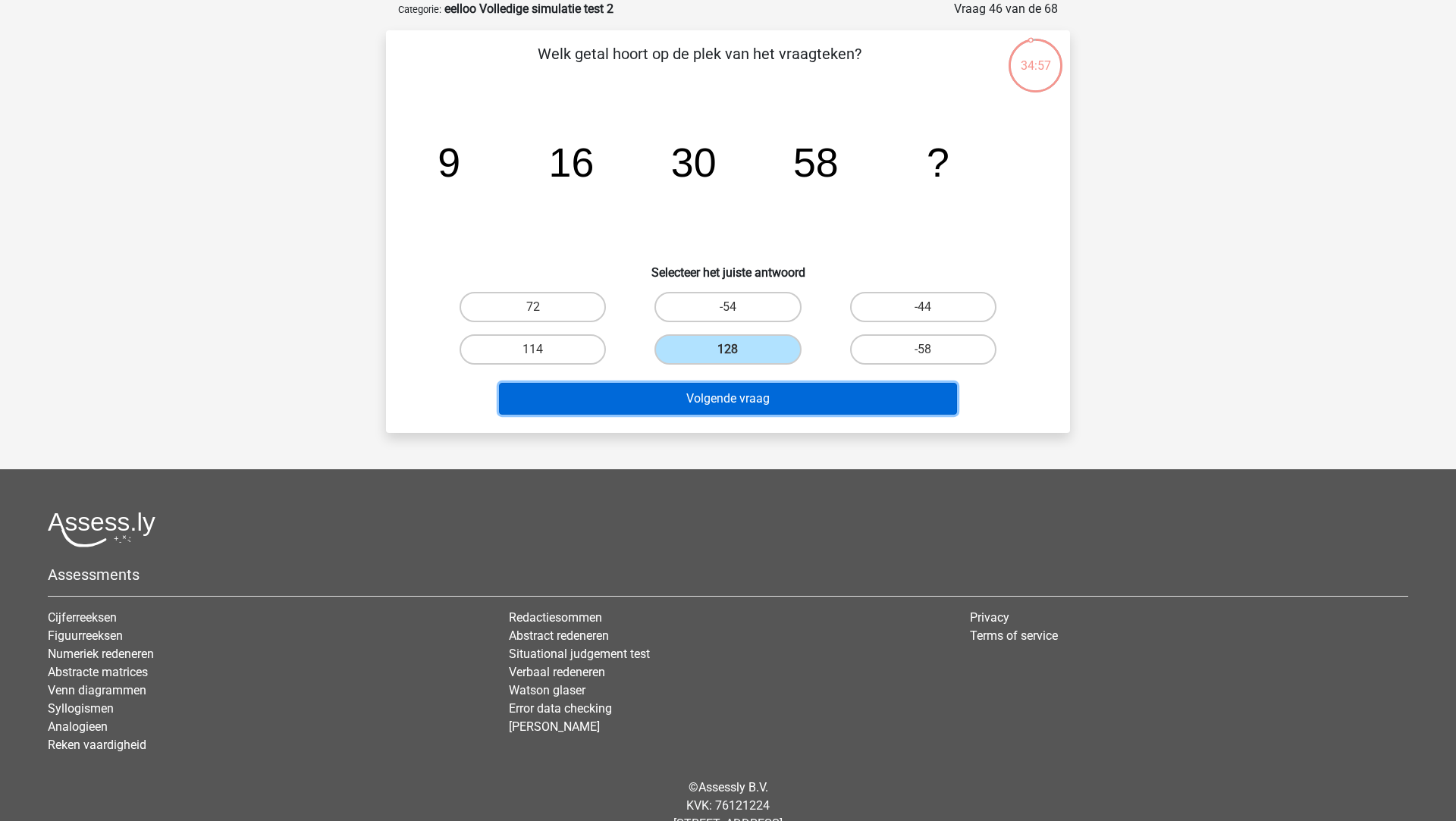
click at [723, 397] on button "Volgende vraag" at bounding box center [728, 399] width 458 height 32
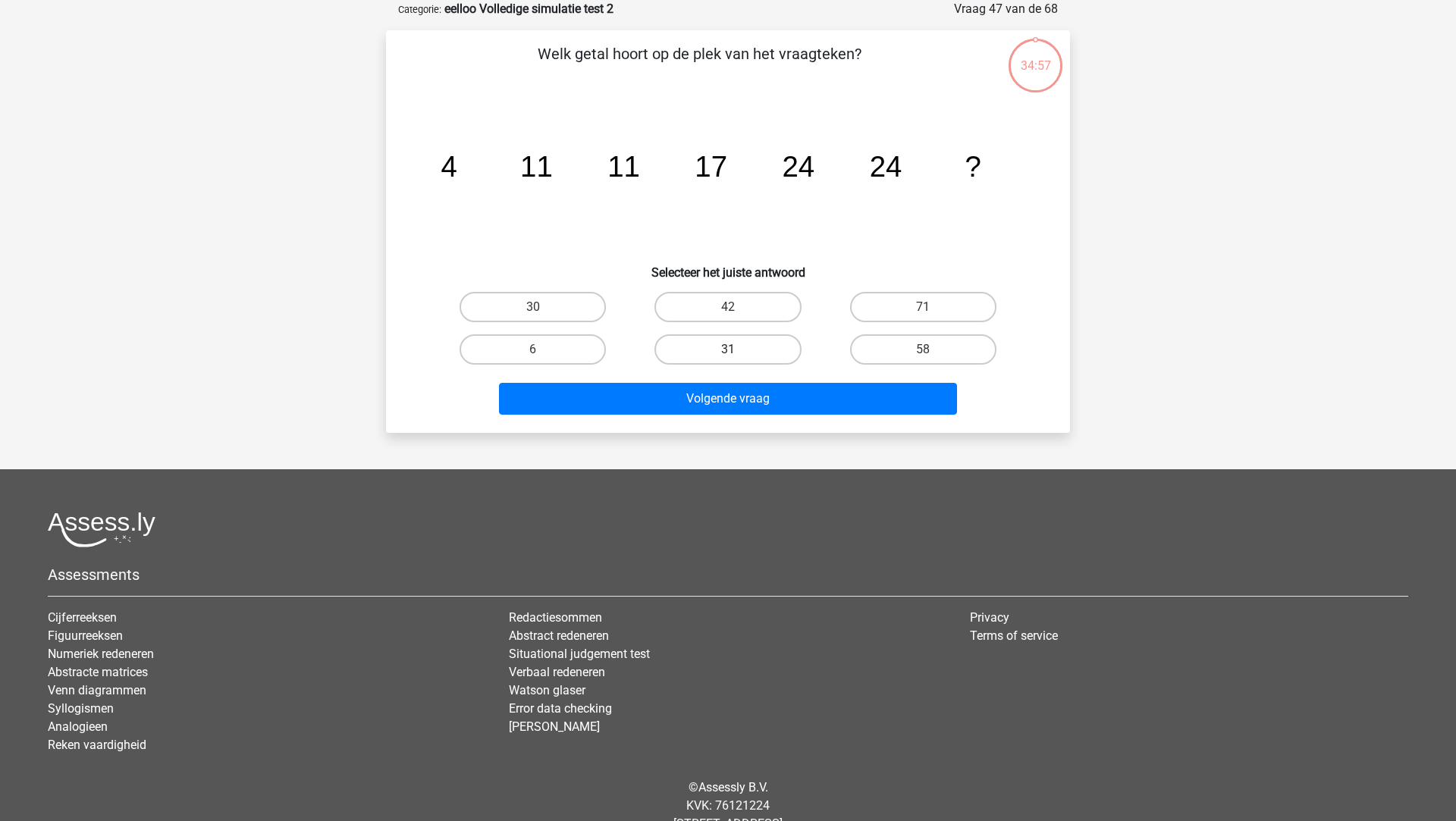
click at [732, 347] on label "31" at bounding box center [728, 349] width 146 height 31
click at [732, 349] on input "31" at bounding box center [732, 354] width 10 height 10
radio input "true"
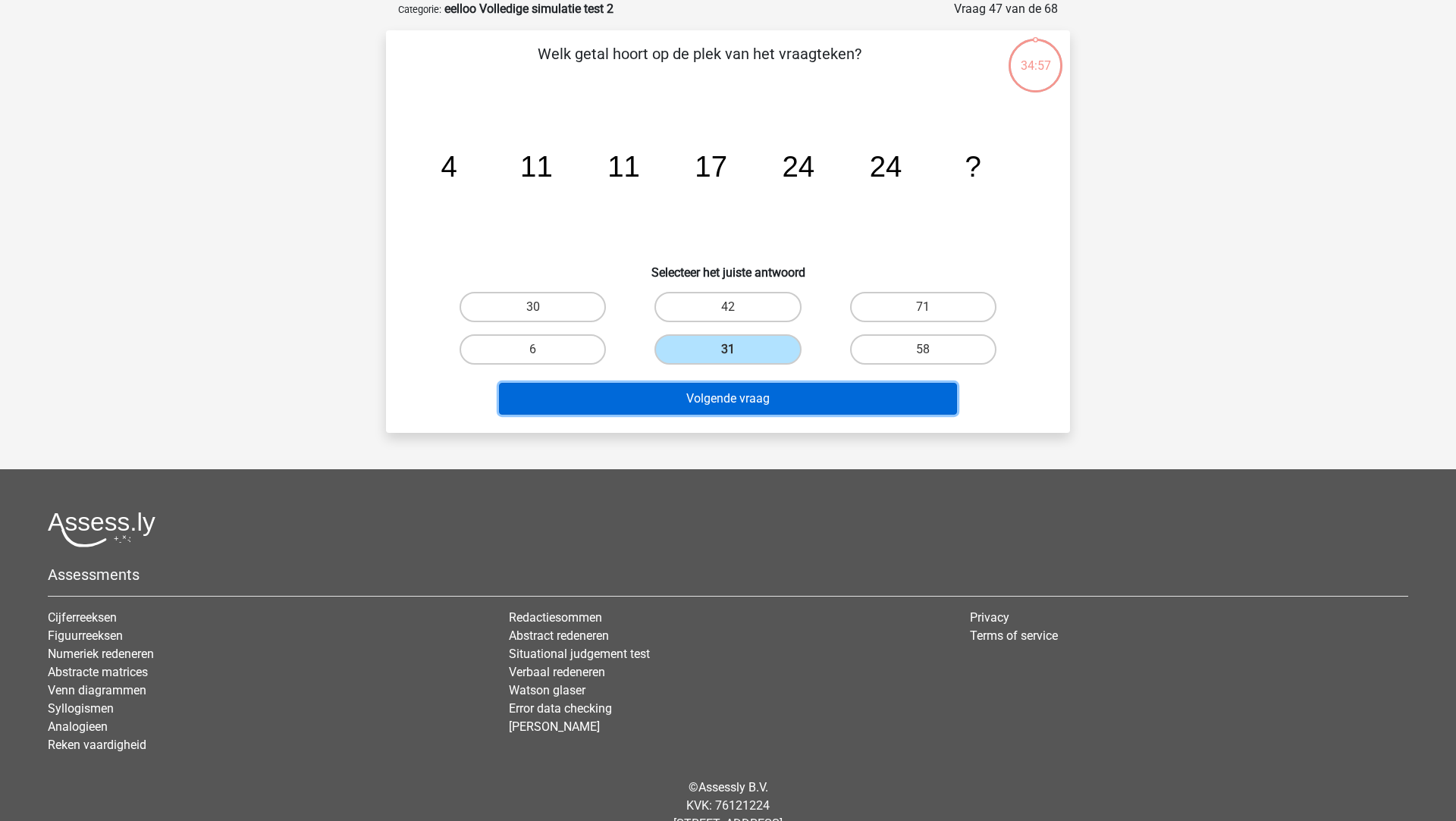
click at [728, 411] on button "Volgende vraag" at bounding box center [728, 399] width 458 height 32
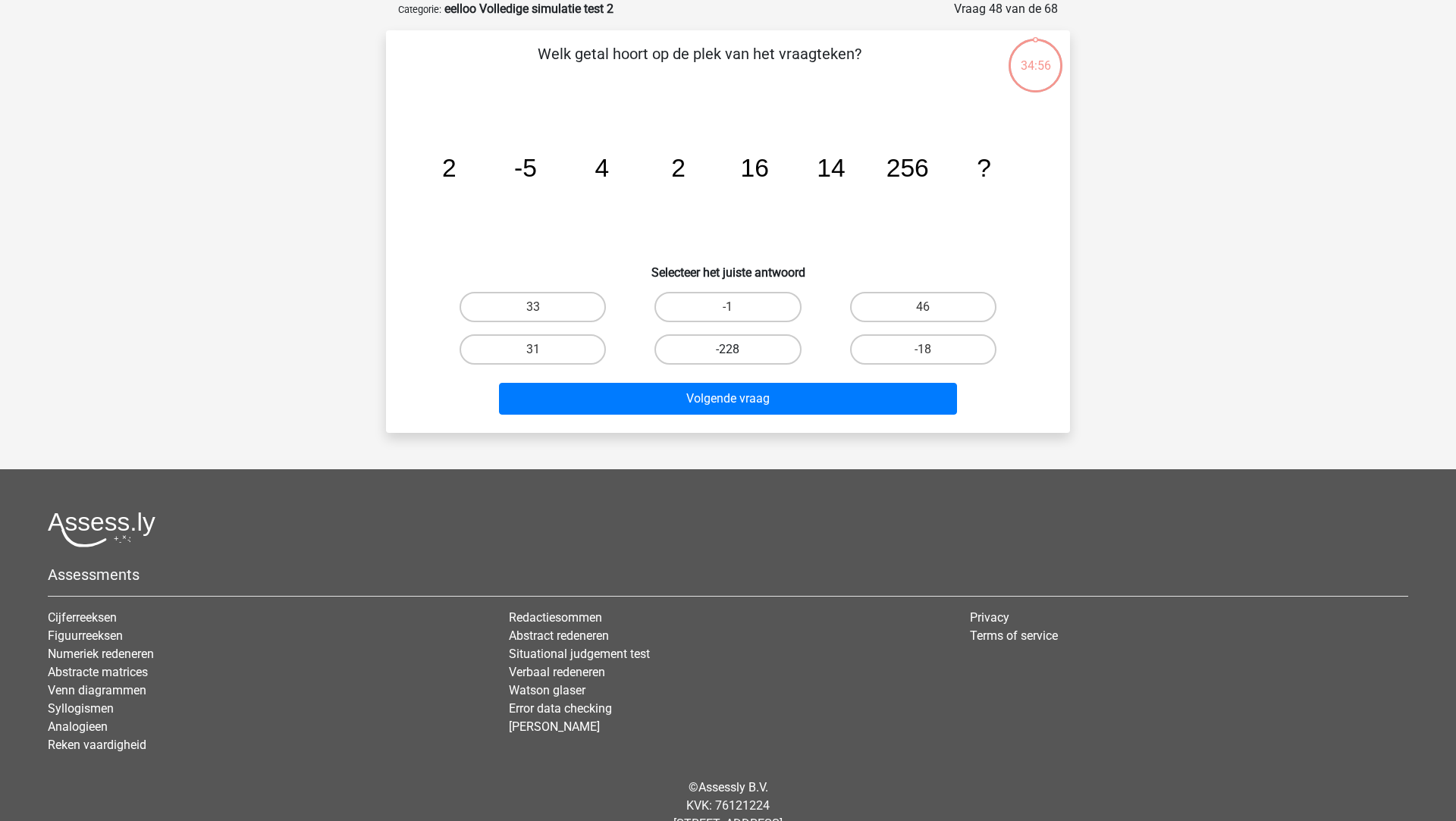
click at [728, 352] on label "-228" at bounding box center [728, 349] width 146 height 31
click at [728, 352] on input "-228" at bounding box center [732, 354] width 10 height 10
radio input "true"
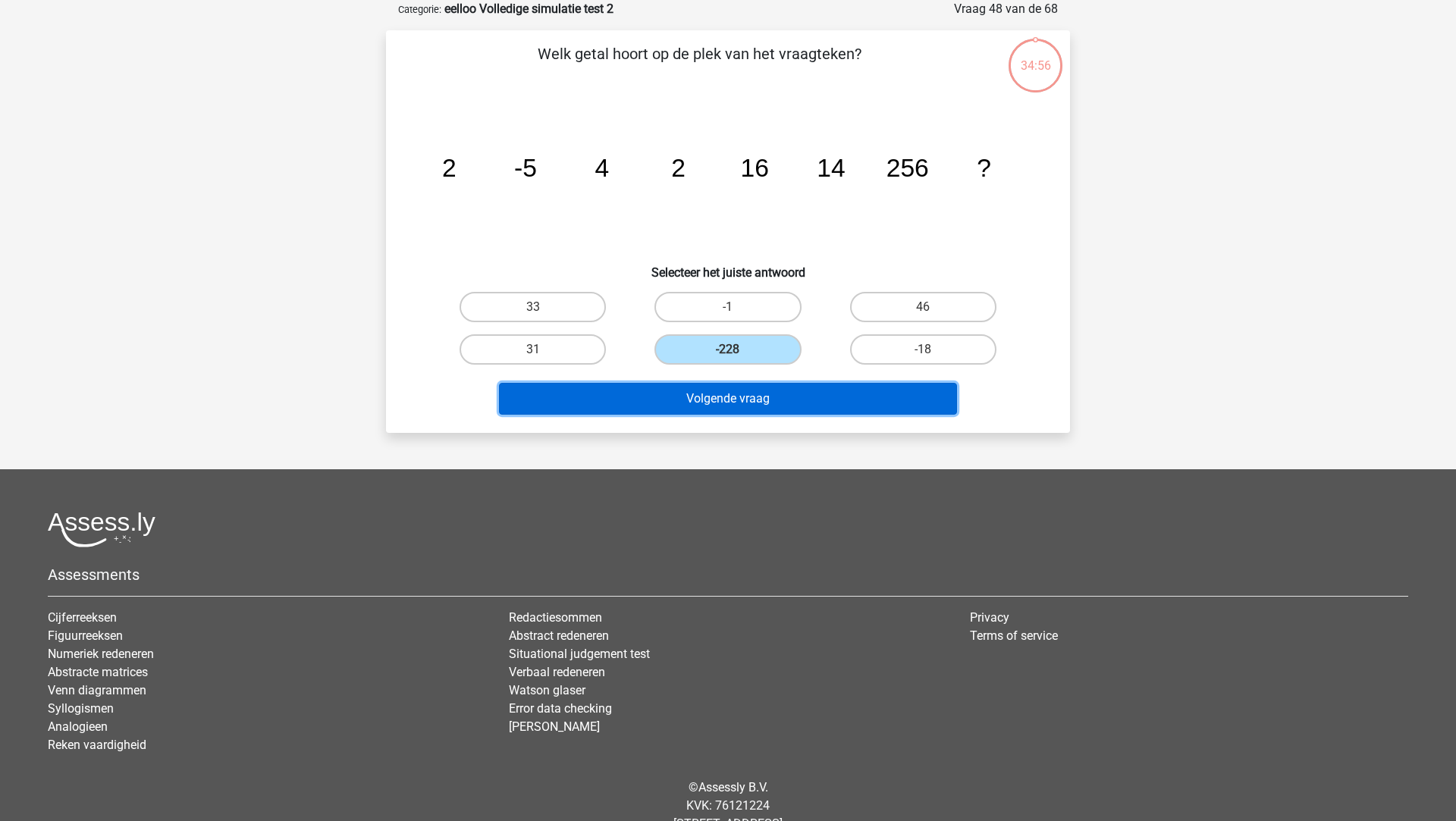
click at [721, 389] on button "Volgende vraag" at bounding box center [728, 399] width 458 height 32
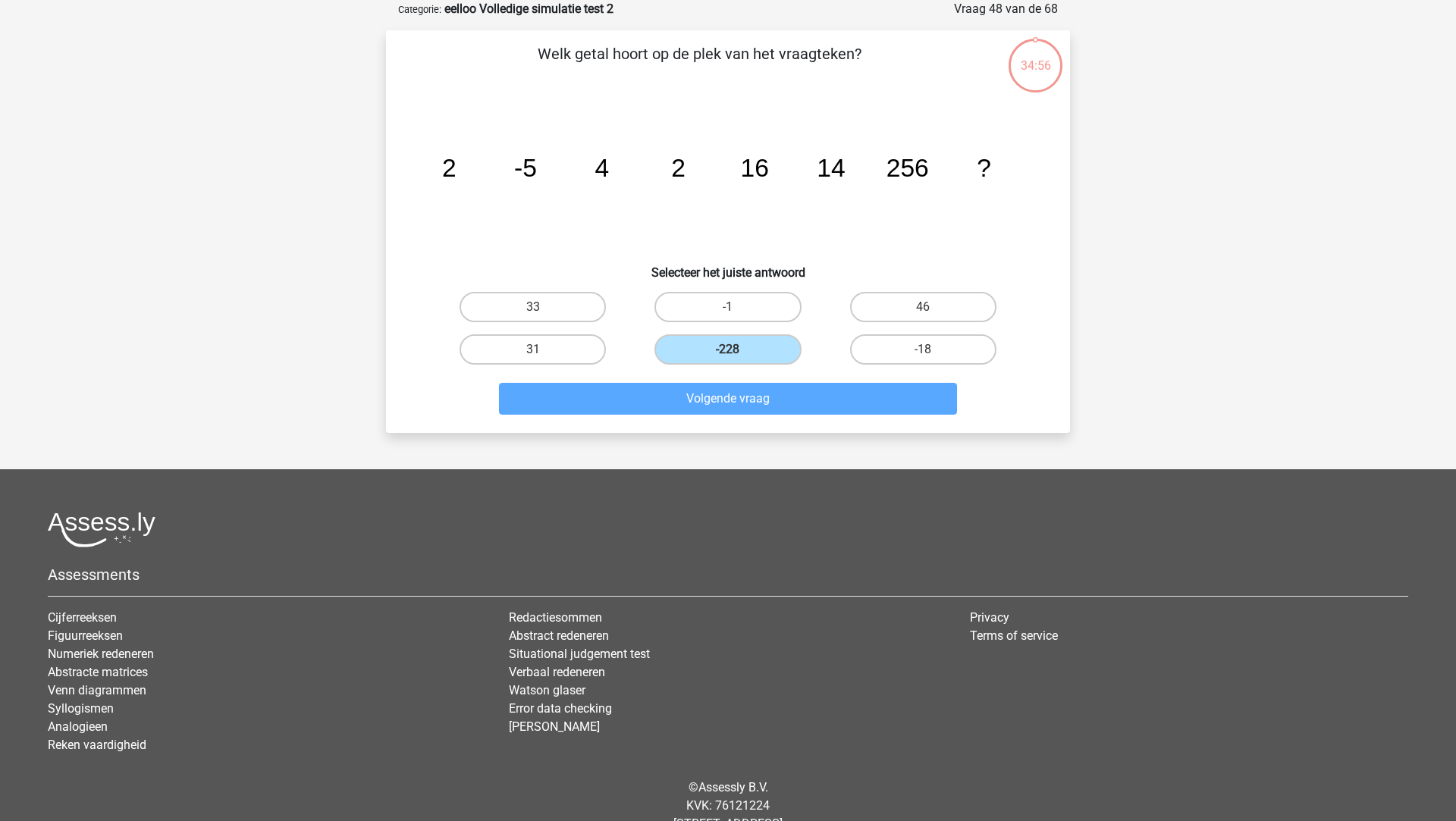
scroll to position [0, 0]
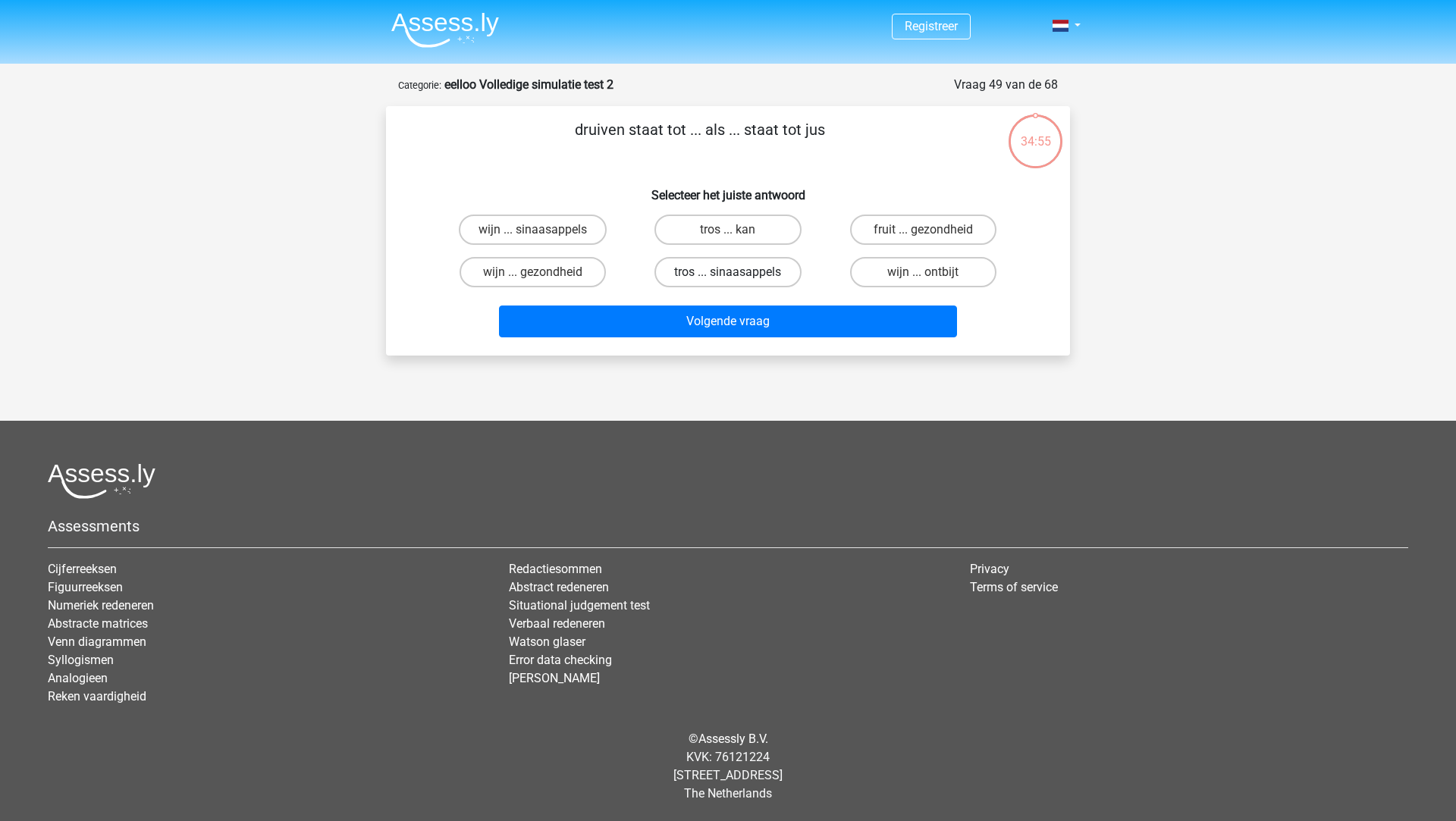
drag, startPoint x: 726, startPoint y: 292, endPoint x: 728, endPoint y: 284, distance: 8.2
click at [728, 286] on div "tros ... sinaasappels" at bounding box center [728, 272] width 195 height 42
click at [731, 272] on label "tros ... sinaasappels" at bounding box center [728, 272] width 146 height 31
click at [731, 272] on input "tros ... sinaasappels" at bounding box center [732, 277] width 10 height 10
radio input "true"
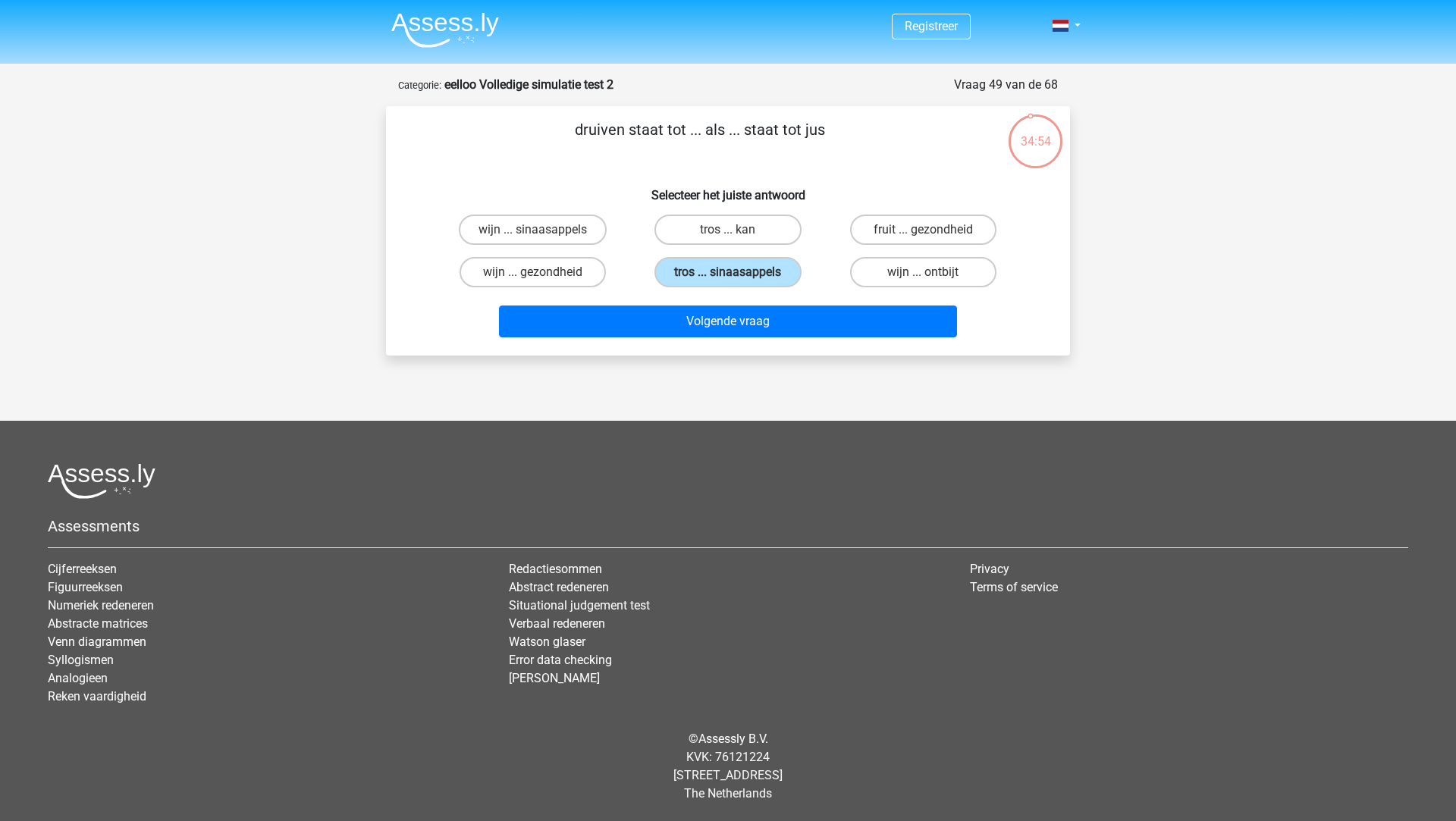
click at [731, 300] on div "Volgende vraag" at bounding box center [728, 319] width 636 height 50
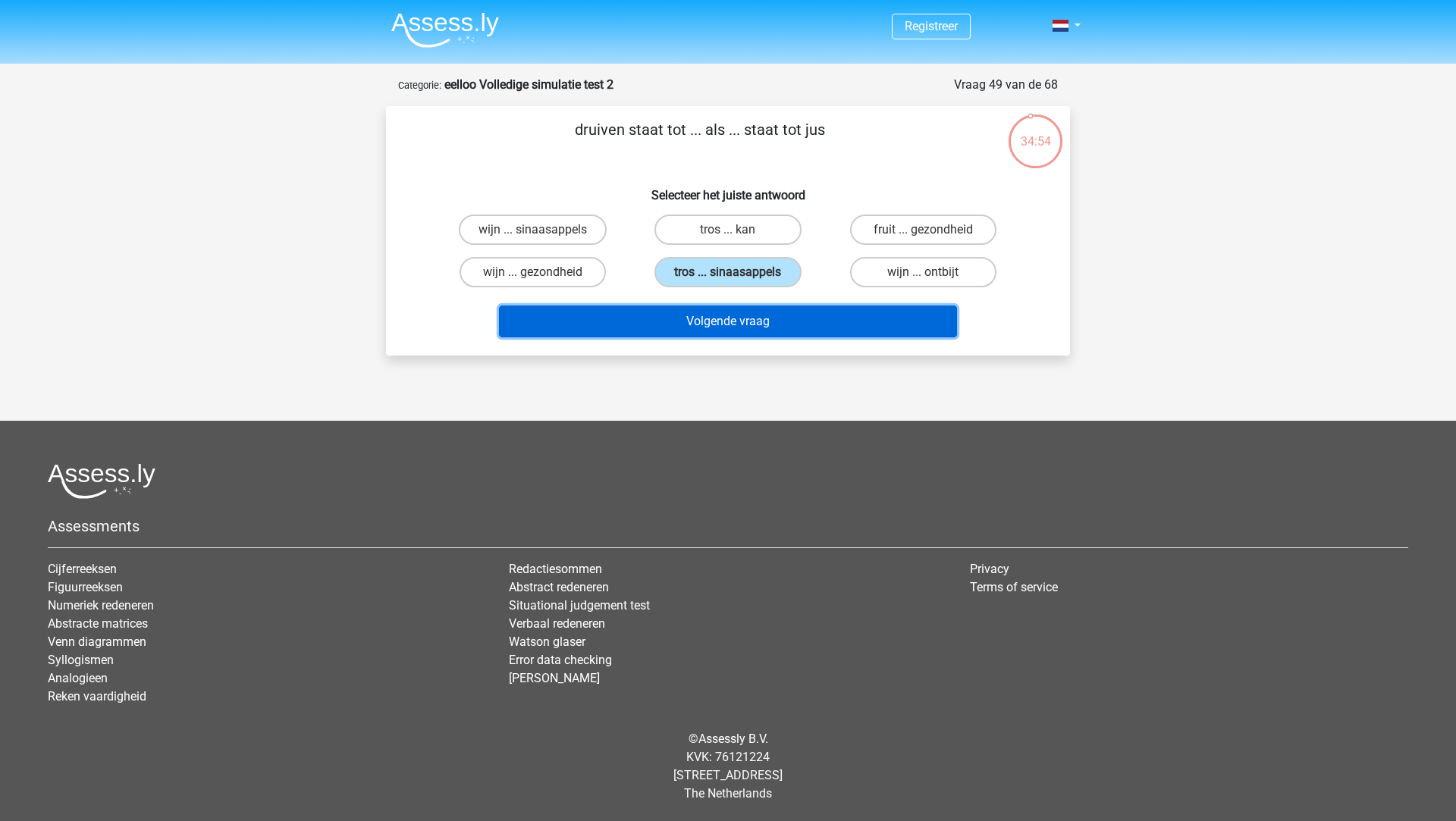
click at [729, 312] on button "Volgende vraag" at bounding box center [728, 321] width 458 height 32
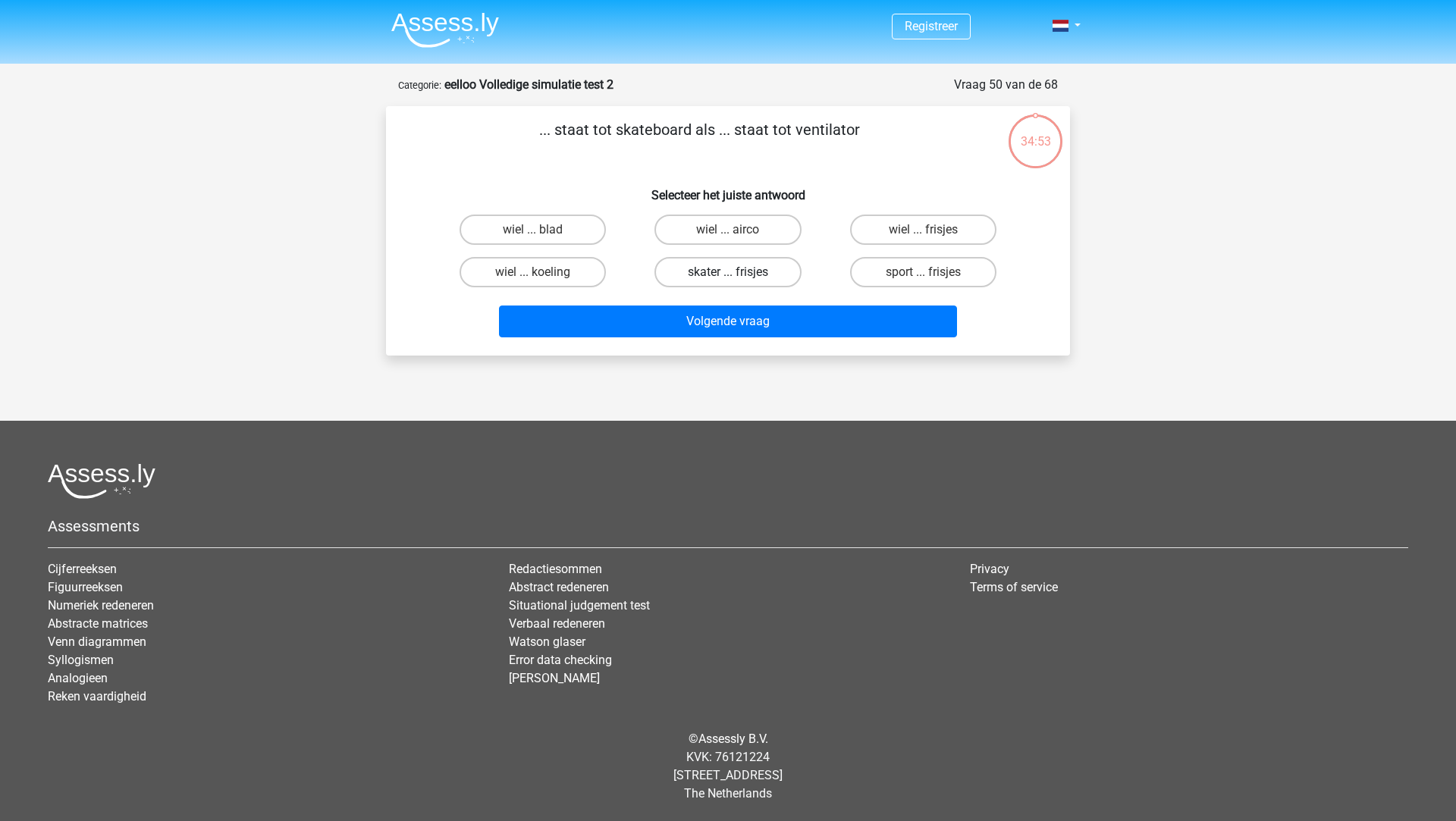
click at [722, 265] on label "skater ... frisjes" at bounding box center [728, 272] width 146 height 31
click at [728, 272] on input "skater ... frisjes" at bounding box center [732, 277] width 10 height 10
radio input "true"
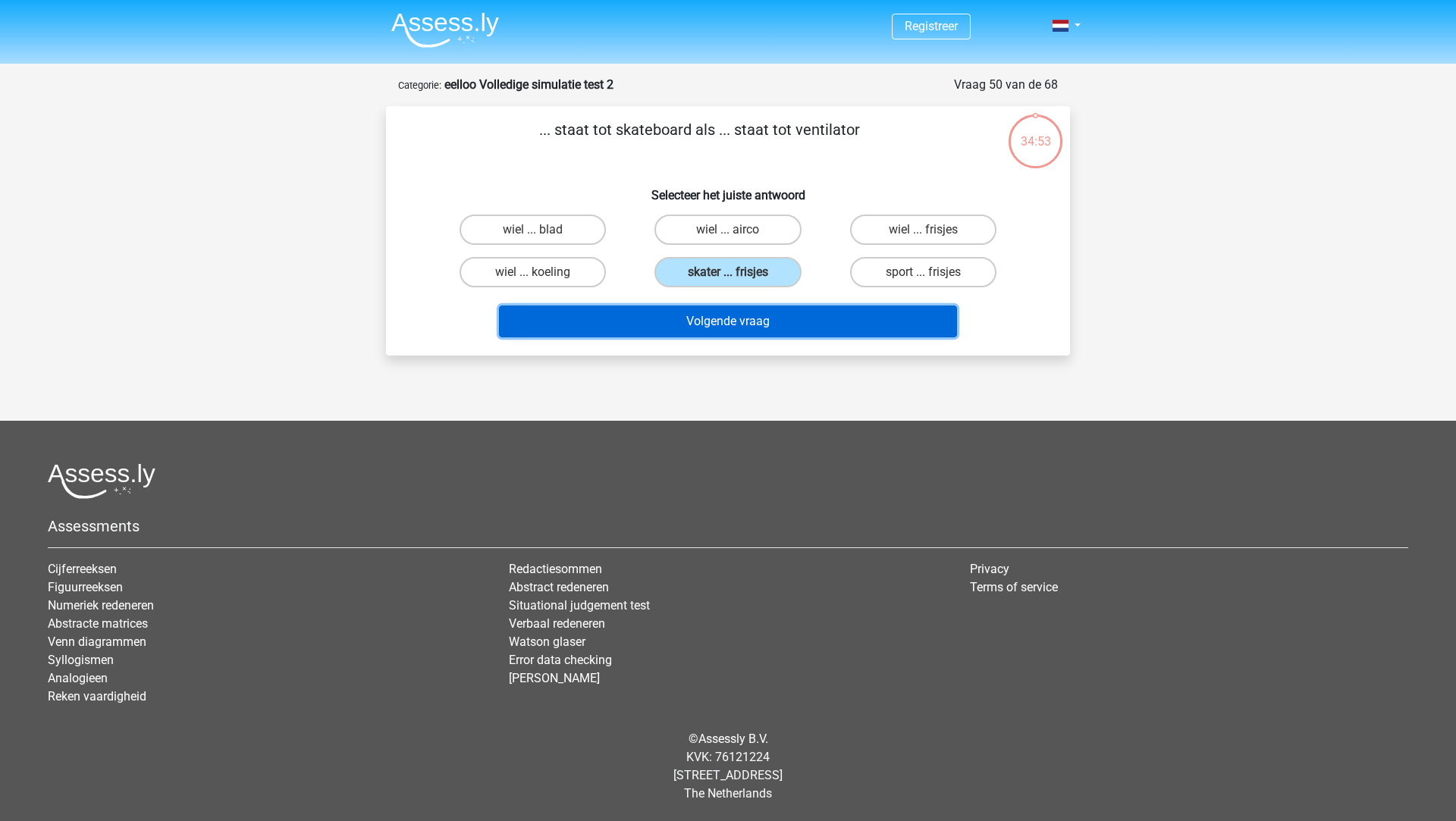
click at [723, 314] on button "Volgende vraag" at bounding box center [728, 321] width 458 height 32
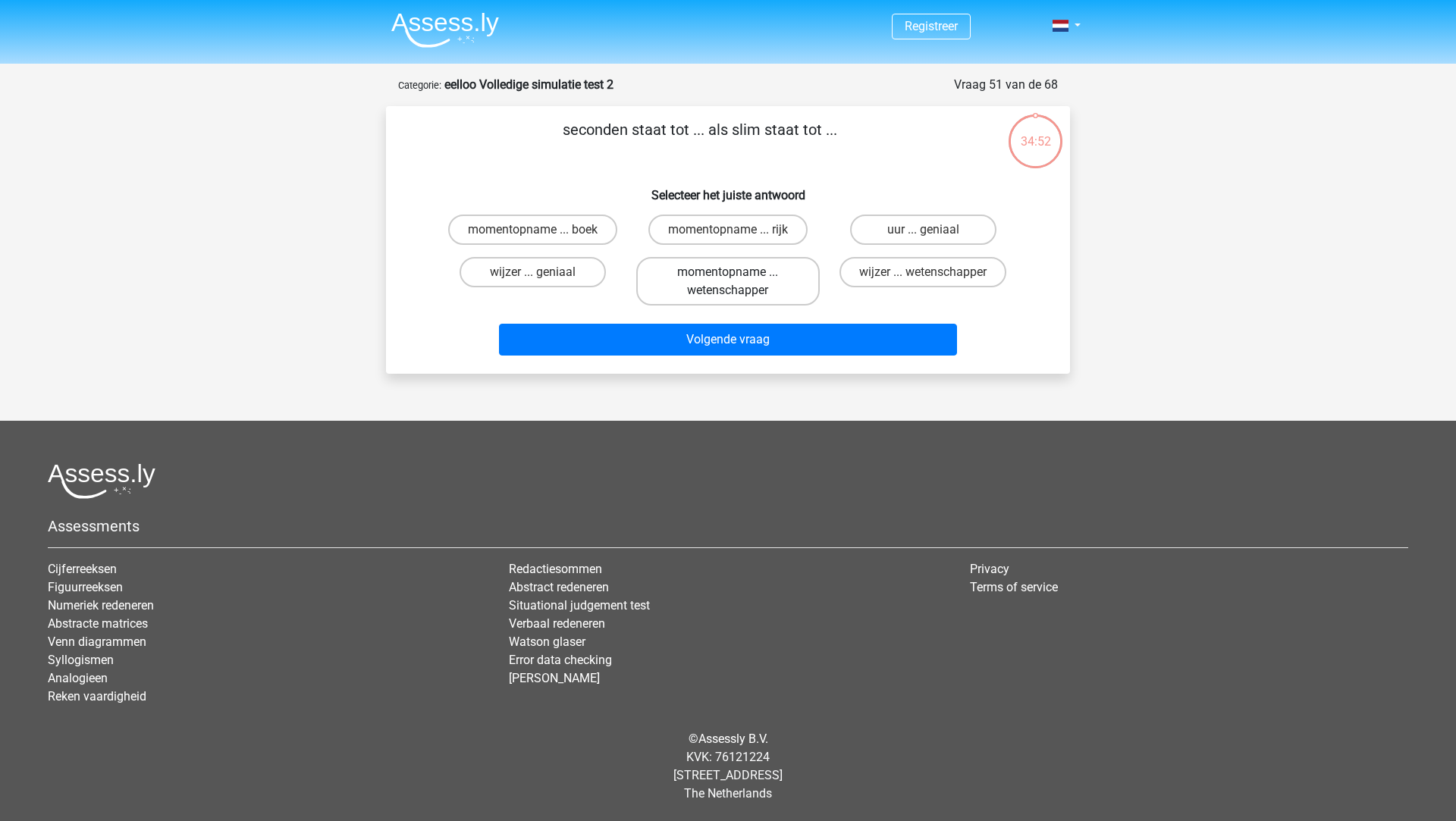
click at [722, 286] on label "momentopname ... wetenschapper" at bounding box center [728, 282] width 183 height 49
click at [728, 282] on input "momentopname ... wetenschapper" at bounding box center [732, 277] width 10 height 10
radio input "true"
click at [720, 323] on div "Volgende vraag" at bounding box center [728, 337] width 636 height 50
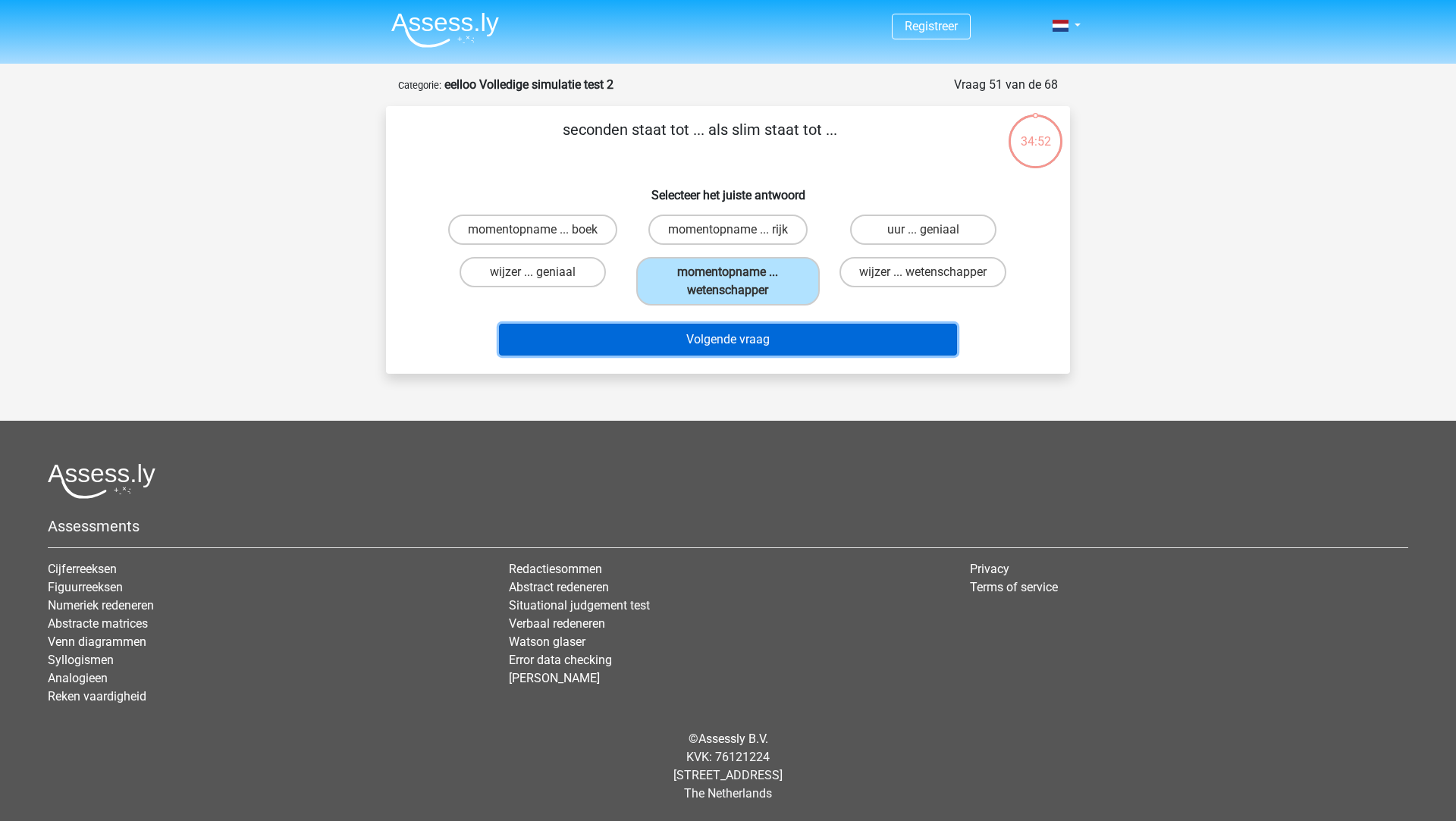
click at [719, 329] on button "Volgende vraag" at bounding box center [728, 340] width 458 height 32
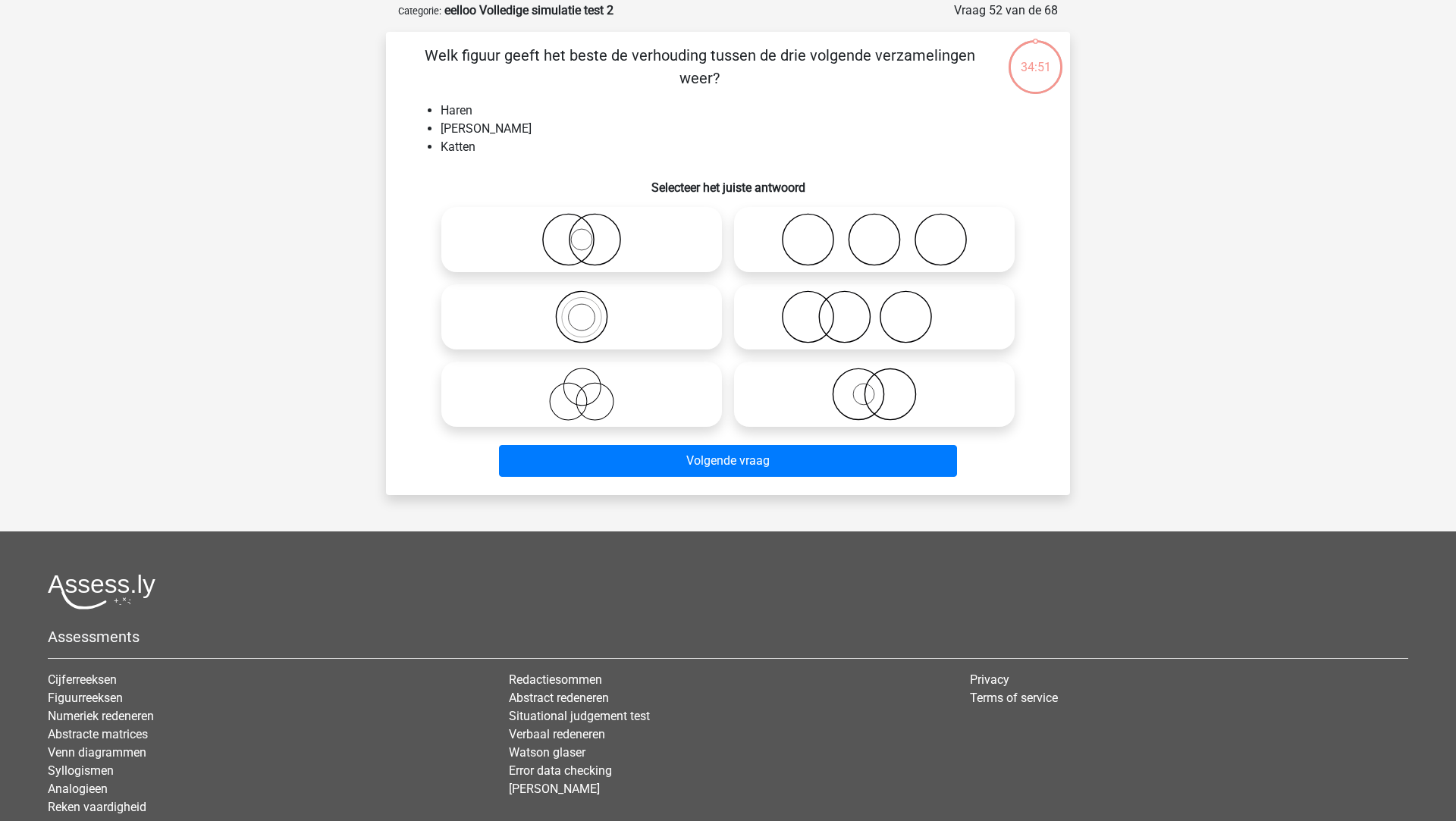
scroll to position [76, 0]
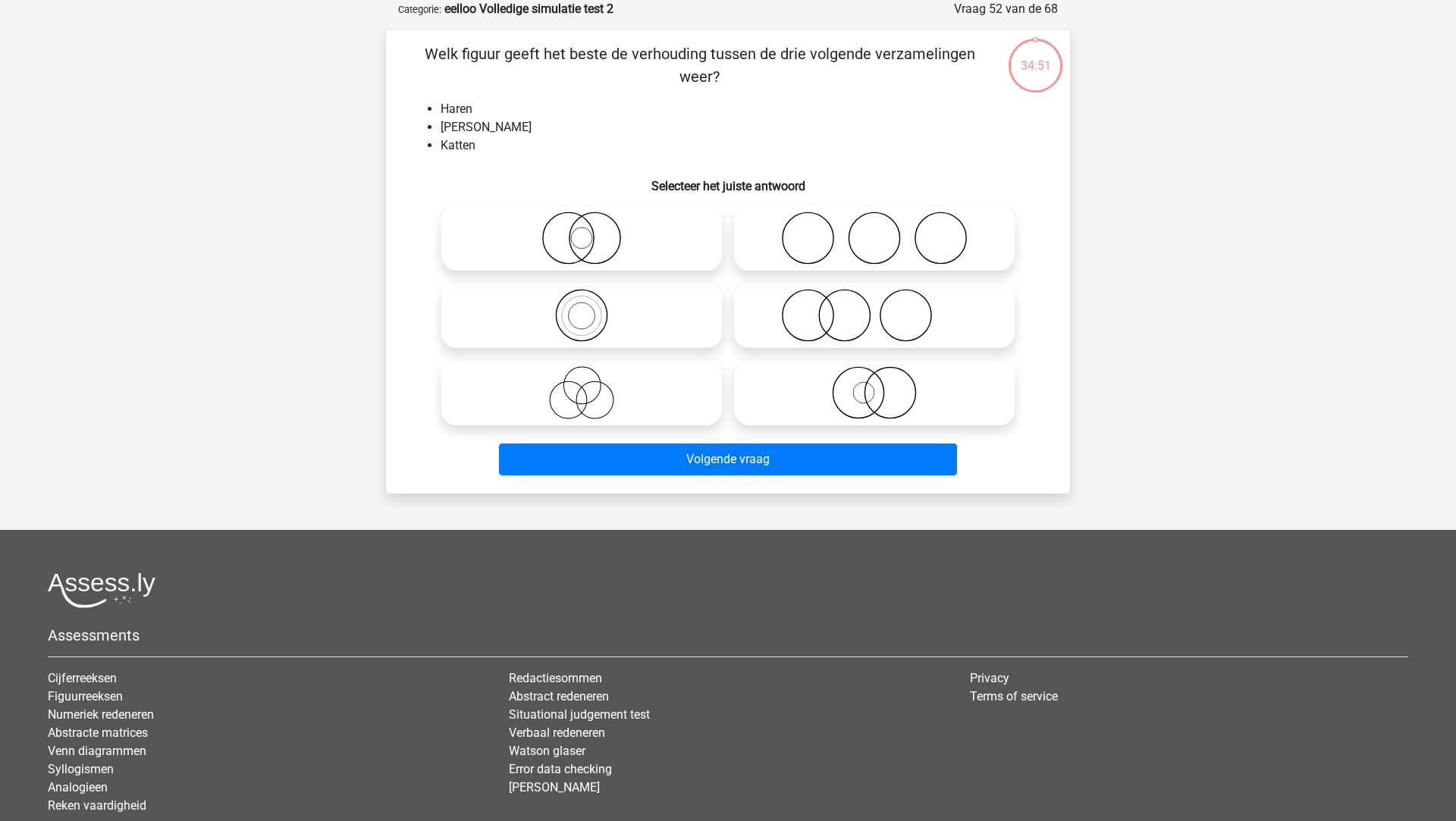
click at [668, 385] on icon at bounding box center [582, 393] width 268 height 53
click at [592, 385] on input "radio" at bounding box center [586, 380] width 10 height 10
radio input "true"
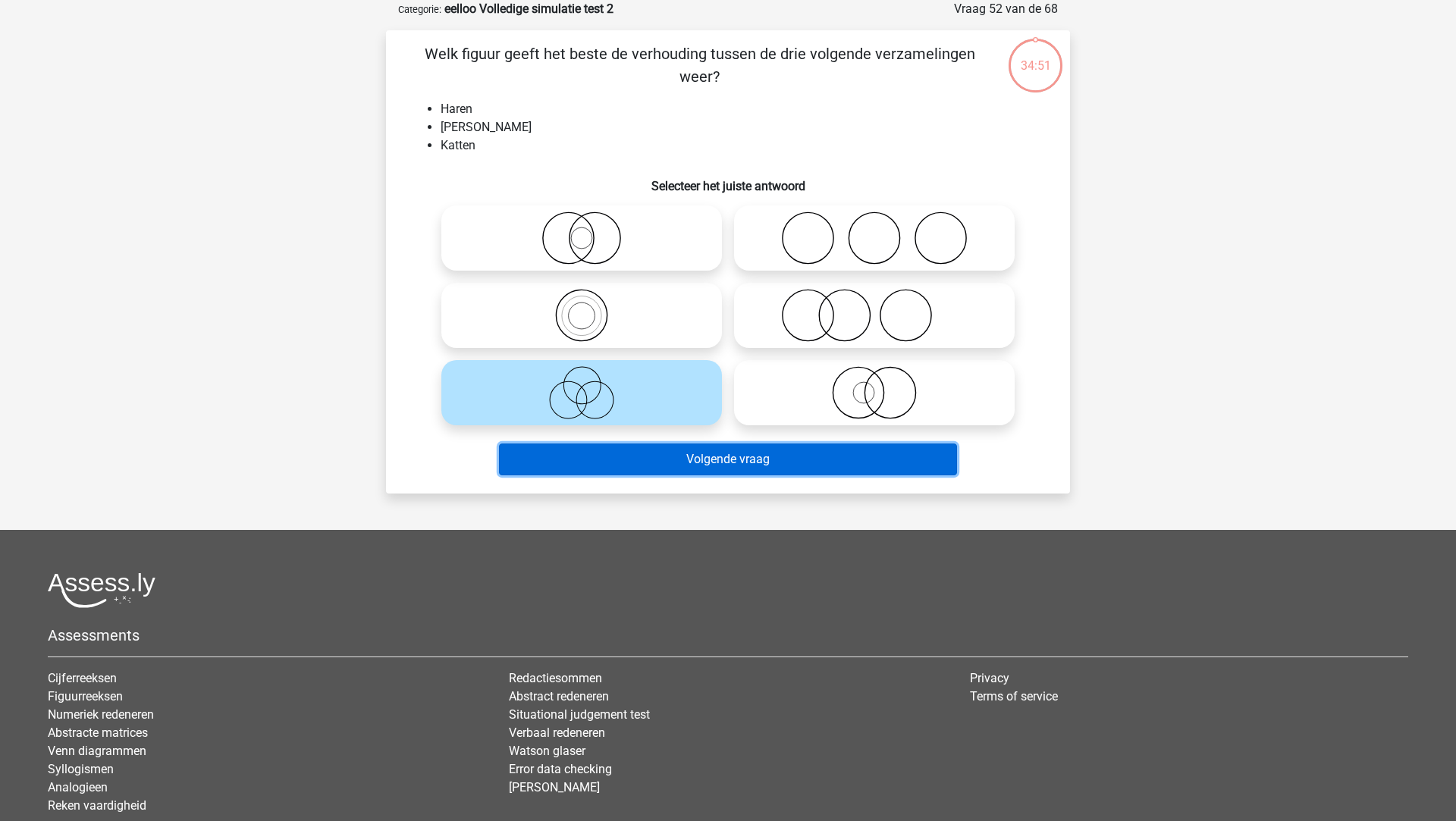
click at [670, 449] on button "Volgende vraag" at bounding box center [728, 459] width 458 height 32
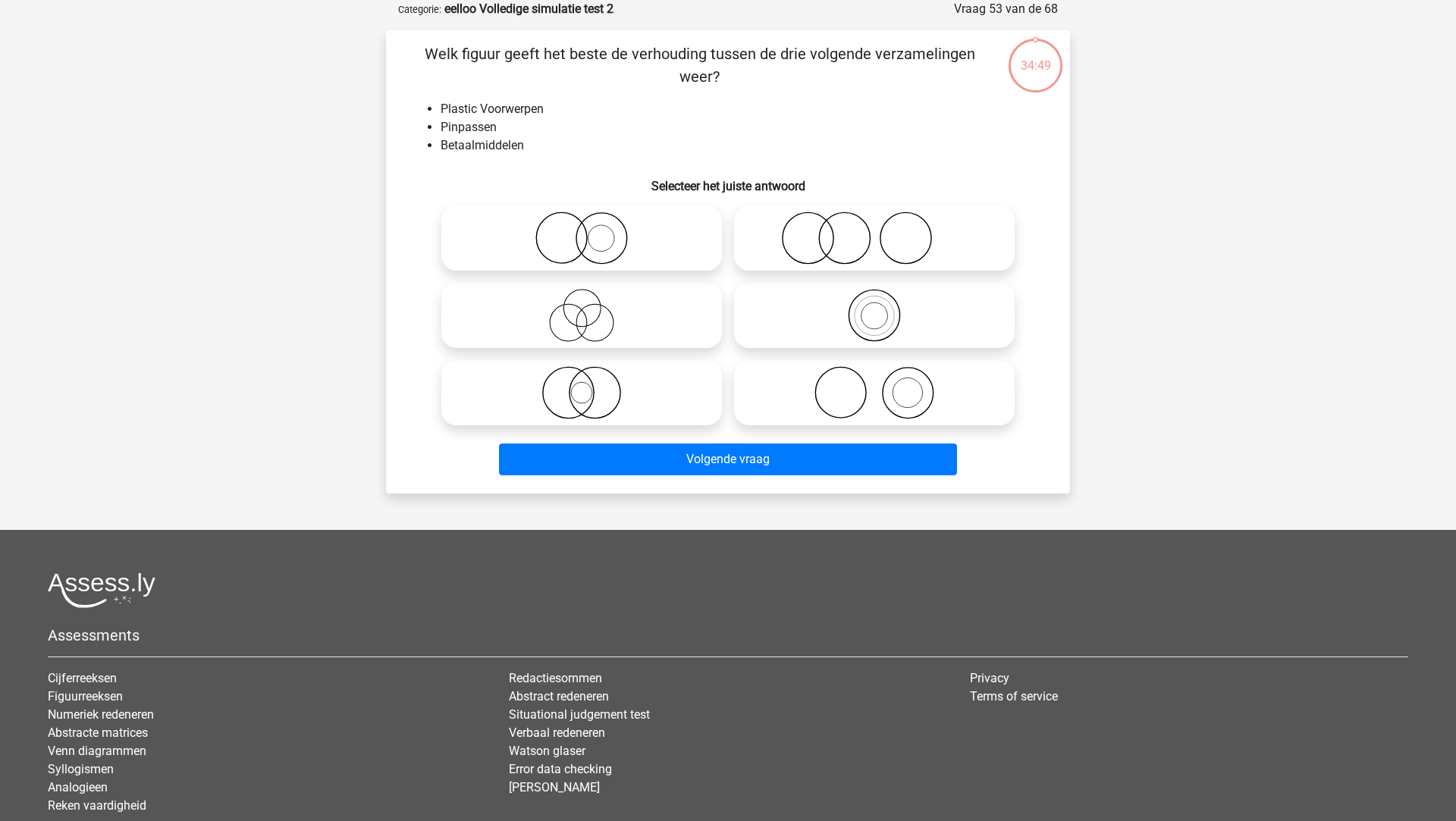
click at [665, 410] on icon at bounding box center [582, 393] width 268 height 53
click at [592, 385] on input "radio" at bounding box center [586, 380] width 10 height 10
radio input "true"
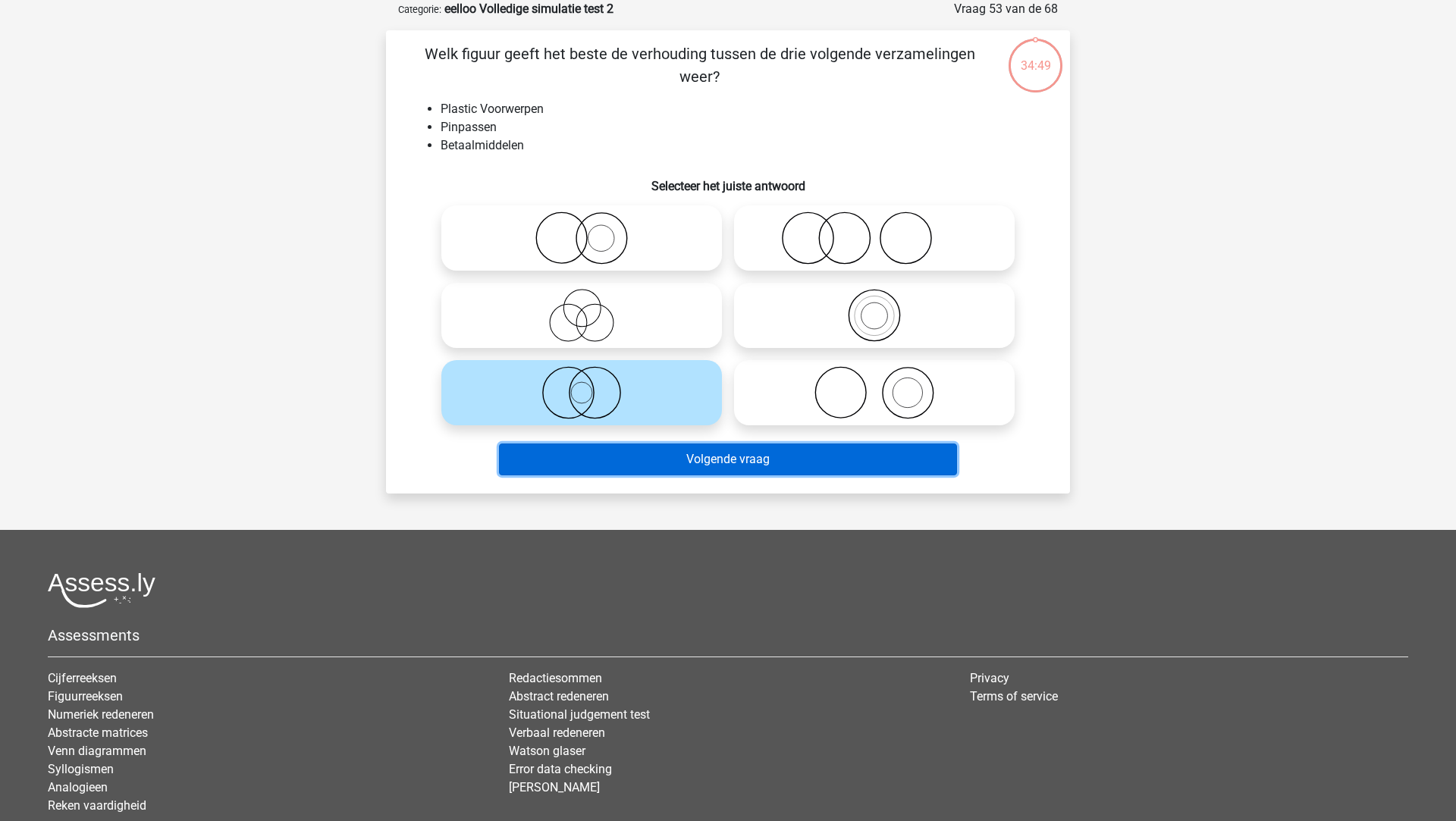
click at [670, 453] on button "Volgende vraag" at bounding box center [728, 459] width 458 height 32
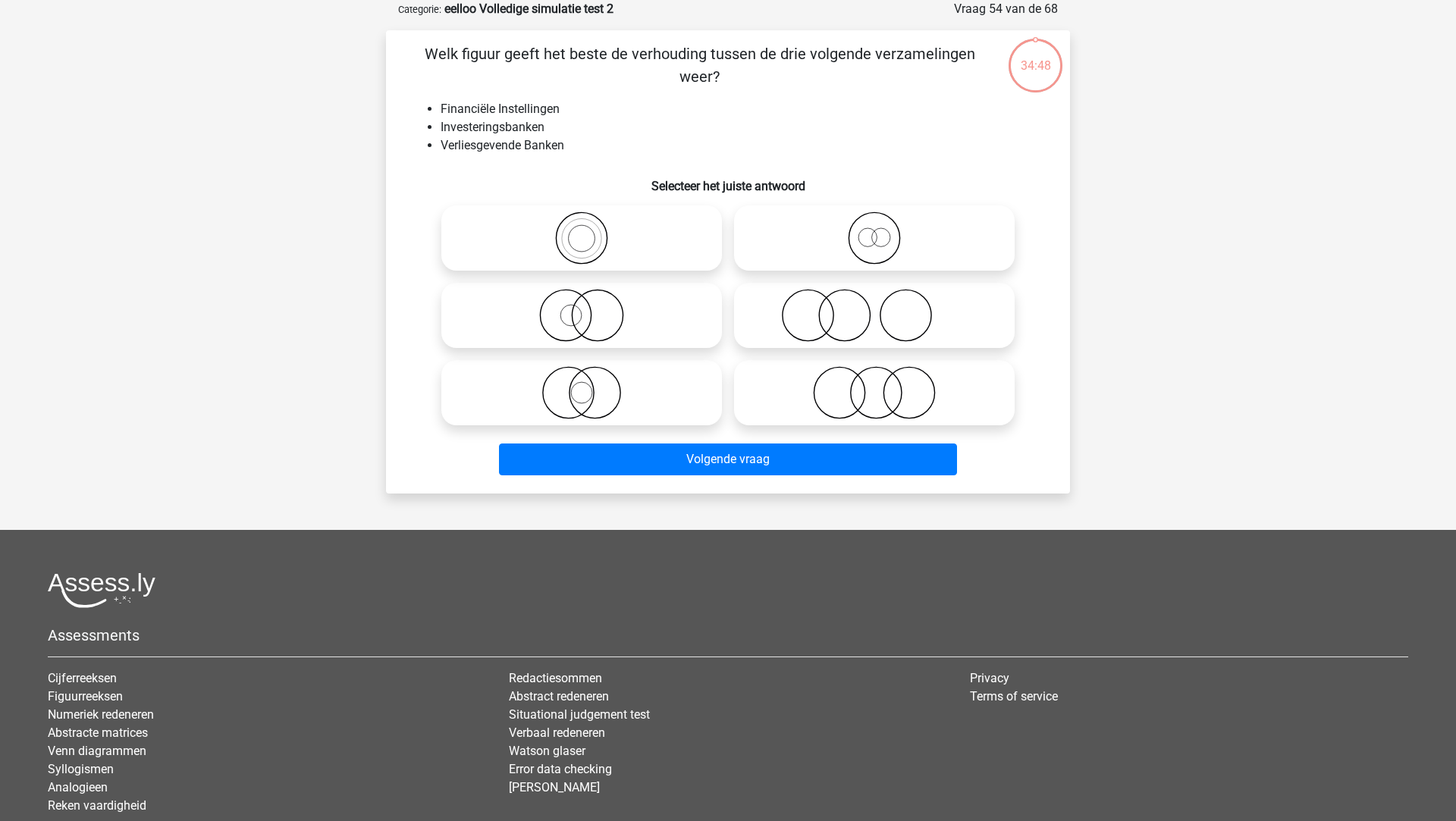
click at [666, 405] on icon at bounding box center [582, 393] width 268 height 53
click at [592, 385] on input "radio" at bounding box center [586, 380] width 10 height 10
radio input "true"
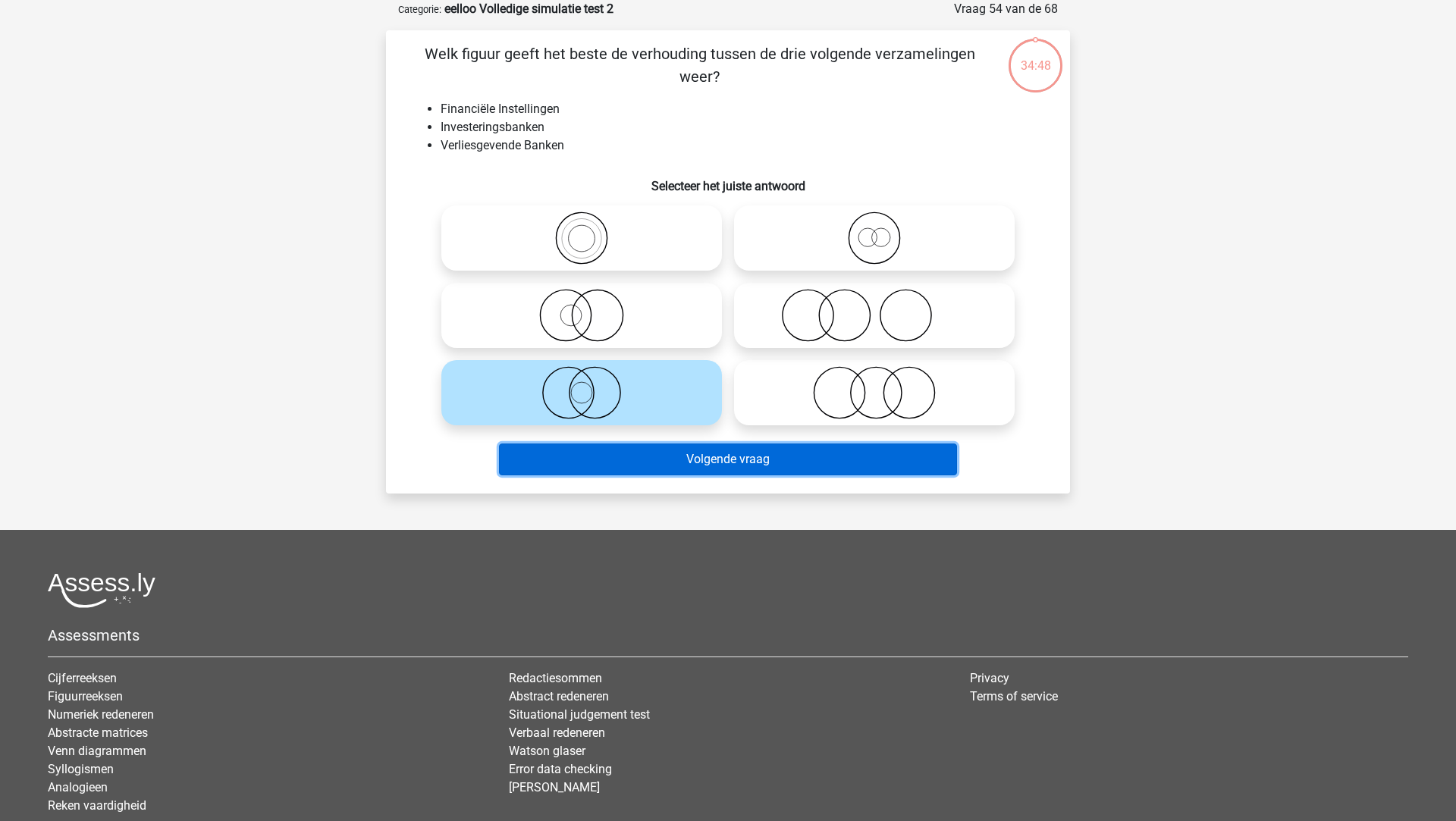
click at [673, 462] on button "Volgende vraag" at bounding box center [728, 459] width 458 height 32
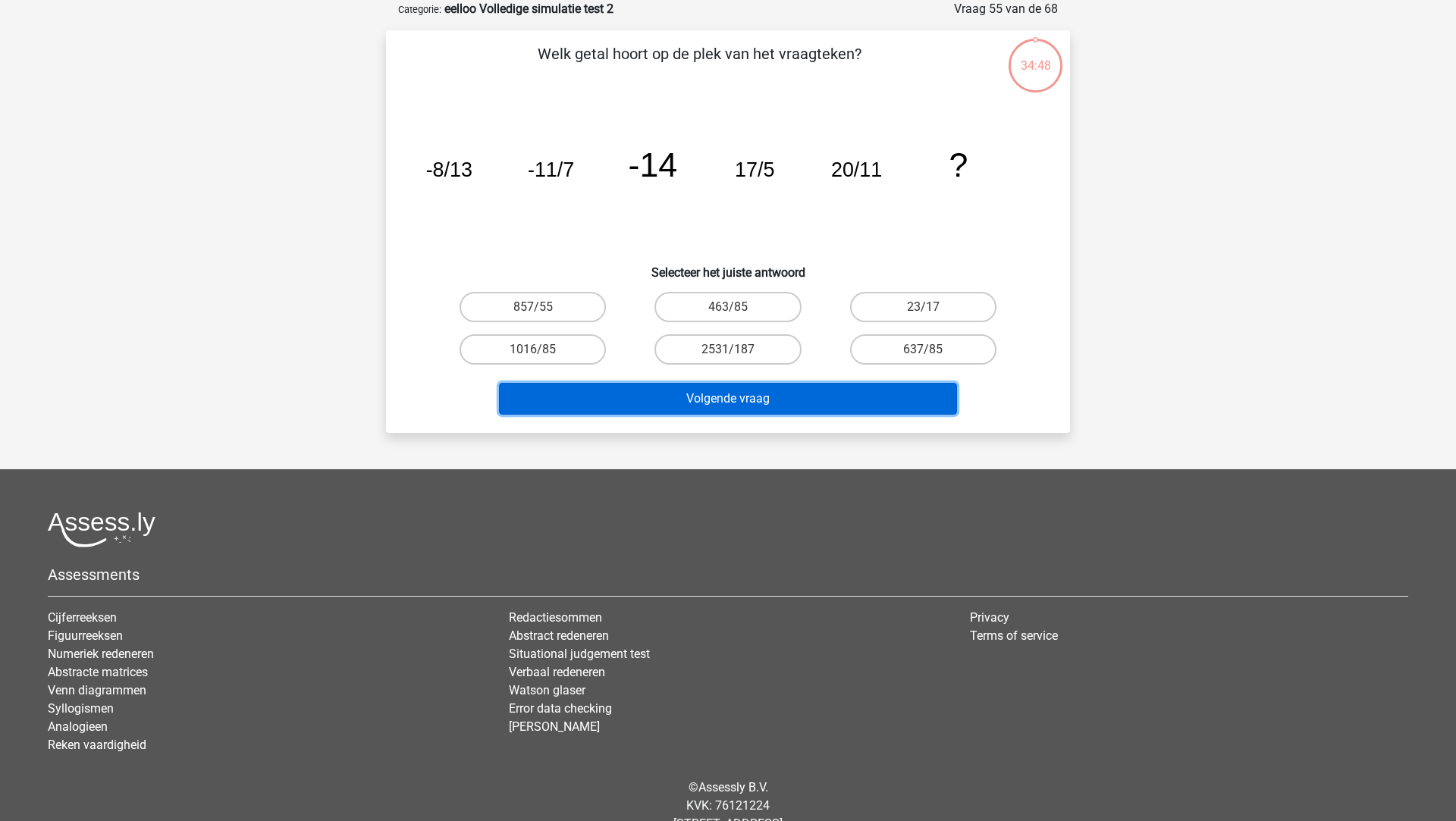
click at [662, 400] on button "Volgende vraag" at bounding box center [728, 399] width 458 height 32
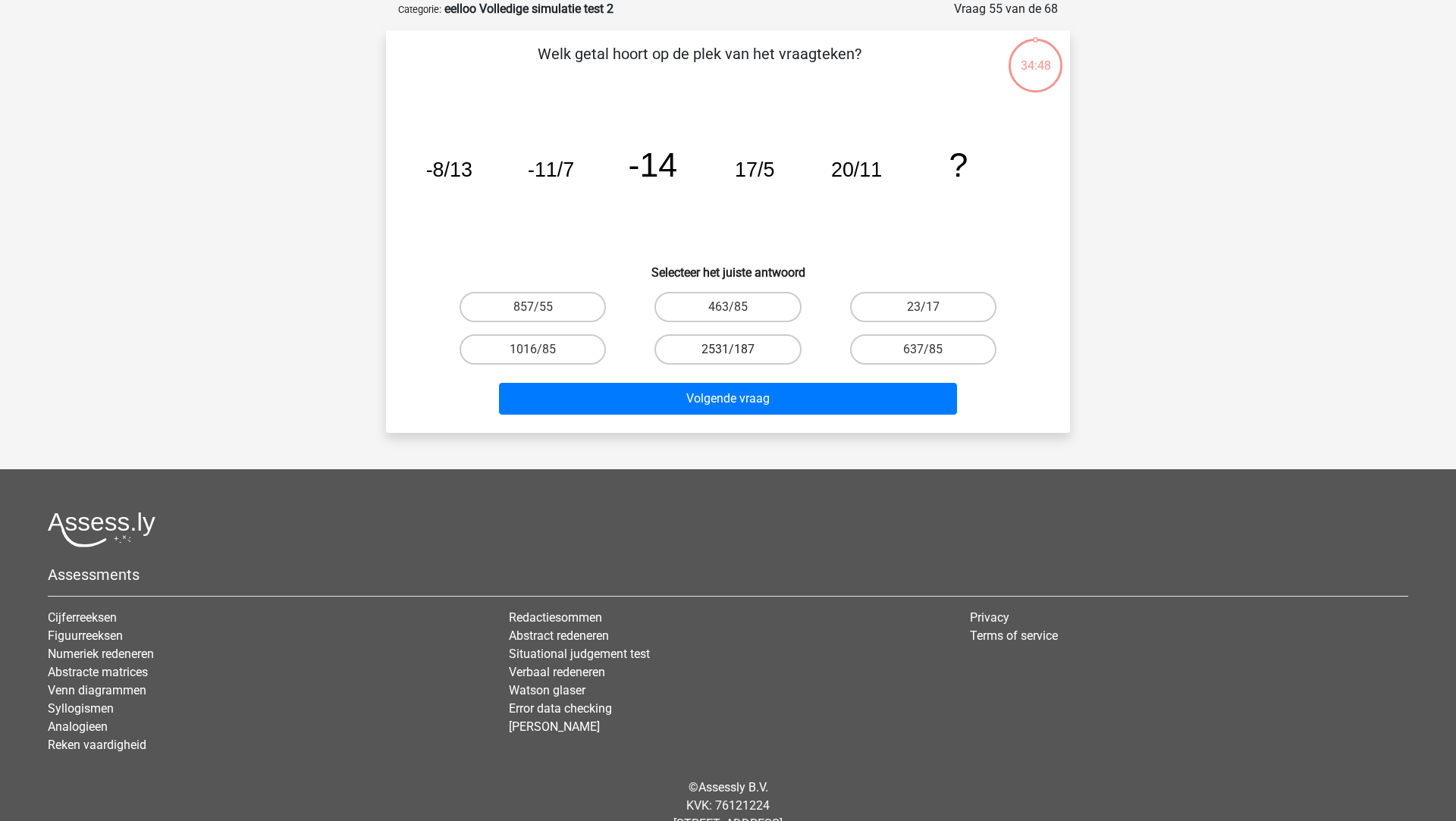
click at [714, 346] on label "2531/187" at bounding box center [728, 349] width 146 height 31
click at [728, 349] on input "2531/187" at bounding box center [732, 354] width 10 height 10
radio input "true"
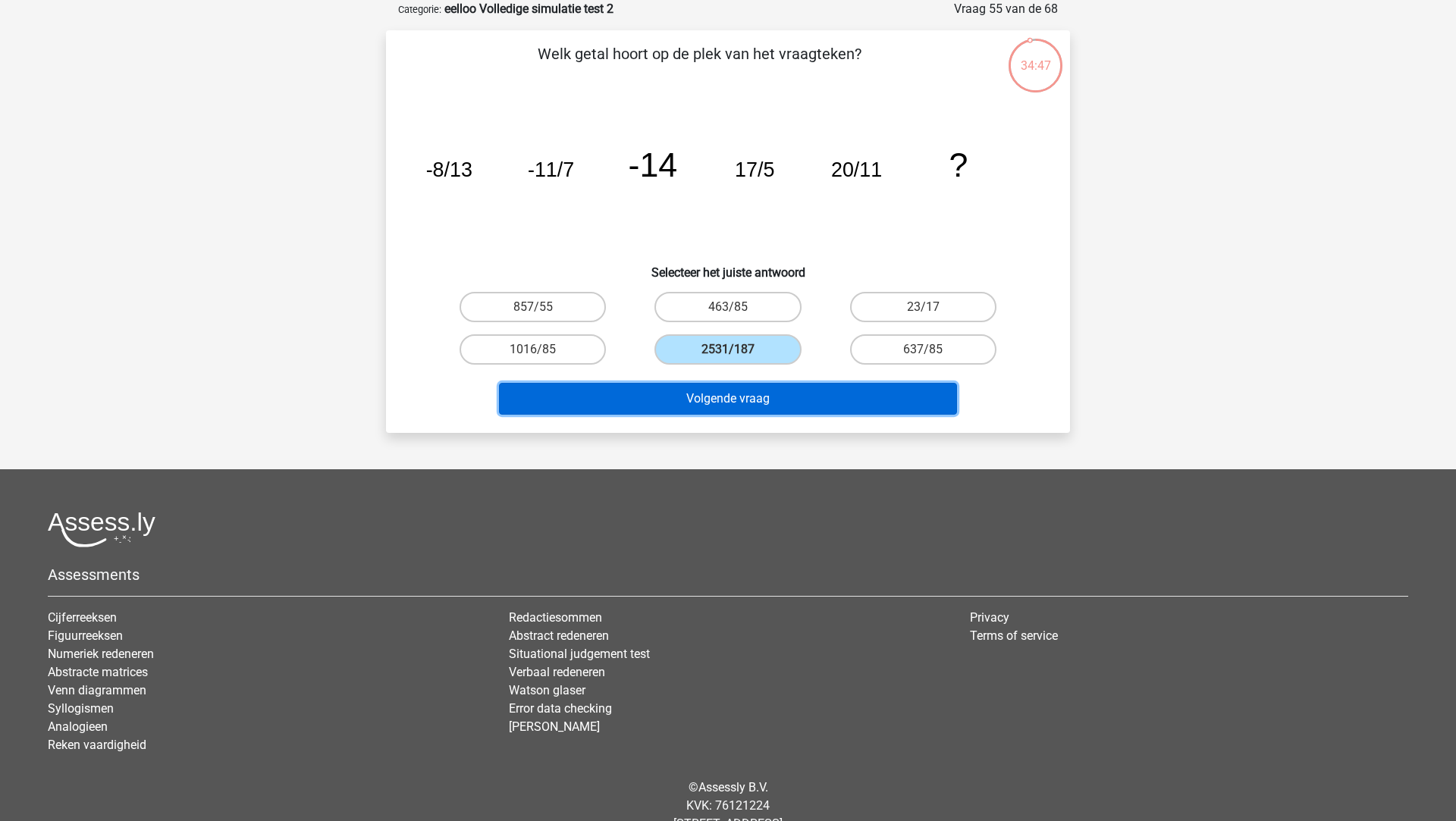
click at [714, 399] on button "Volgende vraag" at bounding box center [728, 399] width 458 height 32
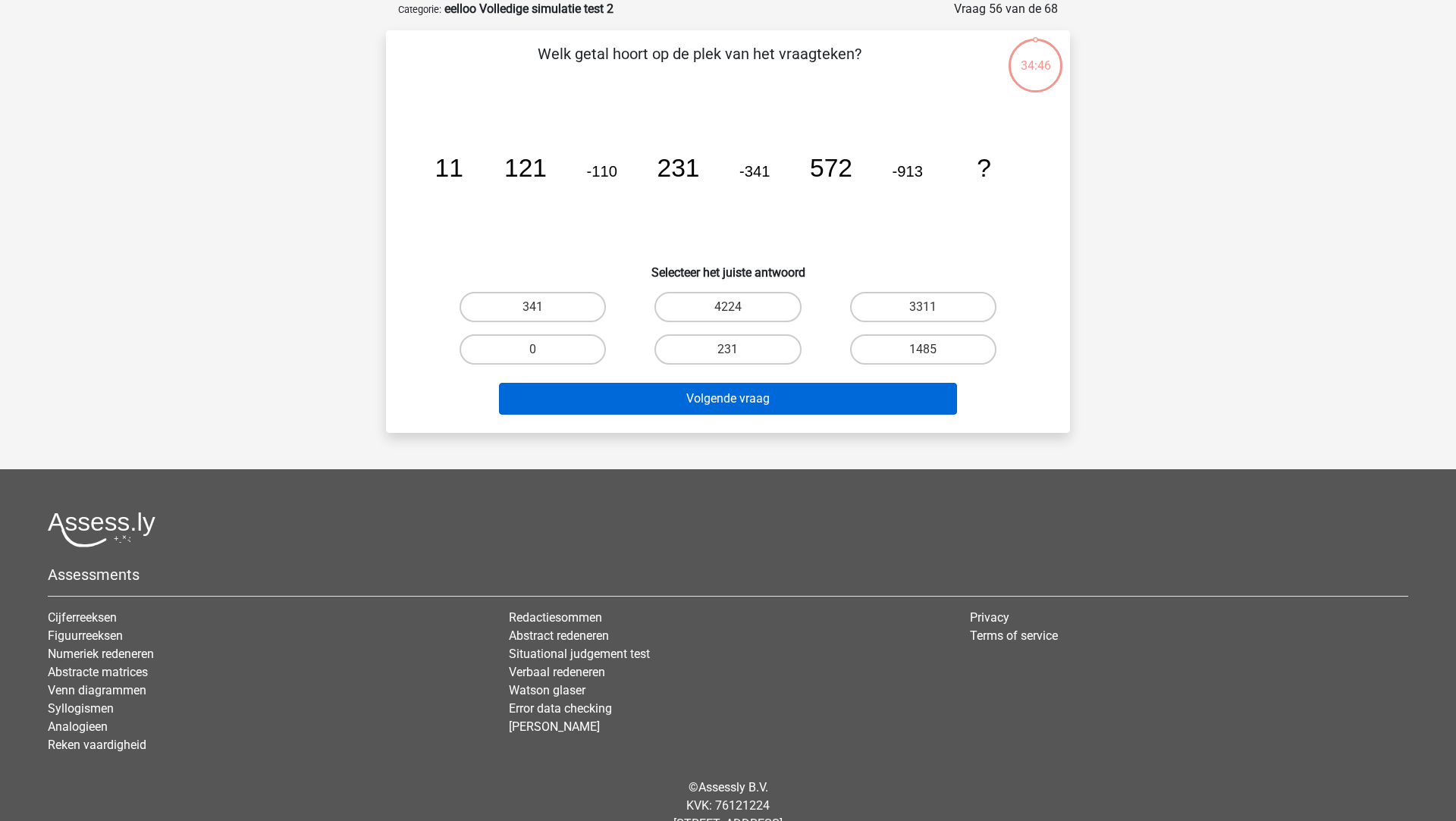
drag, startPoint x: 714, startPoint y: 368, endPoint x: 711, endPoint y: 402, distance: 34.1
click at [714, 369] on div "231" at bounding box center [728, 349] width 195 height 42
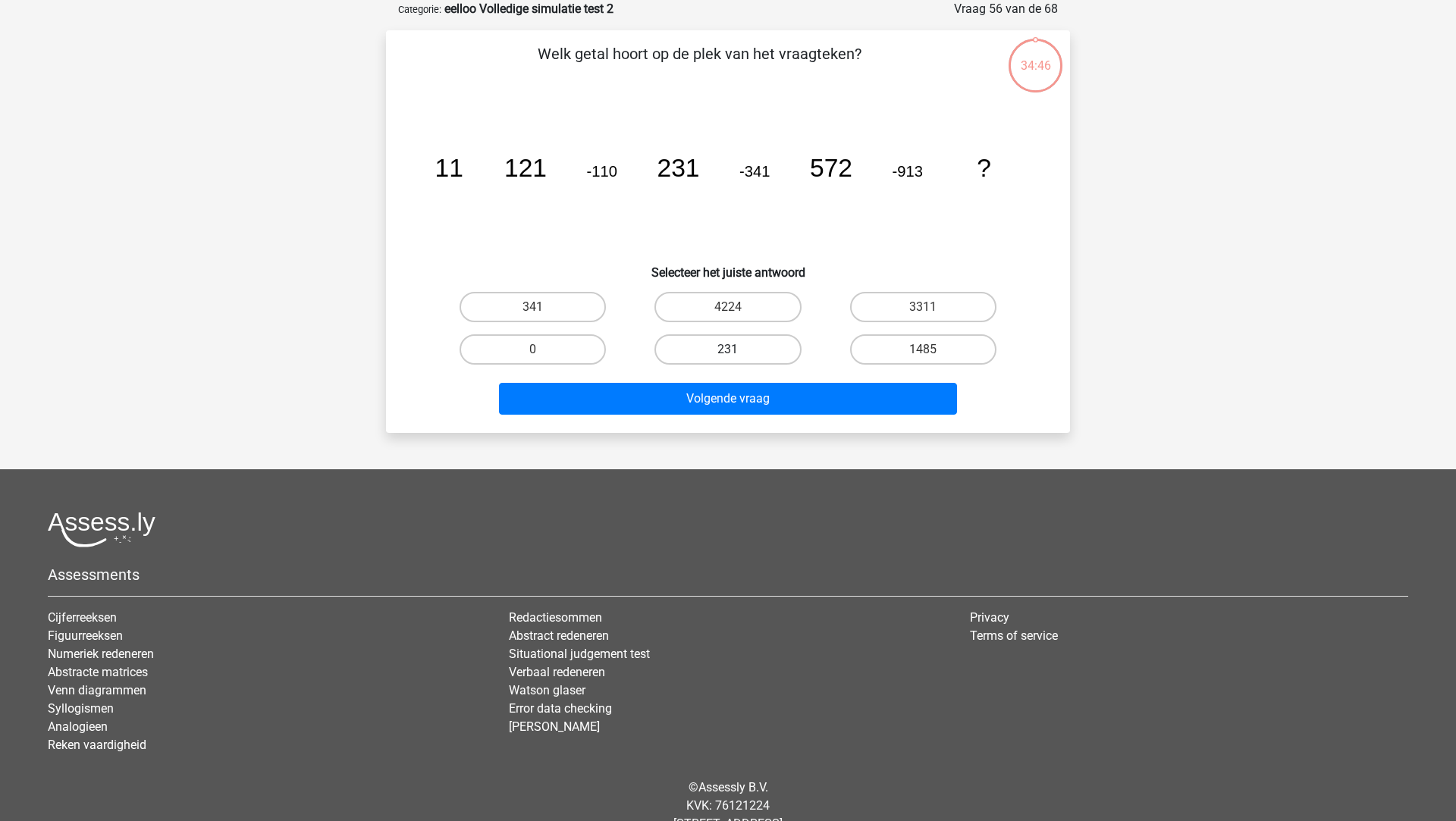
click at [715, 342] on label "231" at bounding box center [728, 349] width 146 height 31
click at [728, 349] on input "231" at bounding box center [732, 354] width 10 height 10
radio input "true"
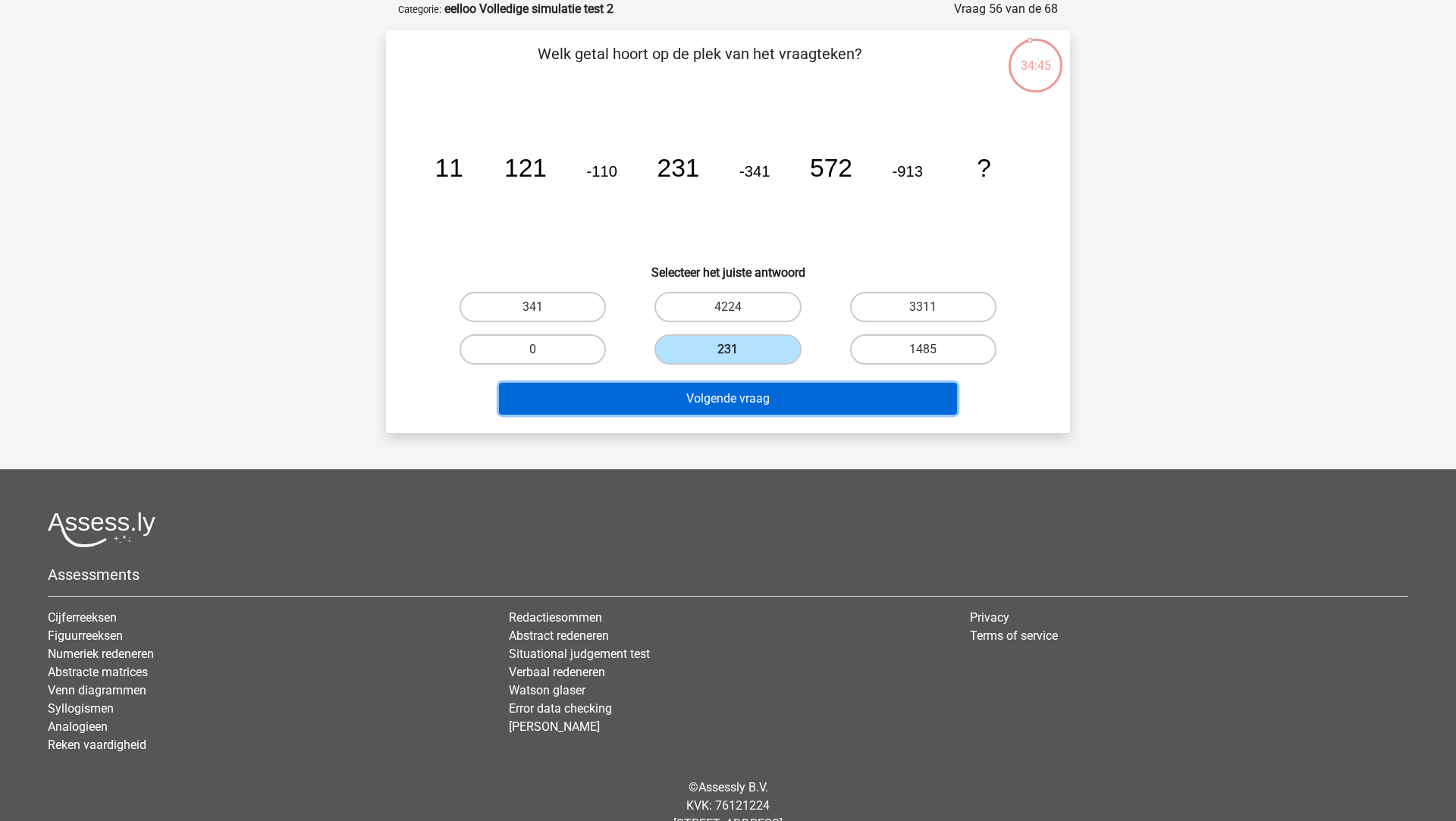
click at [708, 409] on button "Volgende vraag" at bounding box center [728, 399] width 458 height 32
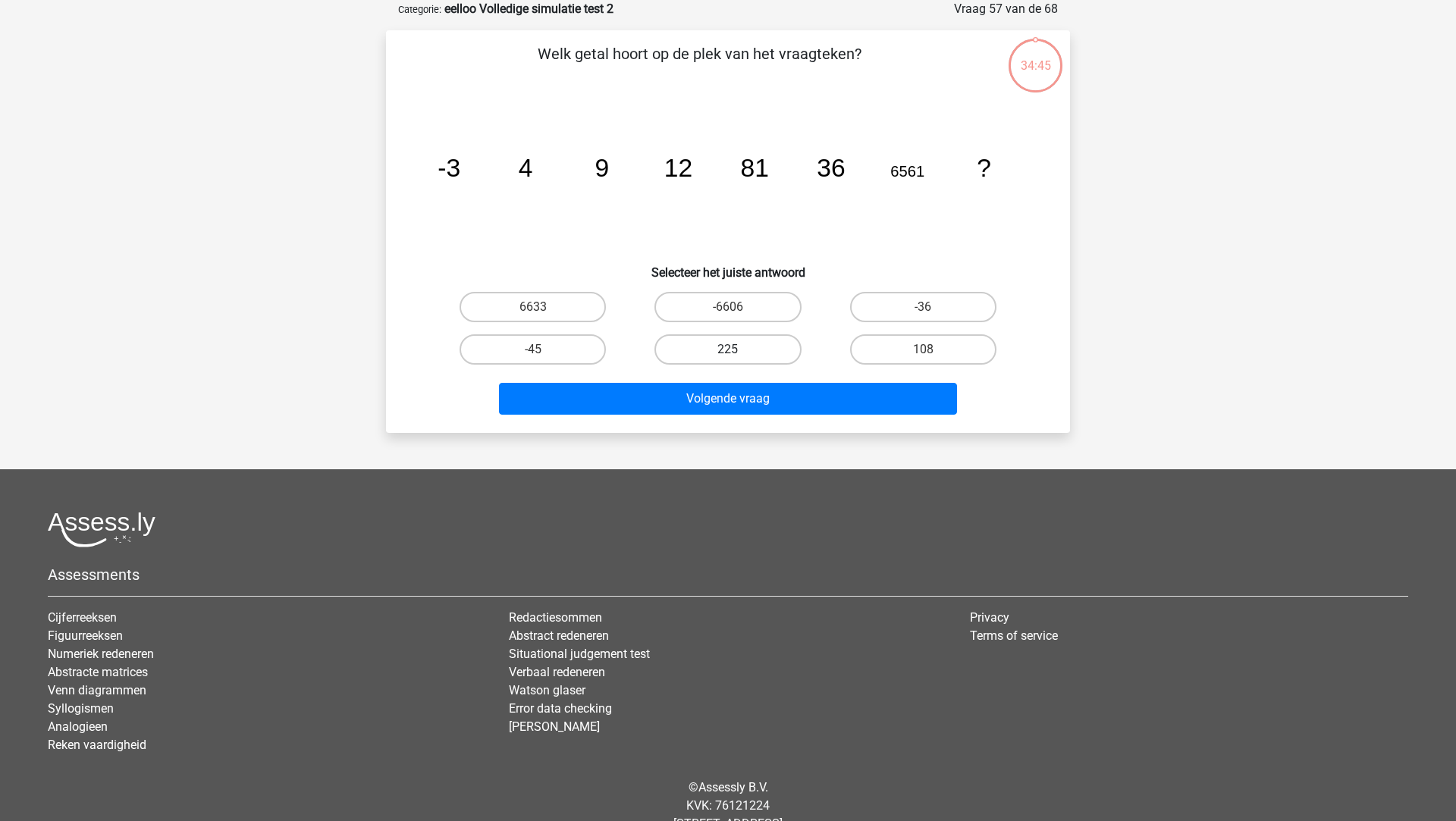
click at [715, 361] on label "225" at bounding box center [728, 349] width 146 height 31
click at [728, 359] on input "225" at bounding box center [732, 354] width 10 height 10
radio input "true"
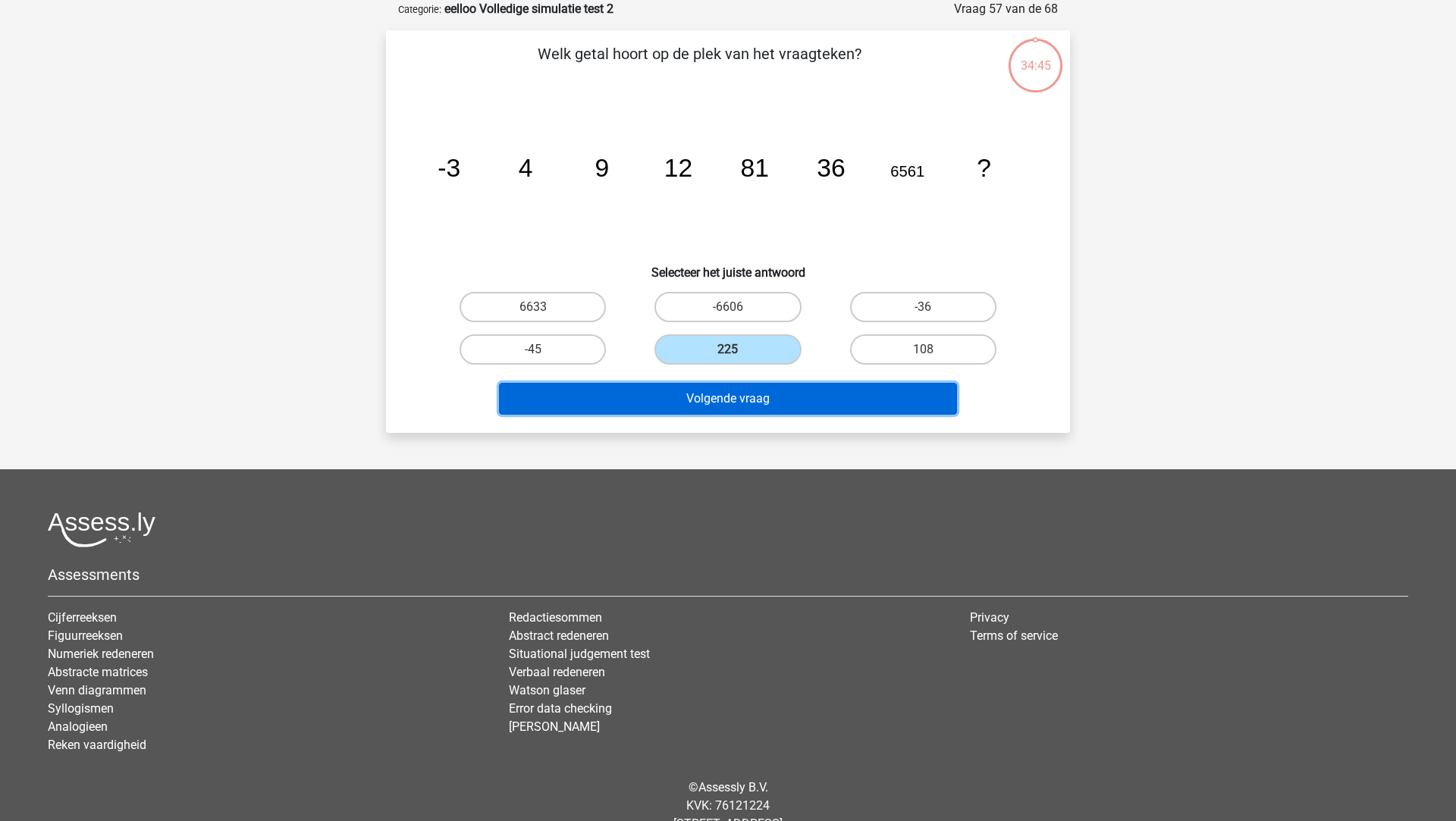
click at [712, 403] on button "Volgende vraag" at bounding box center [728, 399] width 458 height 32
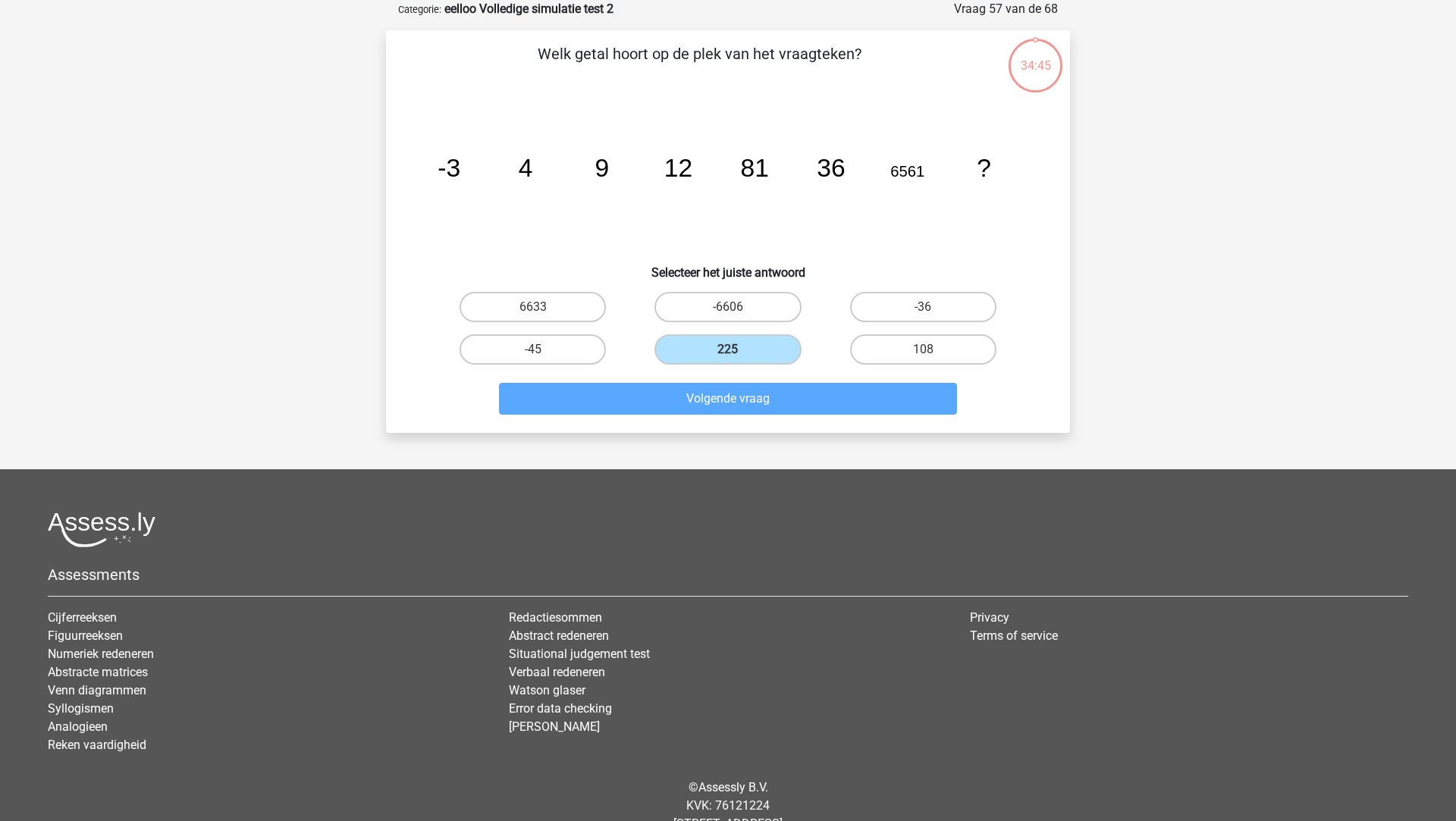
scroll to position [0, 0]
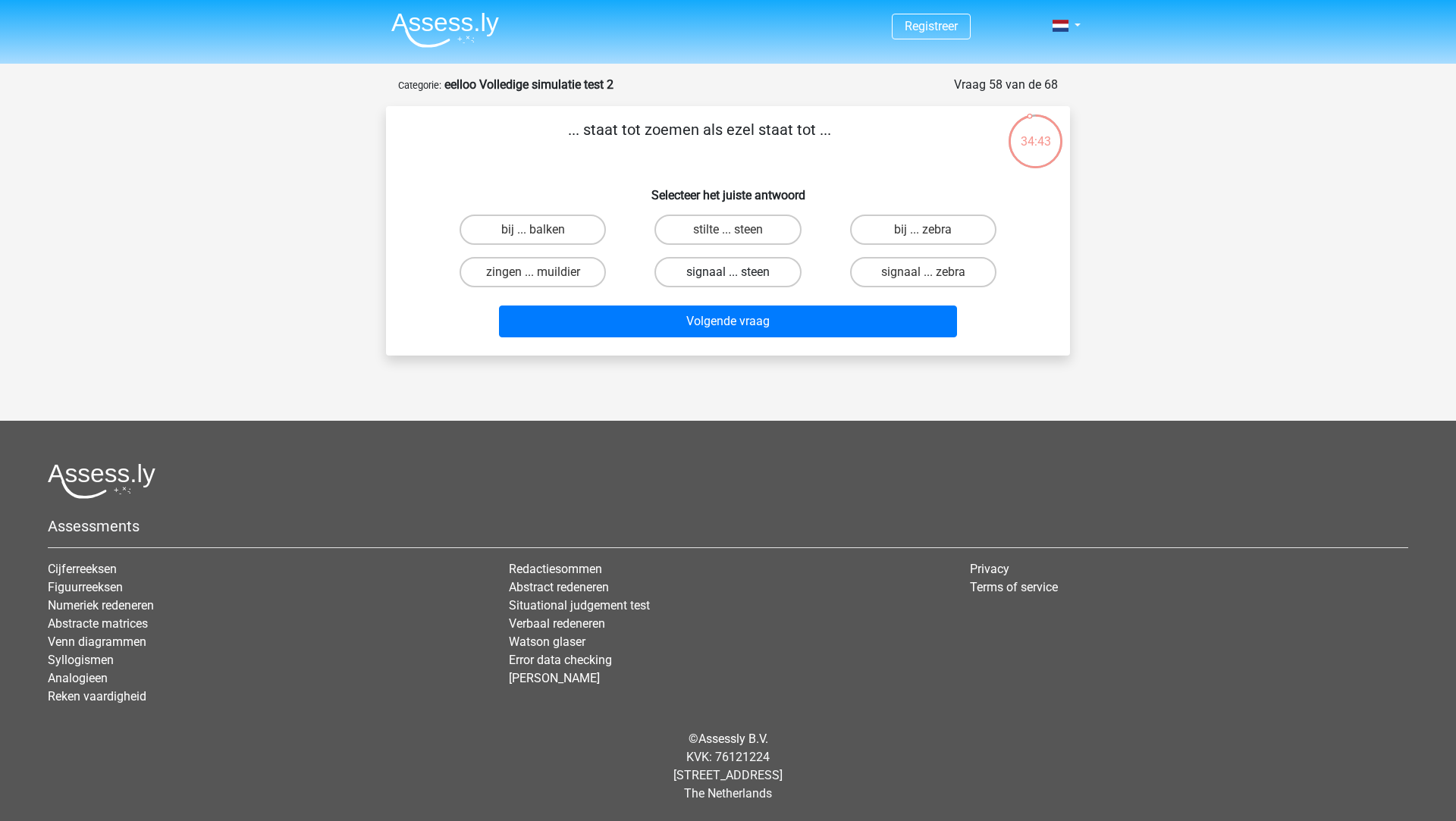
click at [721, 268] on label "signaal ... steen" at bounding box center [728, 272] width 146 height 31
click at [728, 272] on input "signaal ... steen" at bounding box center [732, 277] width 10 height 10
radio input "true"
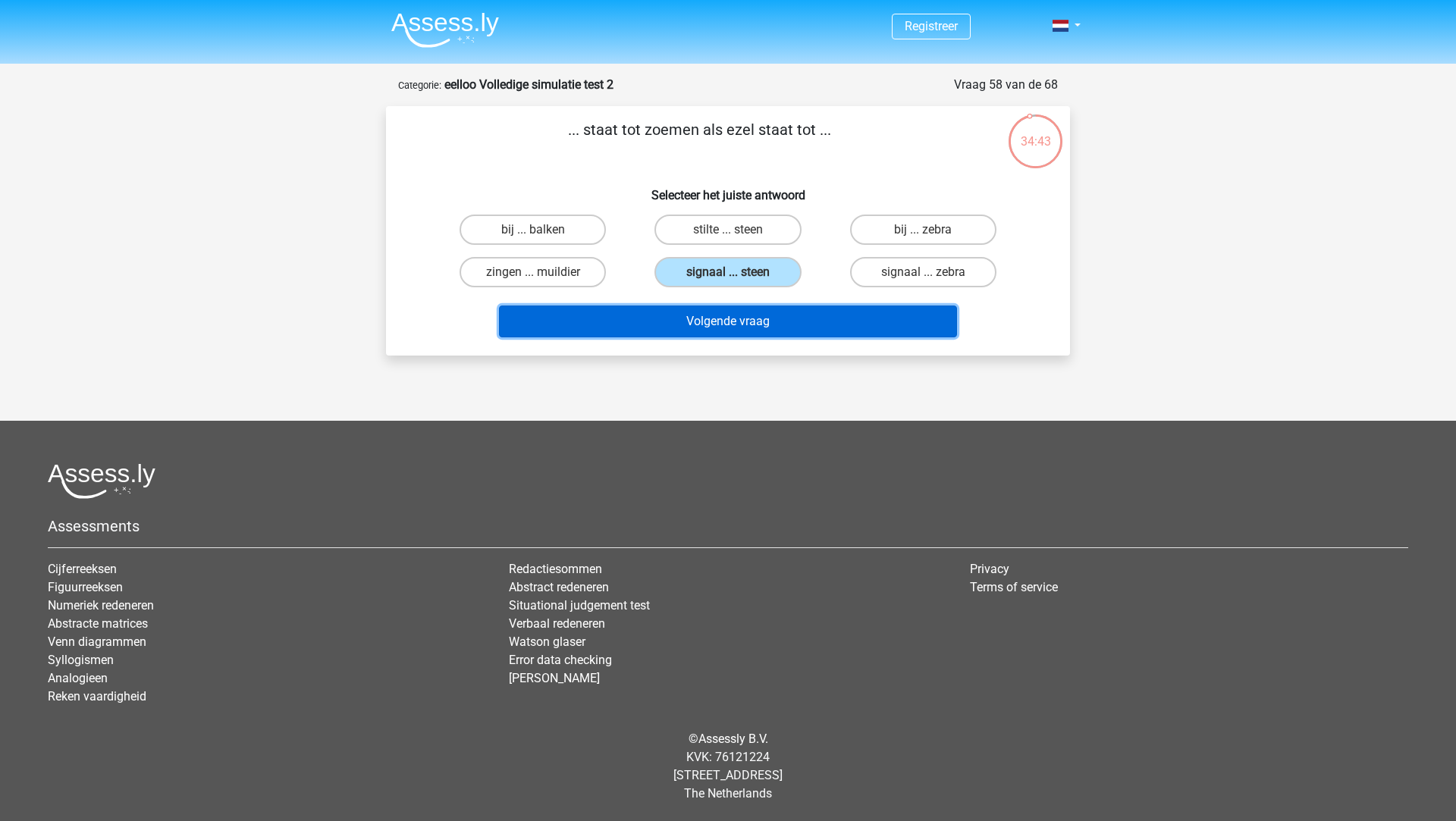
click at [716, 307] on button "Volgende vraag" at bounding box center [728, 321] width 458 height 32
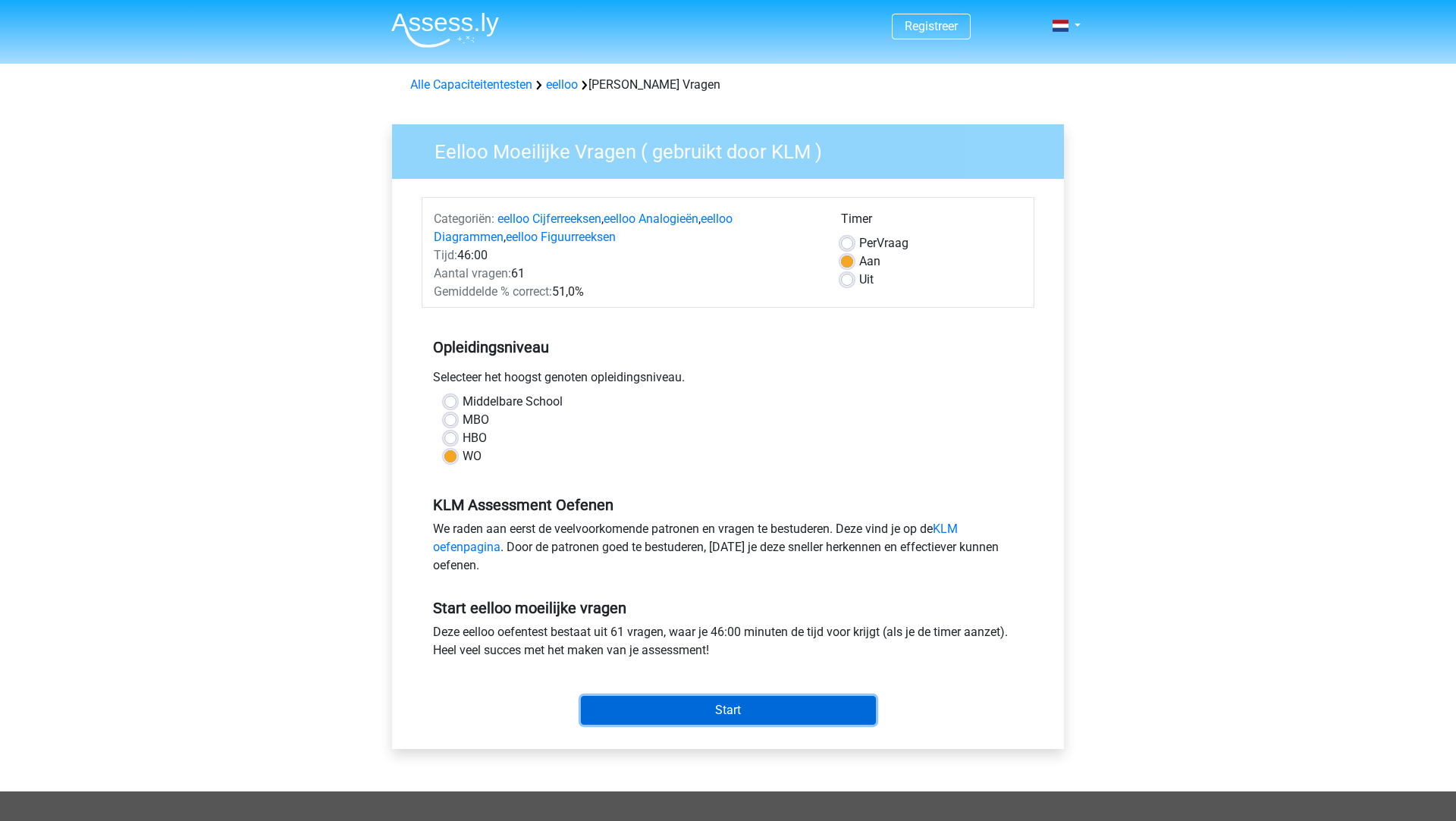
click at [660, 706] on input "Start" at bounding box center [728, 710] width 295 height 29
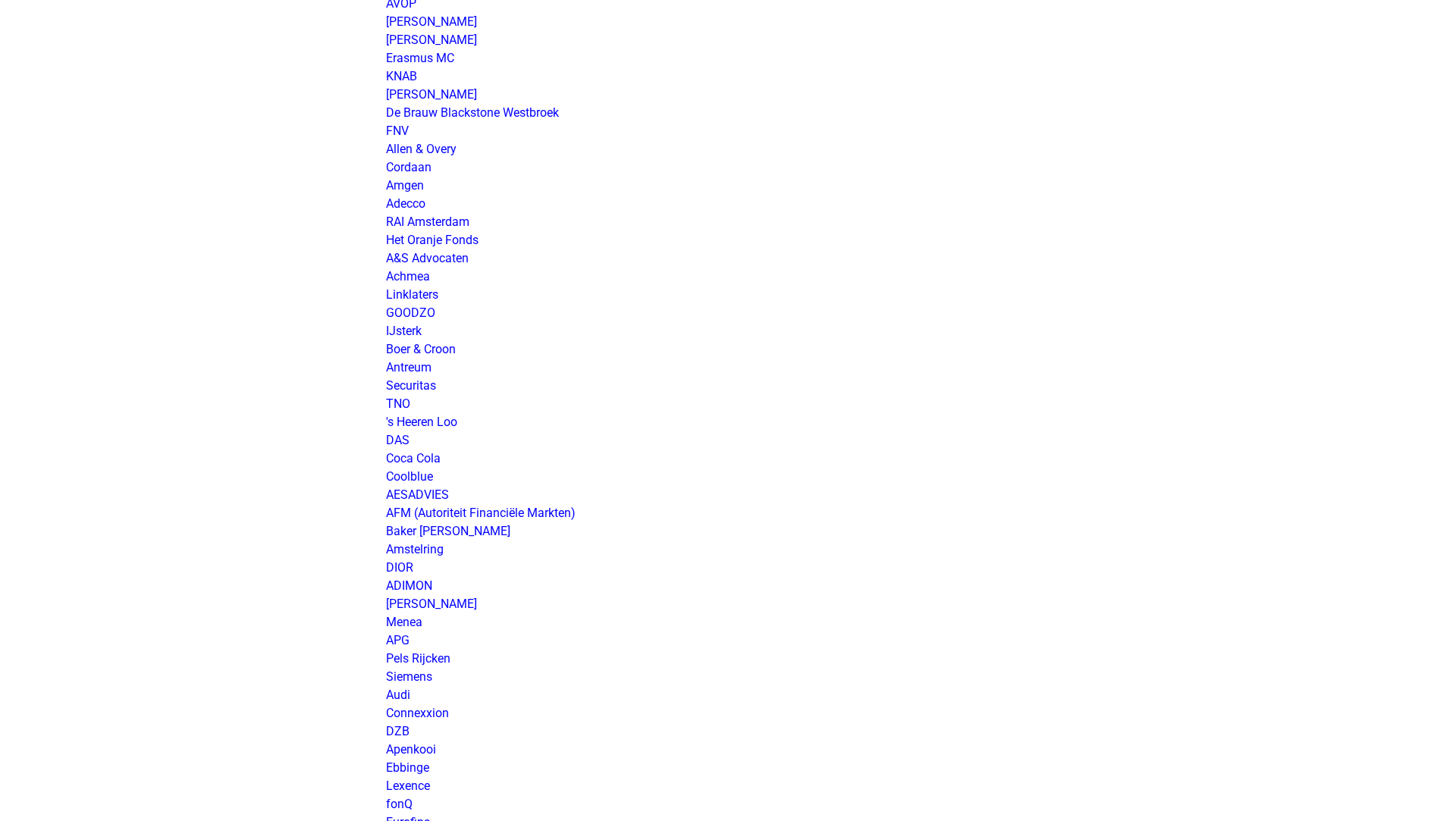
scroll to position [259, 0]
